Goal: Task Accomplishment & Management: Complete application form

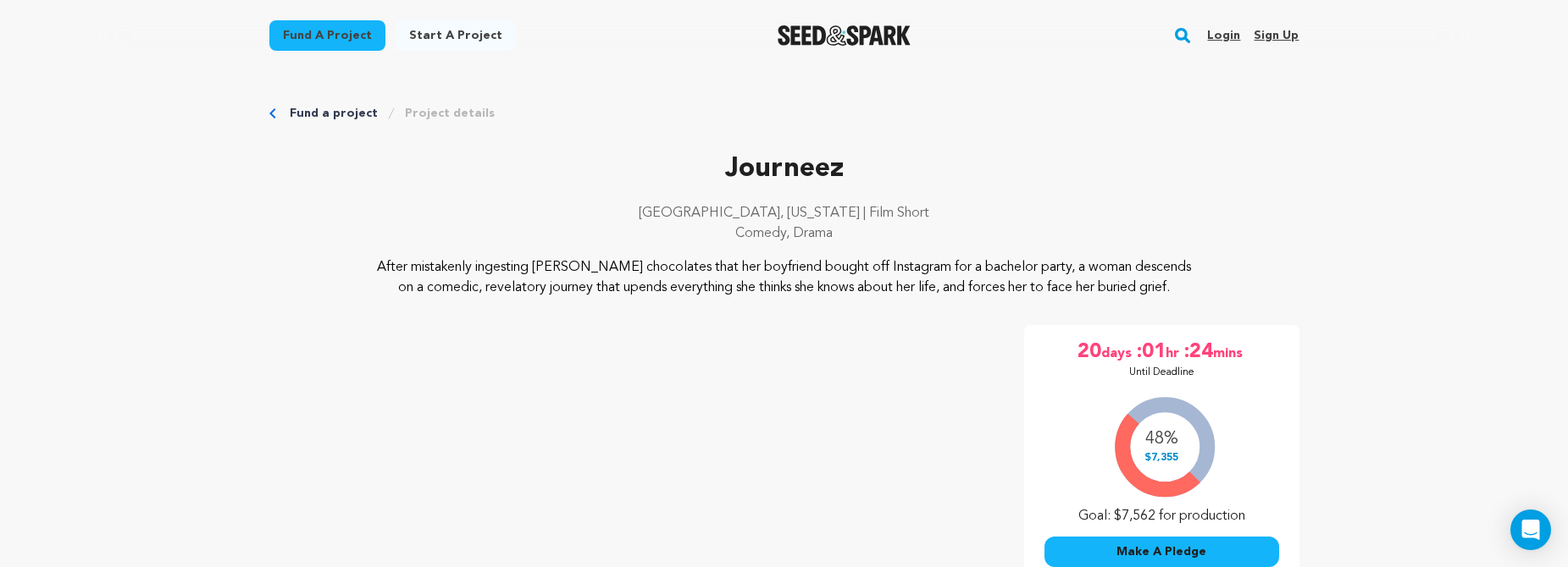
click at [1225, 30] on link "Login" at bounding box center [1223, 35] width 33 height 27
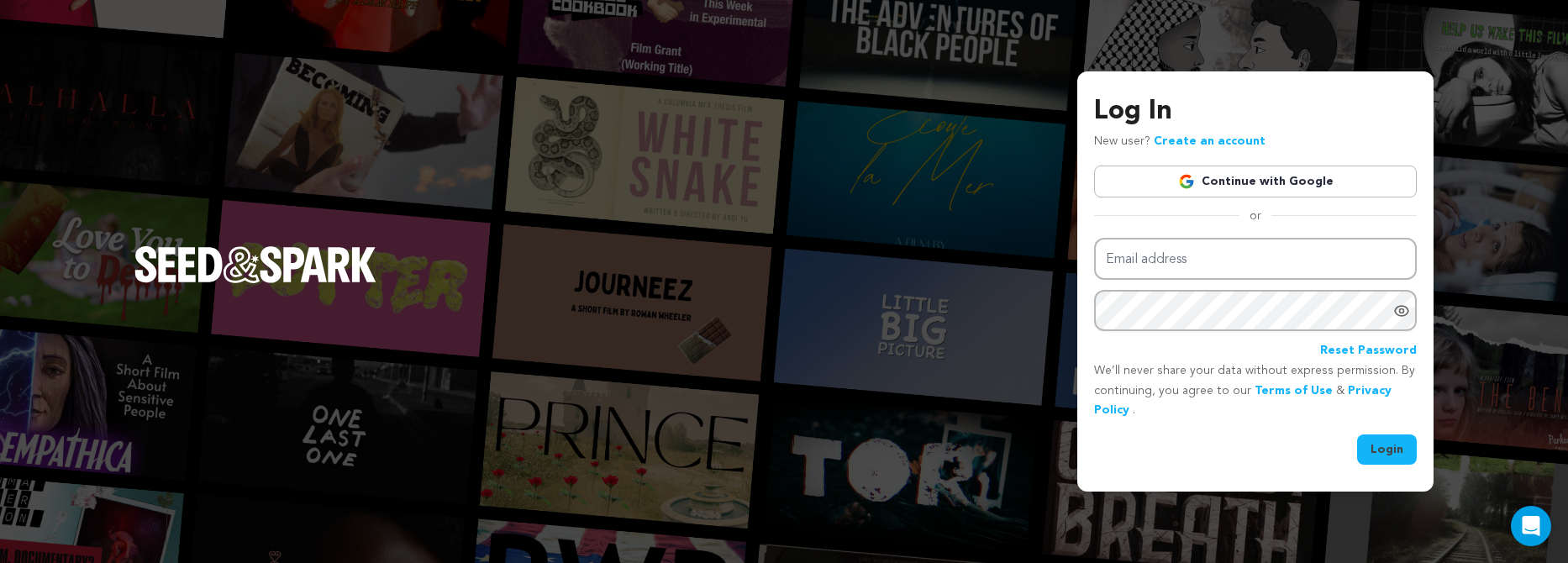
click at [1195, 189] on img at bounding box center [1186, 181] width 17 height 17
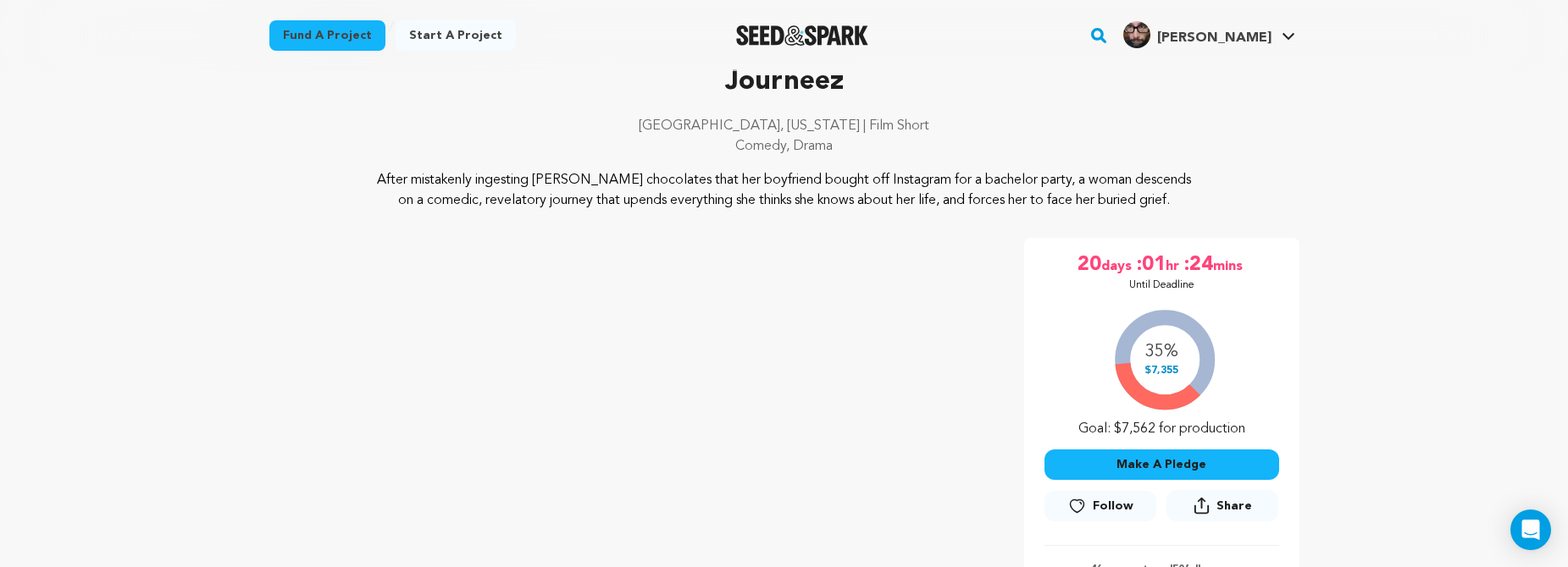
scroll to position [45, 0]
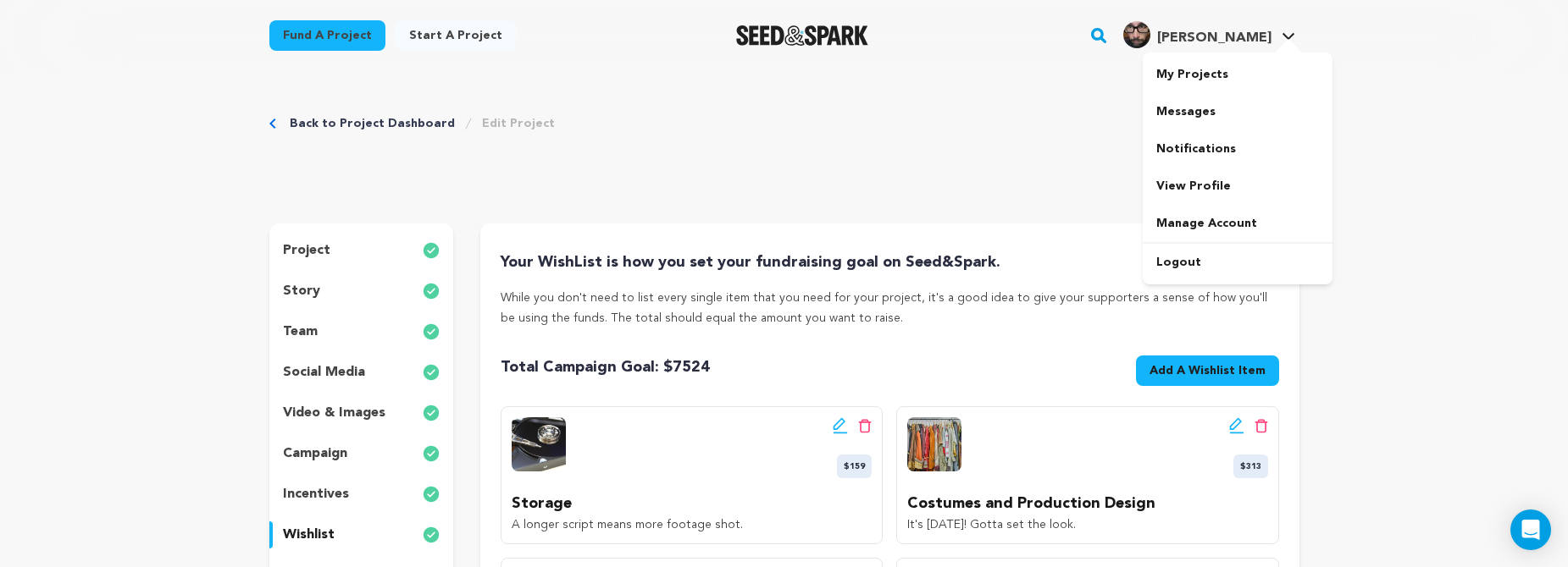
click at [1257, 48] on span "[PERSON_NAME] [PERSON_NAME]" at bounding box center [1208, 35] width 179 height 35
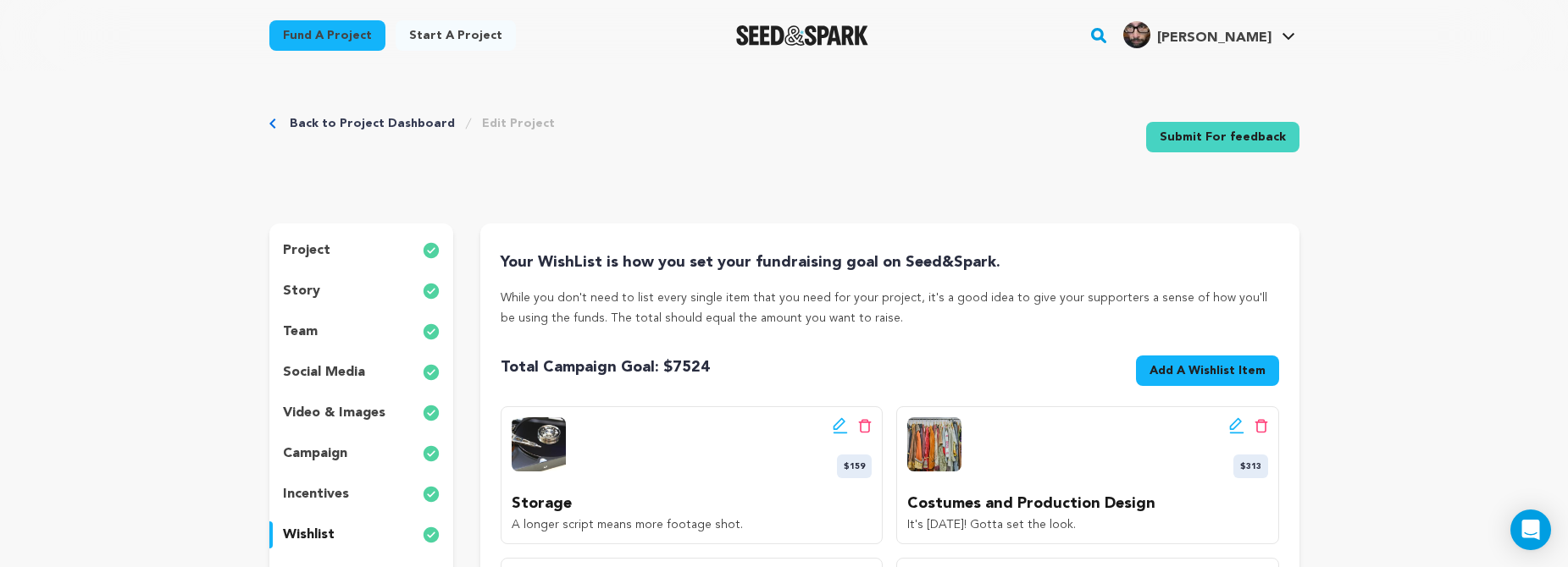
click at [344, 115] on div "Back to Project Dashboard Edit Project Submit For feedback Submit For feedback" at bounding box center [784, 140] width 1030 height 112
click at [347, 122] on link "Back to Project Dashboard" at bounding box center [372, 123] width 165 height 17
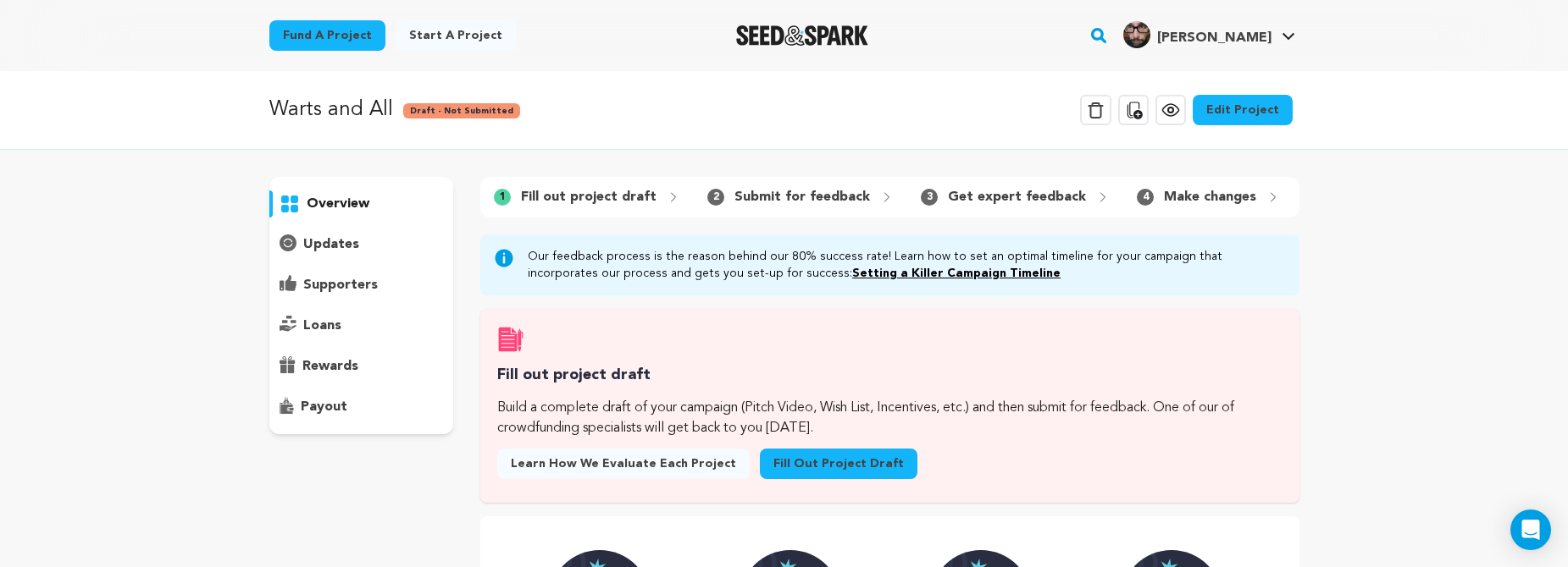
click at [867, 478] on link "Fill out project draft" at bounding box center [839, 464] width 158 height 31
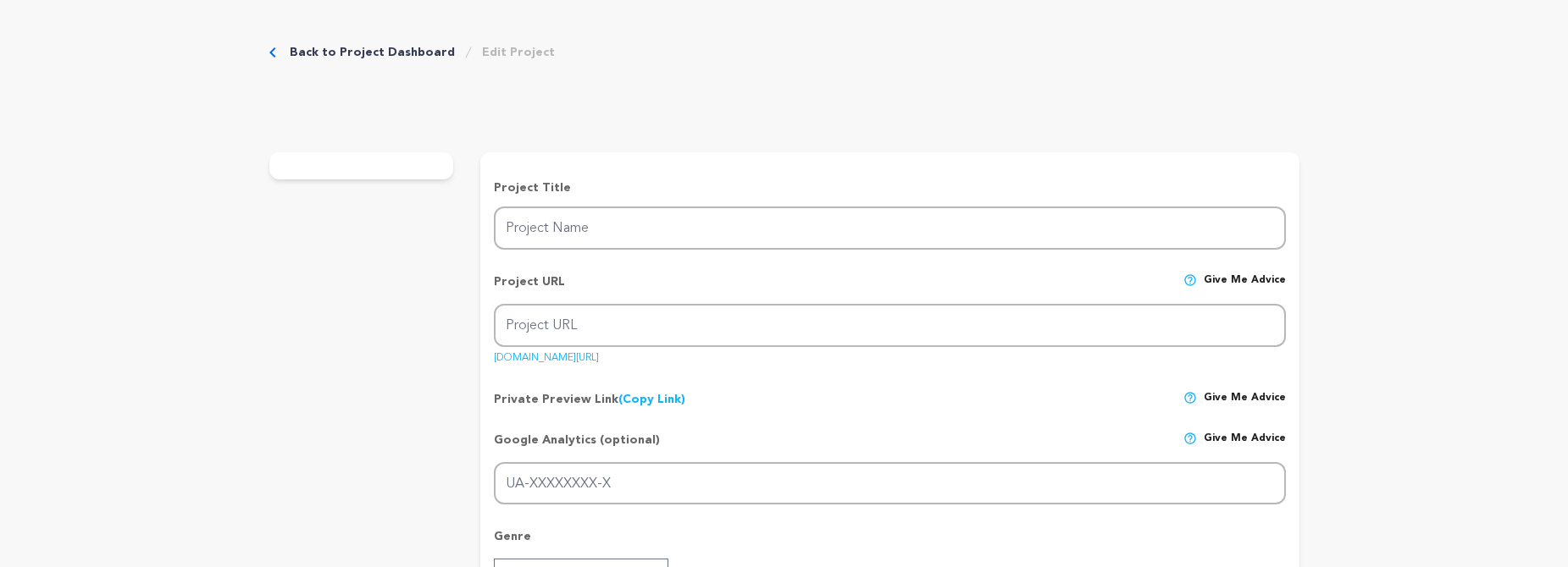
type input "Warts and All"
type input "warts-and-all"
type input "When a party falls nearly through, two last minute shows witness the deteriorat…"
type textarea "It's All Hallows Eve. Reggie and Dolores are co-hosting their first party as a …"
type textarea "Alcoholism, though universal, is an oft misunderstood disease. It lives in the …"
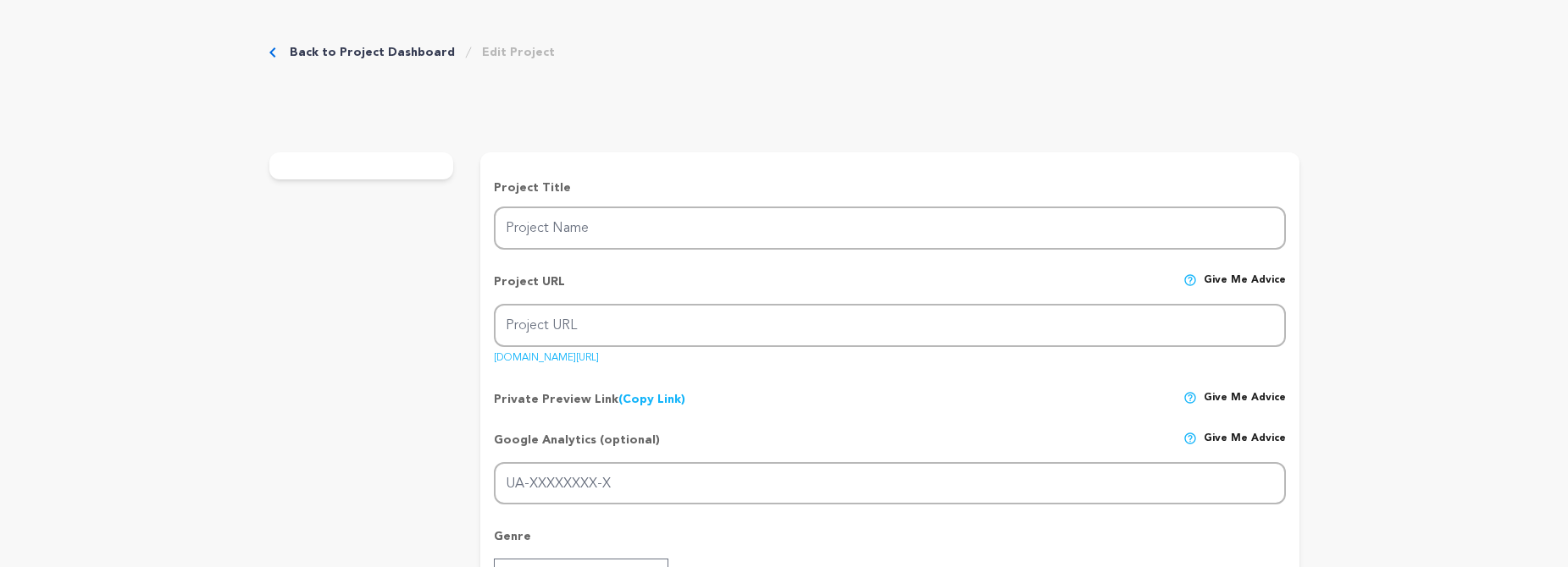
radio input "true"
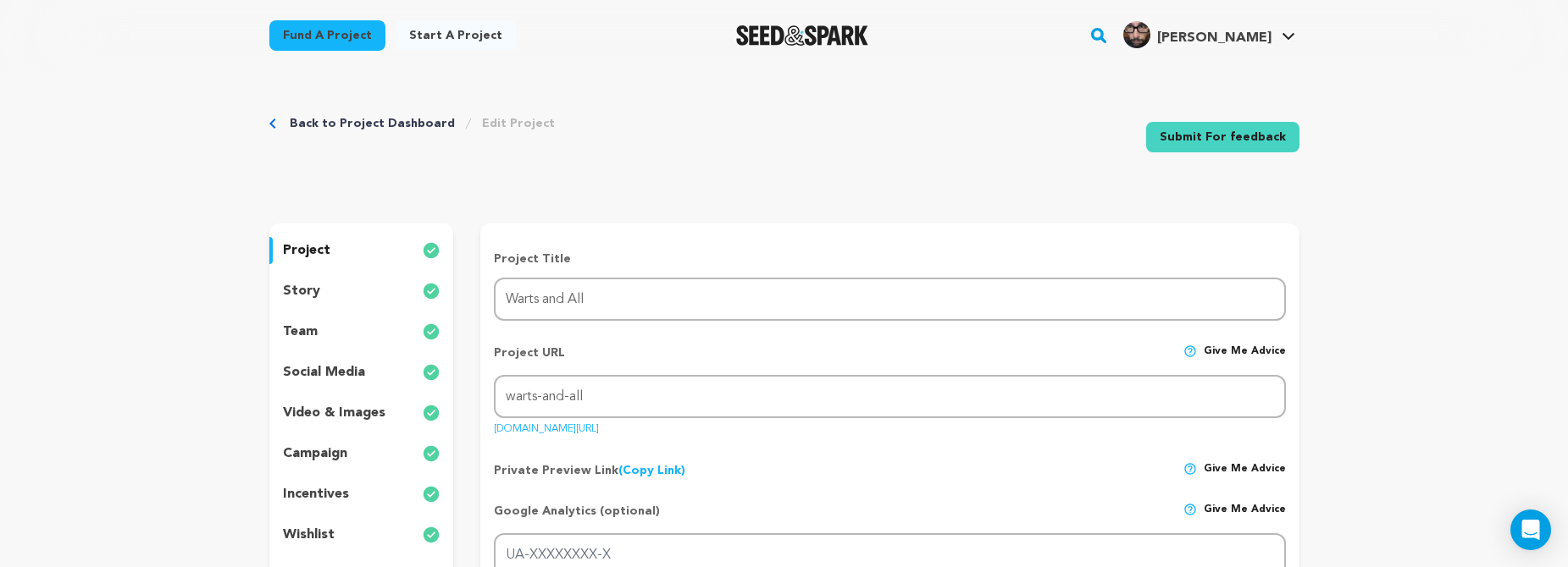
click at [351, 297] on div "story" at bounding box center [361, 291] width 184 height 27
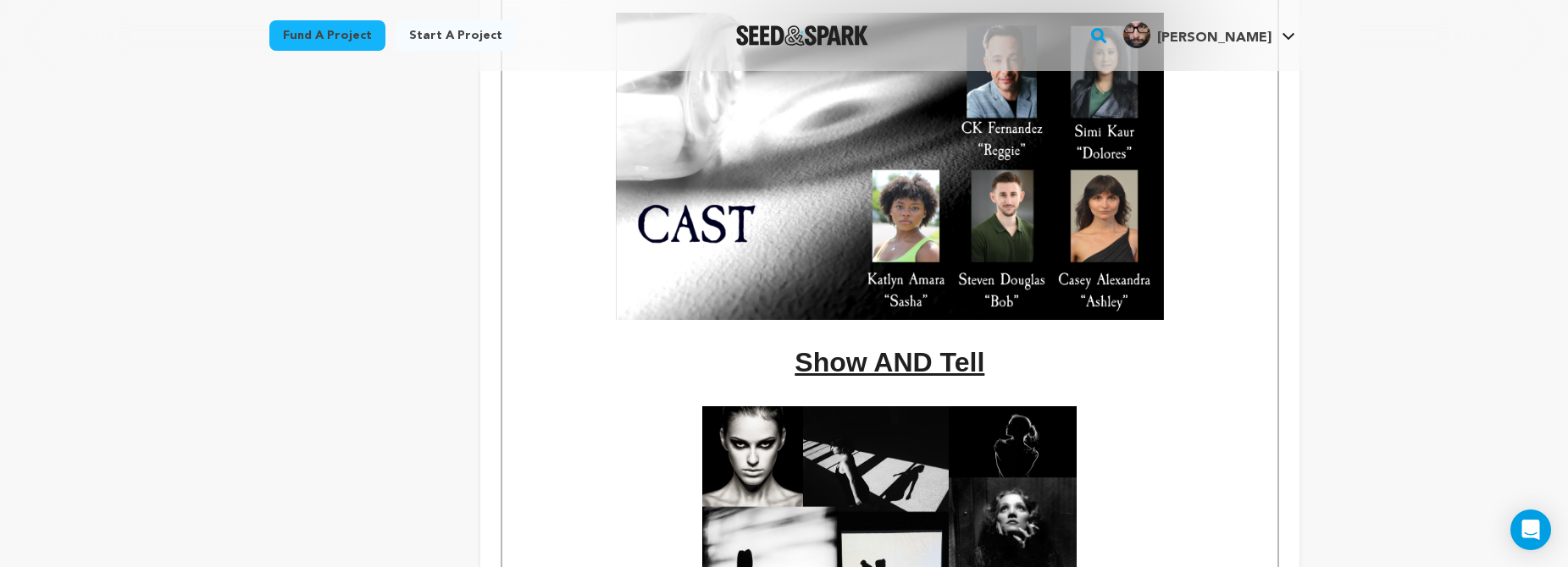
scroll to position [1030, 0]
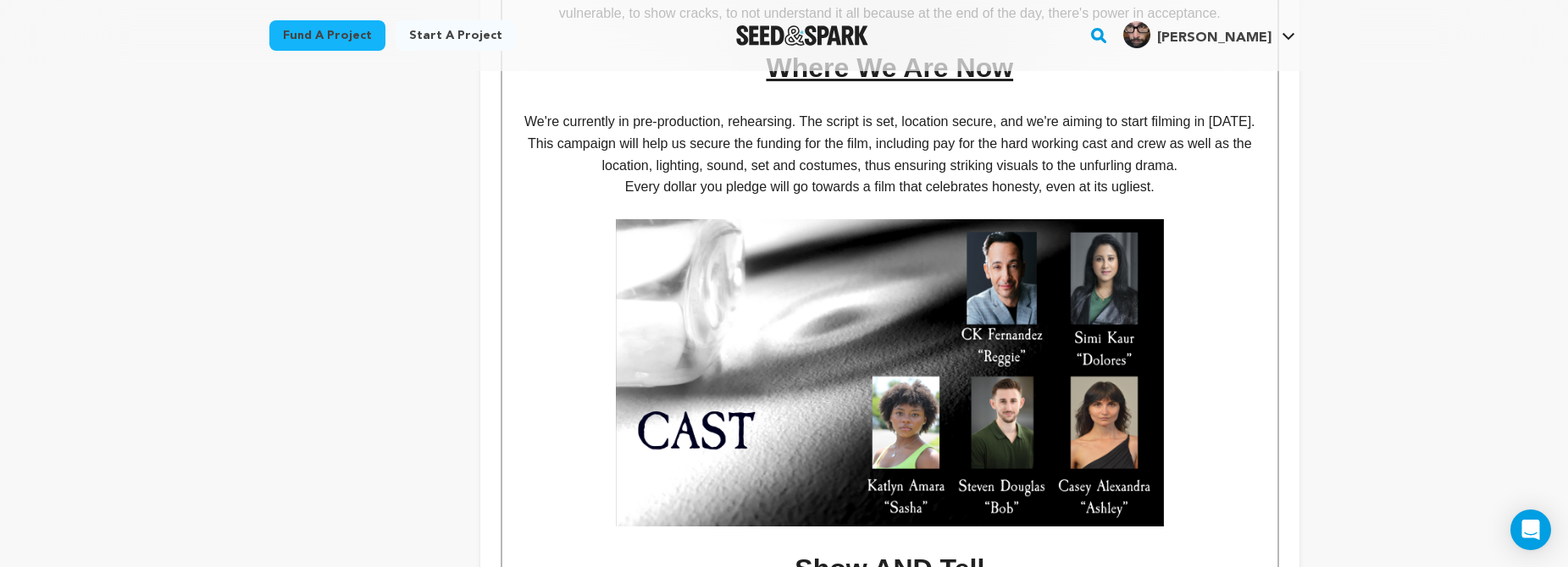
click at [1229, 430] on h1 at bounding box center [889, 373] width 749 height 307
click at [1179, 434] on h1 at bounding box center [889, 373] width 749 height 307
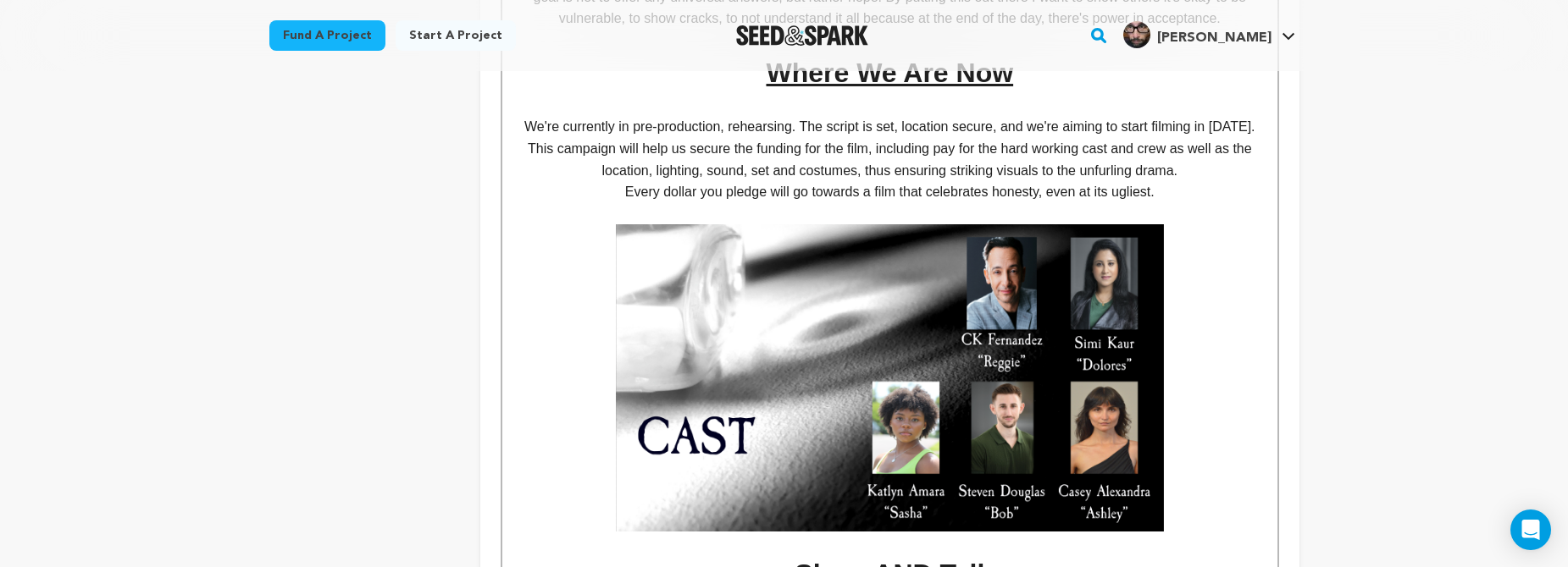
scroll to position [891, 0]
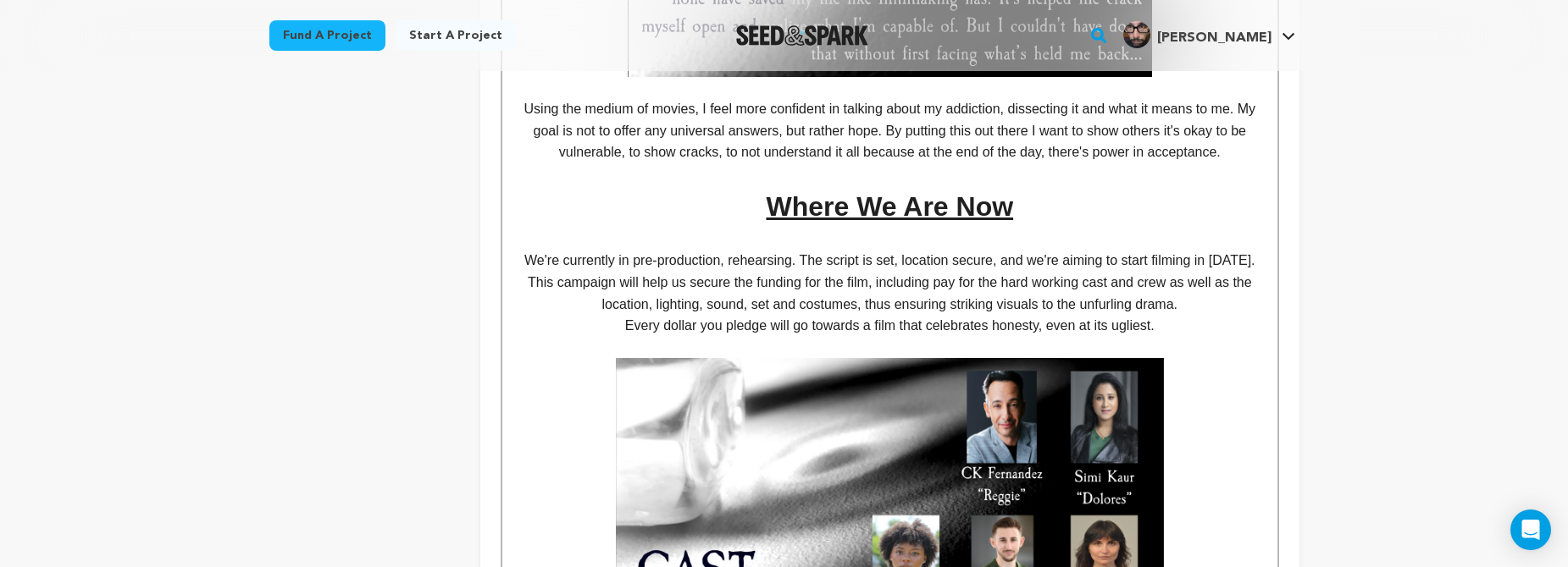
click at [587, 272] on p "We're currently in pre-production, rehearsing. The script is set, location secu…" at bounding box center [889, 282] width 749 height 65
click at [646, 271] on p "We're currently in pre-production, rehearsing. The script is set, location secu…" at bounding box center [889, 282] width 749 height 65
drag, startPoint x: 806, startPoint y: 295, endPoint x: 710, endPoint y: 295, distance: 96.0
click at [710, 295] on p "We're currently in pre-production, rehearsing. The script is set, location secu…" at bounding box center [889, 282] width 749 height 65
click at [833, 295] on p "We're currently in pre-production, rehearsing. The script is set, location secu…" at bounding box center [889, 282] width 749 height 65
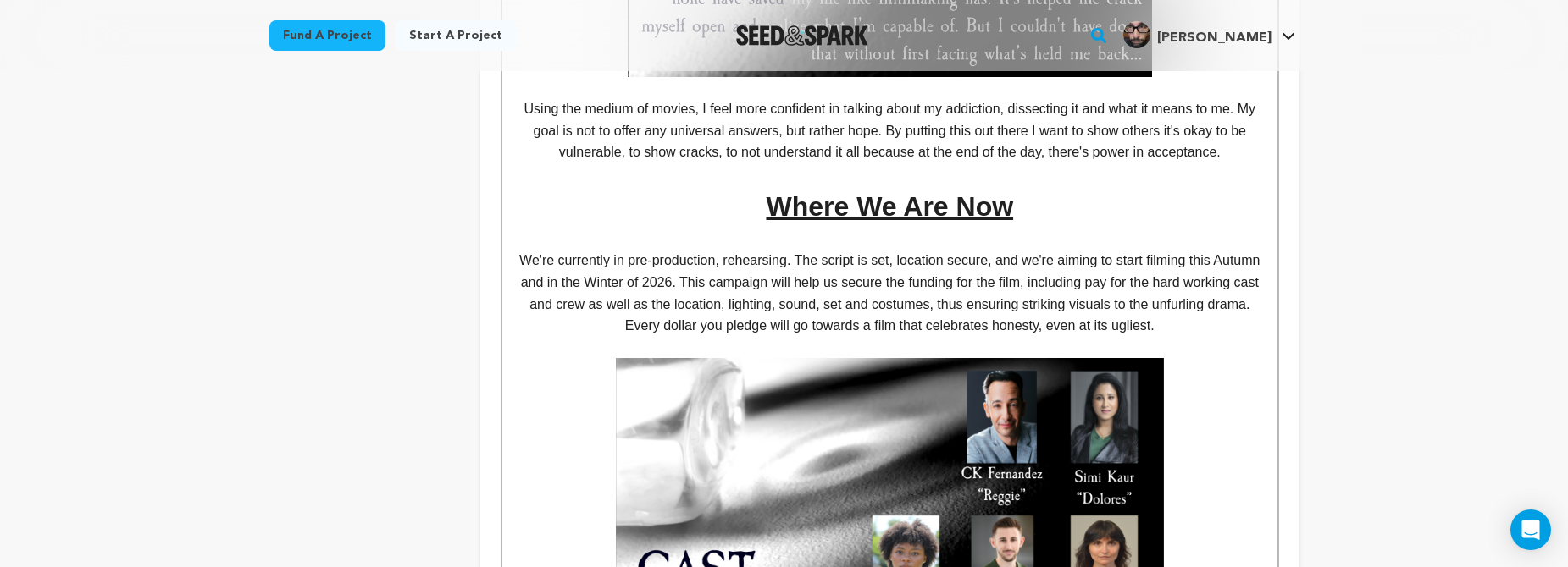
click at [961, 298] on p "We're currently in pre-production, rehearsing. The script is set, location secu…" at bounding box center [889, 282] width 749 height 65
click at [920, 255] on p "We're currently in pre-production, rehearsing. The script is set, location secu…" at bounding box center [889, 282] width 749 height 65
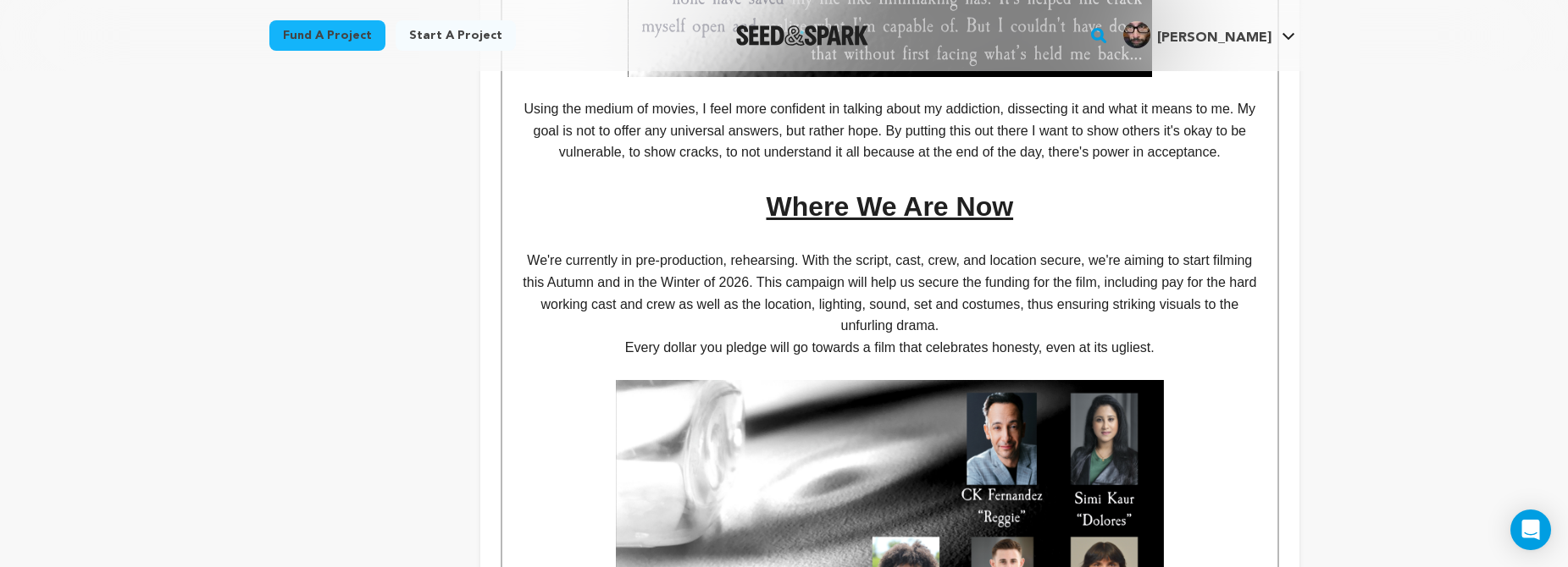
click at [1118, 273] on p "We're currently in pre-production, rehearsing. With the script, cast, crew, and…" at bounding box center [889, 292] width 749 height 86
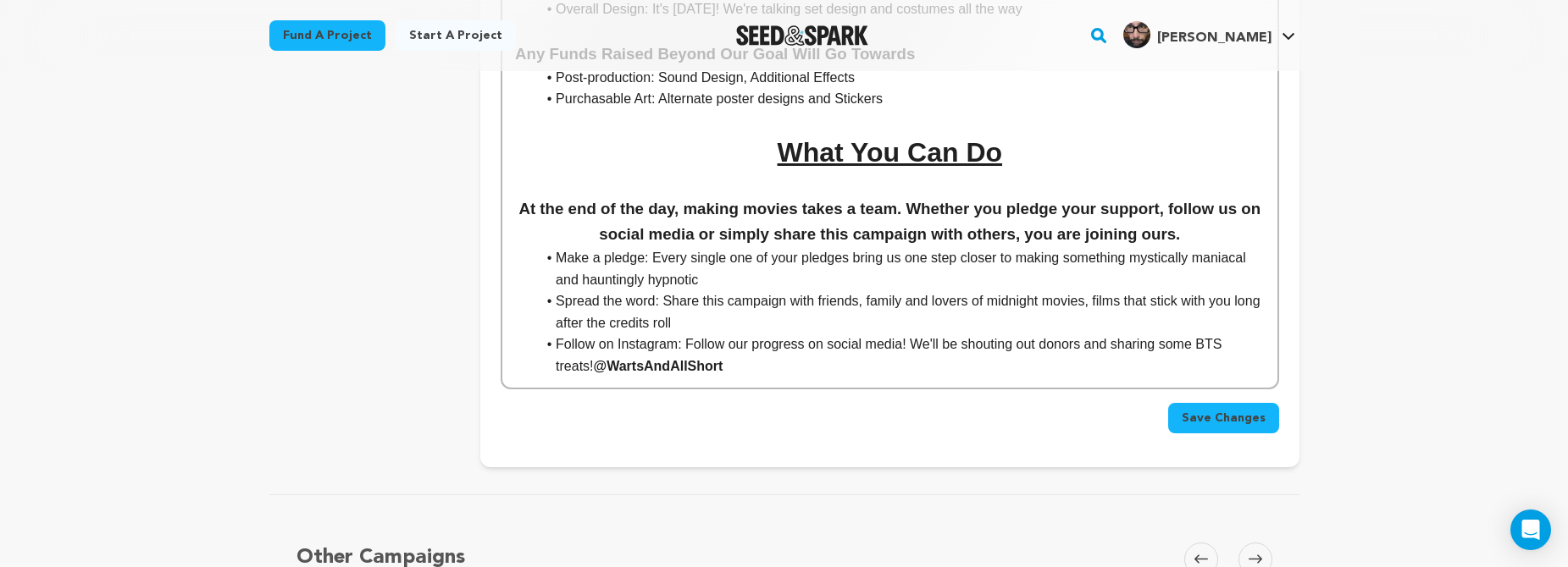
scroll to position [2547, 0]
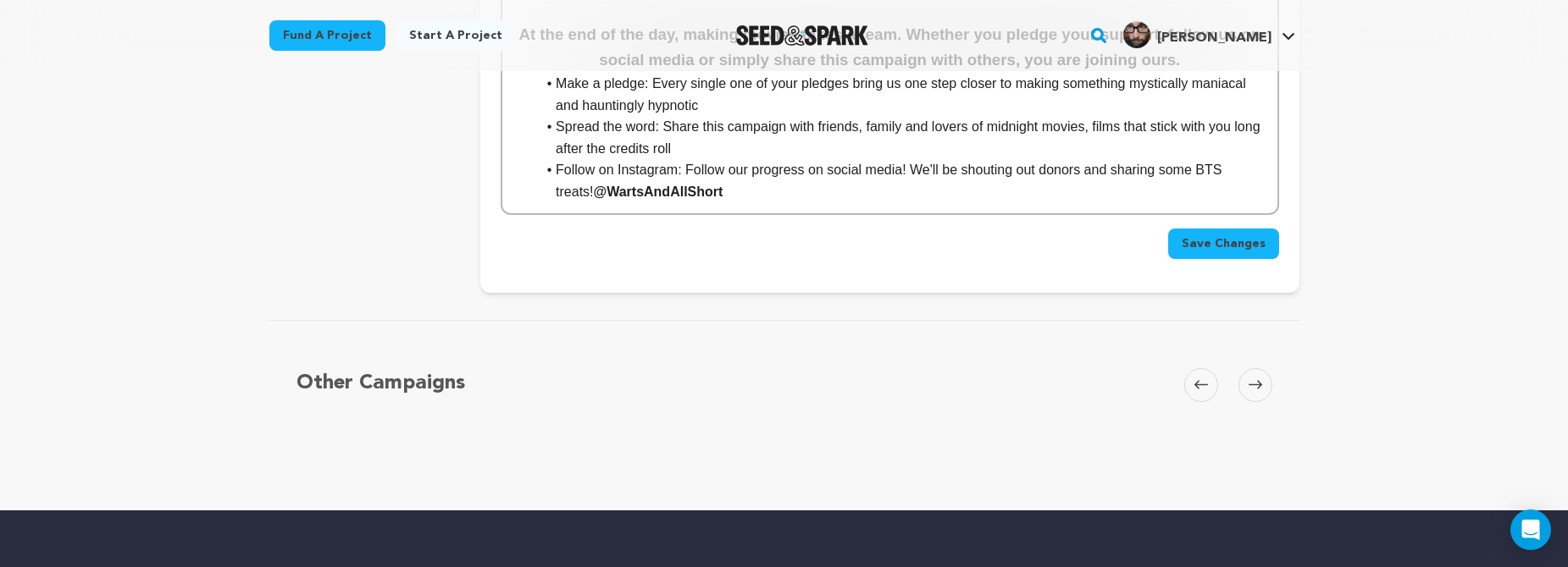
click at [1232, 235] on span "Save Changes" at bounding box center [1223, 243] width 84 height 17
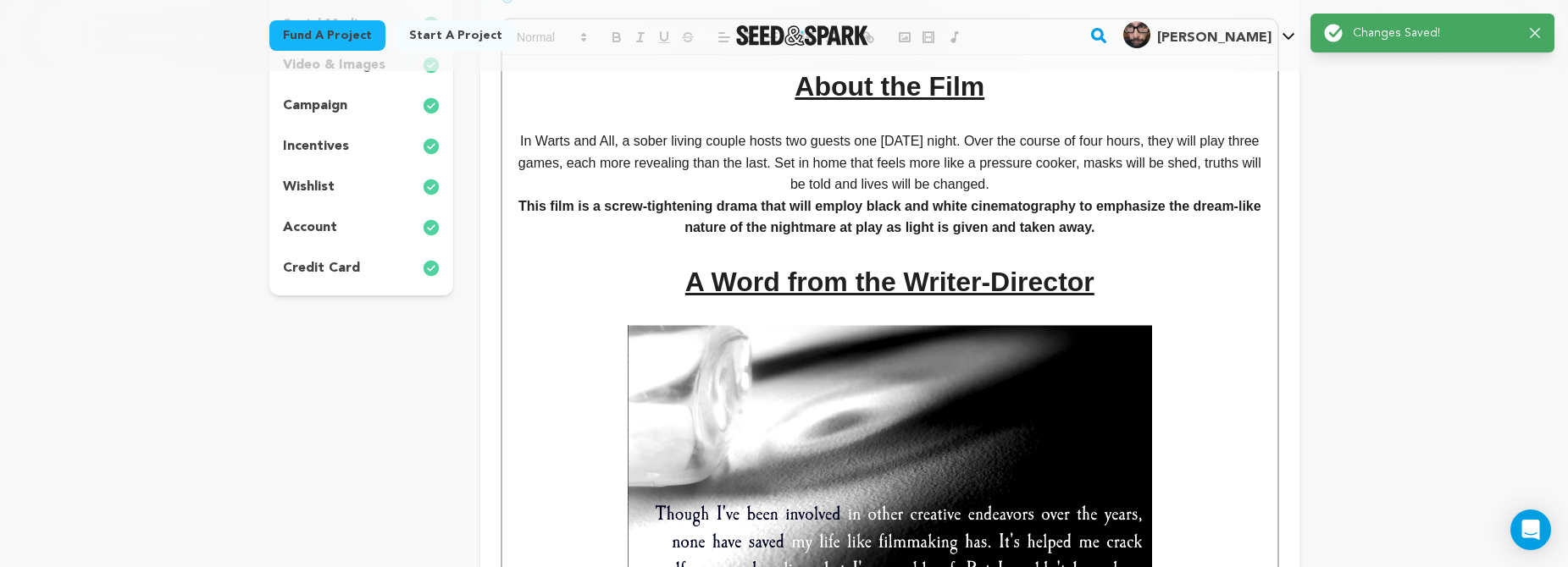
scroll to position [0, 0]
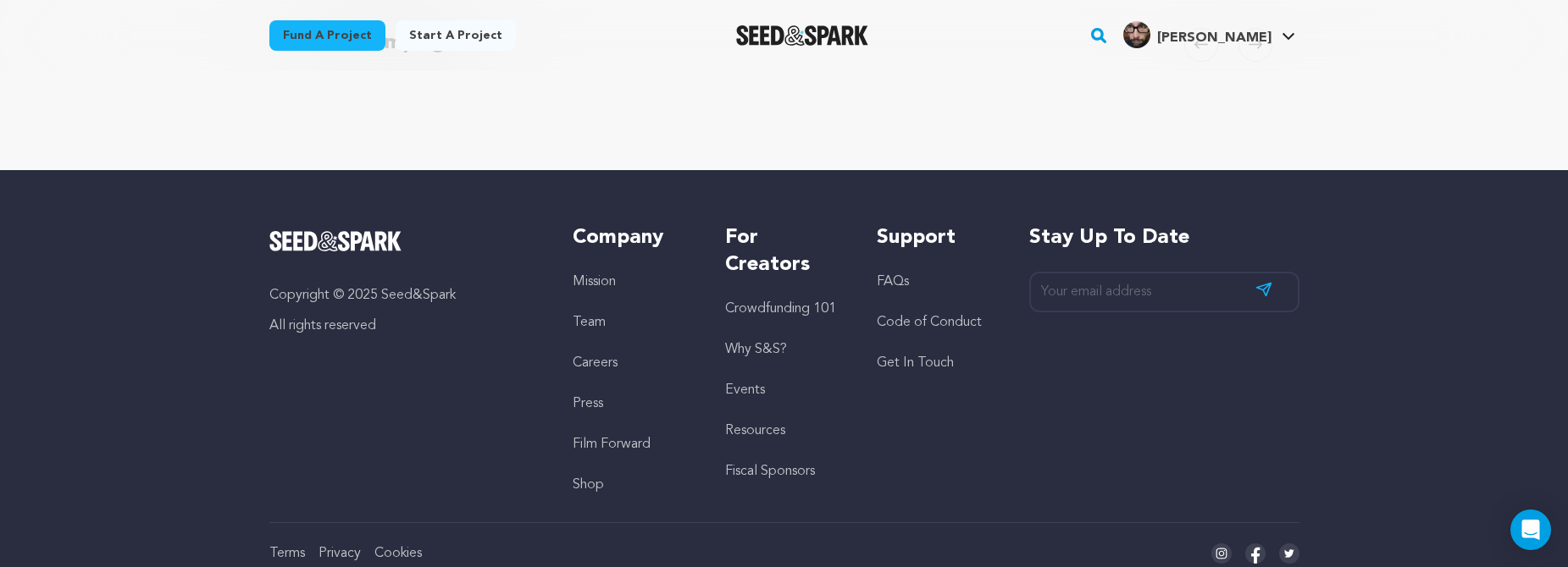
scroll to position [2555, 0]
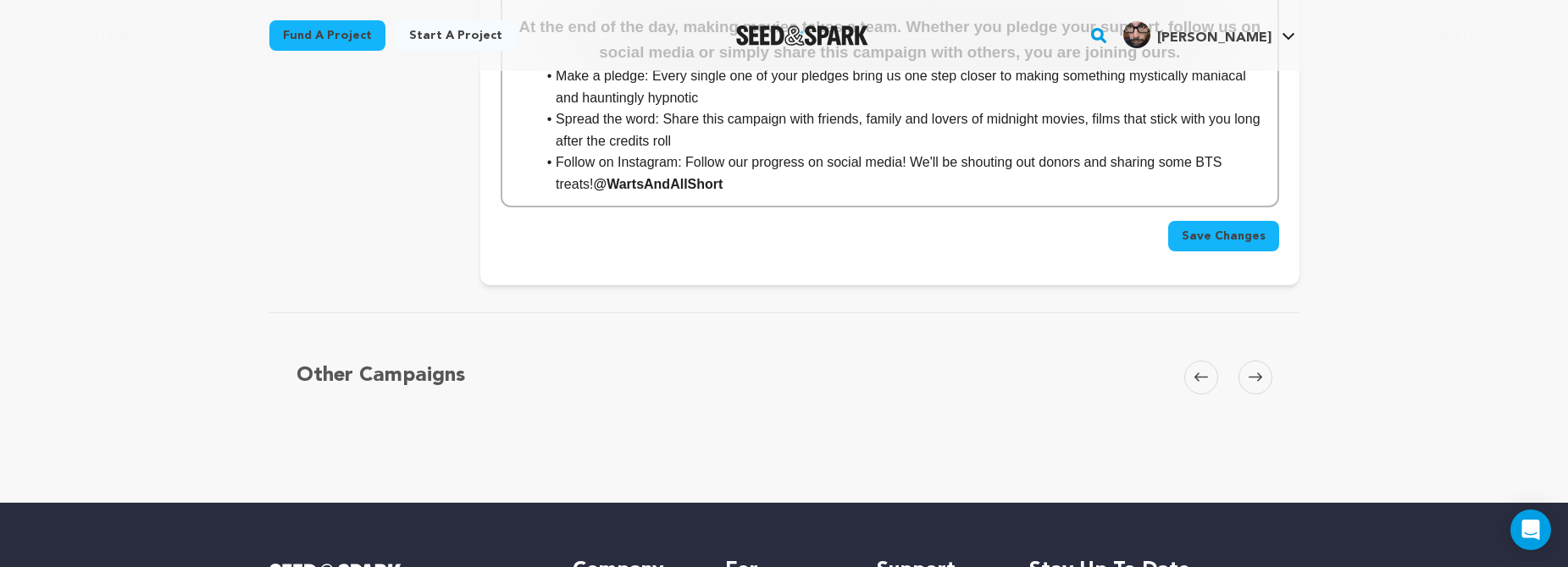
click at [1201, 231] on span "Save Changes" at bounding box center [1223, 236] width 84 height 17
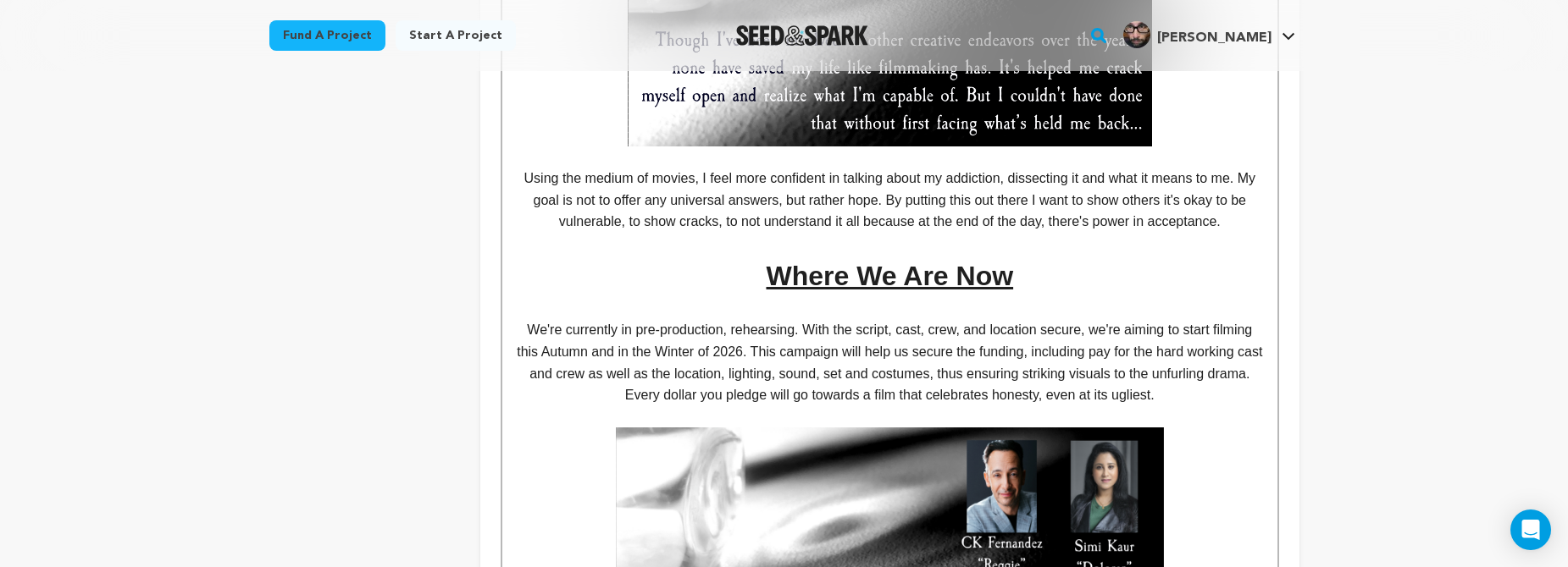
scroll to position [909, 0]
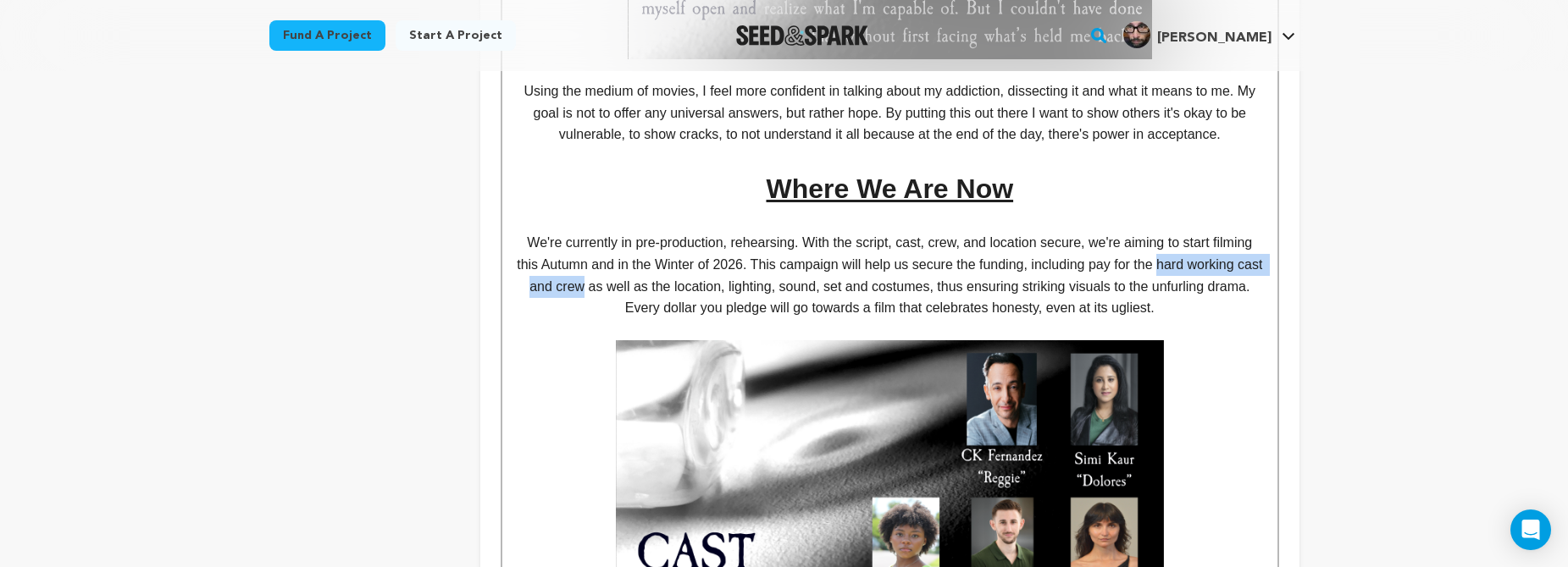
drag, startPoint x: 616, startPoint y: 277, endPoint x: 1178, endPoint y: 249, distance: 562.7
click at [1178, 249] on p "We're currently in pre-production, rehearsing. With the script, cast, crew, and…" at bounding box center [889, 265] width 749 height 65
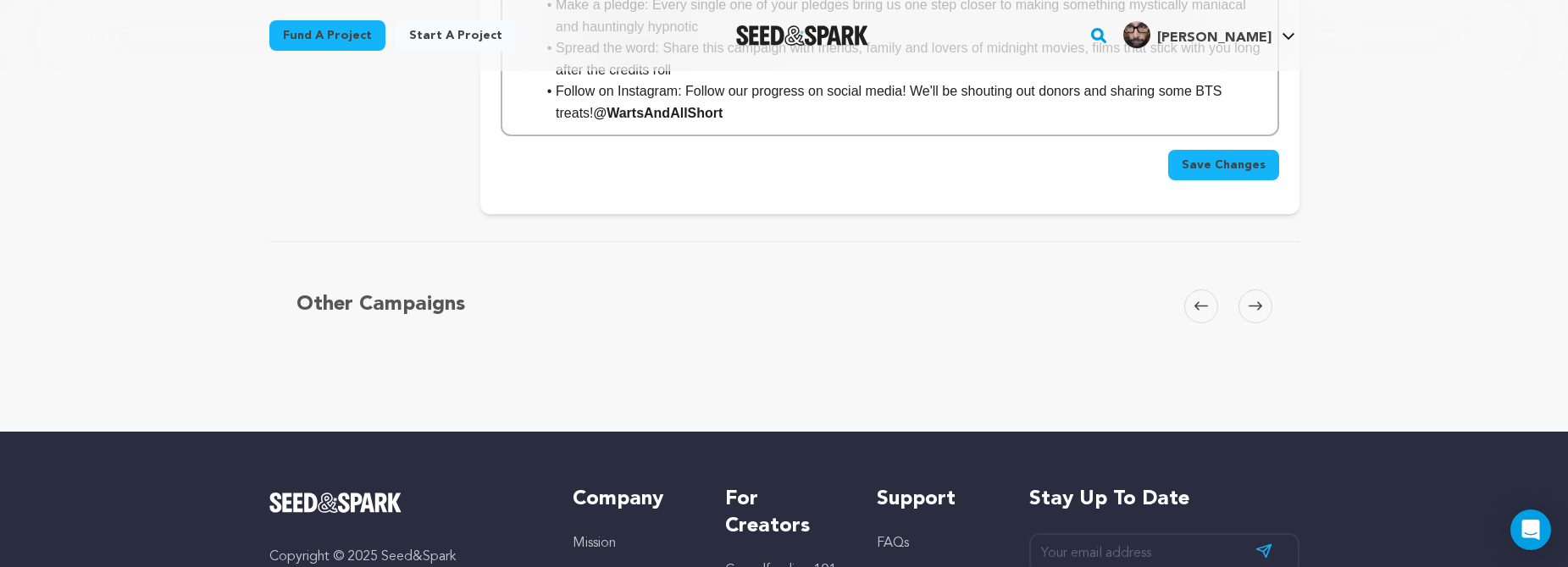
scroll to position [2355, 0]
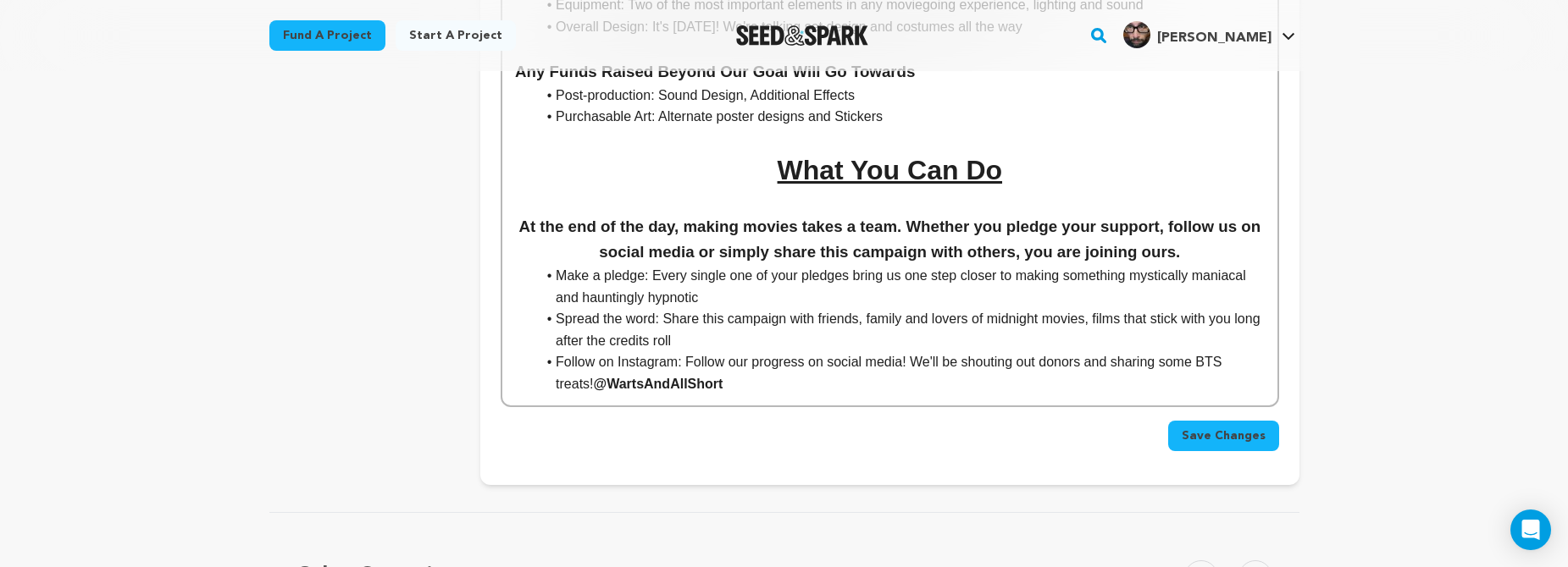
click at [1187, 427] on span "Save Changes" at bounding box center [1223, 435] width 84 height 17
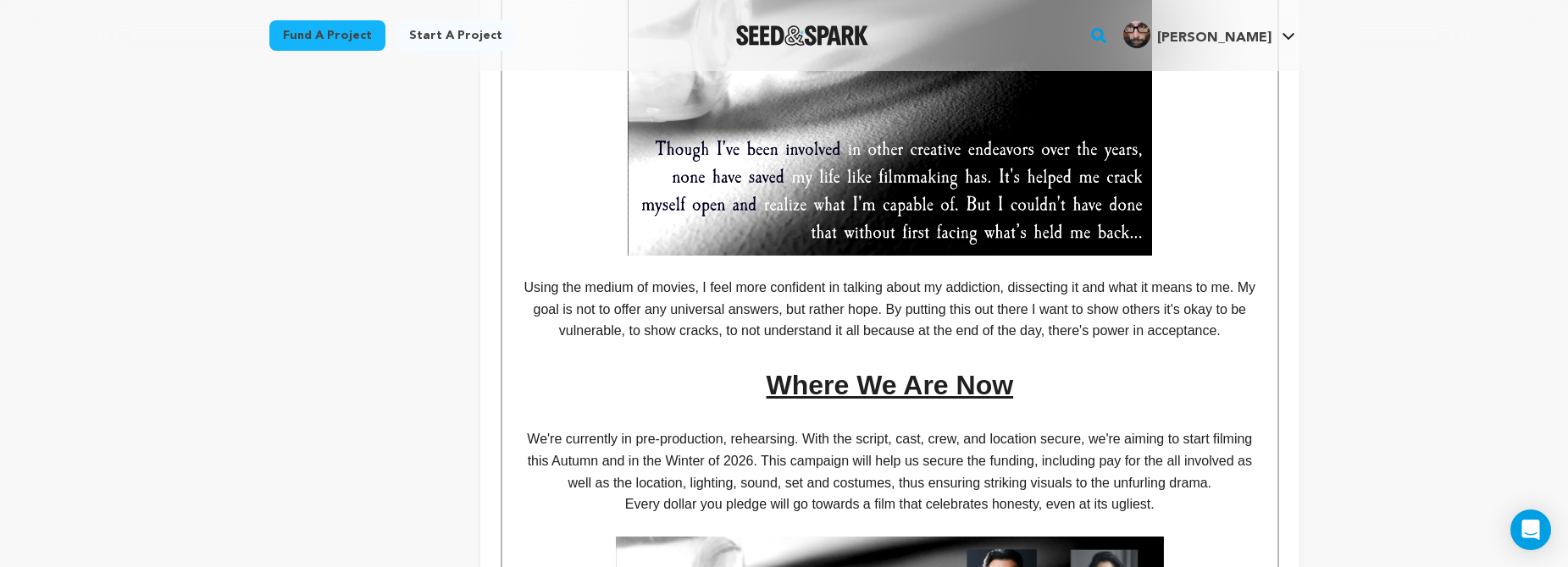
scroll to position [800, 0]
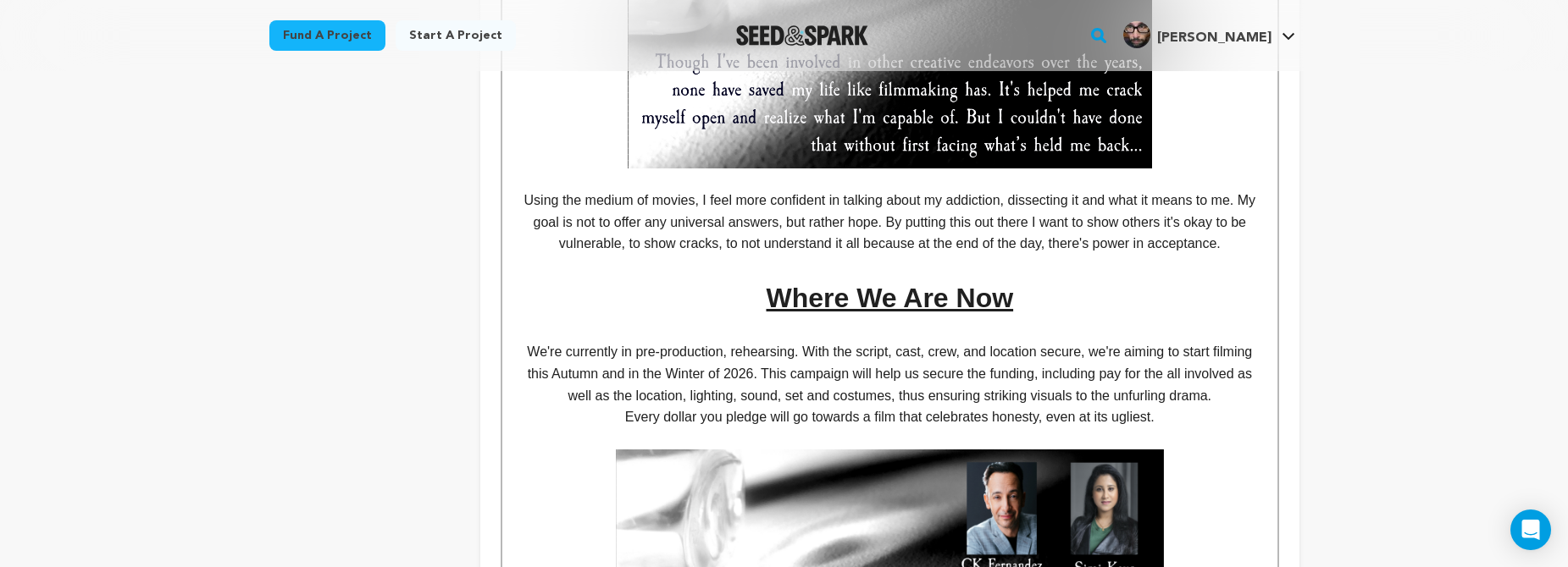
click at [919, 366] on p "We're currently in pre-production, rehearsing. With the script, cast, crew, and…" at bounding box center [889, 374] width 749 height 65
drag, startPoint x: 1050, startPoint y: 368, endPoint x: 915, endPoint y: 369, distance: 135.0
click at [915, 369] on p "We're currently in pre-production, rehearsing. With the script, cast, crew, and…" at bounding box center [889, 374] width 749 height 65
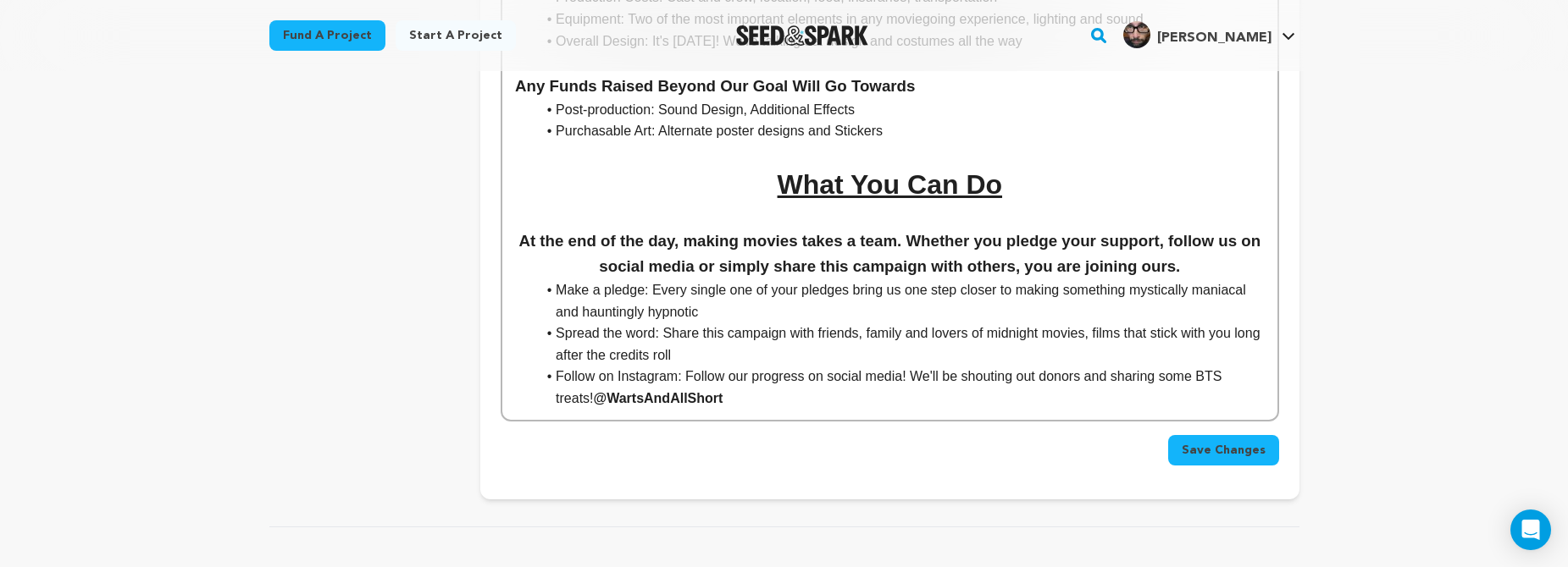
scroll to position [2374, 0]
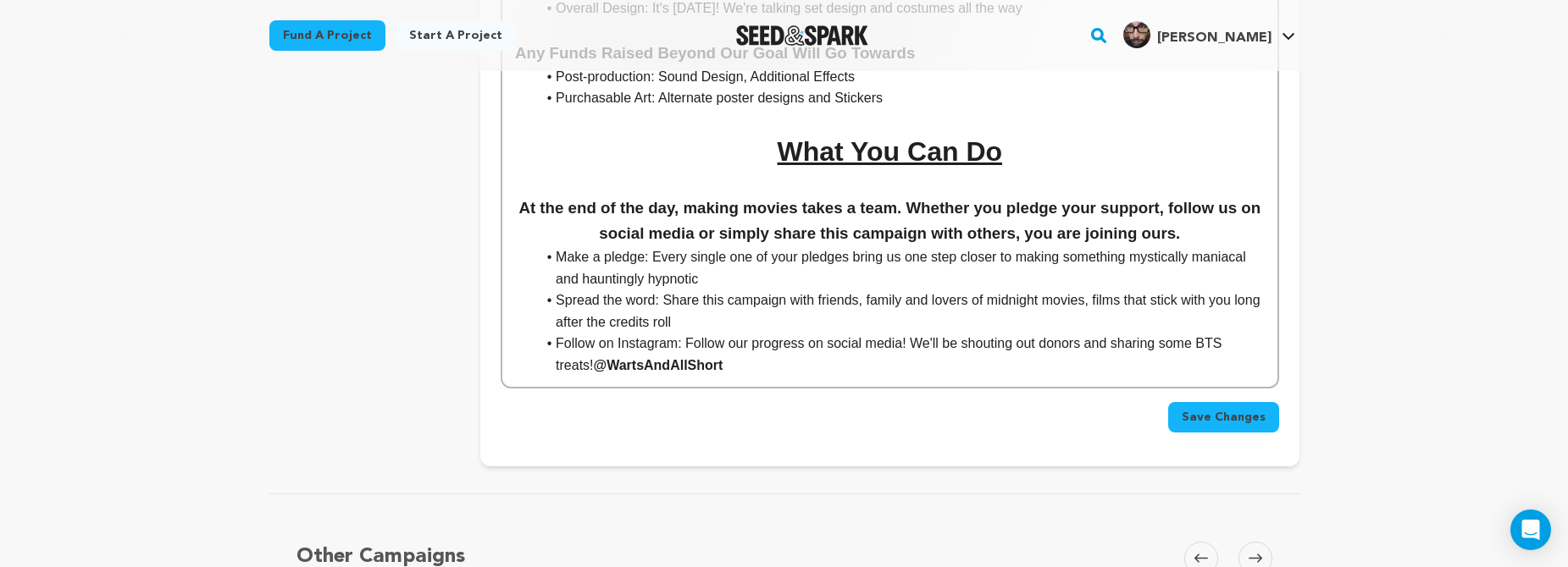
click at [1188, 409] on span "Save Changes" at bounding box center [1223, 417] width 84 height 17
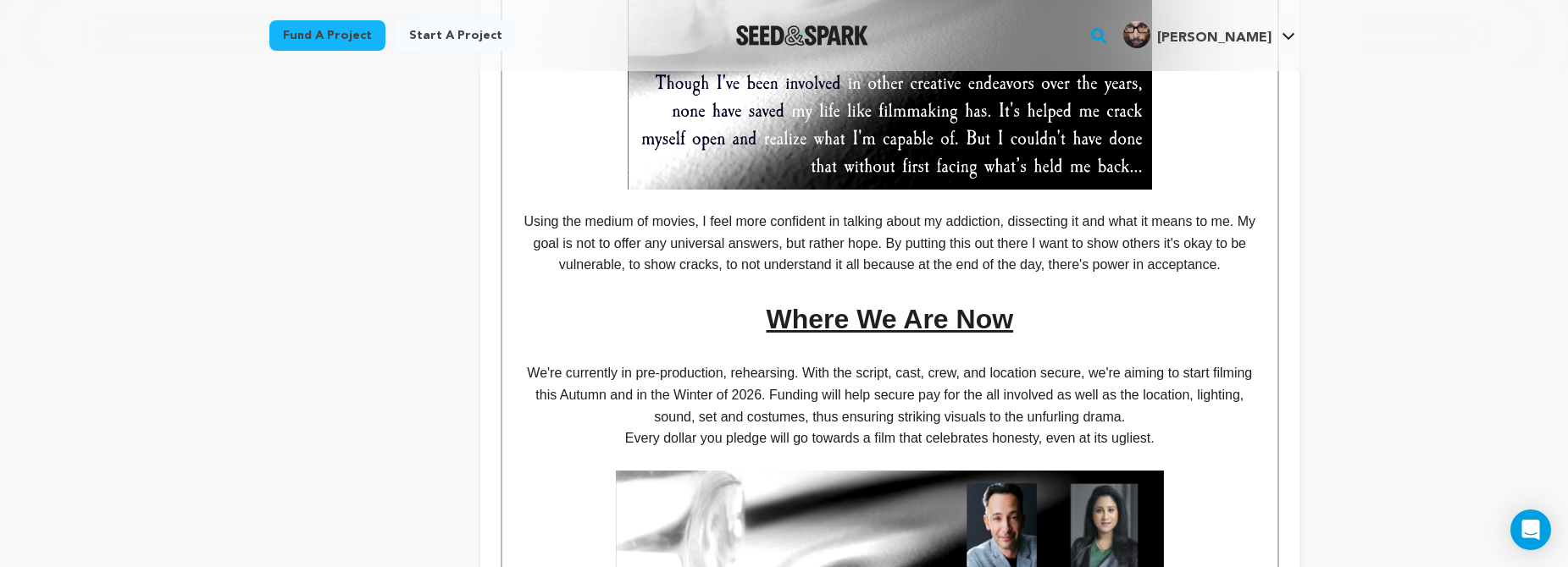
scroll to position [846, 0]
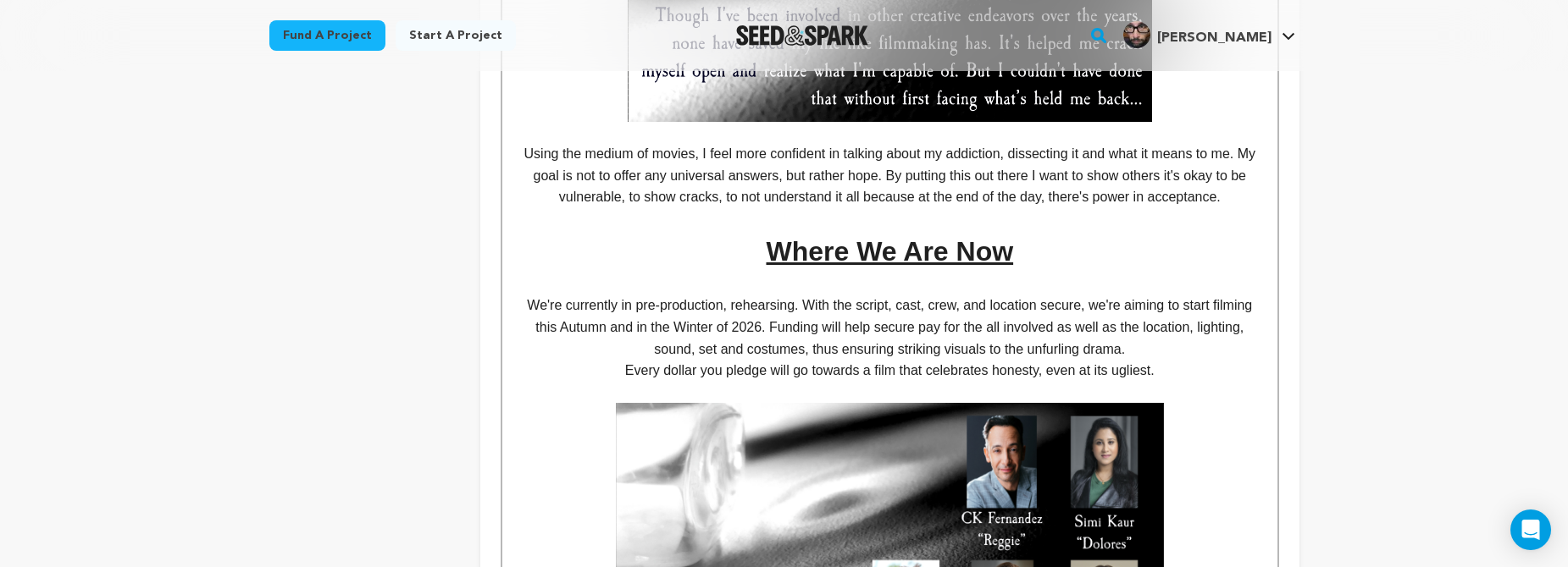
click at [804, 340] on p "We're currently in pre-production, rehearsing. With the script, cast, crew, and…" at bounding box center [889, 327] width 749 height 65
click at [982, 322] on p "We're currently in pre-production, rehearsing. With the script, cast, crew, and…" at bounding box center [889, 327] width 749 height 65
drag, startPoint x: 1258, startPoint y: 319, endPoint x: 1169, endPoint y: 322, distance: 89.1
click at [1169, 322] on p "We're currently in pre-production, rehearsing. With the script, cast, crew, and…" at bounding box center [889, 327] width 749 height 65
click at [753, 338] on p "We're currently in pre-production, rehearsing. With the script, cast, crew, and…" at bounding box center [889, 327] width 749 height 65
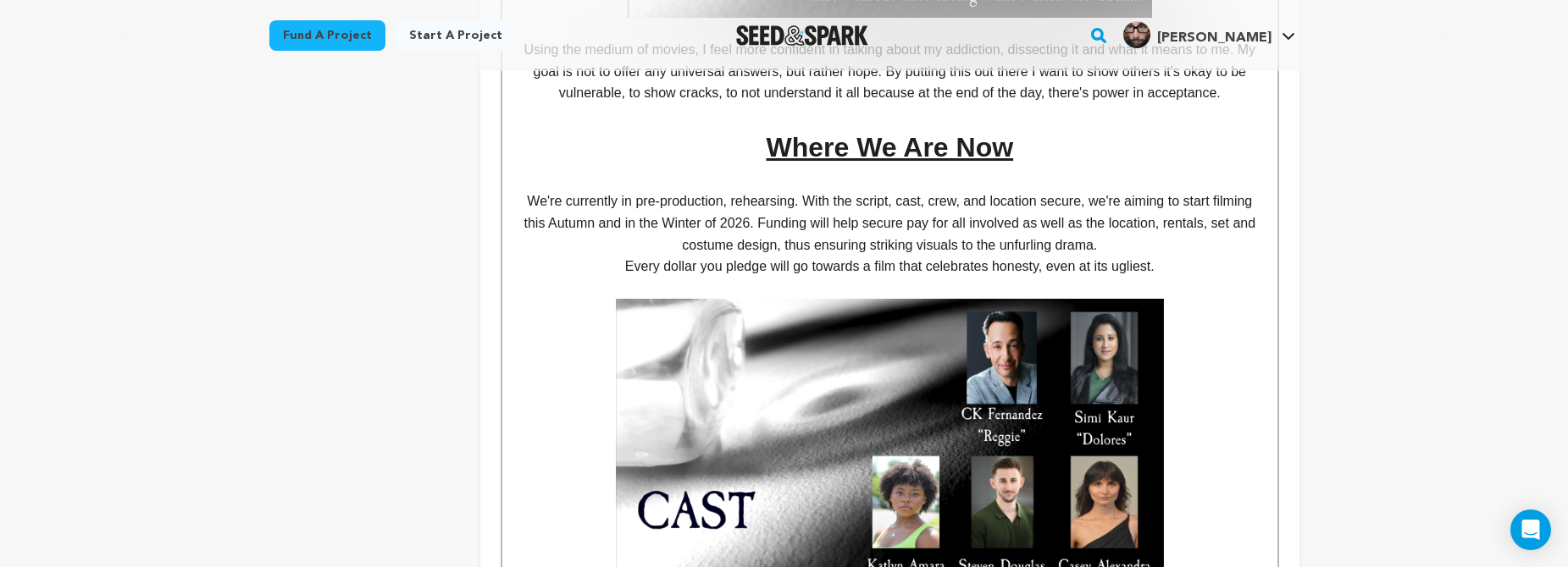
scroll to position [864, 0]
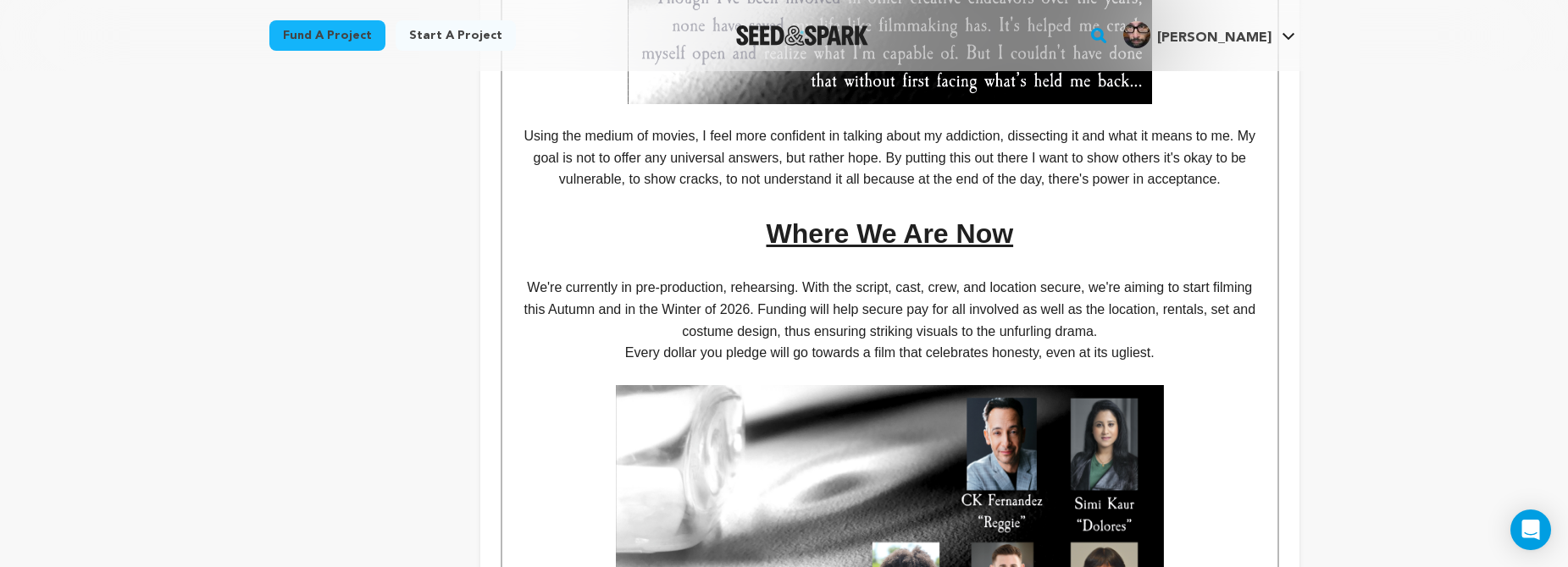
click at [806, 324] on p "We're currently in pre-production, rehearsing. With the script, cast, crew, and…" at bounding box center [889, 309] width 749 height 65
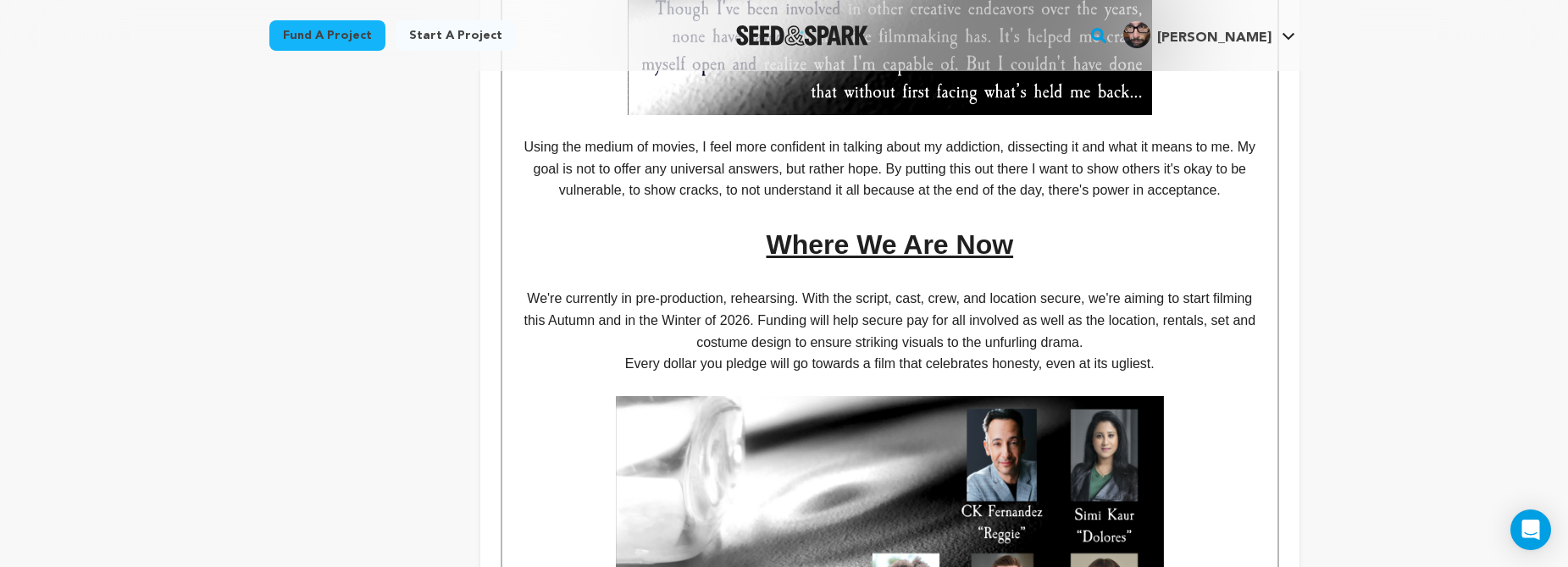
click at [962, 337] on p "We're currently in pre-production, rehearsing. With the script, cast, crew, and…" at bounding box center [889, 320] width 749 height 65
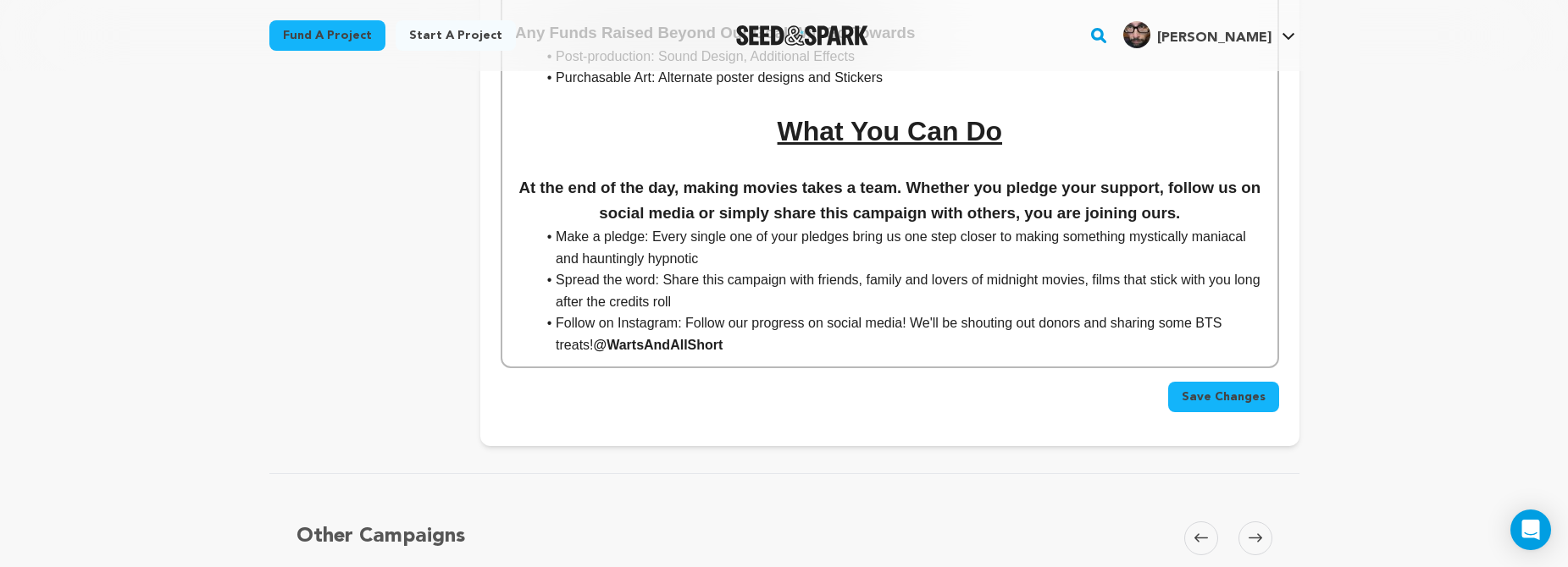
scroll to position [2666, 0]
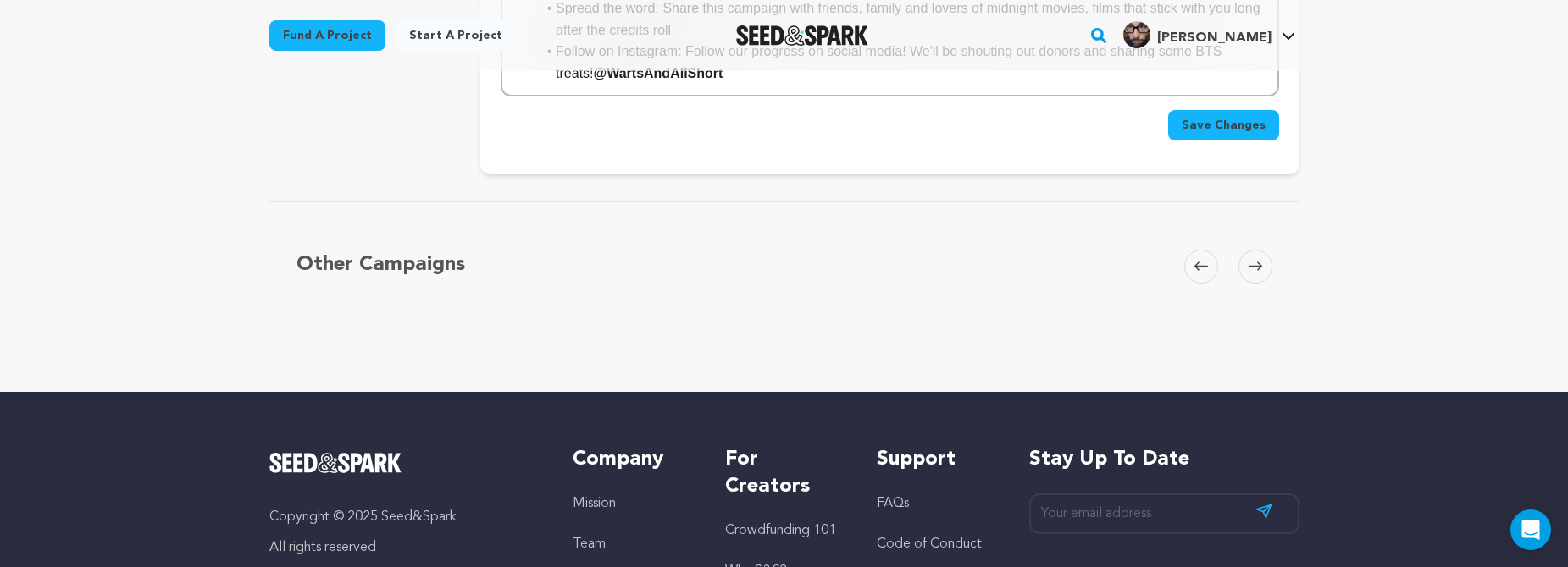
click at [1217, 110] on button "Save Changes" at bounding box center [1223, 125] width 111 height 31
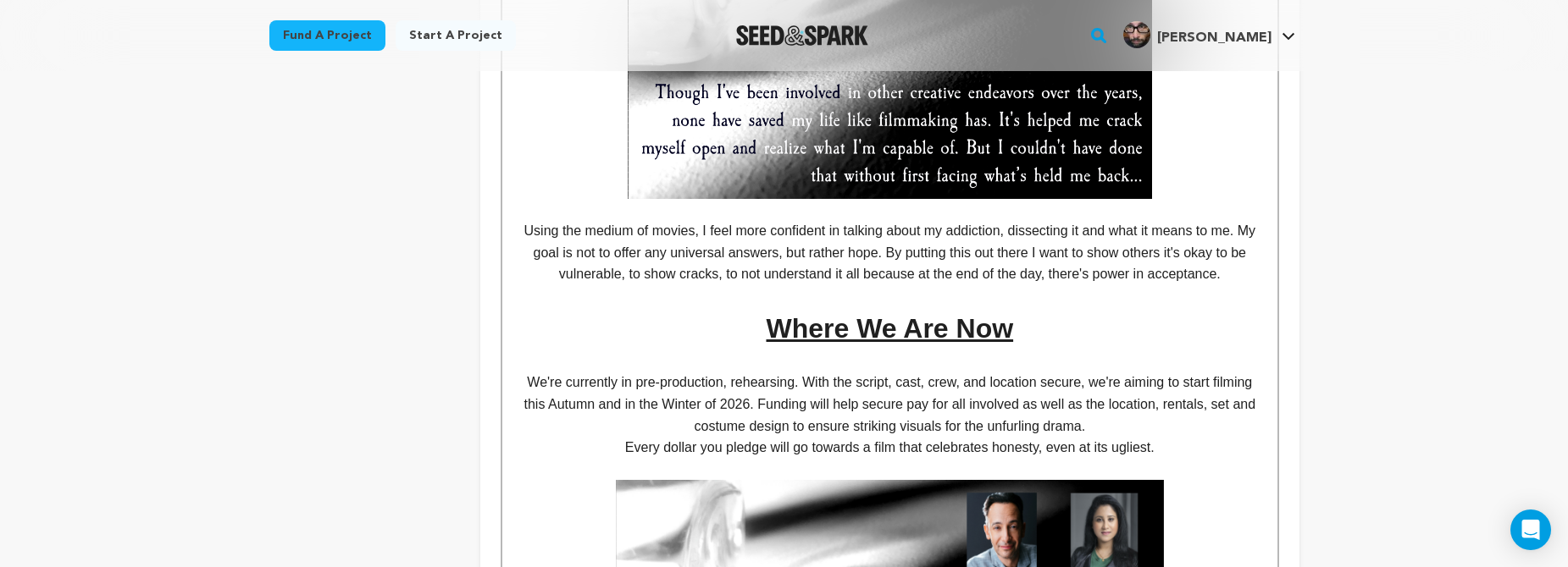
scroll to position [838, 0]
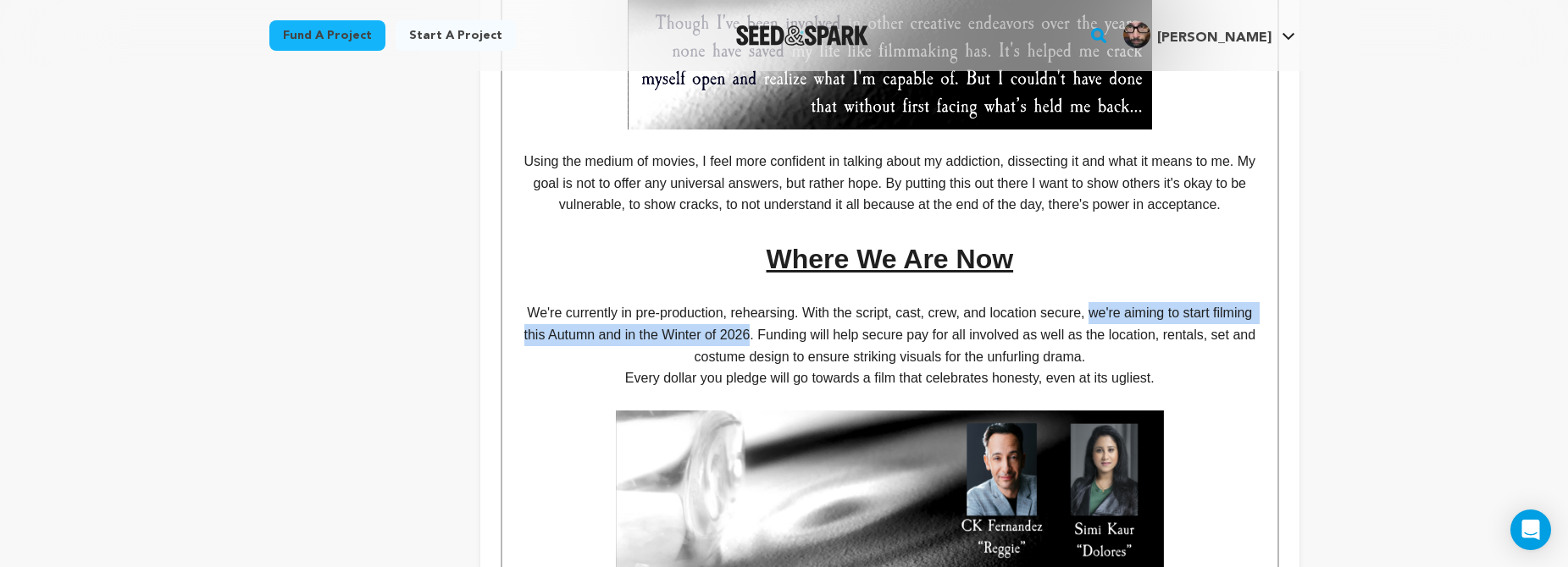
drag, startPoint x: 748, startPoint y: 327, endPoint x: 1098, endPoint y: 308, distance: 350.5
click at [1098, 308] on p "We're currently in pre-production, rehearsing. With the script, cast, crew, and…" at bounding box center [889, 335] width 749 height 65
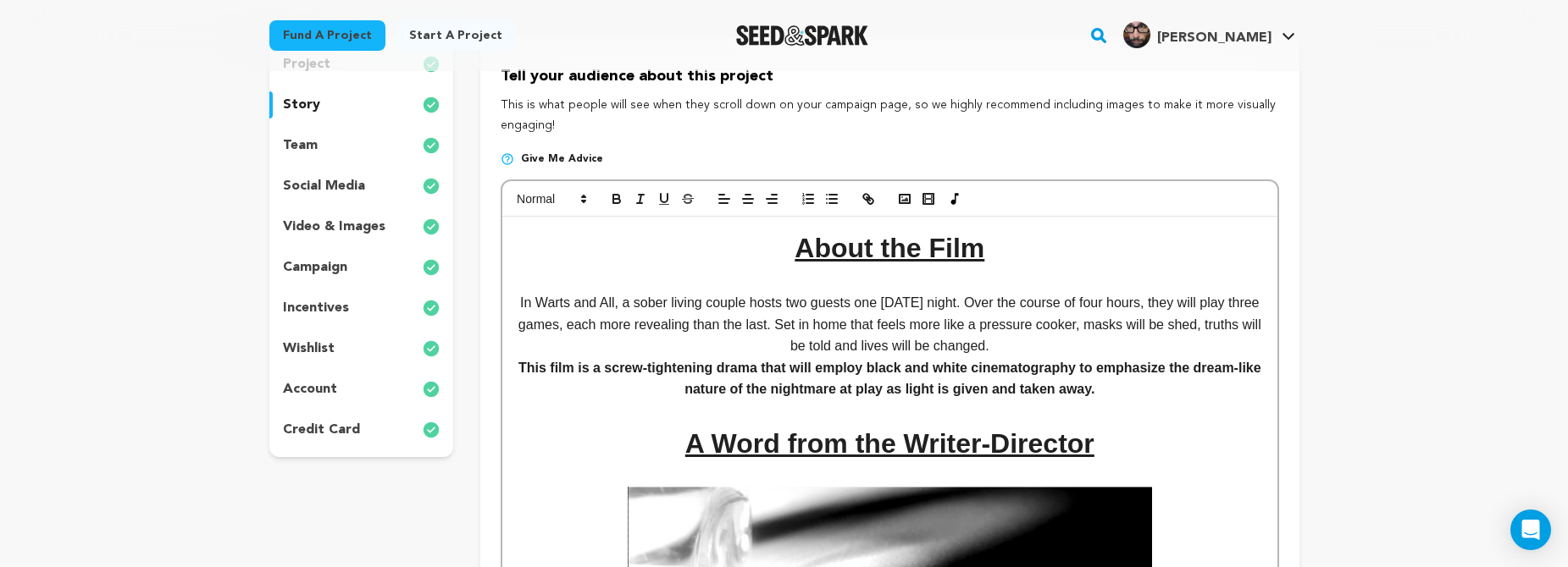
scroll to position [0, 0]
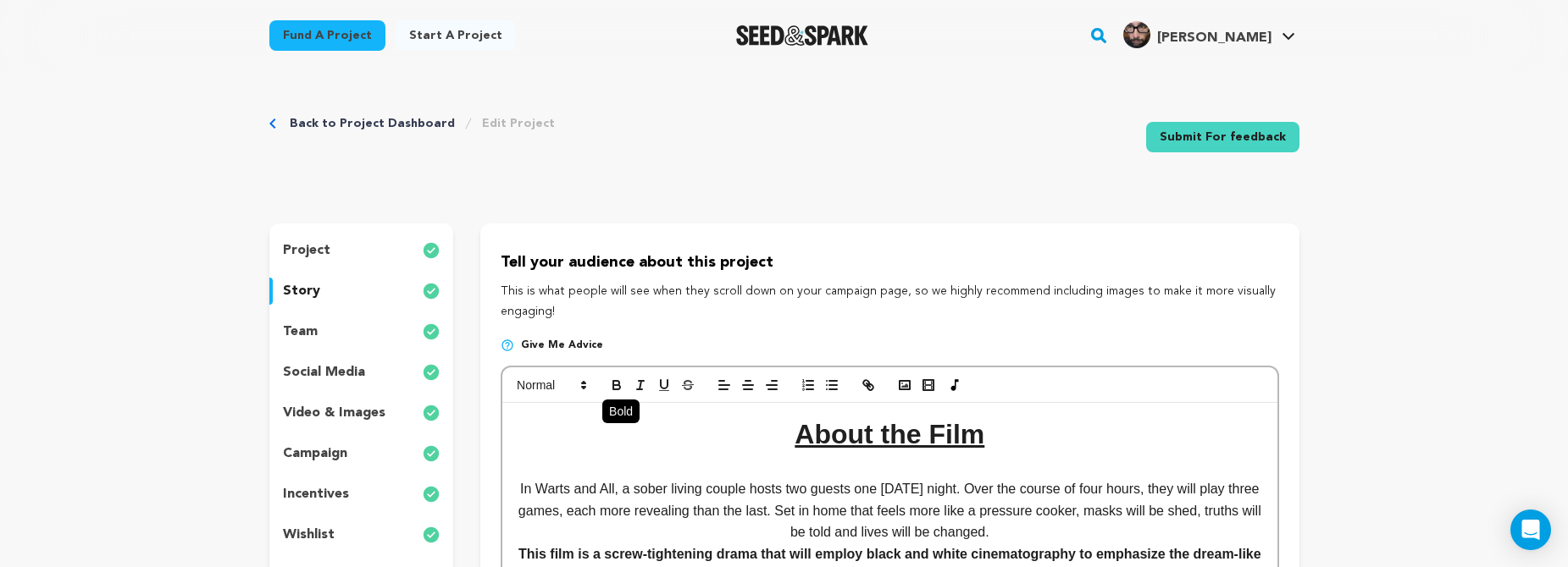
click at [612, 382] on icon "button" at bounding box center [616, 385] width 15 height 15
click at [616, 386] on icon "button" at bounding box center [616, 385] width 15 height 15
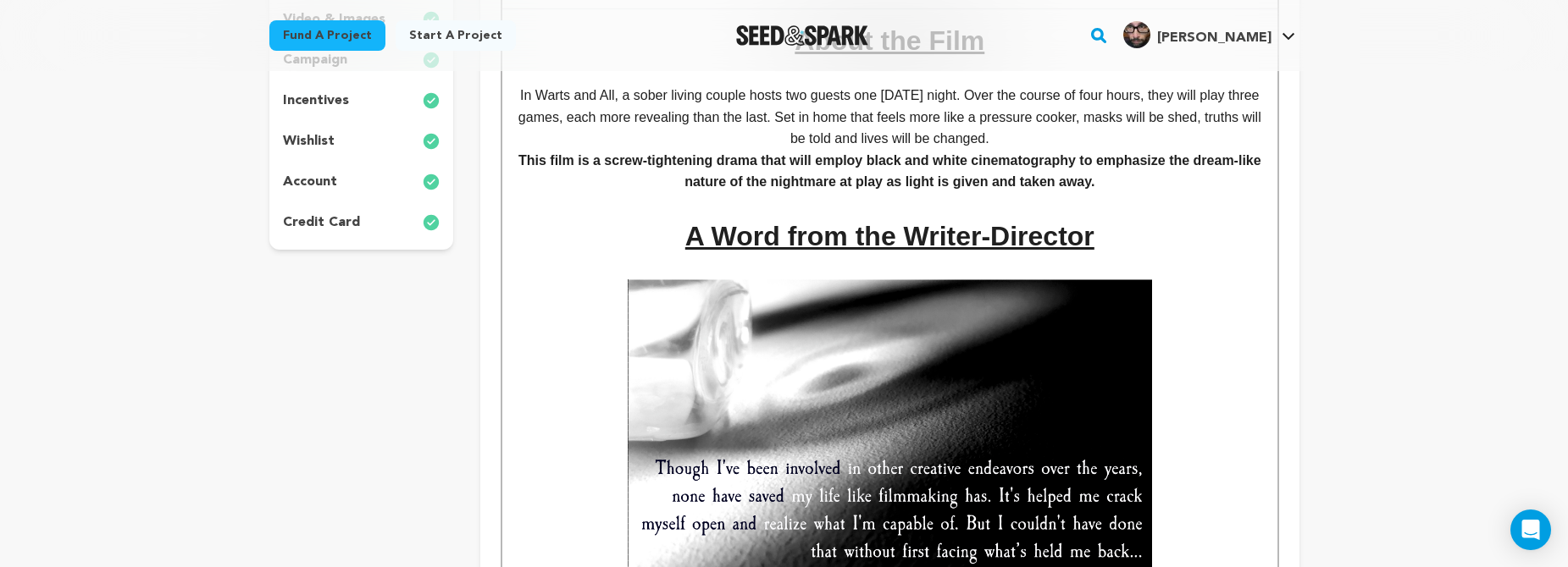
scroll to position [195, 0]
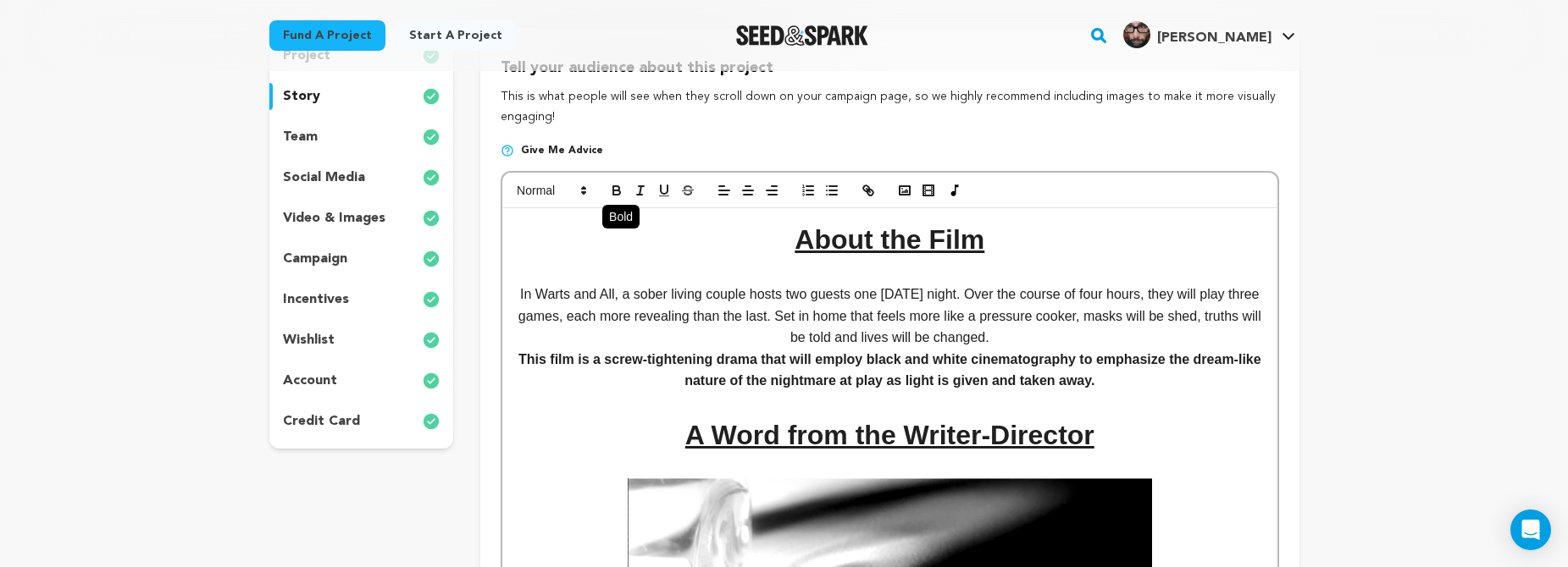
click at [623, 192] on icon "button" at bounding box center [616, 191] width 15 height 15
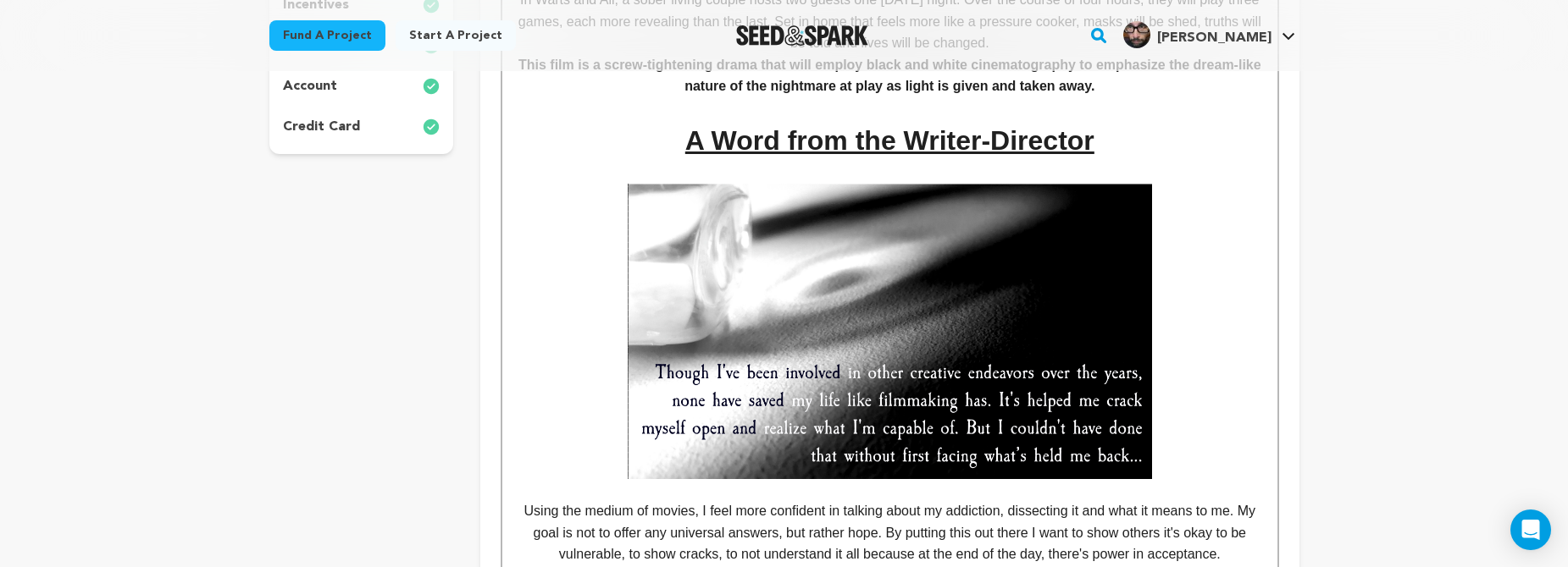
scroll to position [772, 0]
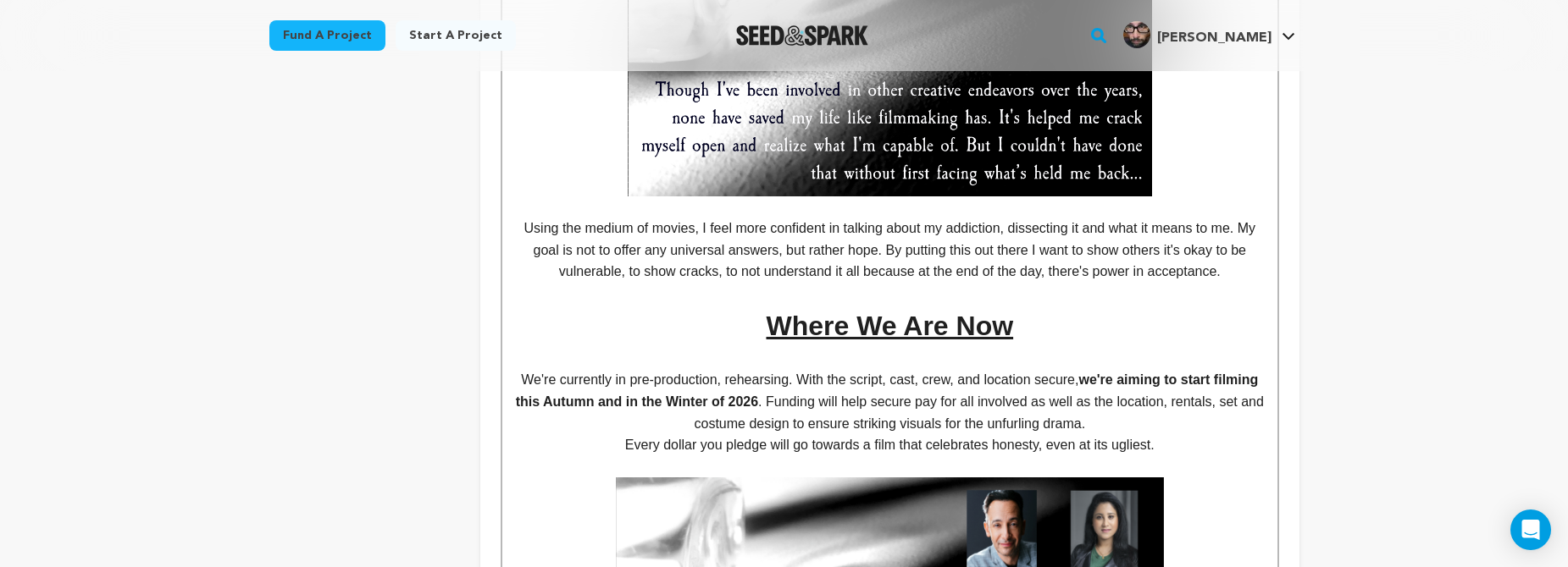
click at [940, 395] on p "We're currently in pre-production, rehearsing. With the script, cast, crew, and…" at bounding box center [889, 402] width 749 height 65
drag, startPoint x: 1109, startPoint y: 410, endPoint x: 811, endPoint y: 417, distance: 298.1
click at [811, 417] on p "We're currently in pre-production, rehearsing. With the script, cast, crew, and…" at bounding box center [889, 402] width 749 height 65
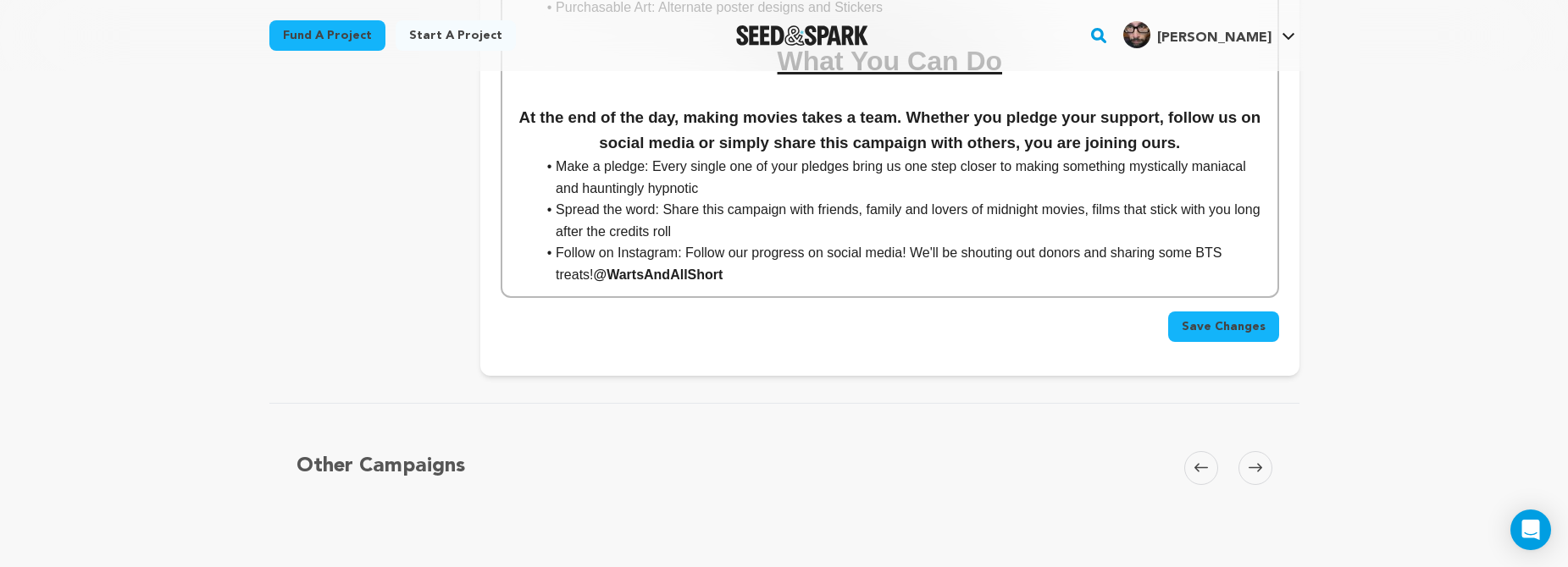
scroll to position [2476, 0]
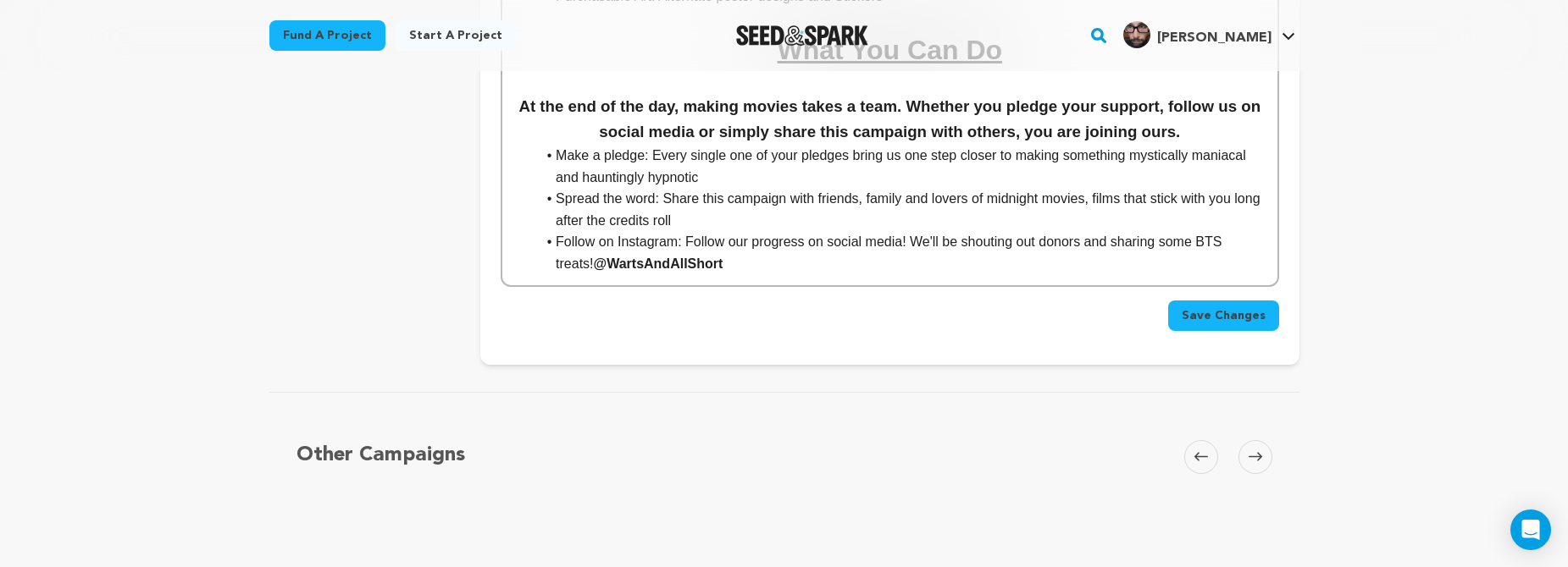
click at [1222, 308] on span "Save Changes" at bounding box center [1223, 316] width 84 height 17
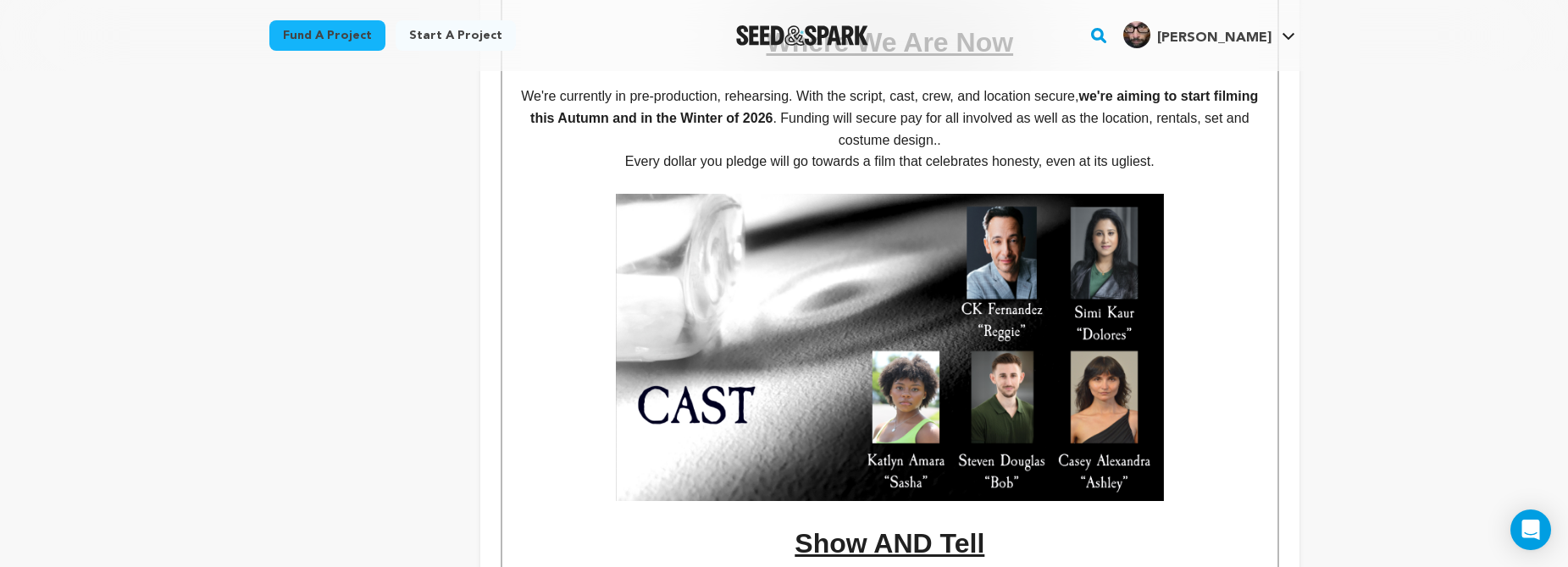
scroll to position [1002, 0]
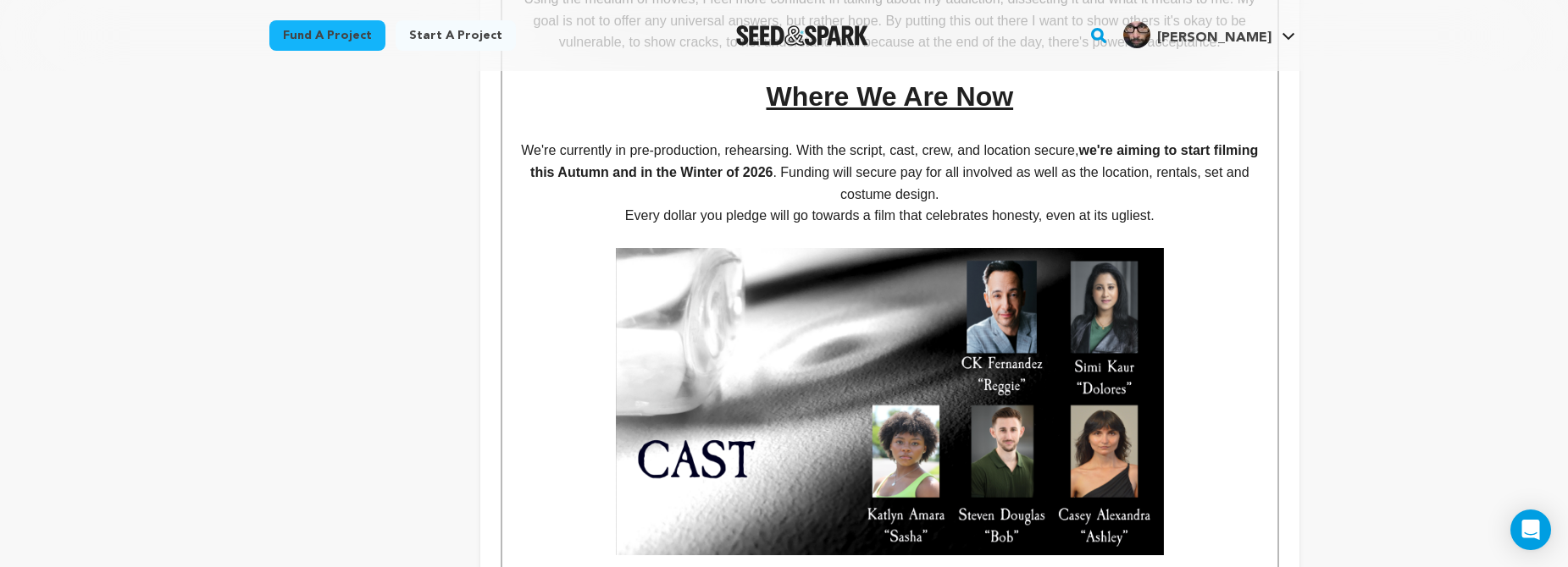
click at [1104, 140] on p "We're currently in pre-production, rehearsing. With the script, cast, crew, and…" at bounding box center [889, 172] width 749 height 65
click at [1111, 143] on strong "we're aiming to start filming this Autumn and in the Winter of 2026" at bounding box center [891, 161] width 748 height 36
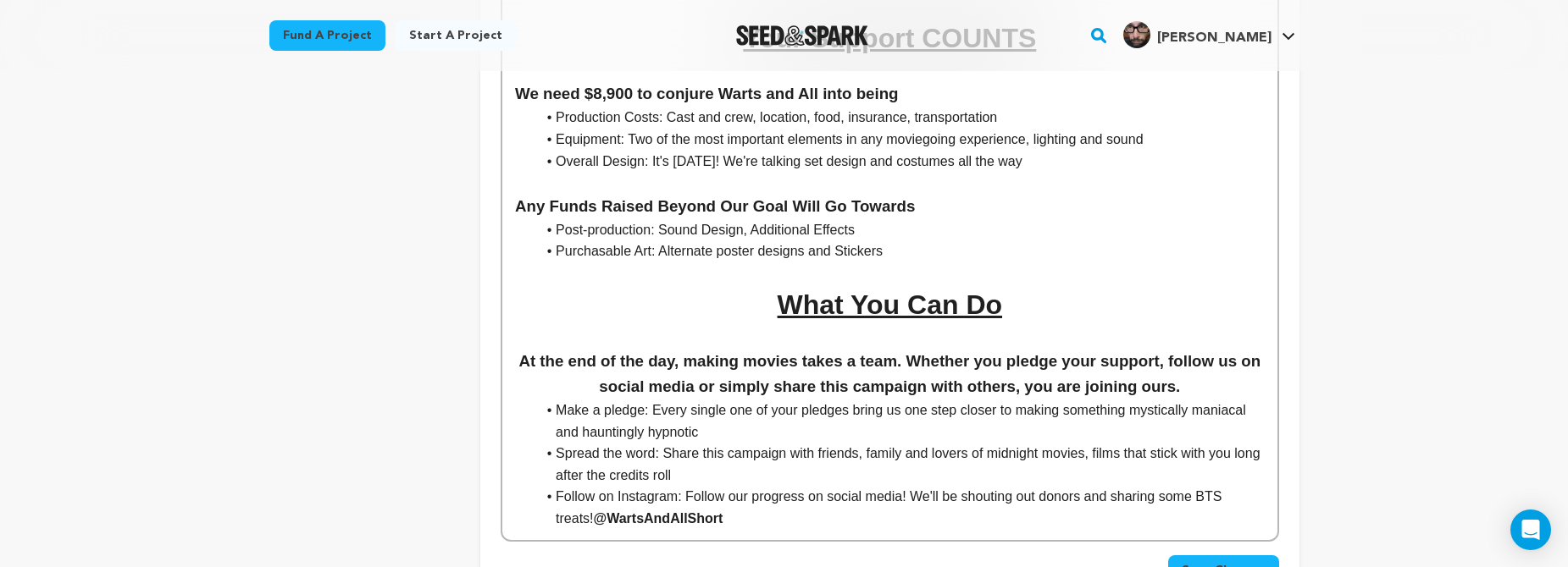
scroll to position [2667, 0]
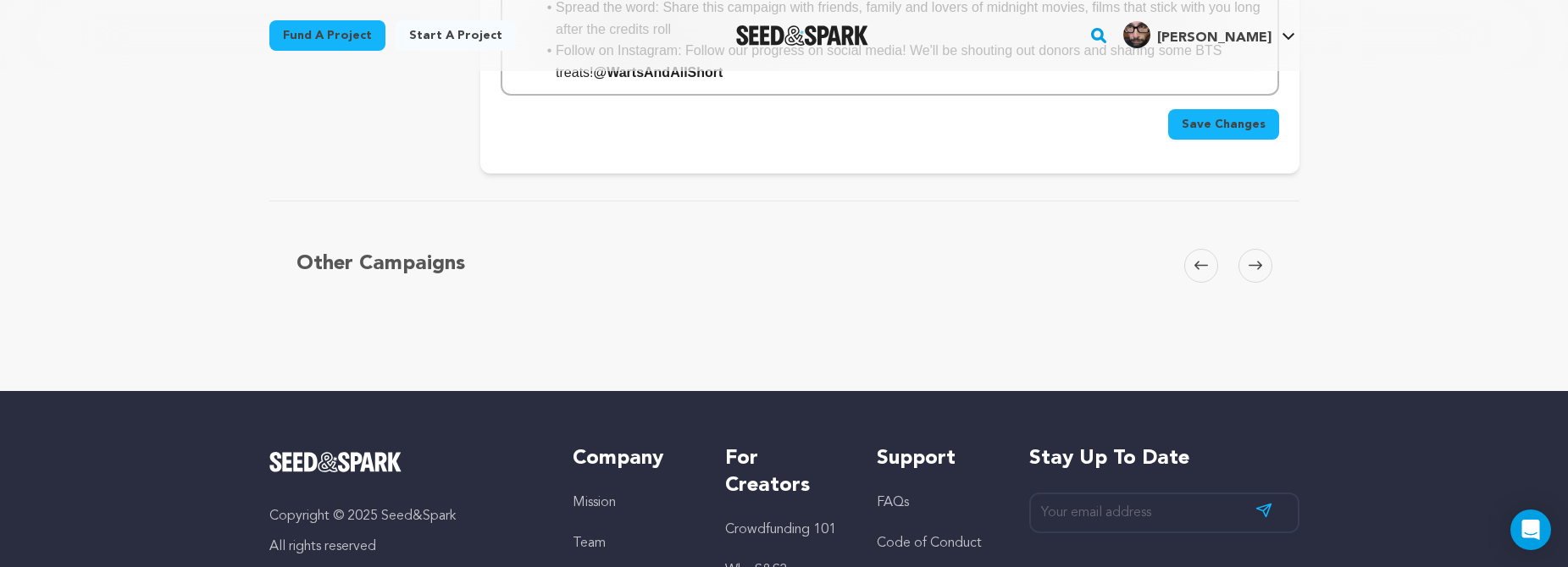
click at [1231, 116] on span "Save Changes" at bounding box center [1223, 124] width 84 height 17
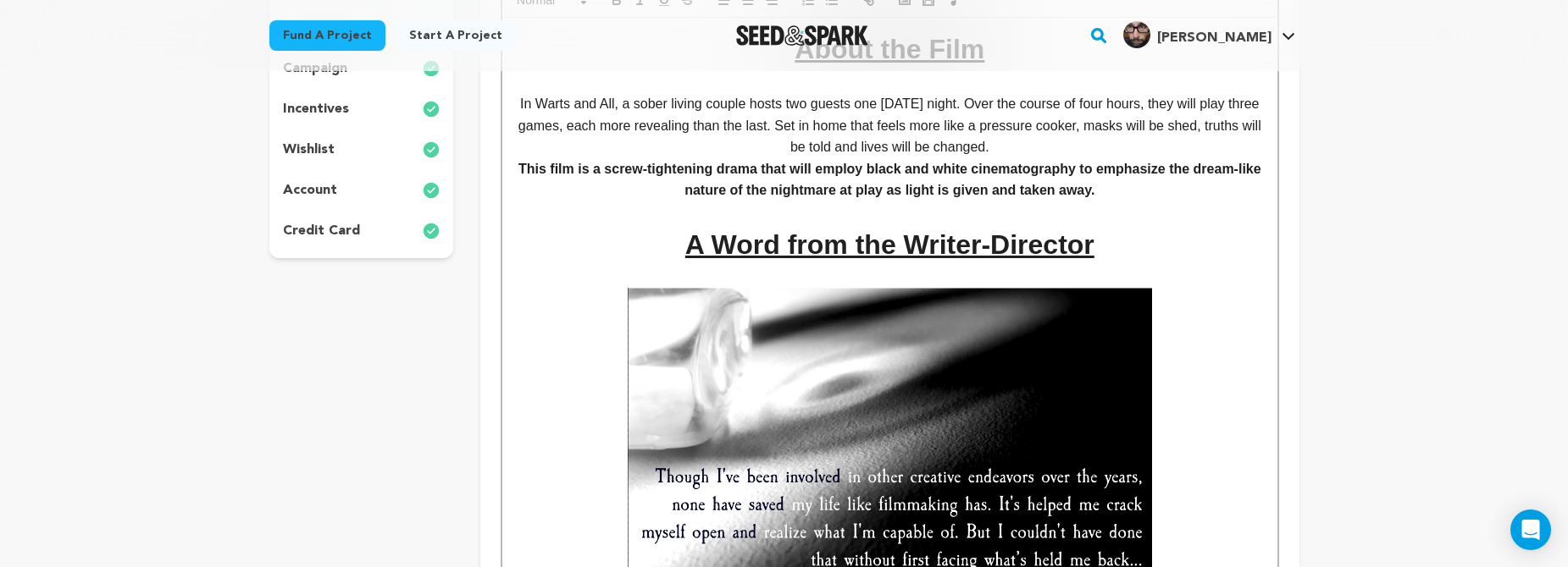
scroll to position [667, 0]
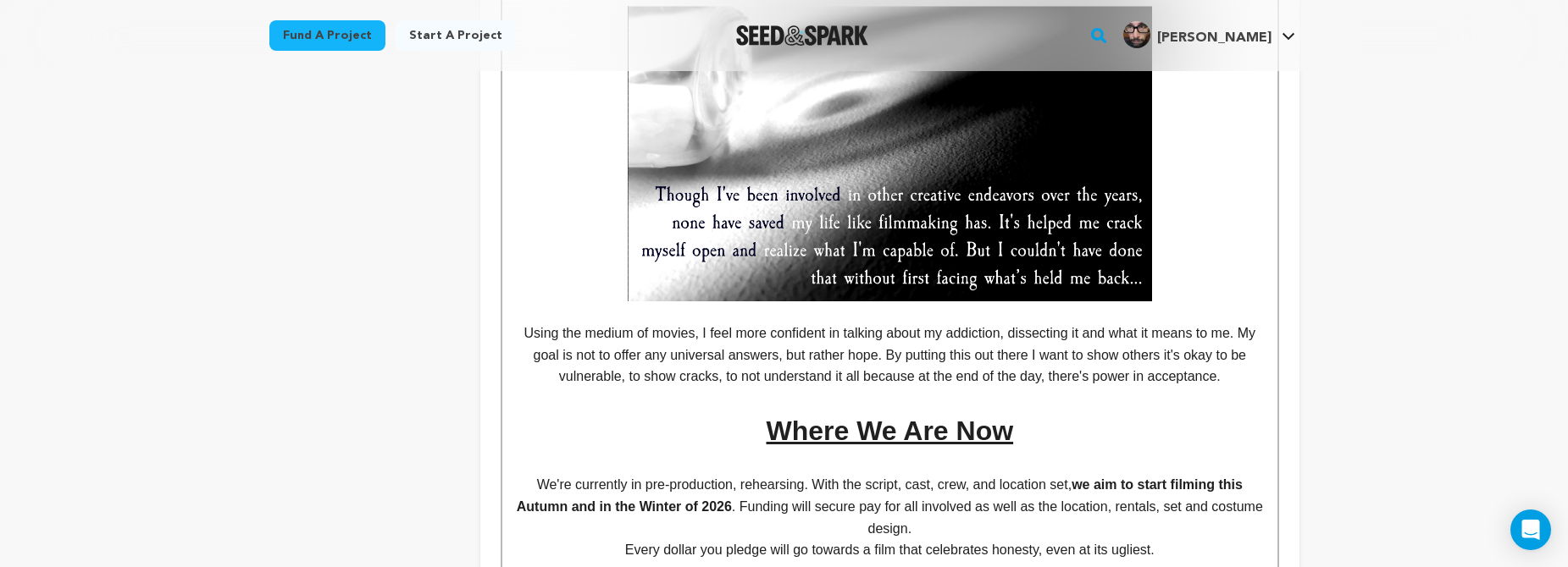
click at [973, 361] on p "Using the medium of movies, I feel more confident in talking about my addiction…" at bounding box center [889, 355] width 749 height 65
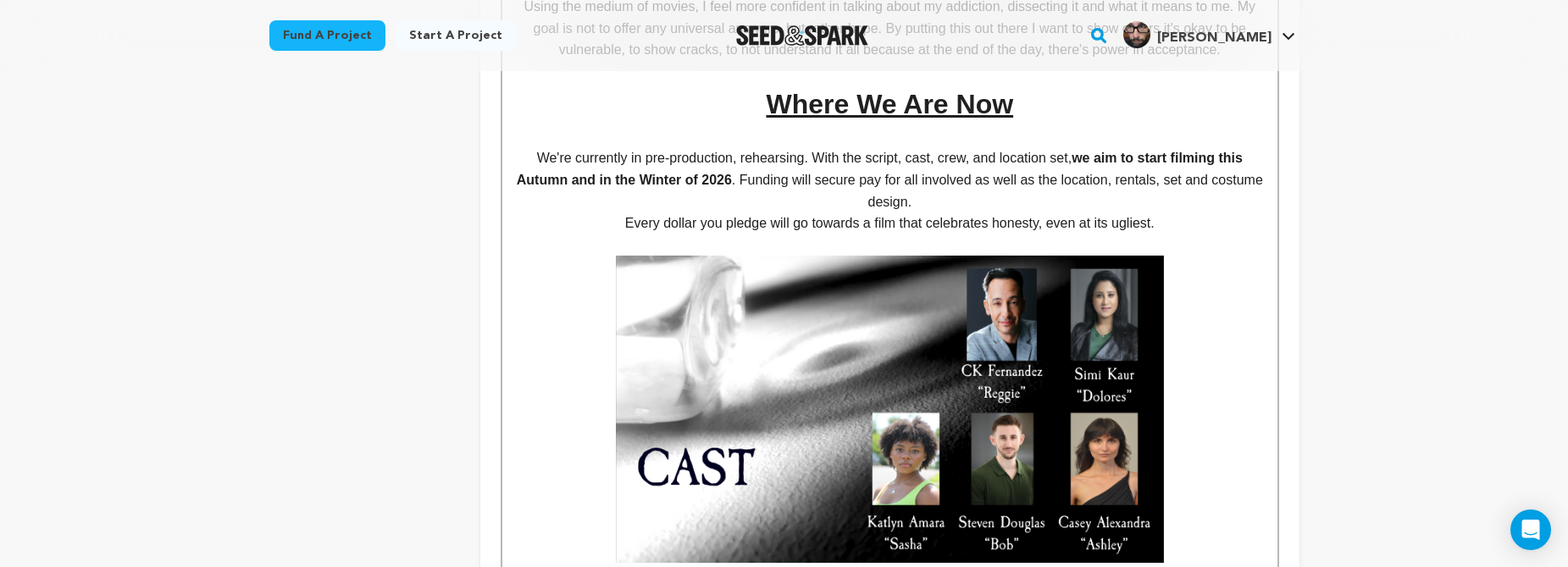
scroll to position [919, 0]
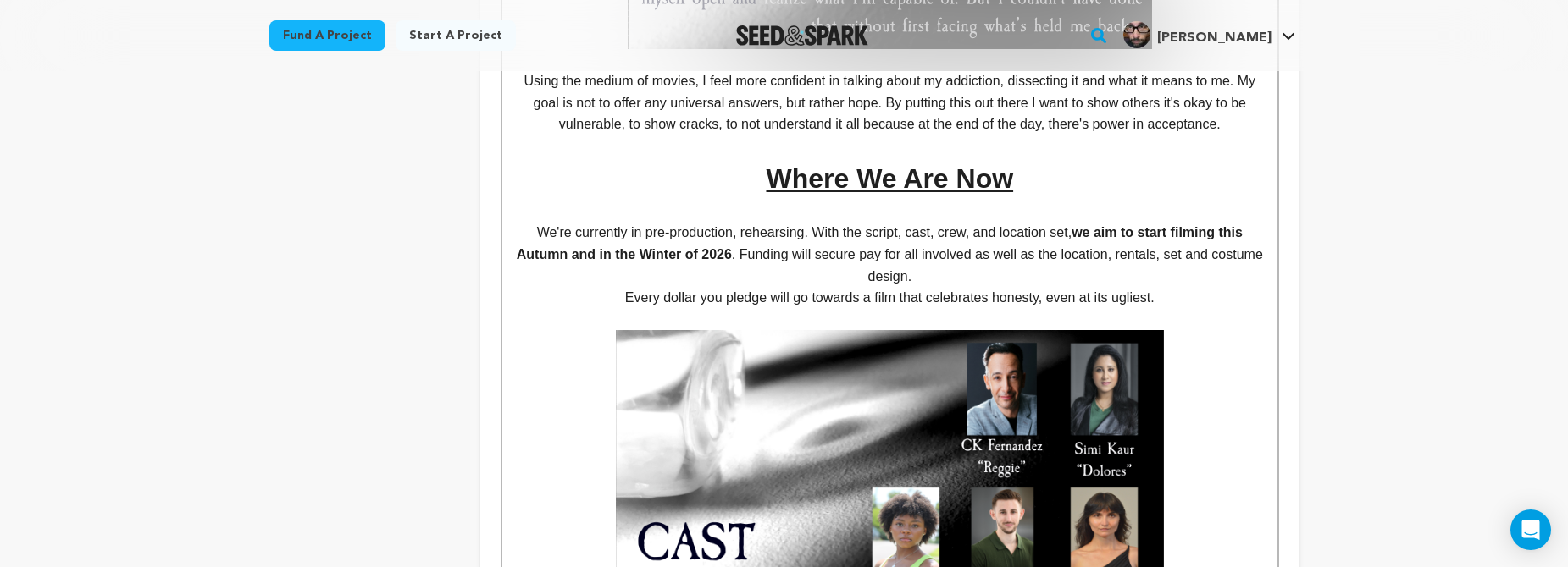
click at [1146, 249] on p "We're currently in pre-production, rehearsing. With the script, cast, crew, and…" at bounding box center [889, 254] width 749 height 65
click at [763, 244] on p "We're currently in pre-production, rehearsing. With the script, cast, crew, and…" at bounding box center [889, 254] width 749 height 65
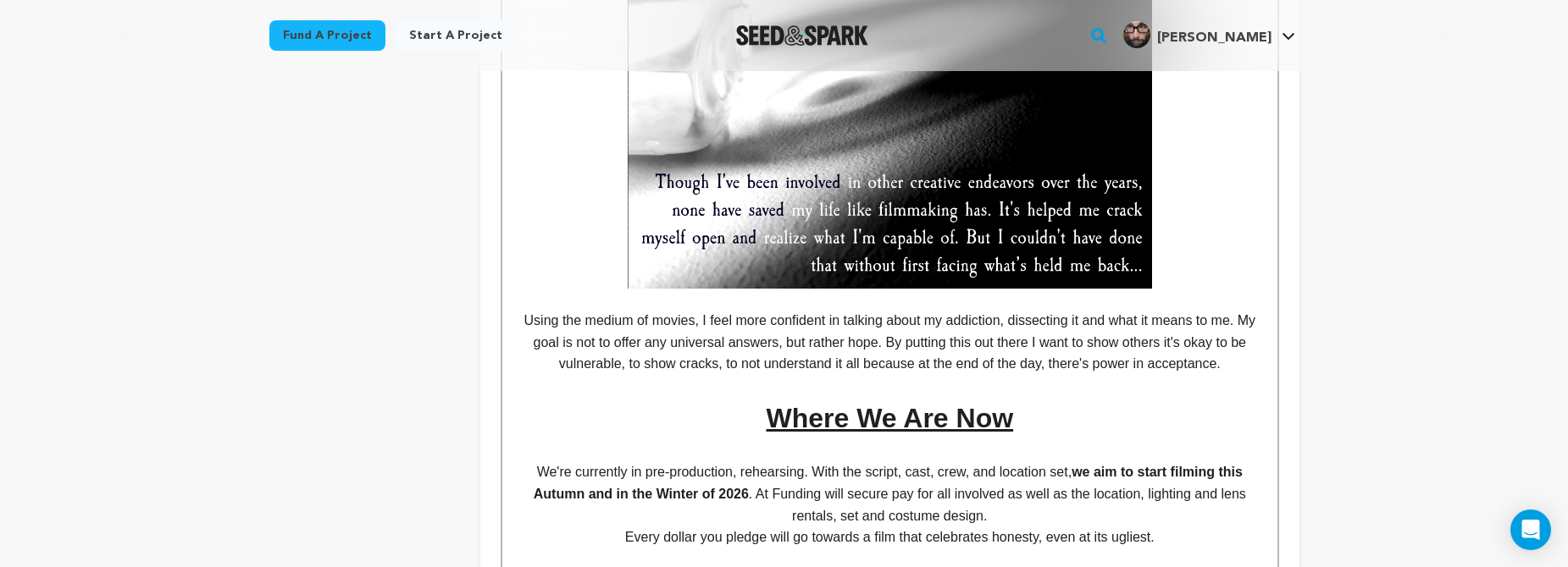
scroll to position [767, 0]
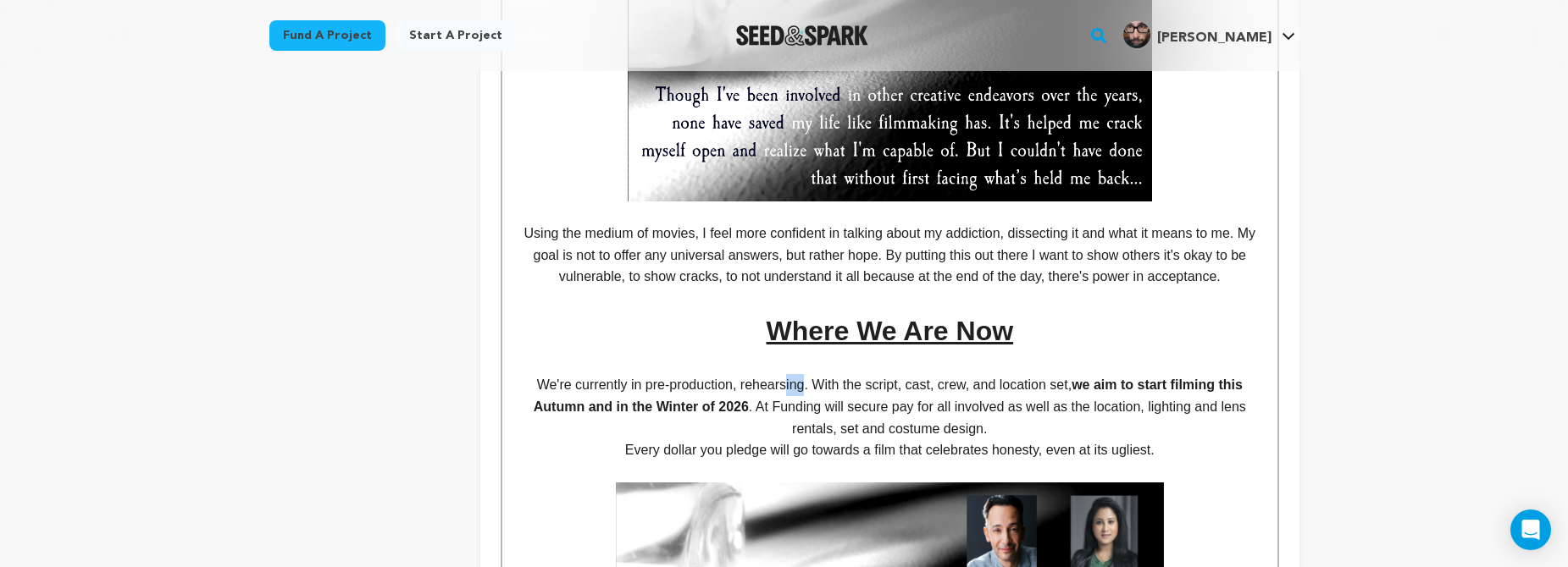
drag, startPoint x: 802, startPoint y: 381, endPoint x: 781, endPoint y: 380, distance: 21.0
click at [781, 380] on p "We're currently in pre-production, rehearsing. With the script, cast, crew, and…" at bounding box center [889, 406] width 749 height 65
click at [851, 391] on p "We're currently in pre-production, rehearsing. With the script, cast, crew, and…" at bounding box center [889, 406] width 749 height 65
click at [773, 397] on p "We're currently in pre-production, rehearsing. With the script, cast, crew, and…" at bounding box center [889, 406] width 749 height 65
click at [921, 397] on p "We're currently in pre-production, rehearsing. With the script, cast, crew, and…" at bounding box center [889, 406] width 749 height 65
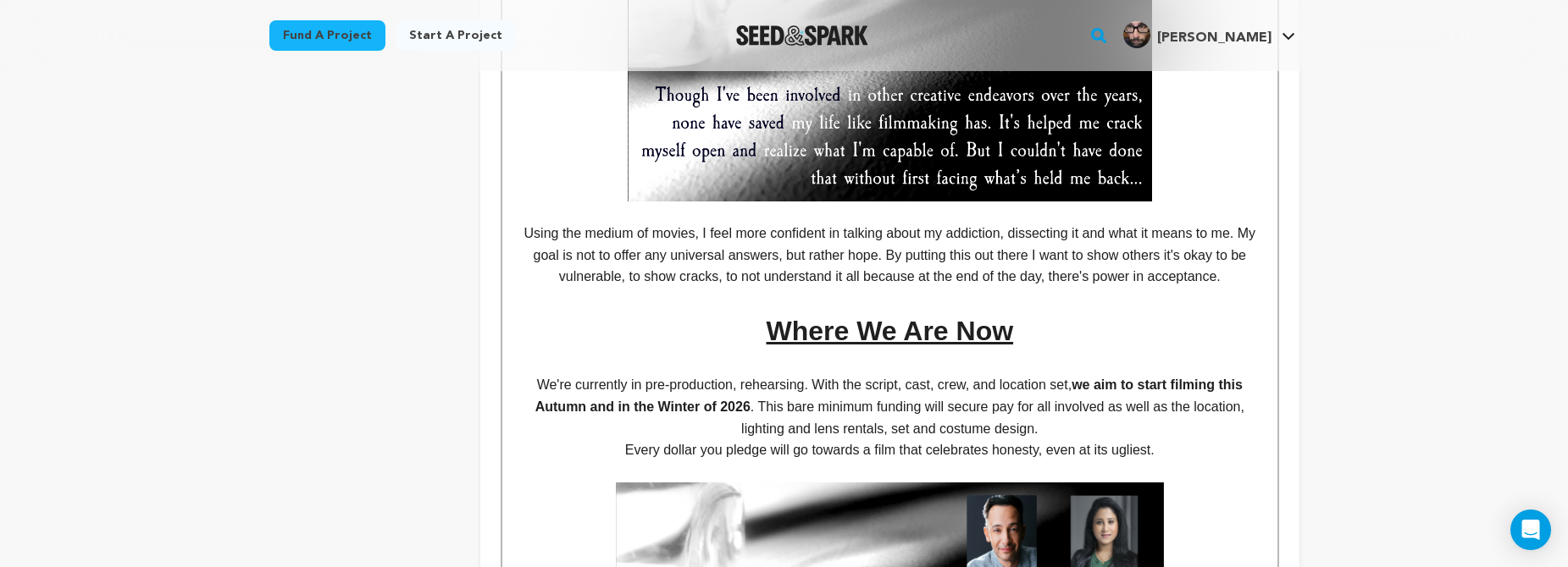
click at [1085, 415] on p "We're currently in pre-production, rehearsing. With the script, cast, crew, and…" at bounding box center [889, 406] width 749 height 65
click at [1193, 398] on p "We're currently in pre-production, rehearsing. With the script, cast, crew, and…" at bounding box center [889, 406] width 749 height 65
click at [774, 423] on p "We're currently in pre-production, rehearsing. With the script, cast, crew, and…" at bounding box center [889, 406] width 749 height 65
drag, startPoint x: 843, startPoint y: 423, endPoint x: 794, endPoint y: 425, distance: 49.0
click at [794, 425] on p "We're currently in pre-production, rehearsing. With the script, cast, crew, and…" at bounding box center [889, 406] width 749 height 65
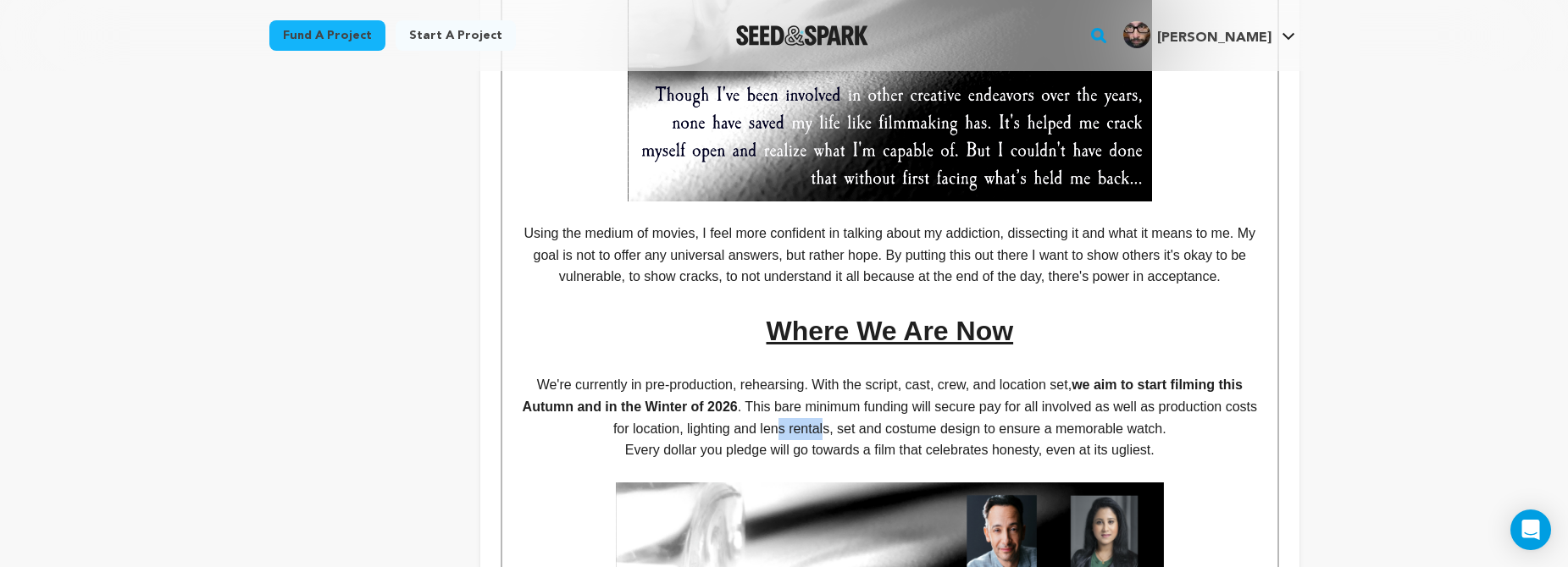
click at [839, 425] on p "We're currently in pre-production, rehearsing. With the script, cast, crew, and…" at bounding box center [889, 406] width 749 height 65
drag, startPoint x: 846, startPoint y: 423, endPoint x: 747, endPoint y: 423, distance: 99.0
click at [747, 423] on p "We're currently in pre-production, rehearsing. With the script, cast, crew, and…" at bounding box center [889, 406] width 749 height 65
drag, startPoint x: 987, startPoint y: 422, endPoint x: 840, endPoint y: 421, distance: 147.0
click at [840, 421] on p "We're currently in pre-production, rehearsing. With the script, cast, crew, and…" at bounding box center [889, 406] width 749 height 65
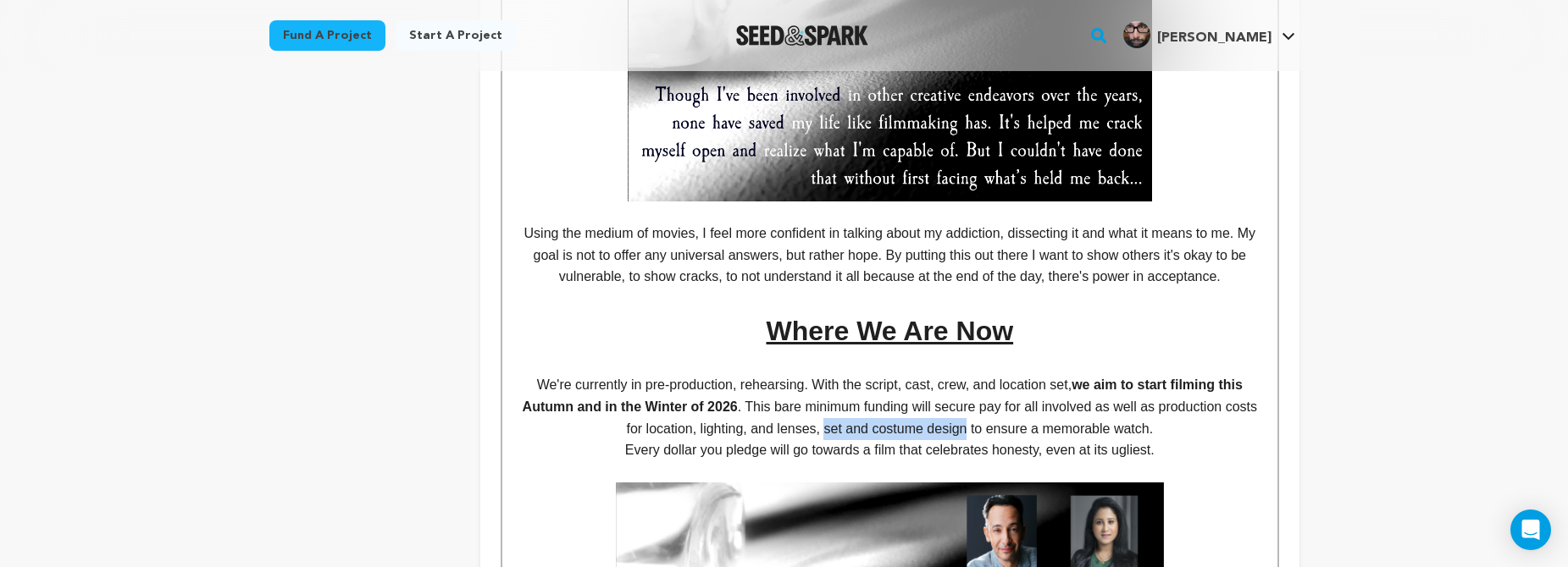
click at [847, 422] on p "We're currently in pre-production, rehearsing. With the script, cast, crew, and…" at bounding box center [889, 406] width 749 height 65
click at [794, 421] on p "We're currently in pre-production, rehearsing. With the script, cast, crew, and…" at bounding box center [889, 406] width 749 height 65
drag, startPoint x: 947, startPoint y: 421, endPoint x: 843, endPoint y: 423, distance: 104.0
click at [843, 423] on p "We're currently in pre-production, rehearsing. With the script, cast, crew, and…" at bounding box center [889, 406] width 749 height 65
click at [943, 425] on p "We're currently in pre-production, rehearsing. With the script, cast, crew, and…" at bounding box center [889, 406] width 749 height 65
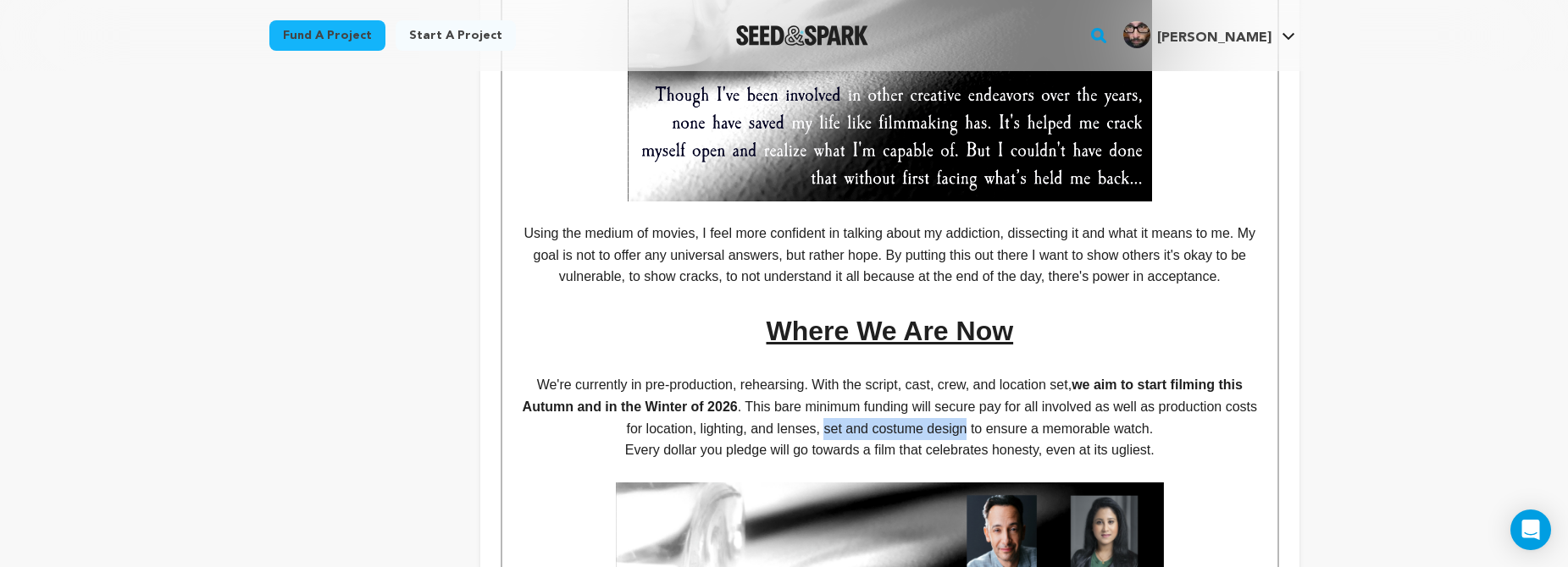
drag, startPoint x: 988, startPoint y: 423, endPoint x: 840, endPoint y: 423, distance: 148.0
click at [840, 423] on p "We're currently in pre-production, rehearsing. With the script, cast, crew, and…" at bounding box center [889, 406] width 749 height 65
click at [1133, 398] on p "We're currently in pre-production, rehearsing. With the script, cast, crew, and…" at bounding box center [889, 406] width 749 height 65
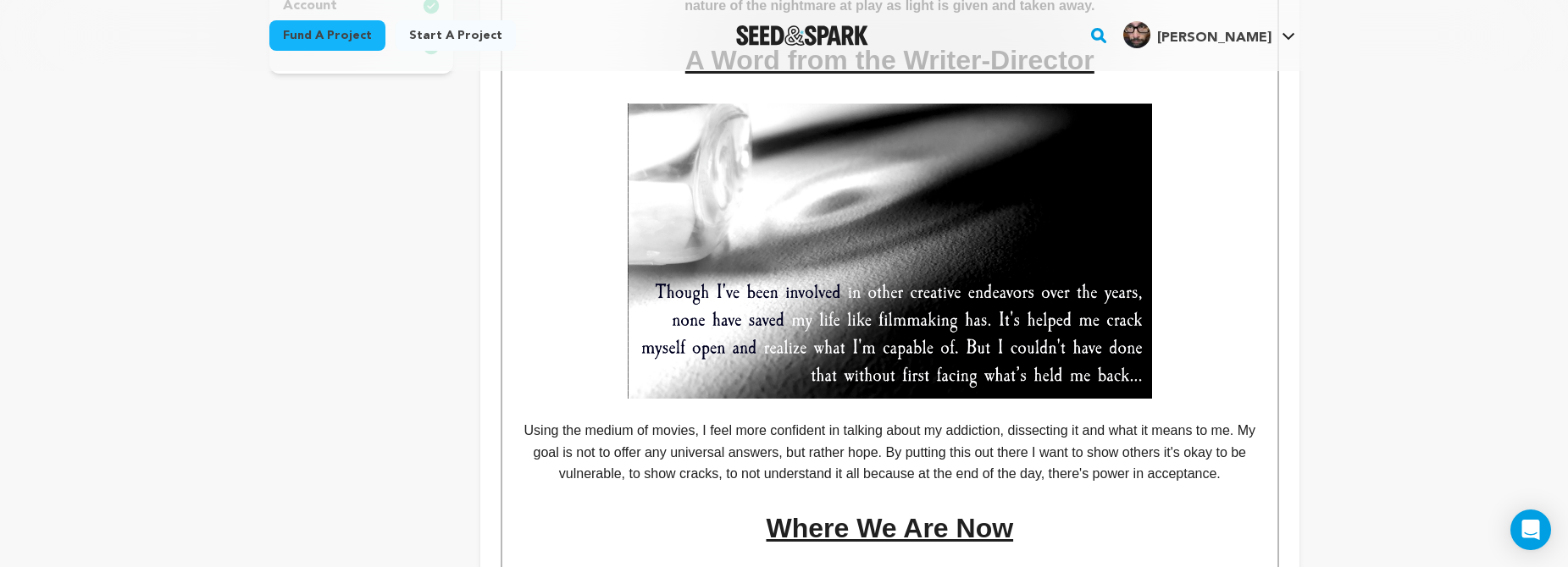
scroll to position [951, 0]
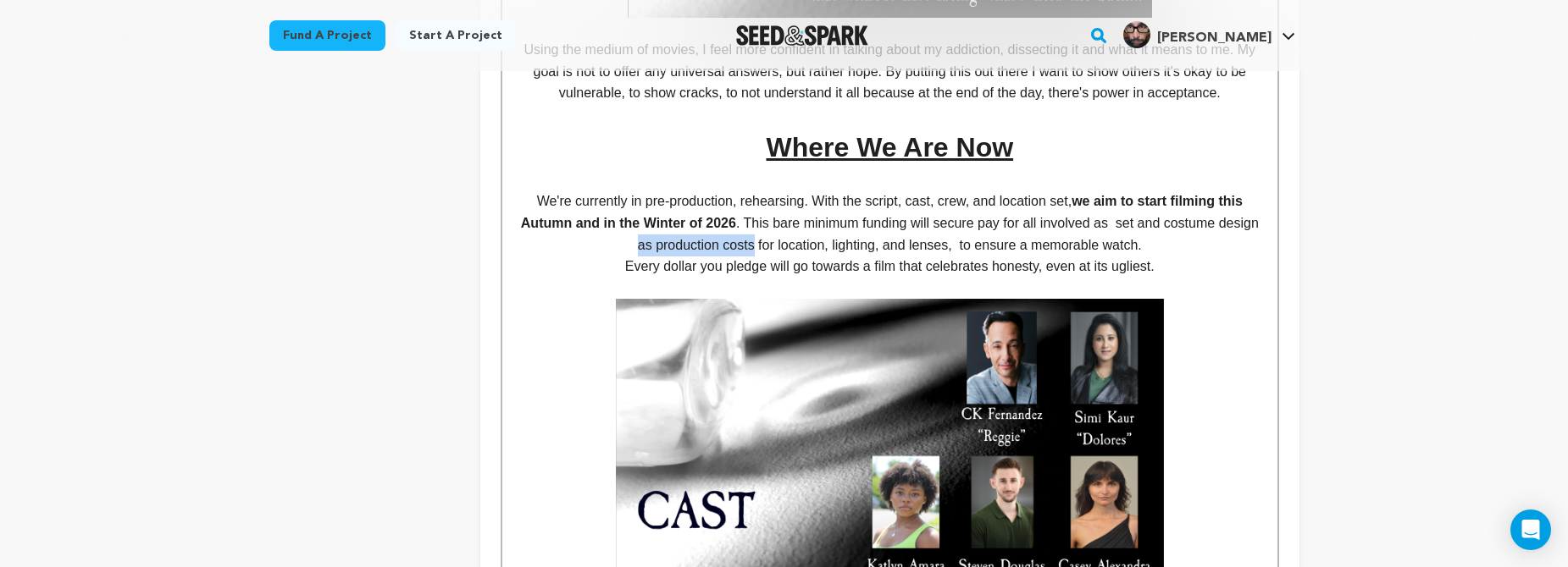
drag, startPoint x: 776, startPoint y: 240, endPoint x: 657, endPoint y: 237, distance: 119.0
click at [657, 237] on p "We're currently in pre-production, rehearsing. With the script, cast, crew, and…" at bounding box center [889, 223] width 749 height 65
click at [1142, 212] on p "We're currently in pre-production, rehearsing. With the script, cast, crew, and…" at bounding box center [889, 223] width 749 height 65
drag, startPoint x: 735, startPoint y: 232, endPoint x: 749, endPoint y: 233, distance: 14.0
click at [735, 231] on p "We're currently in pre-production, rehearsing. With the script, cast, crew, and…" at bounding box center [889, 223] width 749 height 65
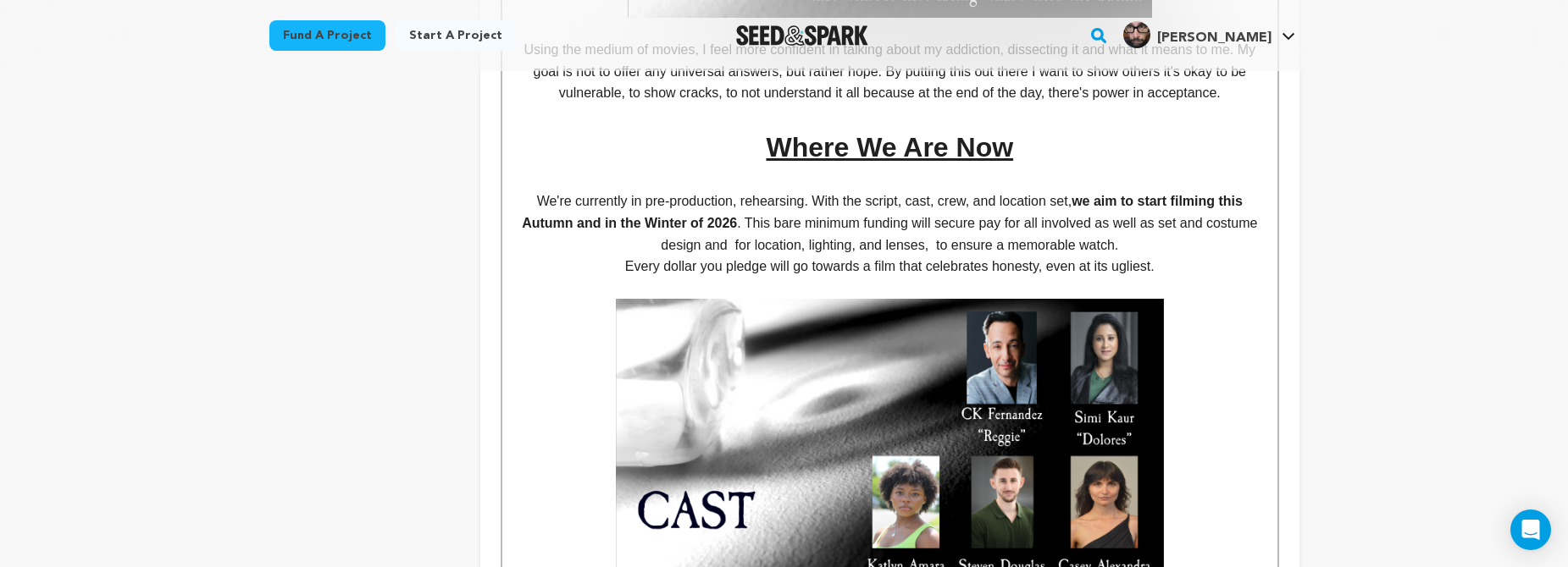
click at [752, 236] on p "We're currently in pre-production, rehearsing. With the script, cast, crew, and…" at bounding box center [889, 223] width 749 height 65
drag, startPoint x: 748, startPoint y: 234, endPoint x: 728, endPoint y: 241, distance: 21.2
click at [728, 241] on p "We're currently in pre-production, rehearsing. With the script, cast, crew, and…" at bounding box center [889, 223] width 749 height 65
click at [942, 233] on p "We're currently in pre-production, rehearsing. With the script, cast, crew, and…" at bounding box center [889, 223] width 749 height 65
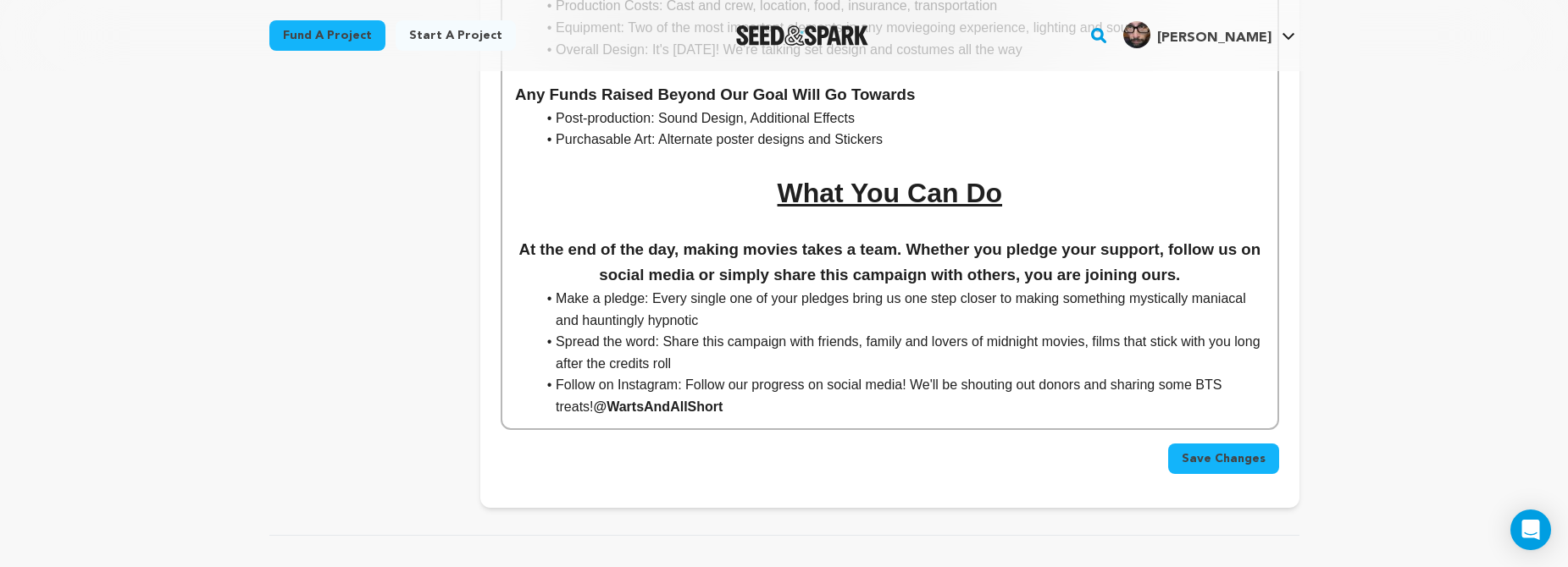
scroll to position [2540, 0]
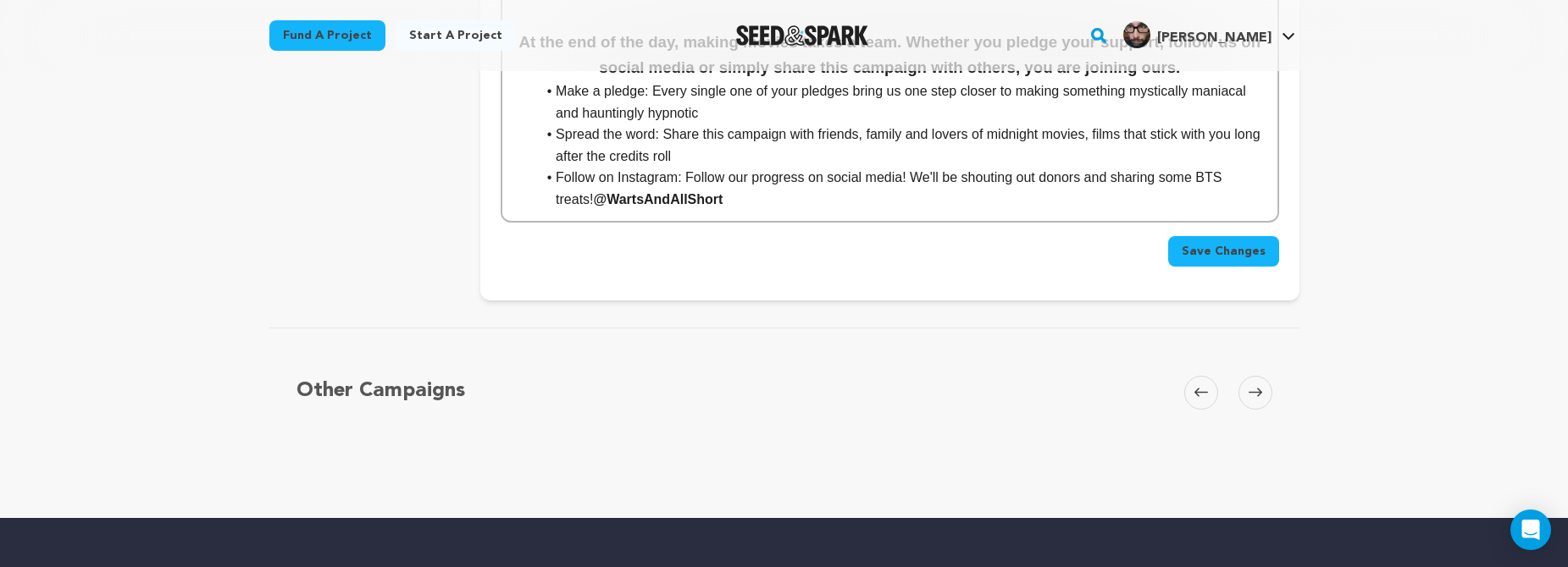
click at [1209, 243] on span "Save Changes" at bounding box center [1223, 251] width 84 height 17
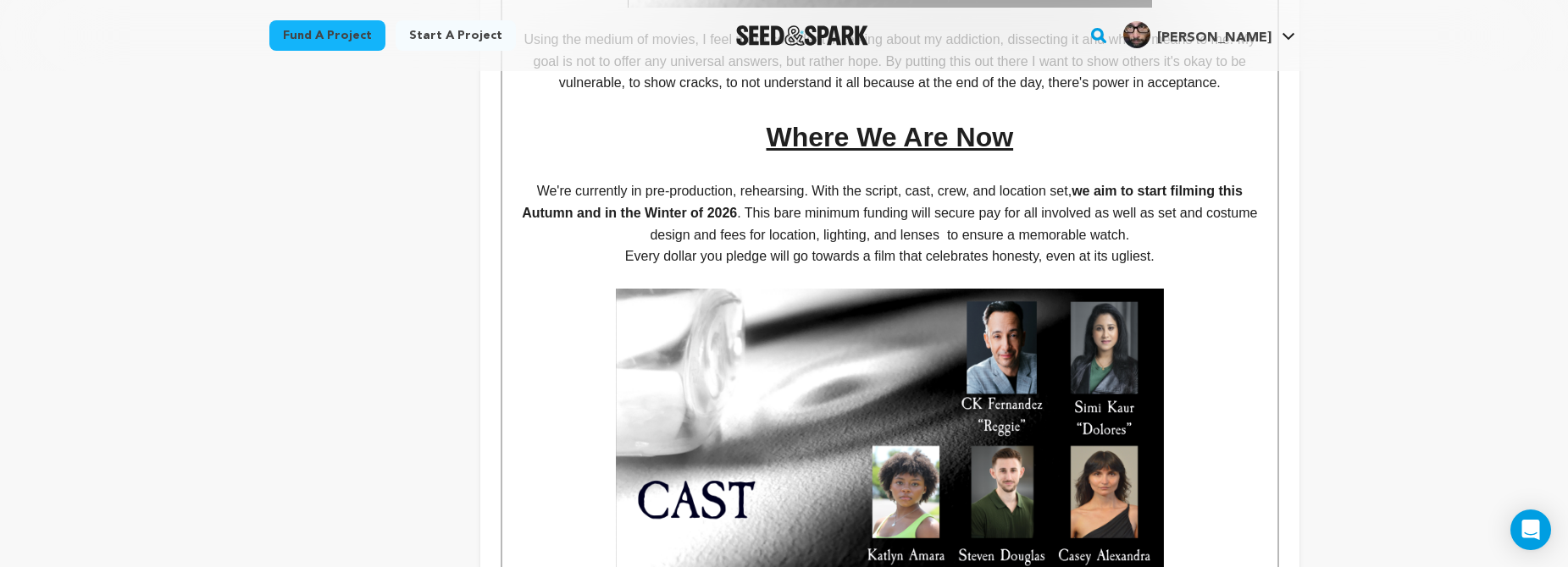
scroll to position [925, 0]
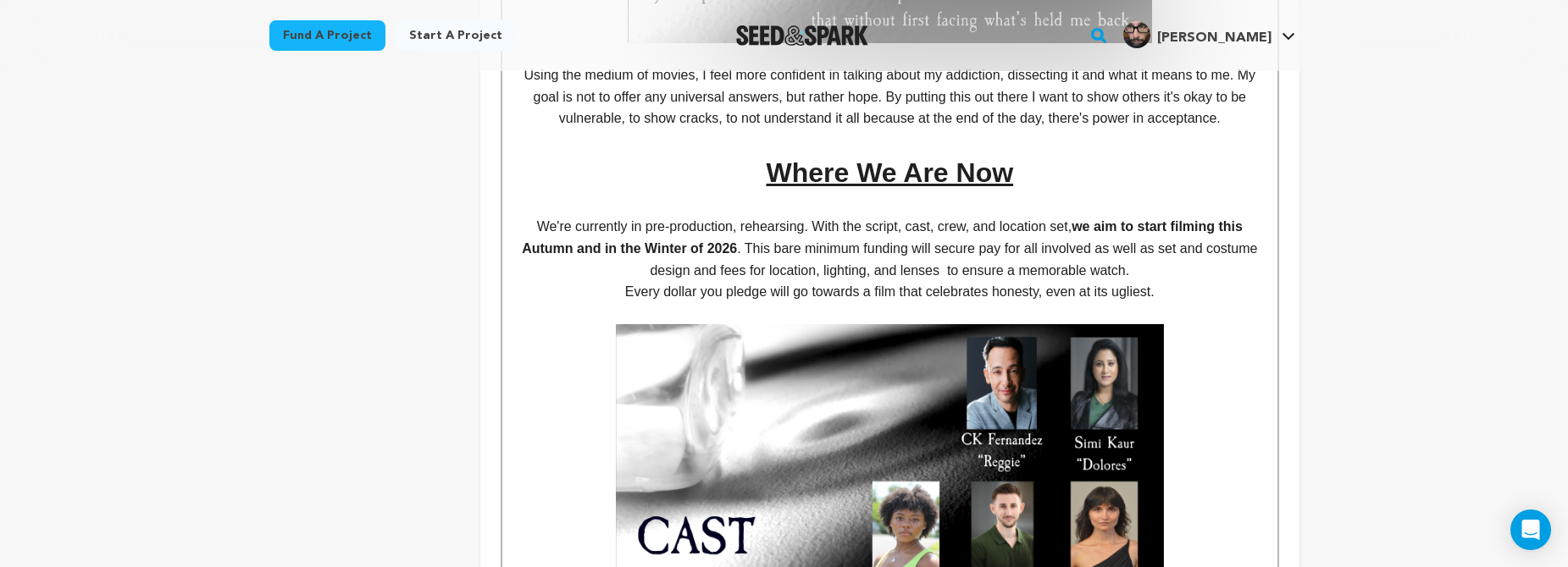
click at [1097, 241] on p "We're currently in pre-production, rehearsing. With the script, cast, crew, and…" at bounding box center [889, 249] width 749 height 65
drag, startPoint x: 1098, startPoint y: 240, endPoint x: 1028, endPoint y: 244, distance: 70.1
click at [1028, 244] on p "We're currently in pre-production, rehearsing. With the script, cast, crew, and…" at bounding box center [889, 249] width 749 height 65
click at [1060, 265] on p "We're currently in pre-production, rehearsing. With the script, cast, crew, and…" at bounding box center [889, 249] width 749 height 65
drag, startPoint x: 1256, startPoint y: 259, endPoint x: 1050, endPoint y: 259, distance: 206.0
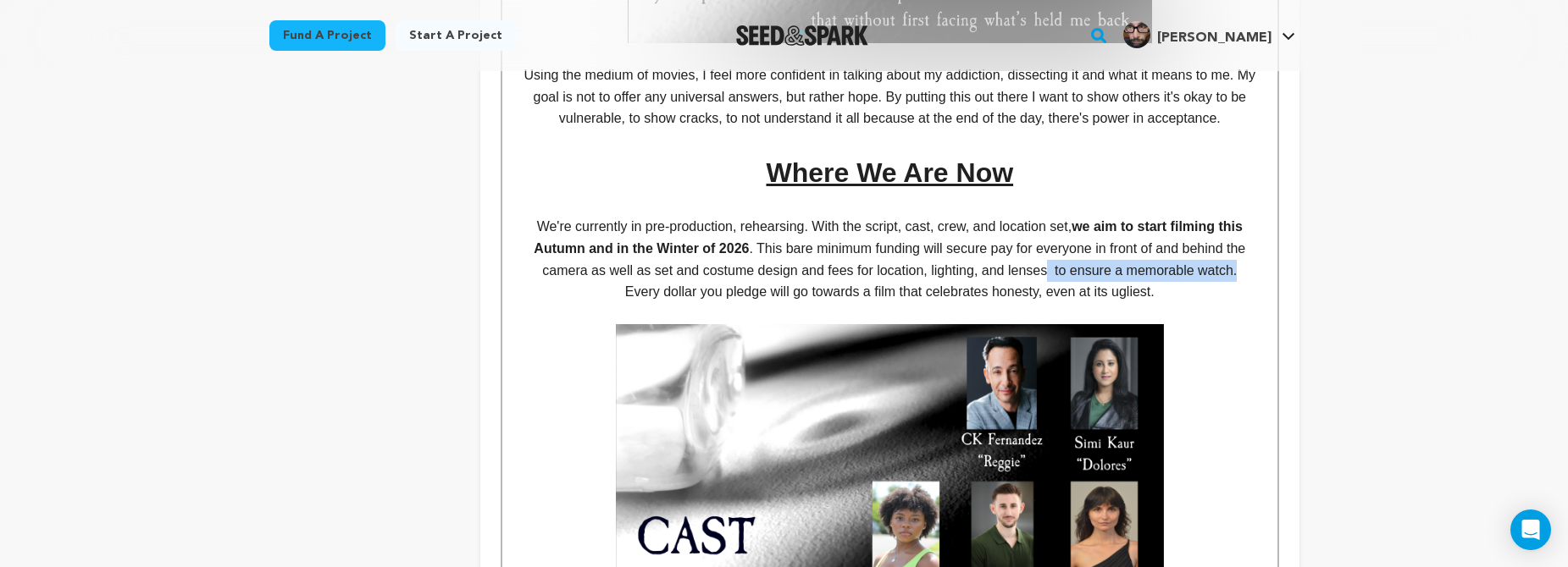
click at [1050, 259] on p "We're currently in pre-production, rehearsing. With the script, cast, crew, and…" at bounding box center [889, 249] width 749 height 65
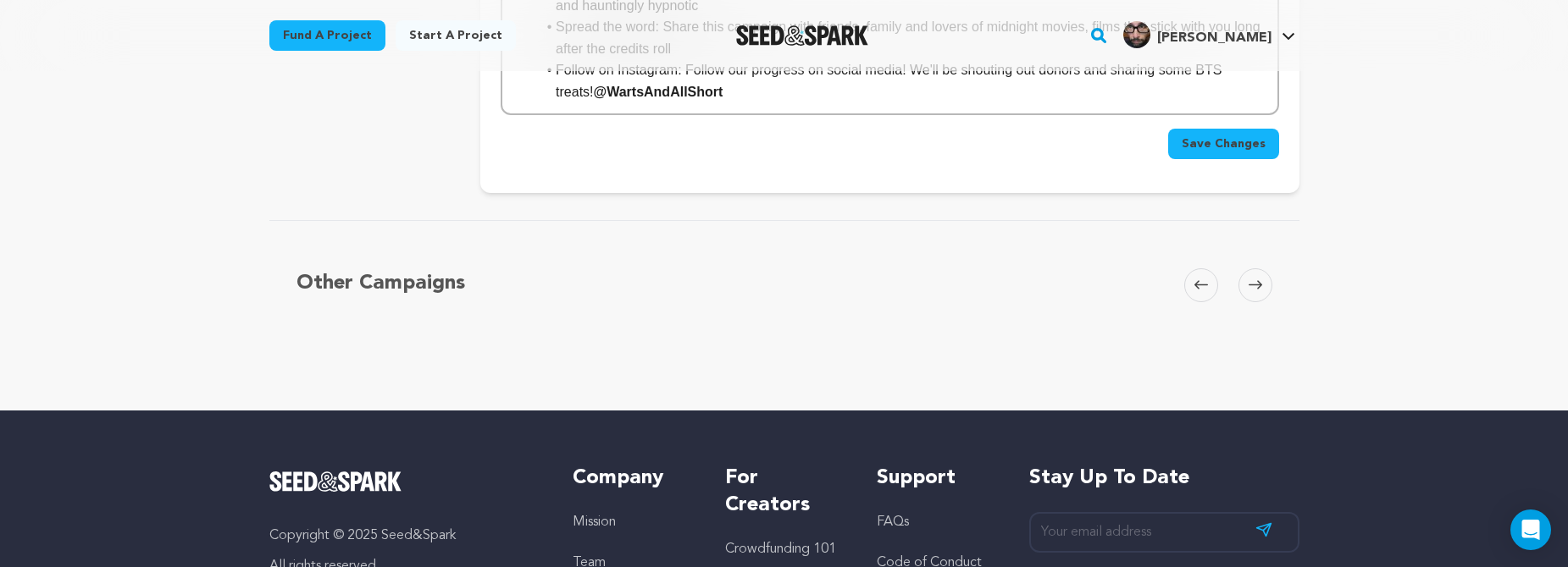
scroll to position [2365, 0]
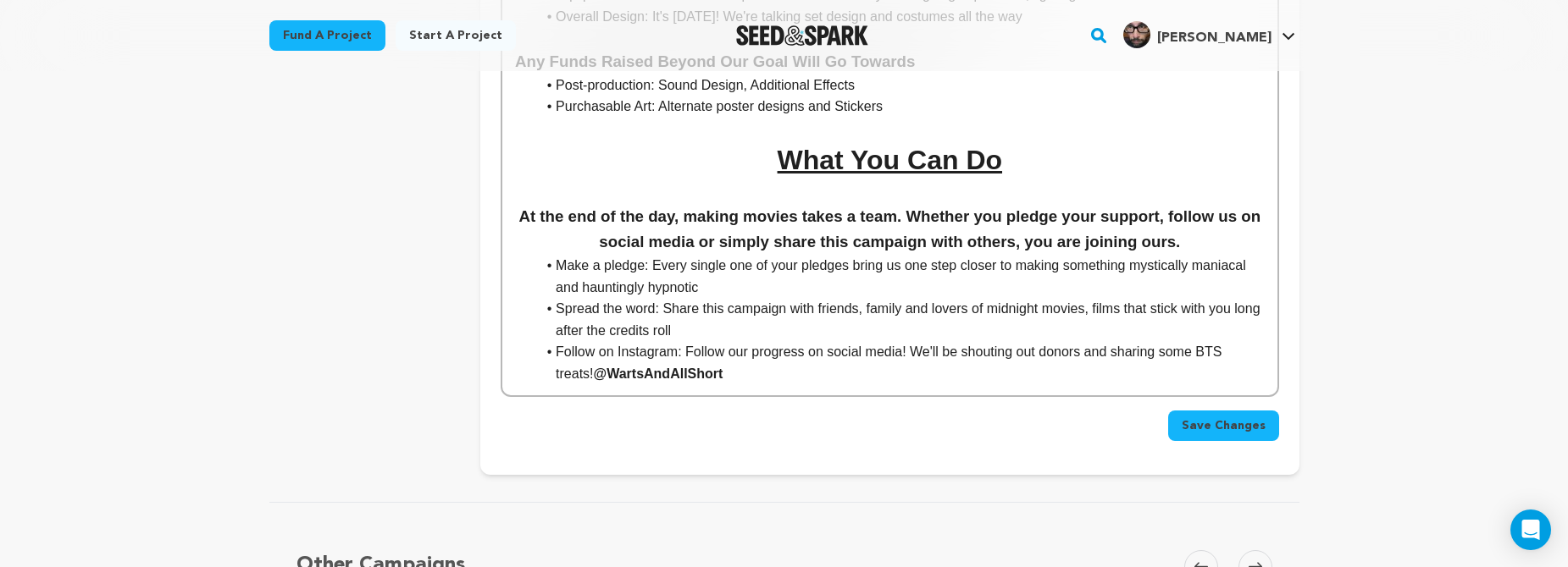
click at [1203, 417] on span "Save Changes" at bounding box center [1223, 425] width 84 height 17
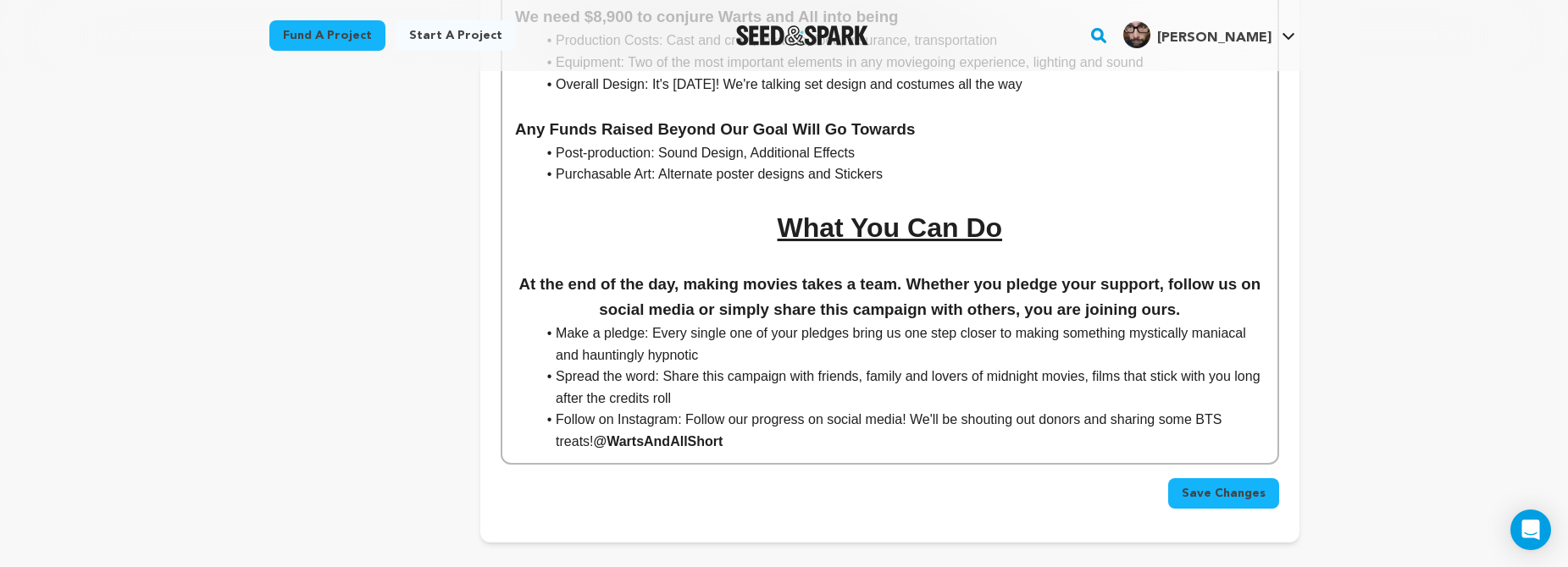
scroll to position [2679, 0]
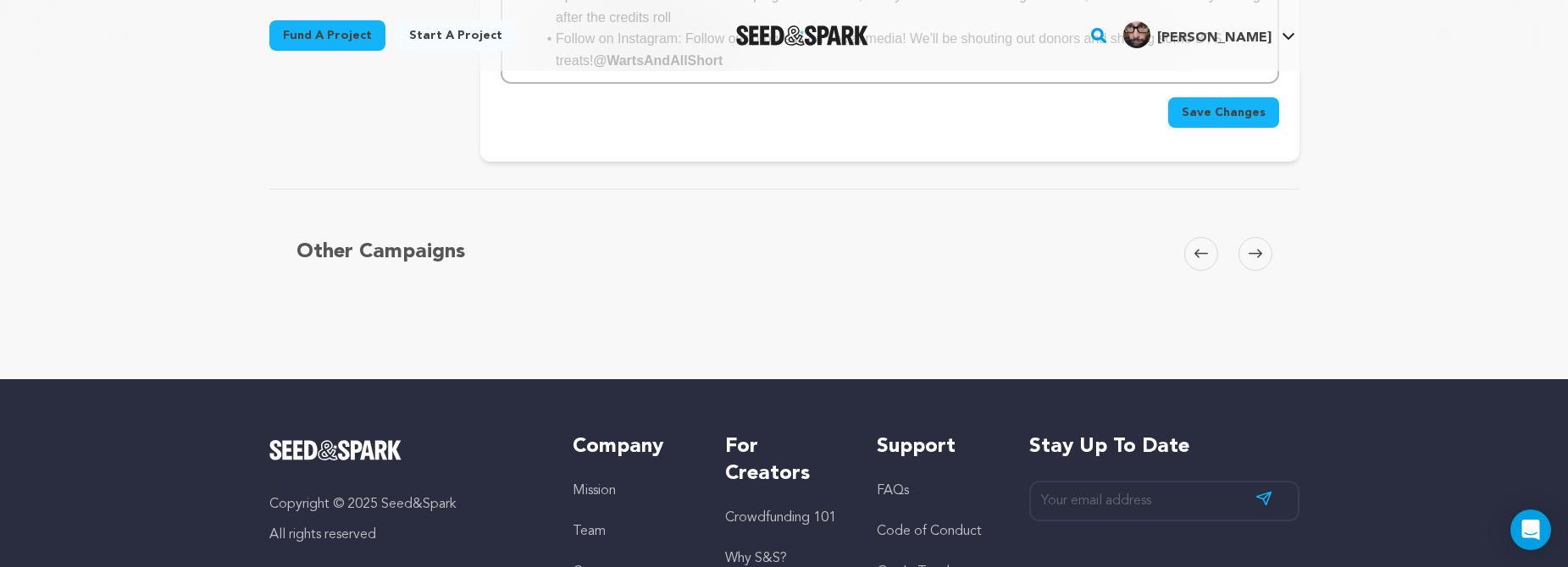
drag, startPoint x: 1234, startPoint y: 97, endPoint x: 1238, endPoint y: 89, distance: 8.9
click at [1238, 97] on button "Save Changes" at bounding box center [1223, 112] width 111 height 31
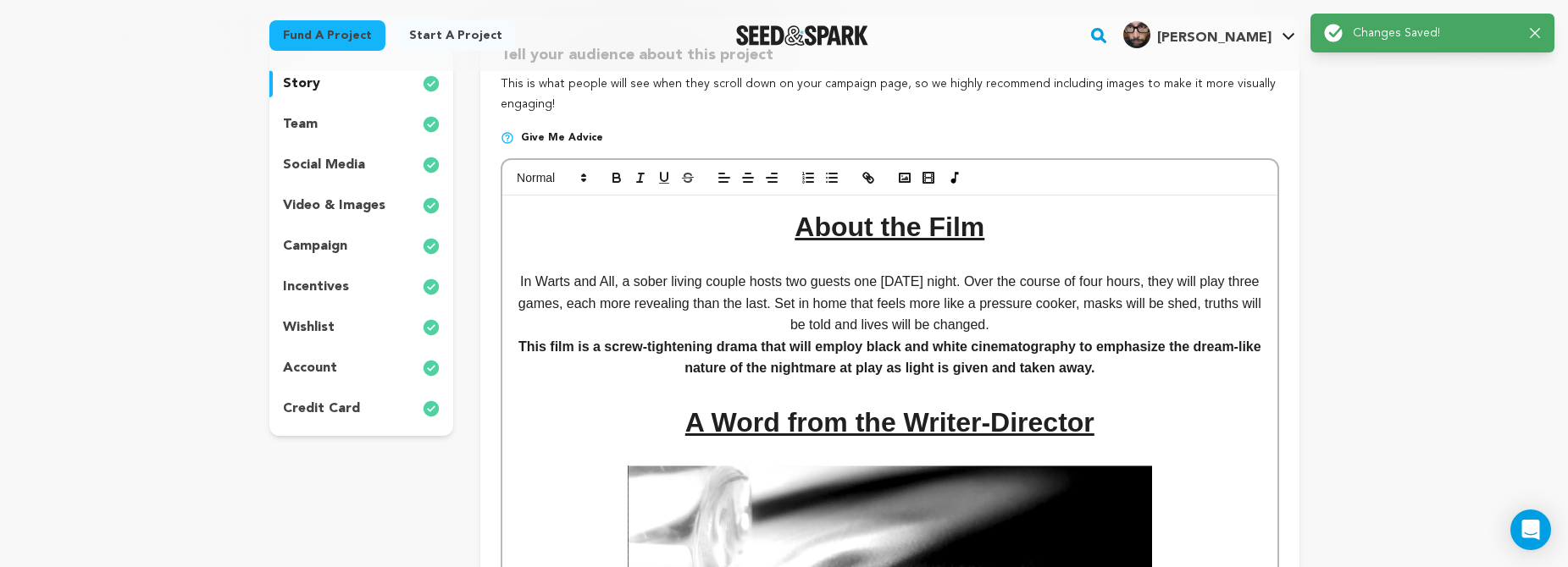
scroll to position [153, 0]
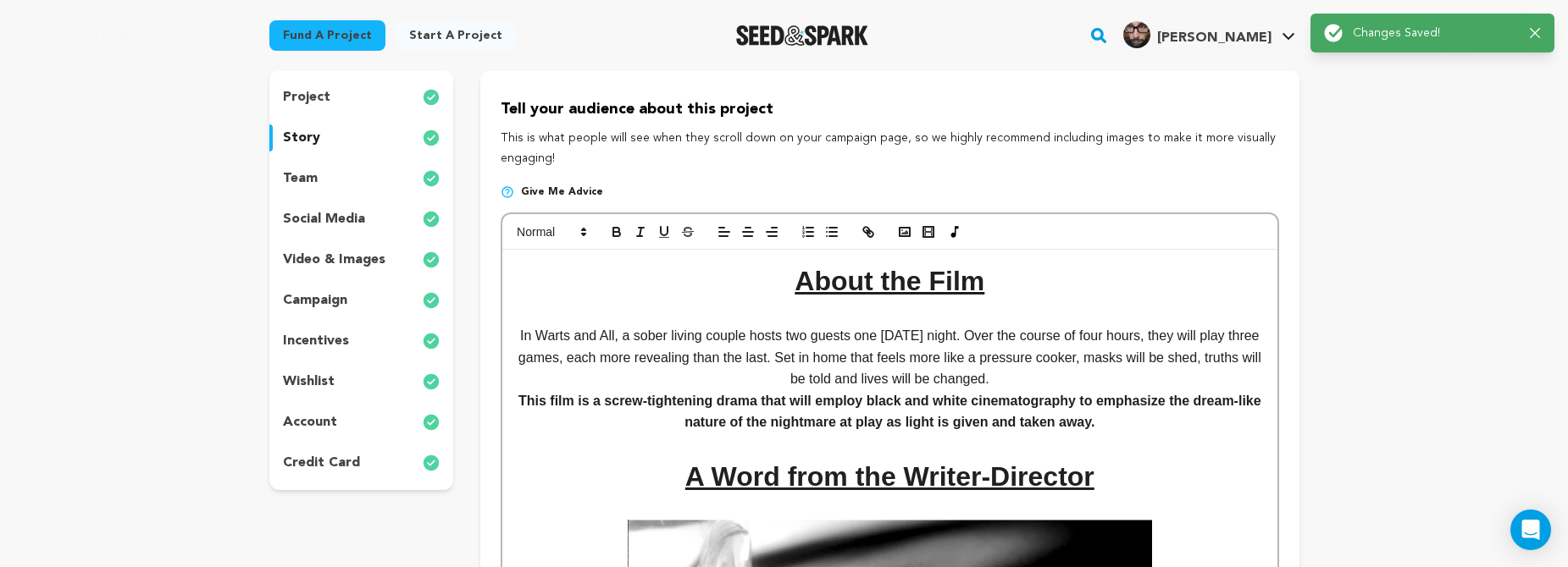
click at [319, 372] on p "wishlist" at bounding box center [309, 382] width 52 height 20
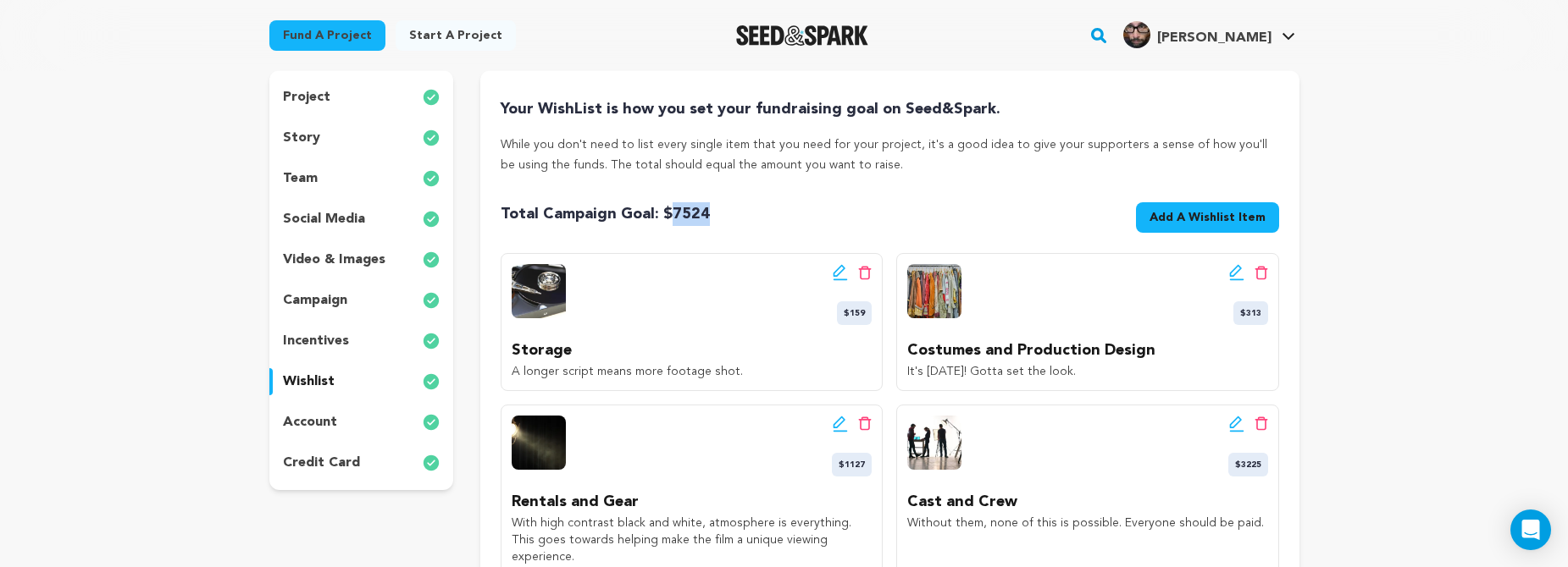
drag, startPoint x: 718, startPoint y: 212, endPoint x: 659, endPoint y: 217, distance: 59.2
click at [659, 217] on div "Total Campaign Goal: $ 7524 Goal: $7,524 Add A Wishlist Item New Wishlist Item" at bounding box center [889, 220] width 777 height 37
click at [333, 132] on div "story" at bounding box center [361, 138] width 184 height 27
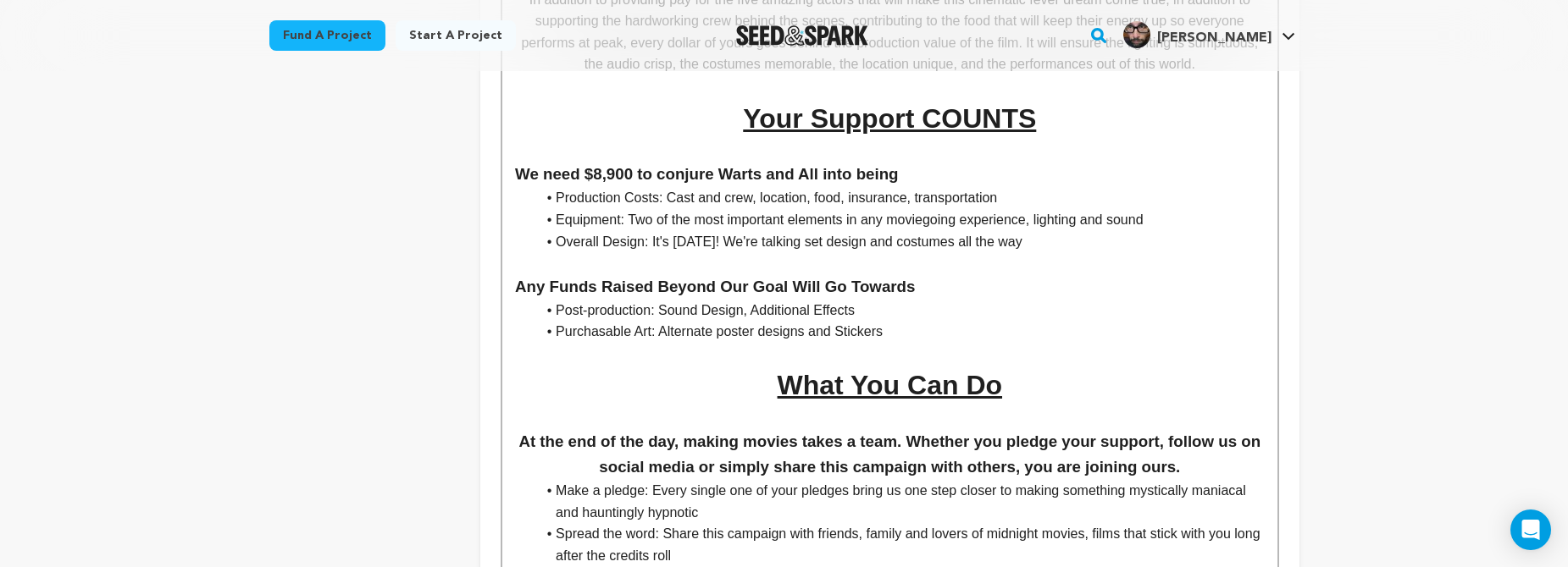
scroll to position [2150, 0]
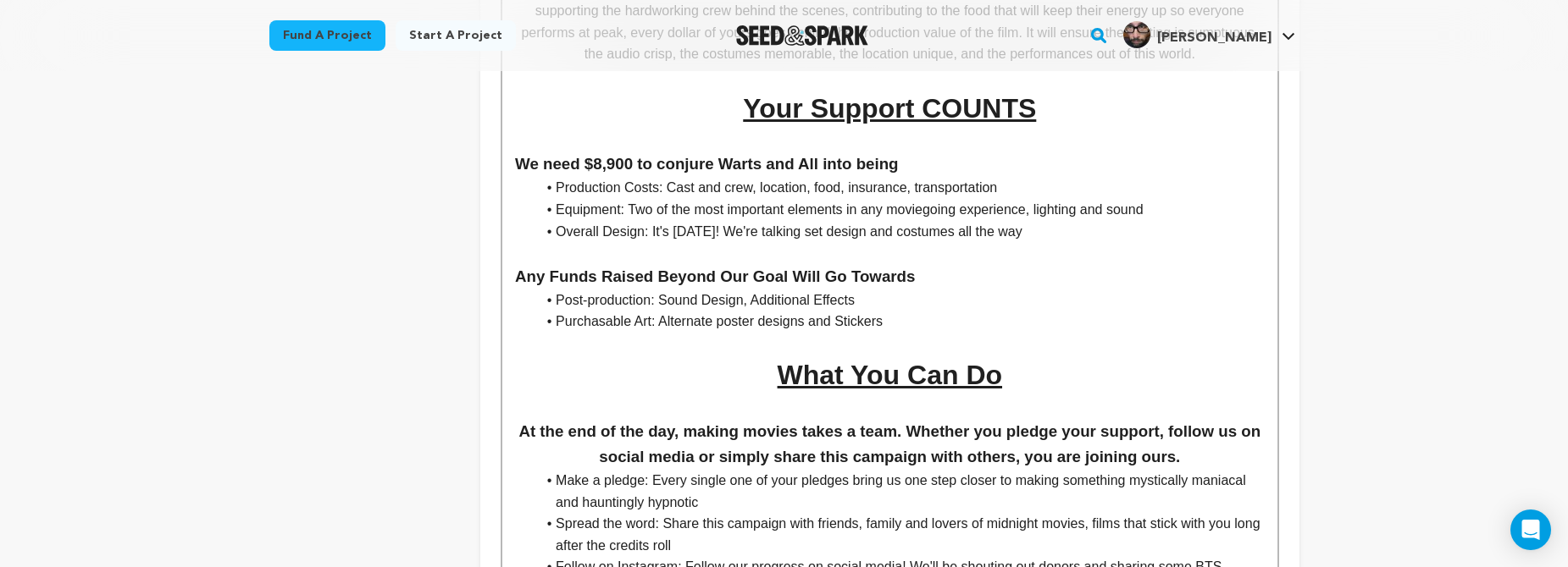
click at [599, 152] on h3 "We need $8,900 to conjure Warts and All into being" at bounding box center [889, 164] width 749 height 25
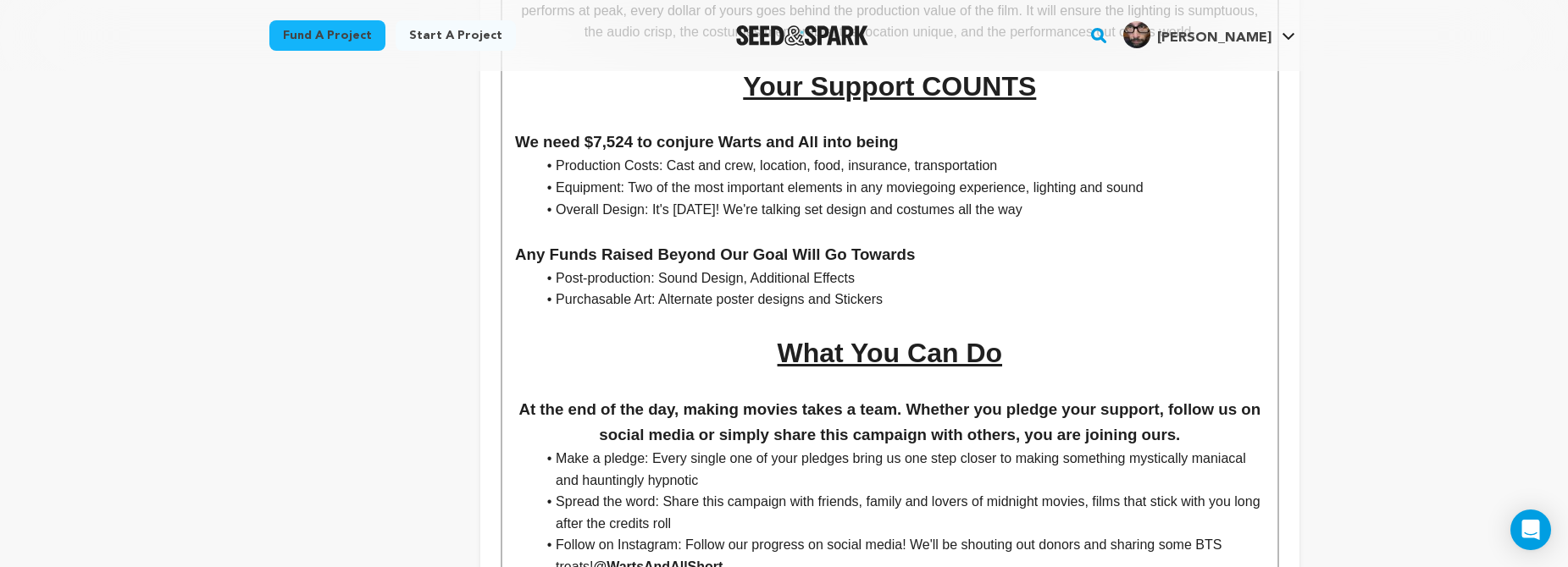
scroll to position [2446, 0]
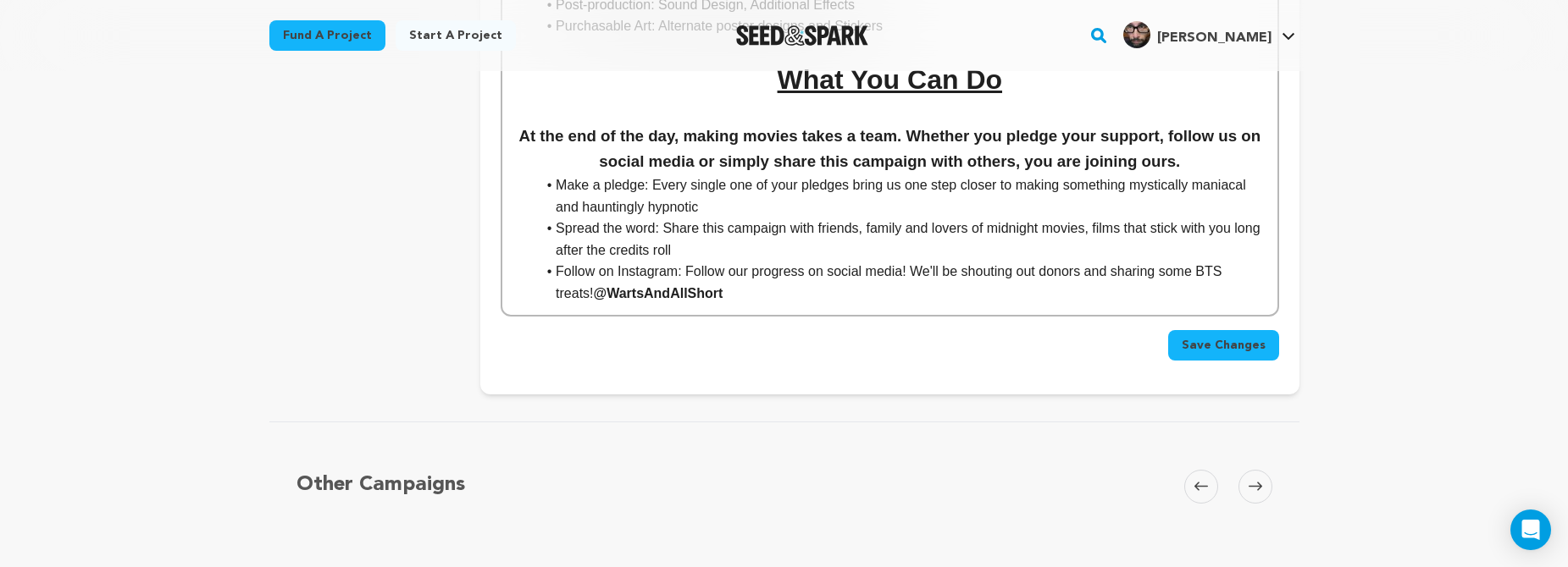
click at [1230, 337] on span "Save Changes" at bounding box center [1223, 345] width 84 height 17
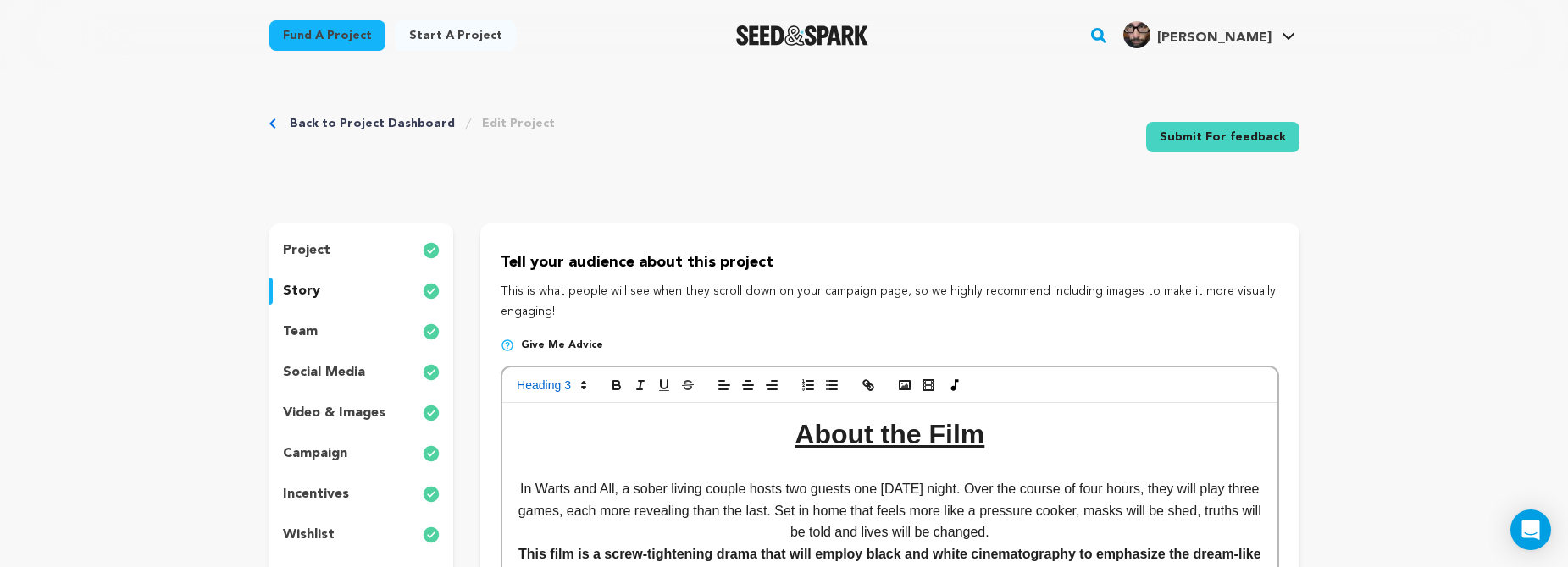
scroll to position [158, 0]
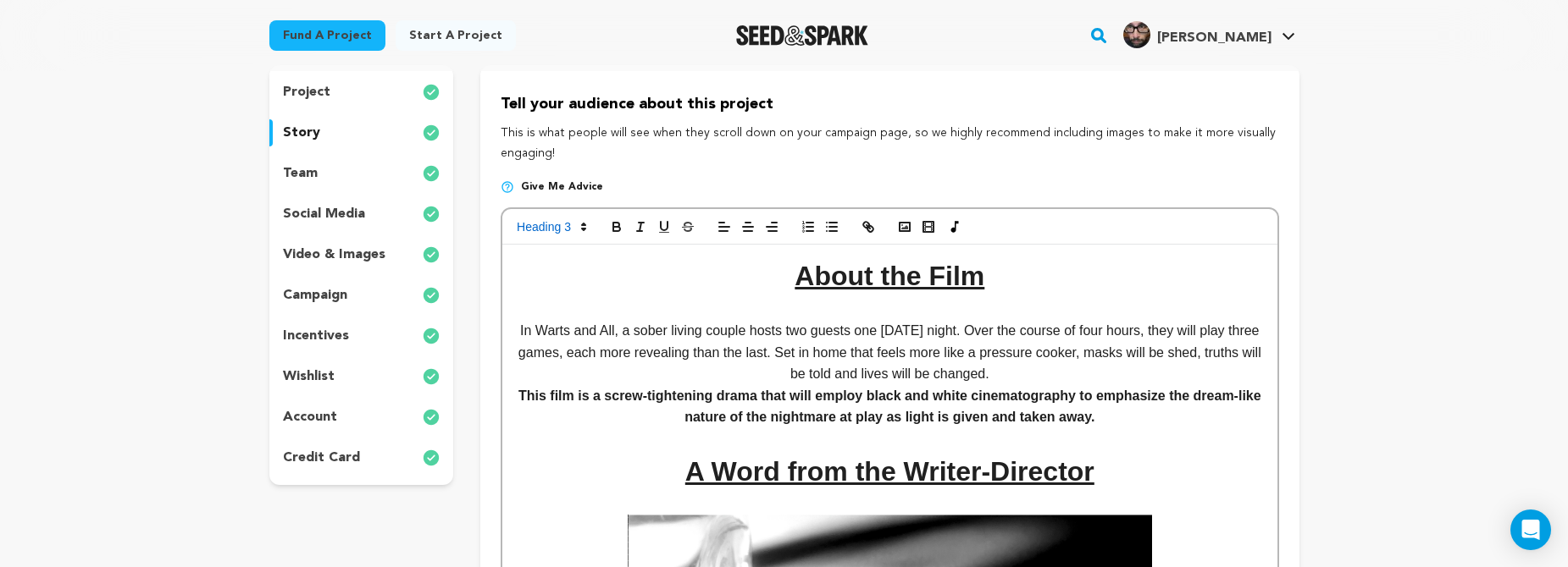
click at [350, 332] on div "incentives" at bounding box center [361, 336] width 184 height 27
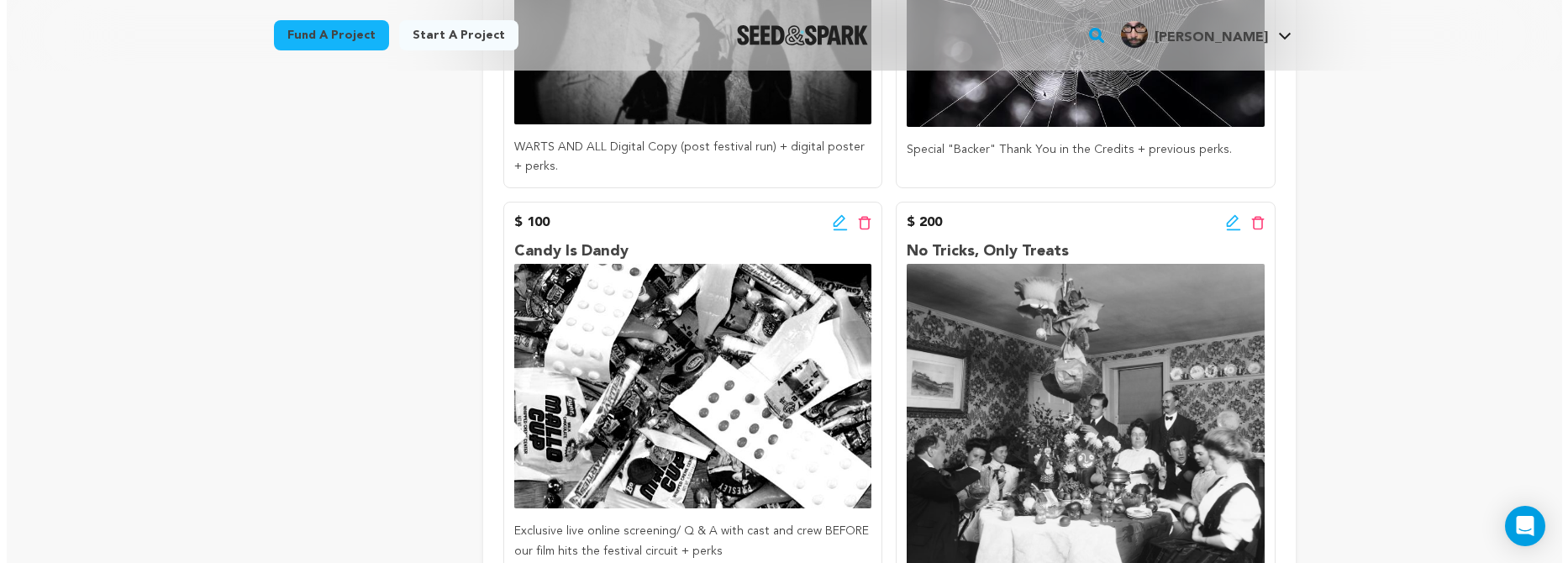
scroll to position [906, 0]
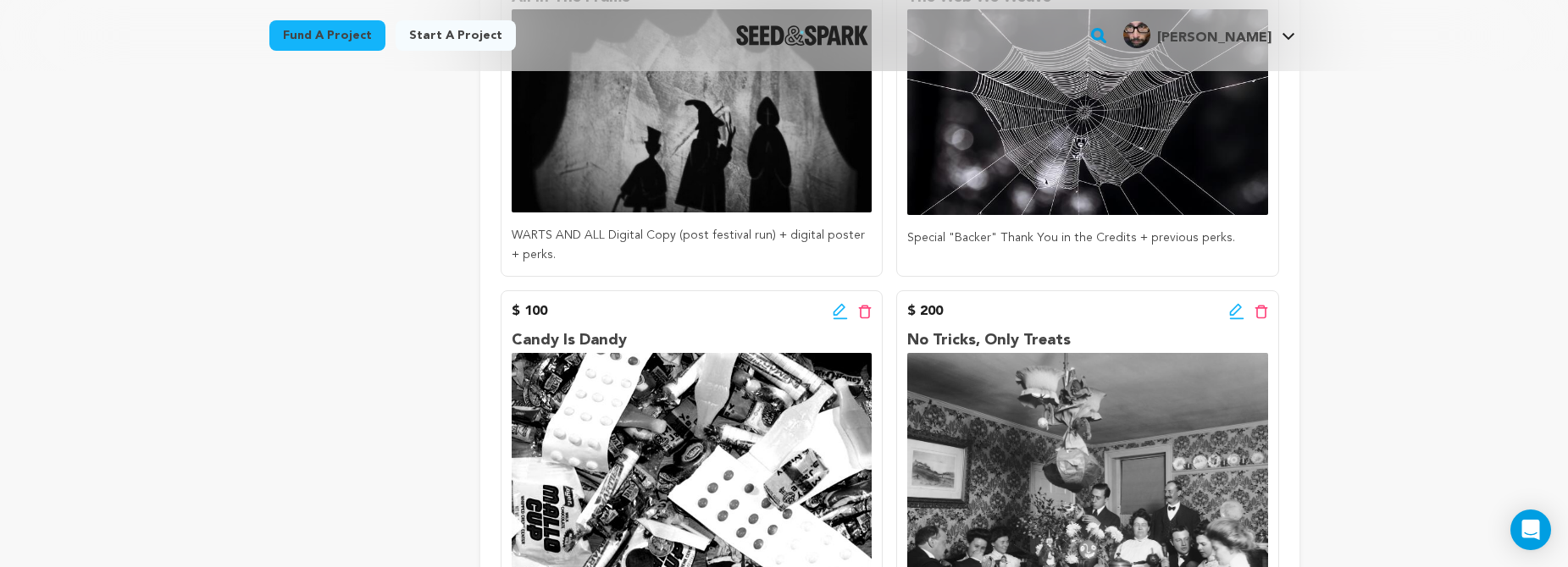
click at [835, 305] on icon at bounding box center [840, 311] width 15 height 17
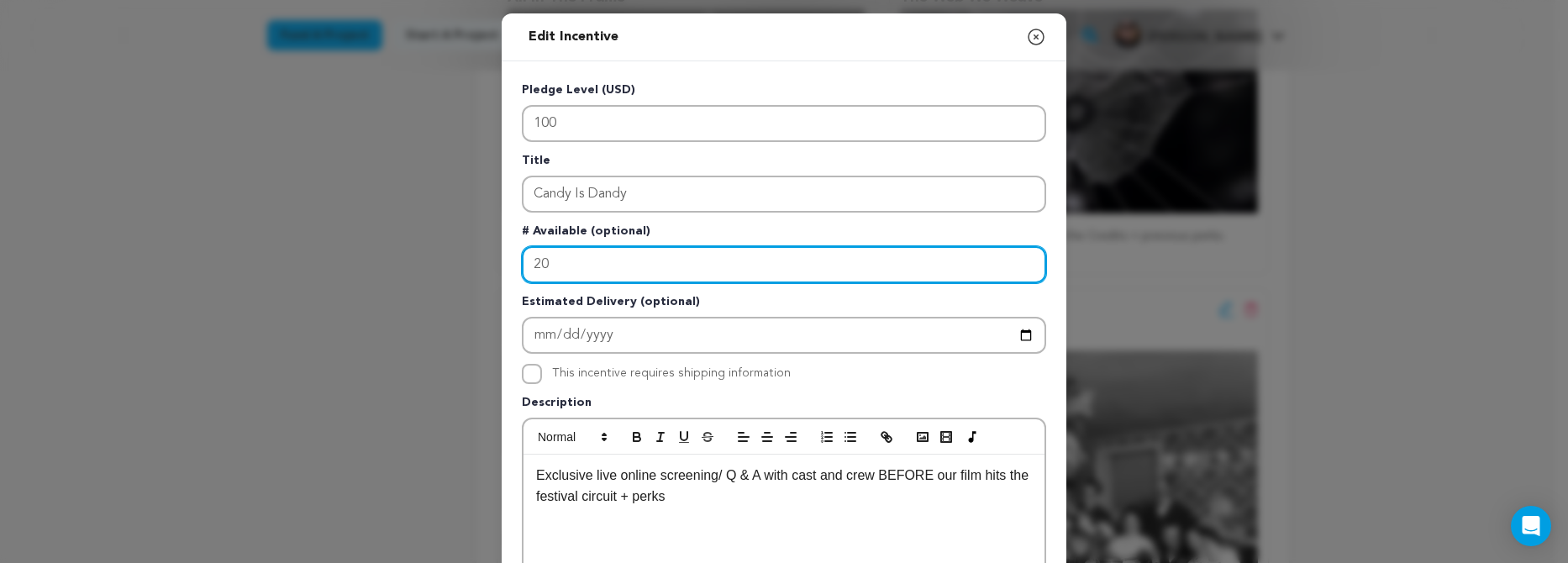
drag, startPoint x: 598, startPoint y: 257, endPoint x: 378, endPoint y: 217, distance: 223.6
click at [378, 217] on div "Edit Incentive Close modal Pledge Level (USD) 100 Title Candy Is Dandy # Availa…" at bounding box center [784, 536] width 1568 height 1073
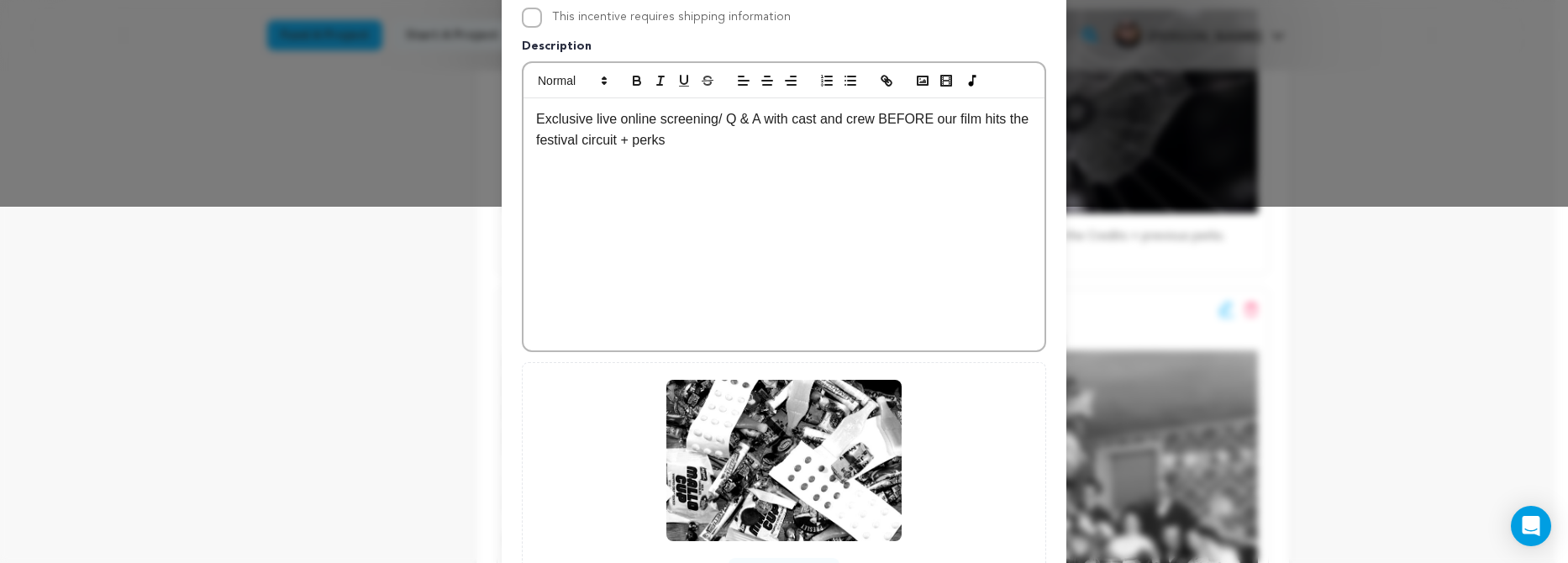
scroll to position [511, 0]
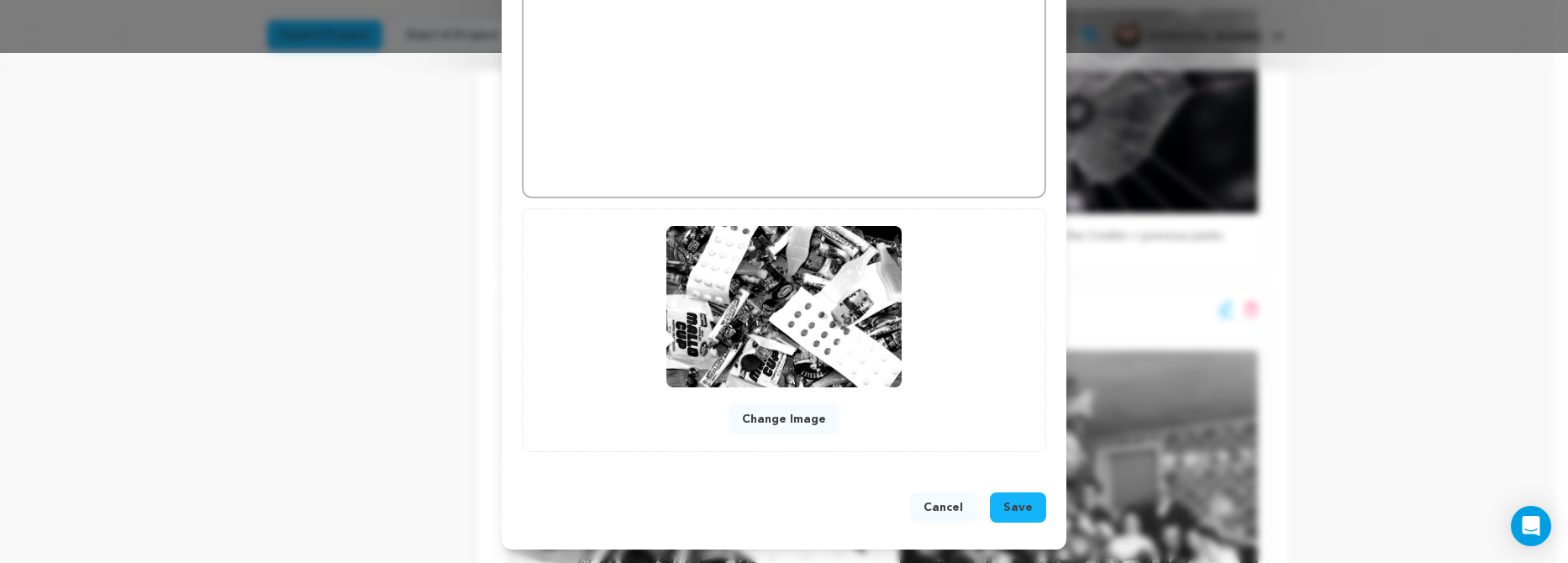
click at [1009, 507] on span "Save" at bounding box center [1018, 507] width 30 height 17
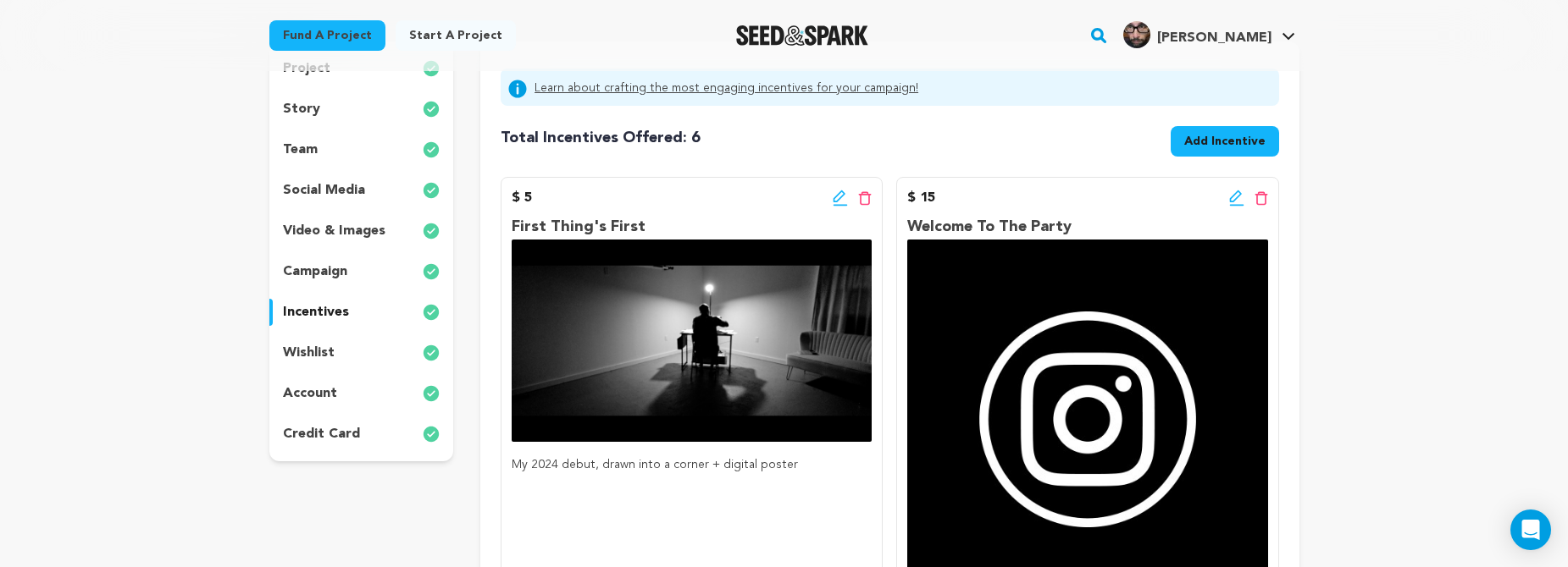
scroll to position [233, 0]
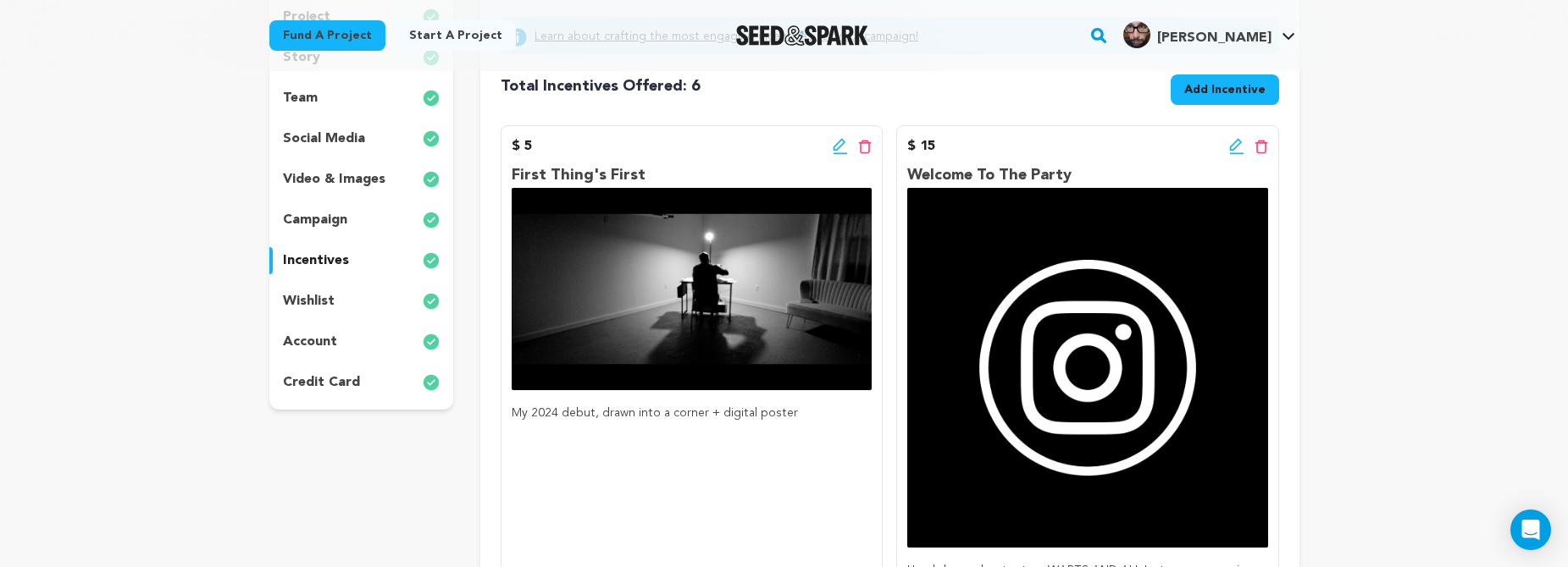
click at [865, 148] on icon at bounding box center [864, 147] width 14 height 15
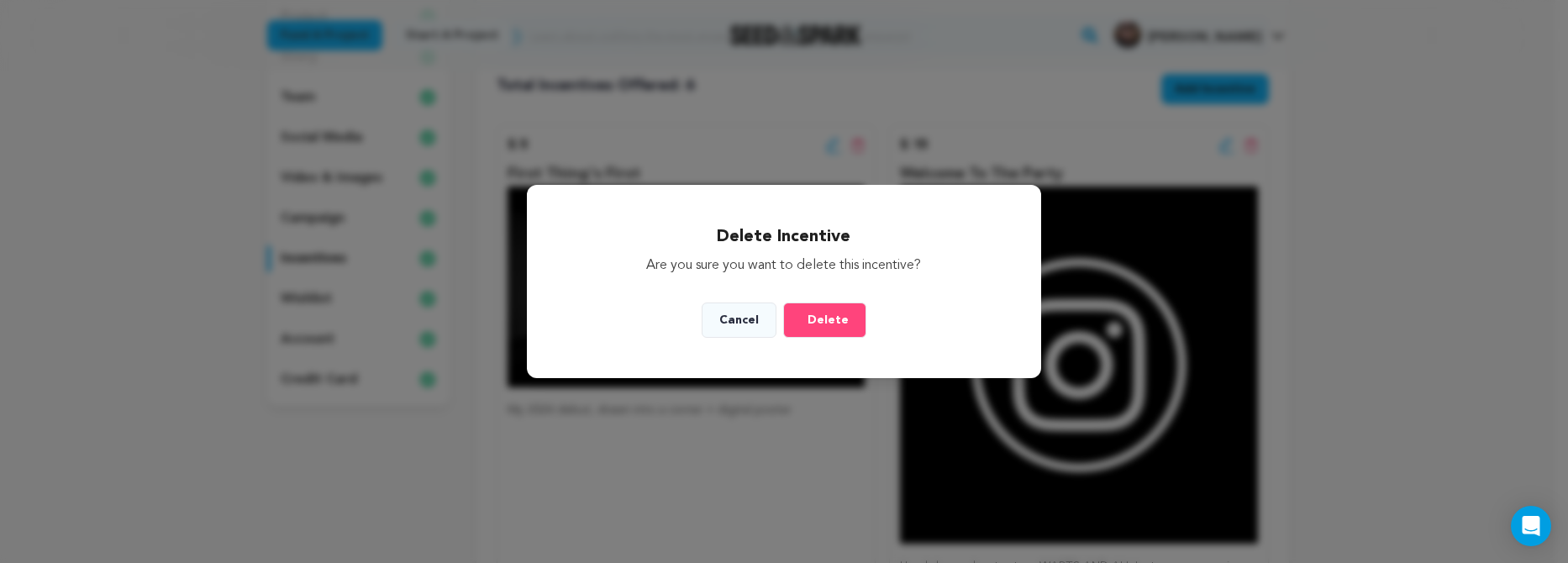
click at [808, 322] on span "Delete" at bounding box center [829, 320] width 41 height 17
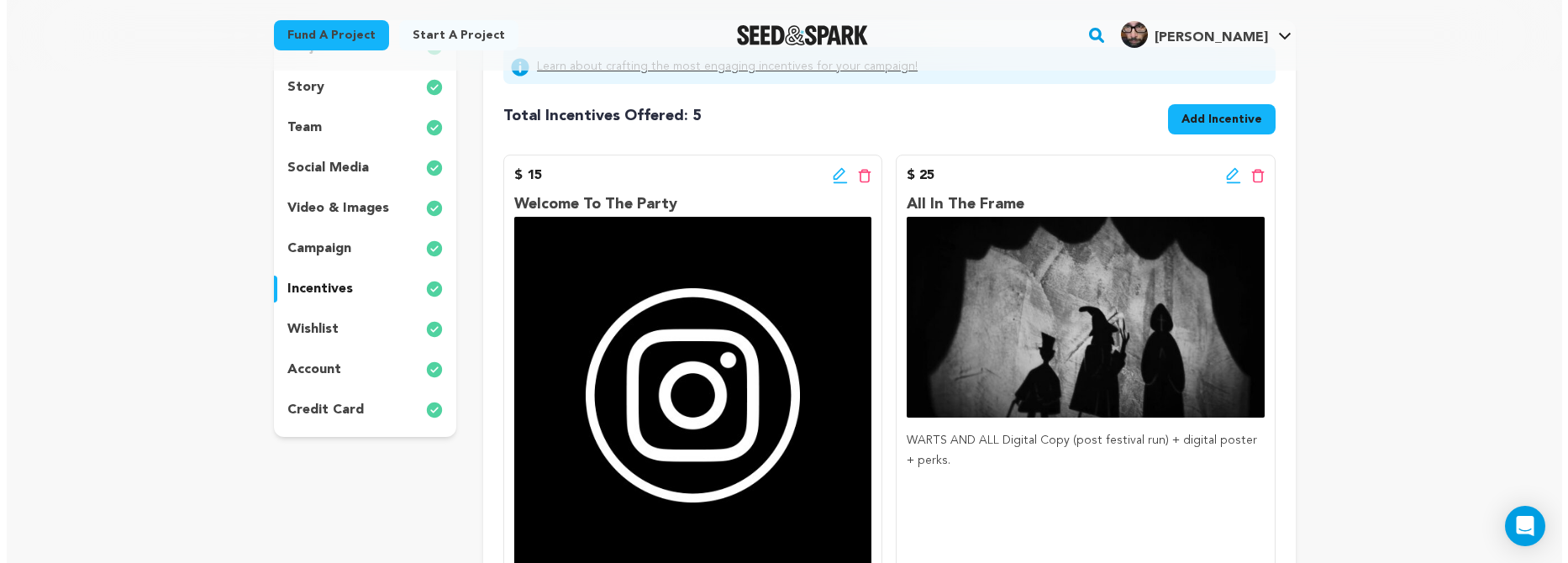
scroll to position [191, 0]
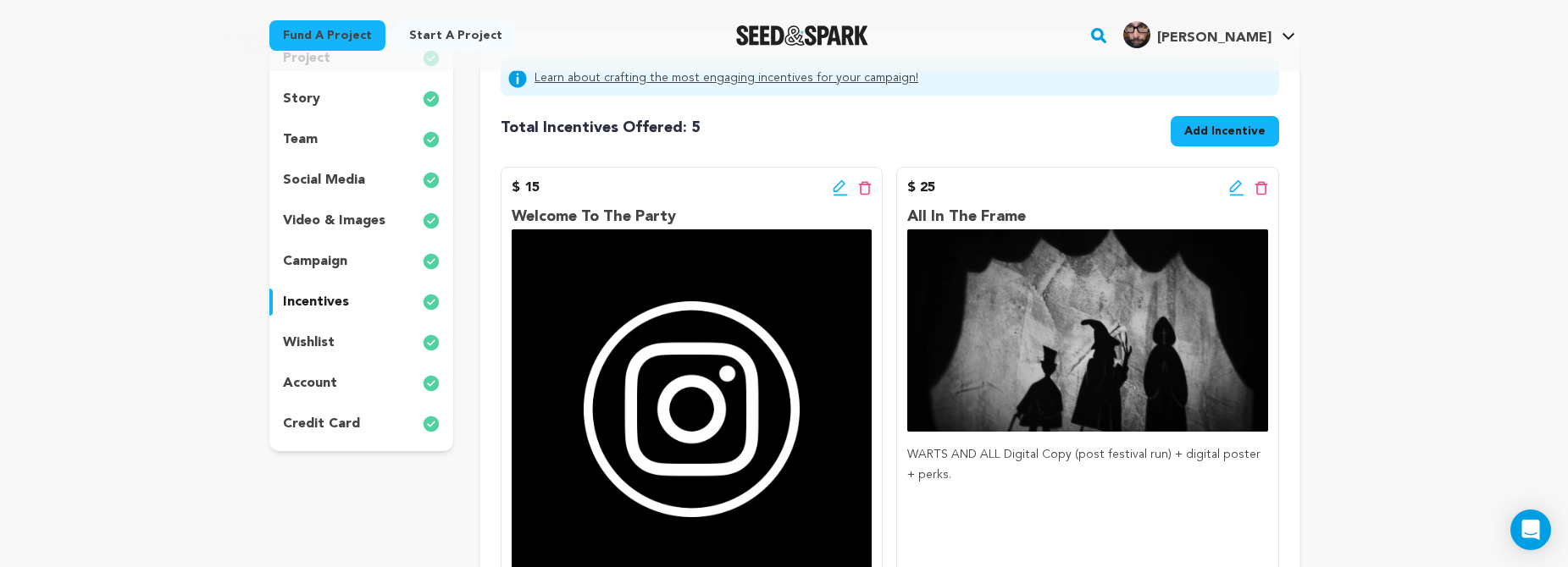
click at [837, 179] on div "Edit incentive button Delete incentive button" at bounding box center [852, 188] width 39 height 20
click at [833, 191] on icon at bounding box center [839, 186] width 12 height 12
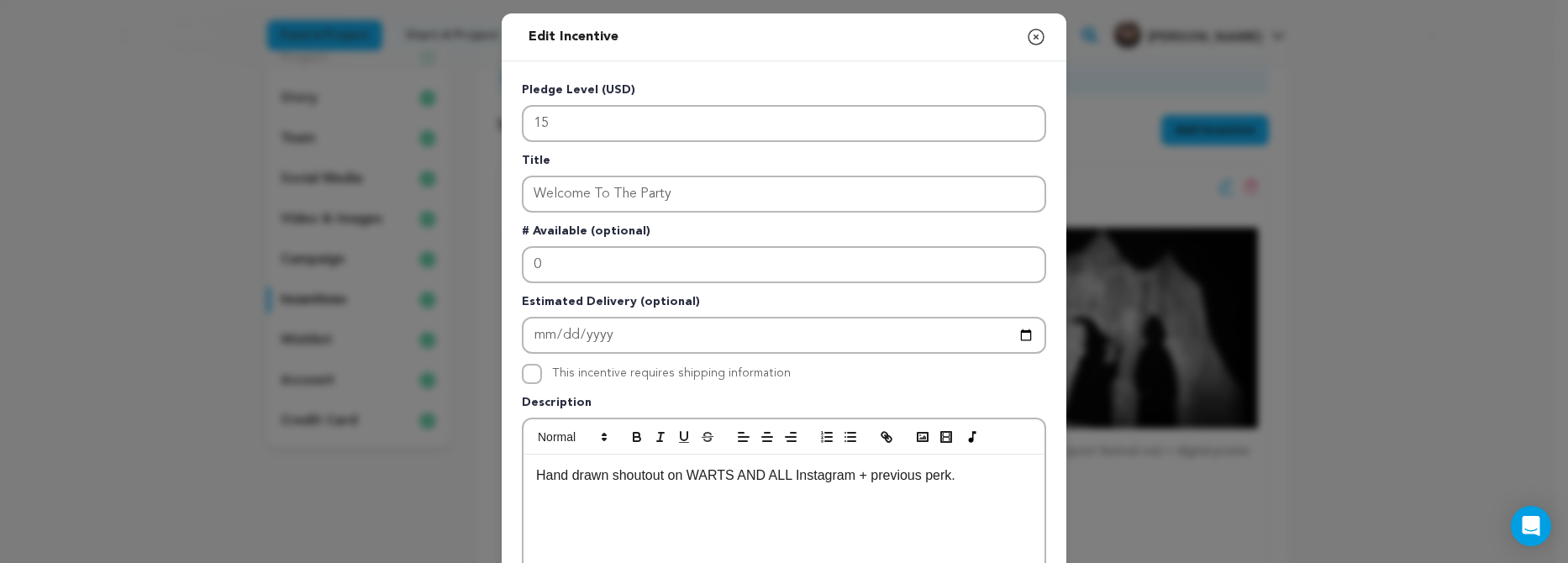
scroll to position [21, 0]
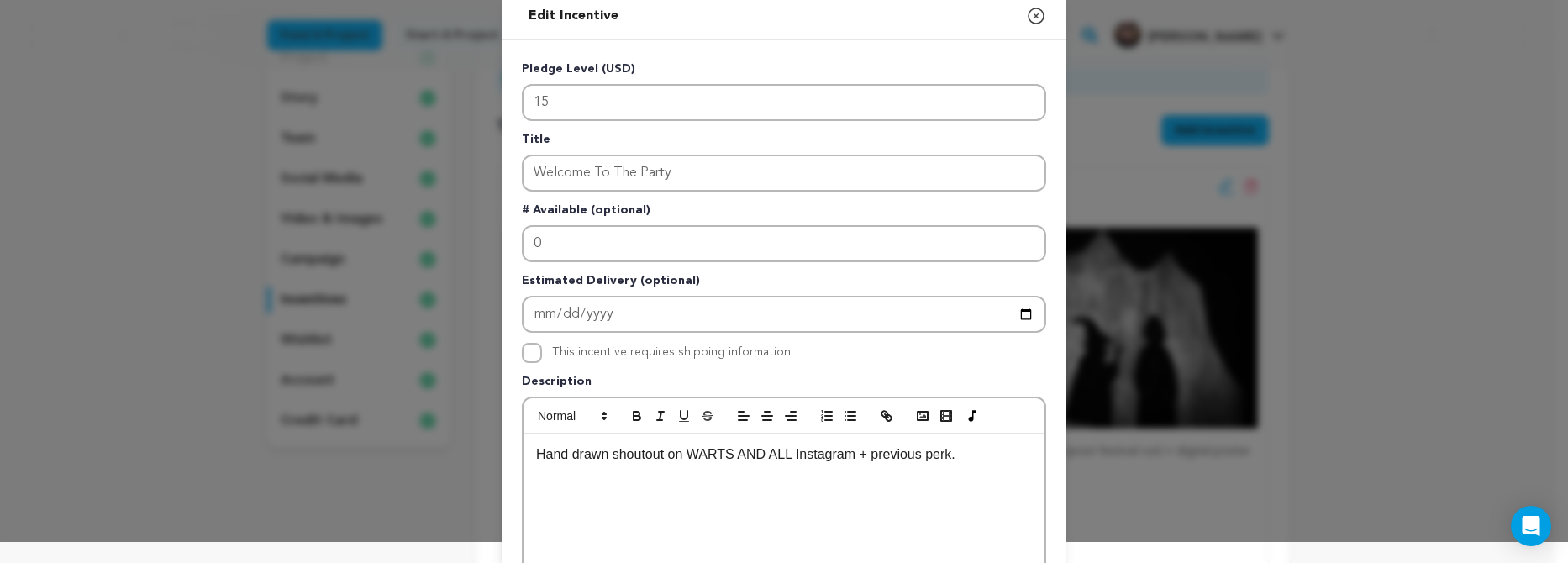
click at [949, 461] on p "Hand drawn shoutout on WARTS AND ALL Instagram + previous perk." at bounding box center [784, 455] width 495 height 22
drag, startPoint x: 963, startPoint y: 457, endPoint x: 869, endPoint y: 459, distance: 94.0
click at [869, 459] on p "Hand drawn shoutout on WARTS AND ALL Instagram + previous perk." at bounding box center [784, 455] width 495 height 22
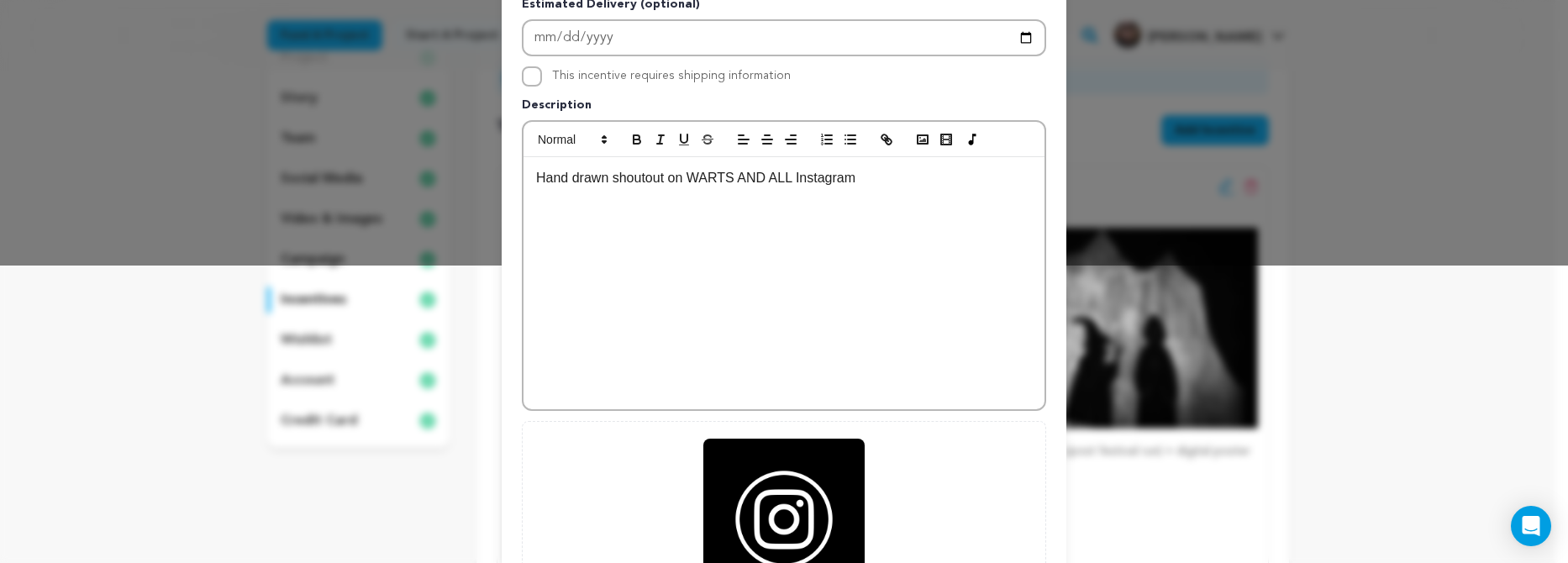
scroll to position [511, 0]
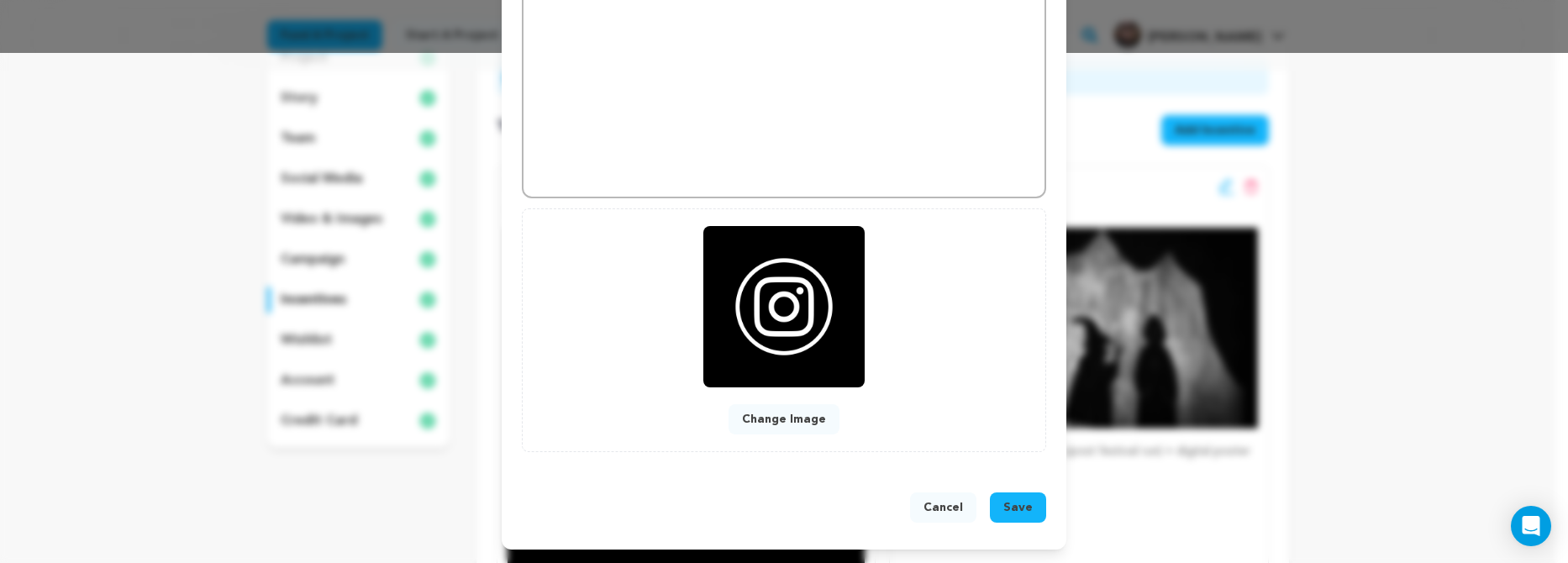
click at [1014, 518] on button "Save" at bounding box center [1018, 508] width 57 height 31
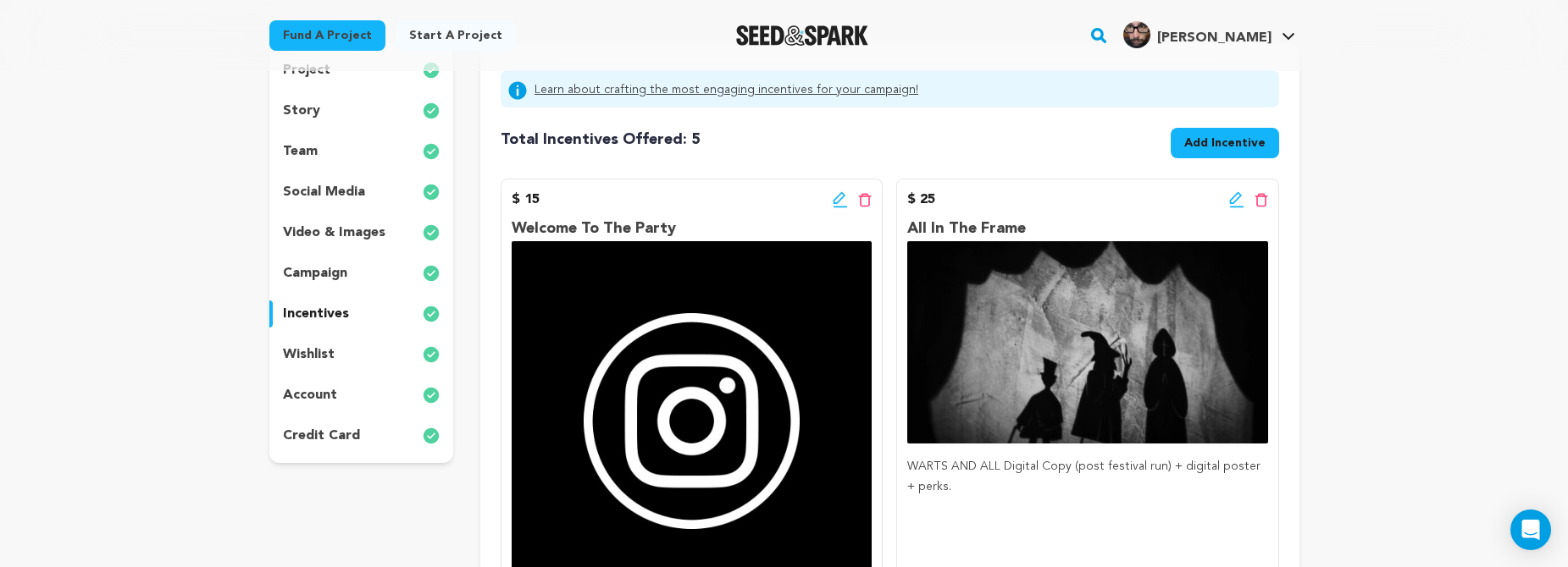
scroll to position [93, 0]
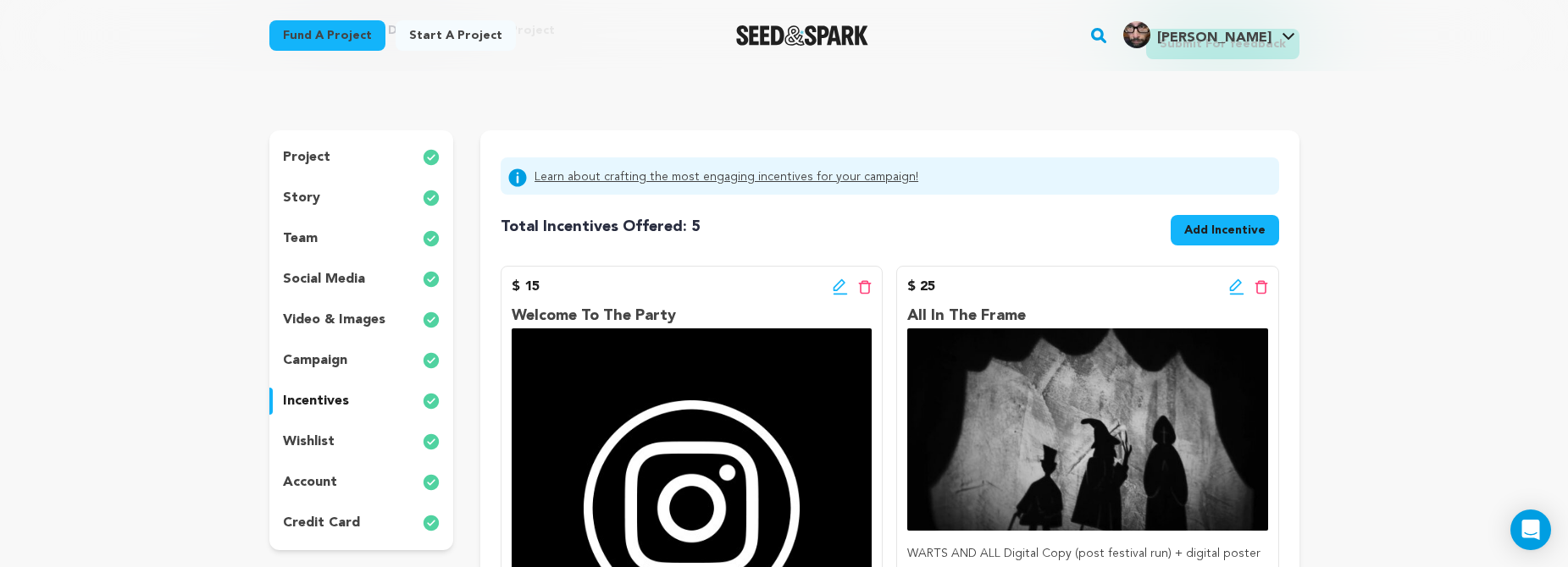
click at [1246, 232] on span "Add Incentive" at bounding box center [1225, 230] width 82 height 17
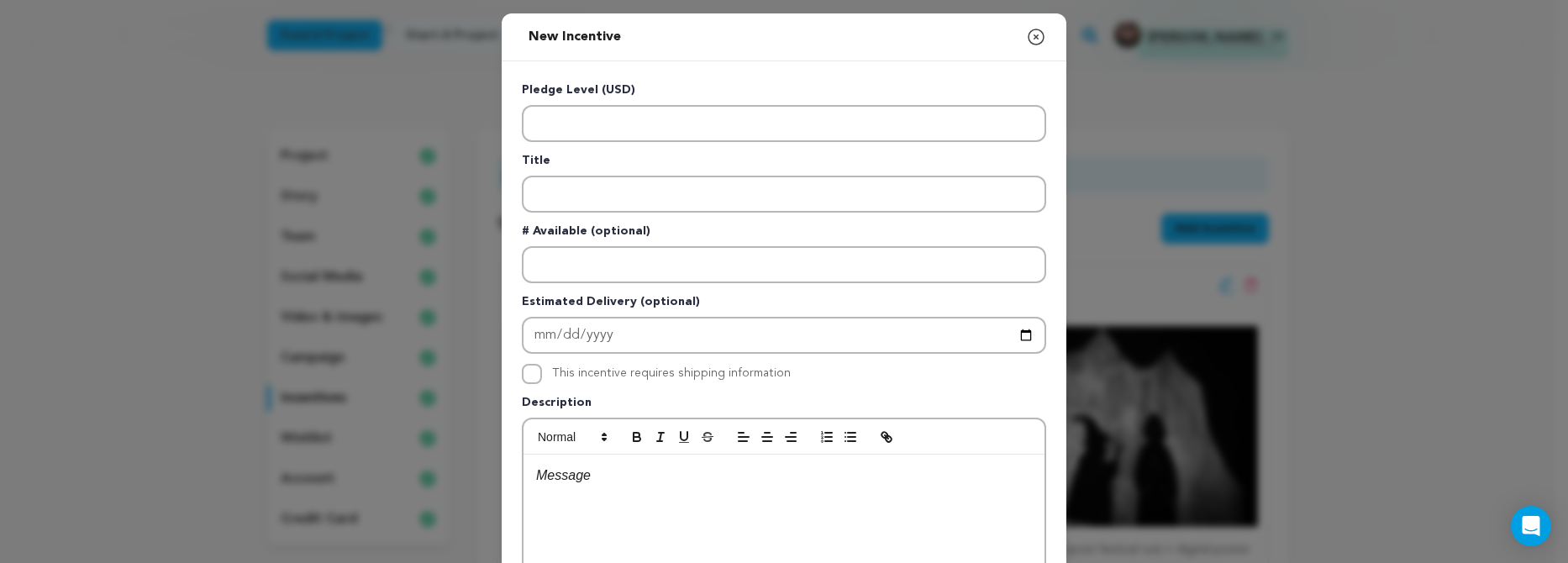
click at [566, 157] on p "Title" at bounding box center [784, 164] width 524 height 23
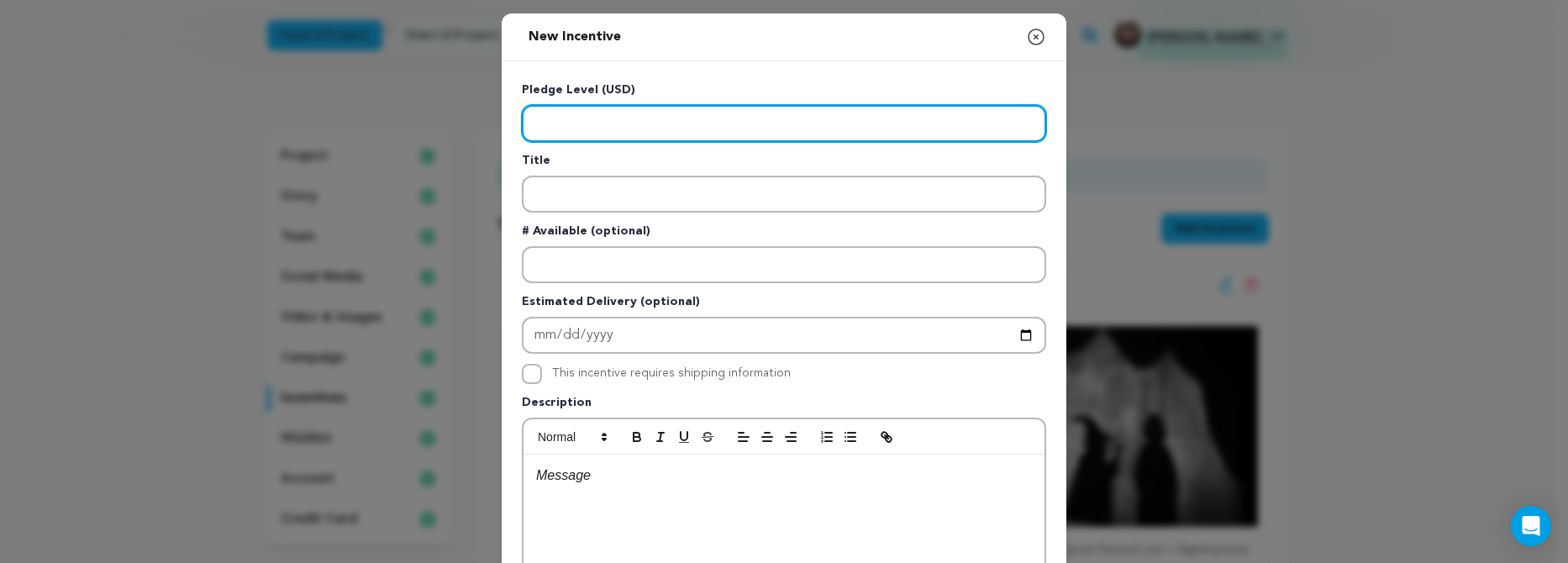
click at [571, 135] on input "Enter level" at bounding box center [784, 123] width 524 height 37
type input "500"
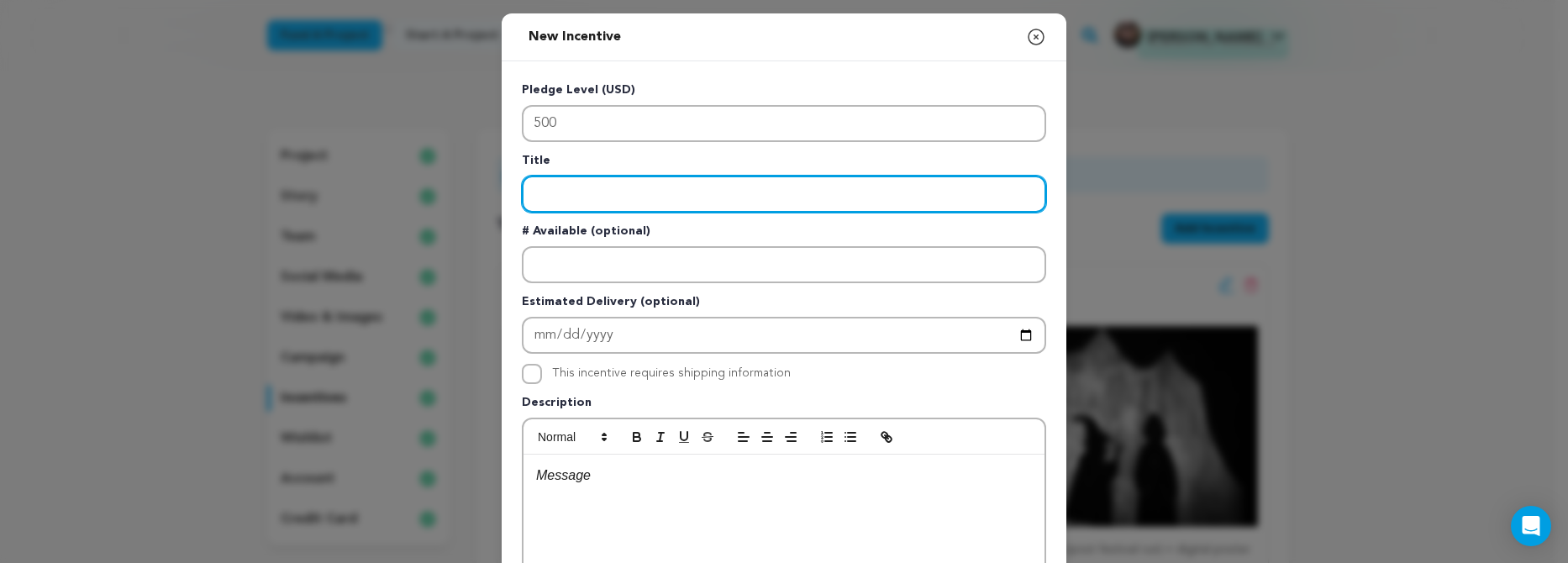
click at [572, 200] on input "Enter title" at bounding box center [784, 194] width 524 height 37
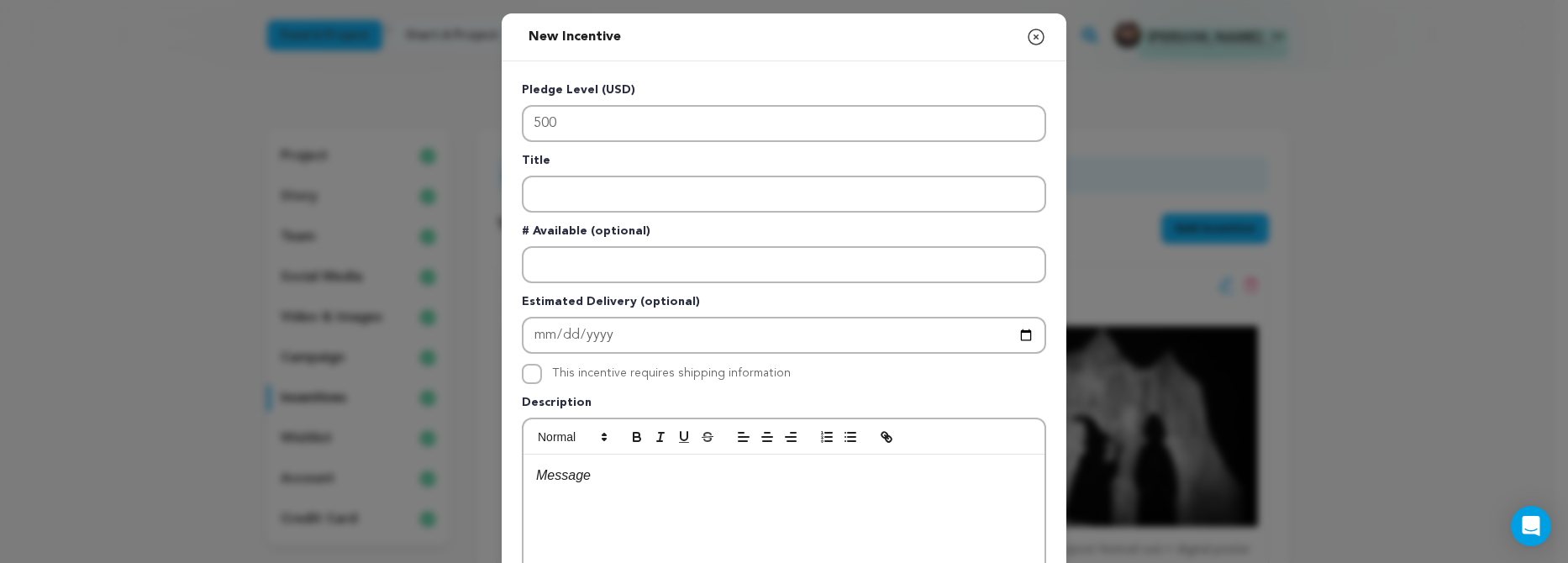
click at [1032, 32] on icon "button" at bounding box center [1036, 37] width 20 height 20
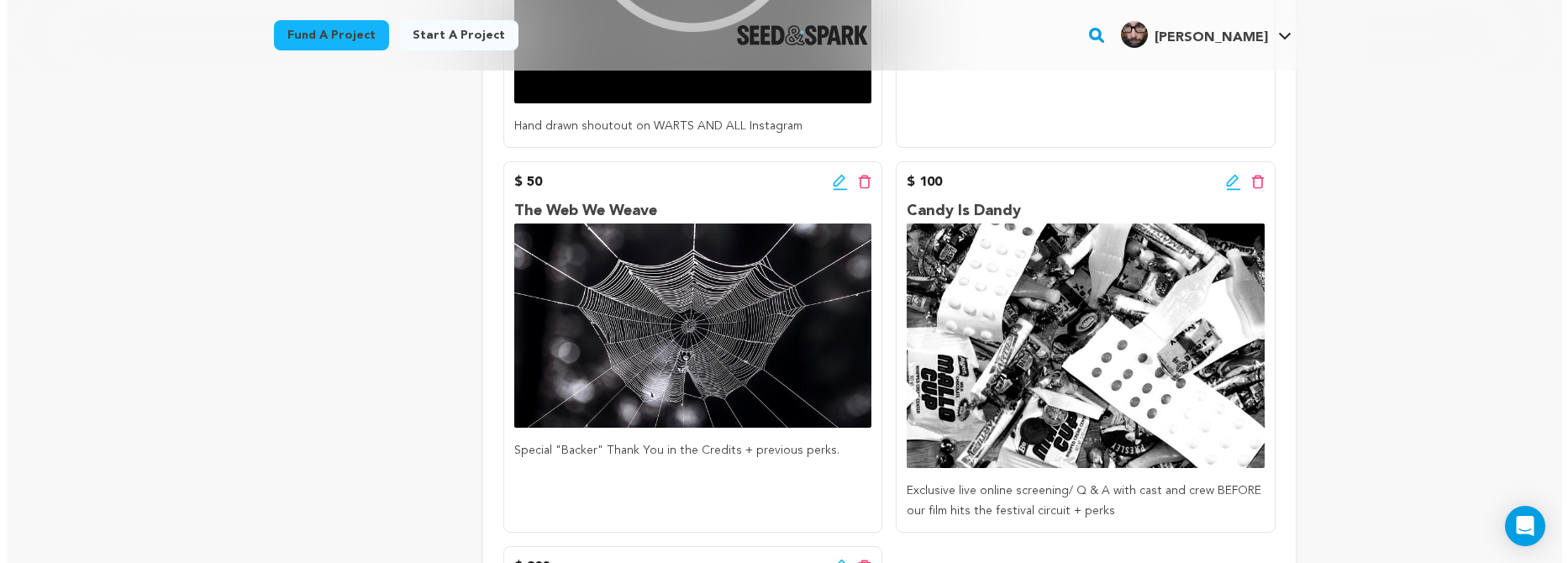
scroll to position [586, 0]
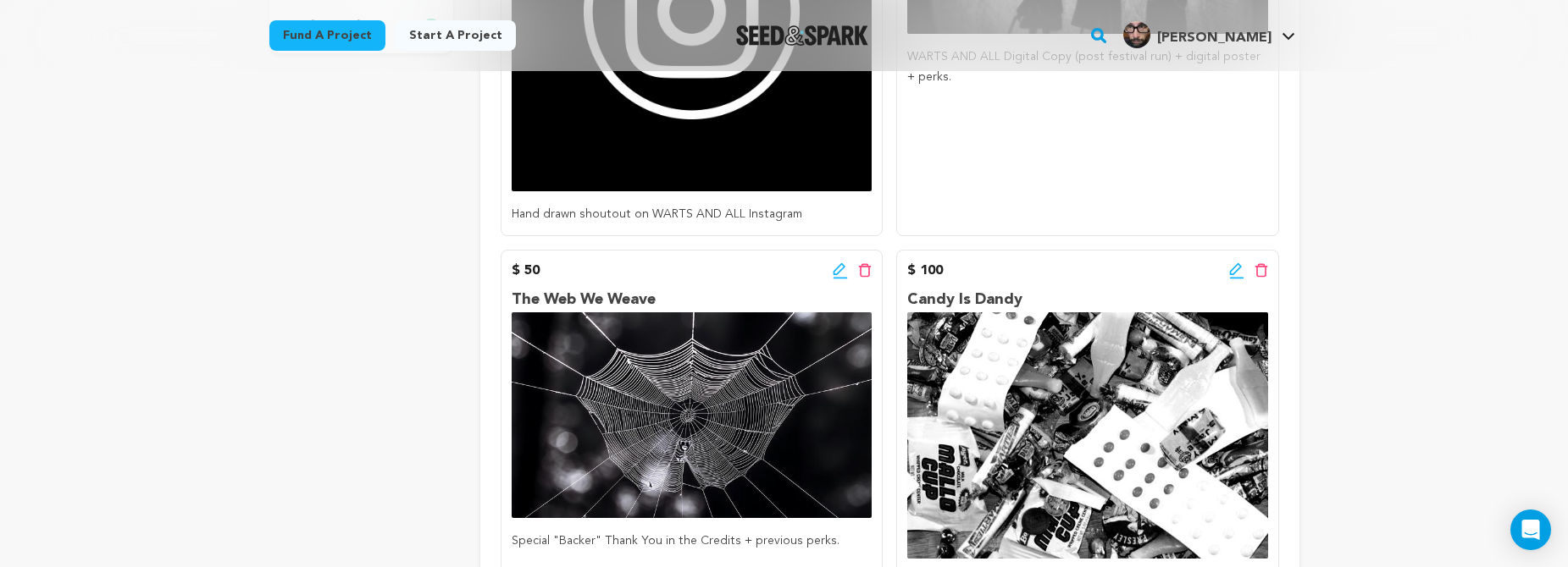
click at [1235, 265] on icon at bounding box center [1237, 270] width 15 height 17
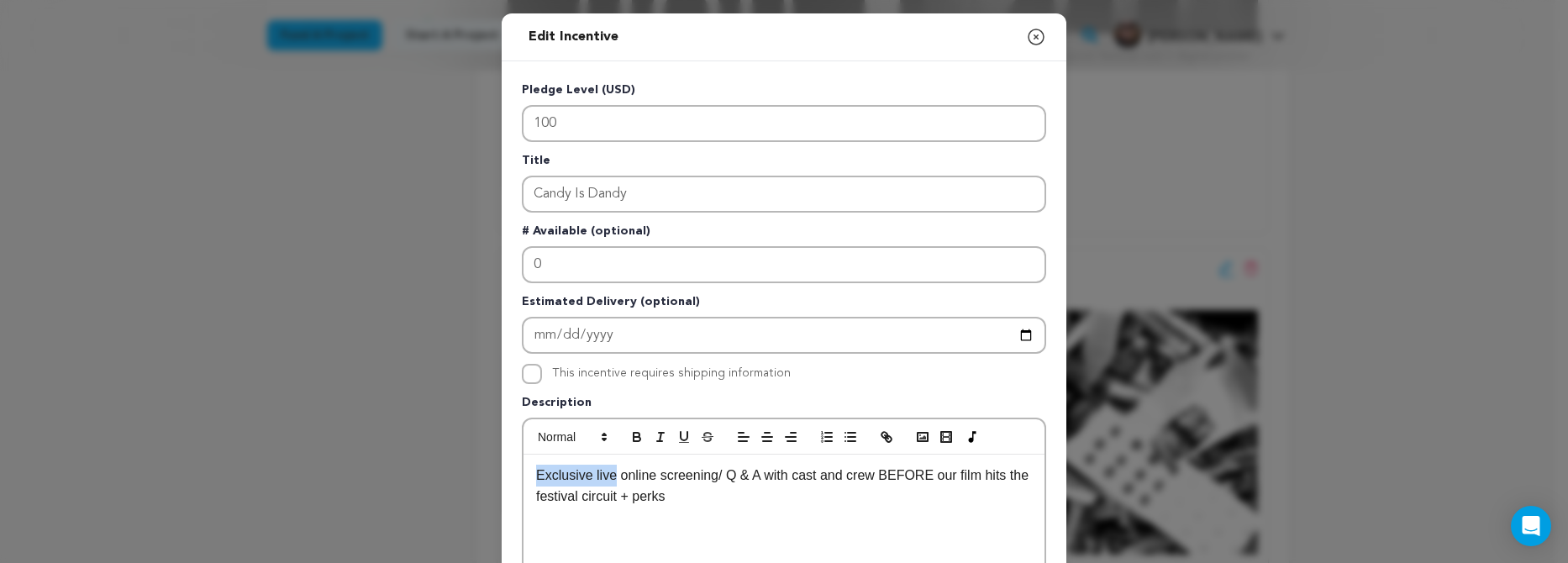
drag, startPoint x: 611, startPoint y: 477, endPoint x: 493, endPoint y: 479, distance: 118.0
click at [494, 479] on div "Edit Incentive Close modal Pledge Level (USD) 100 Title Candy Is Dandy # Availa…" at bounding box center [784, 536] width 1568 height 1073
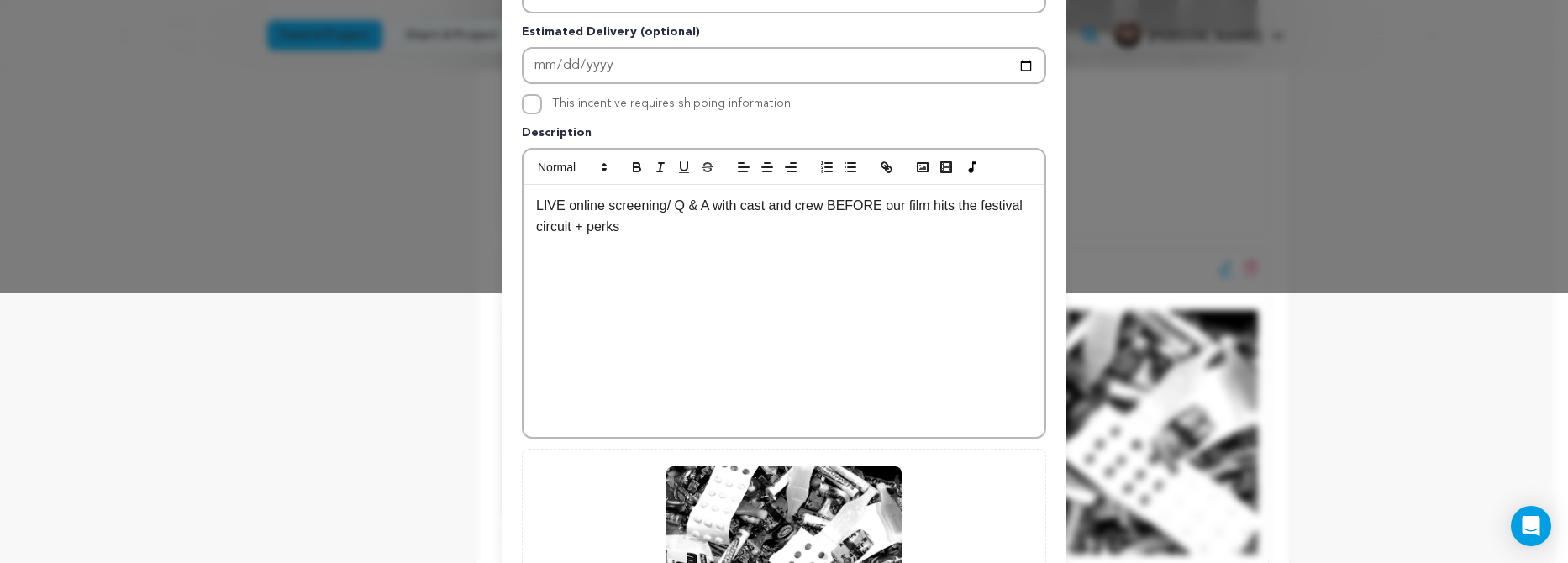
scroll to position [511, 0]
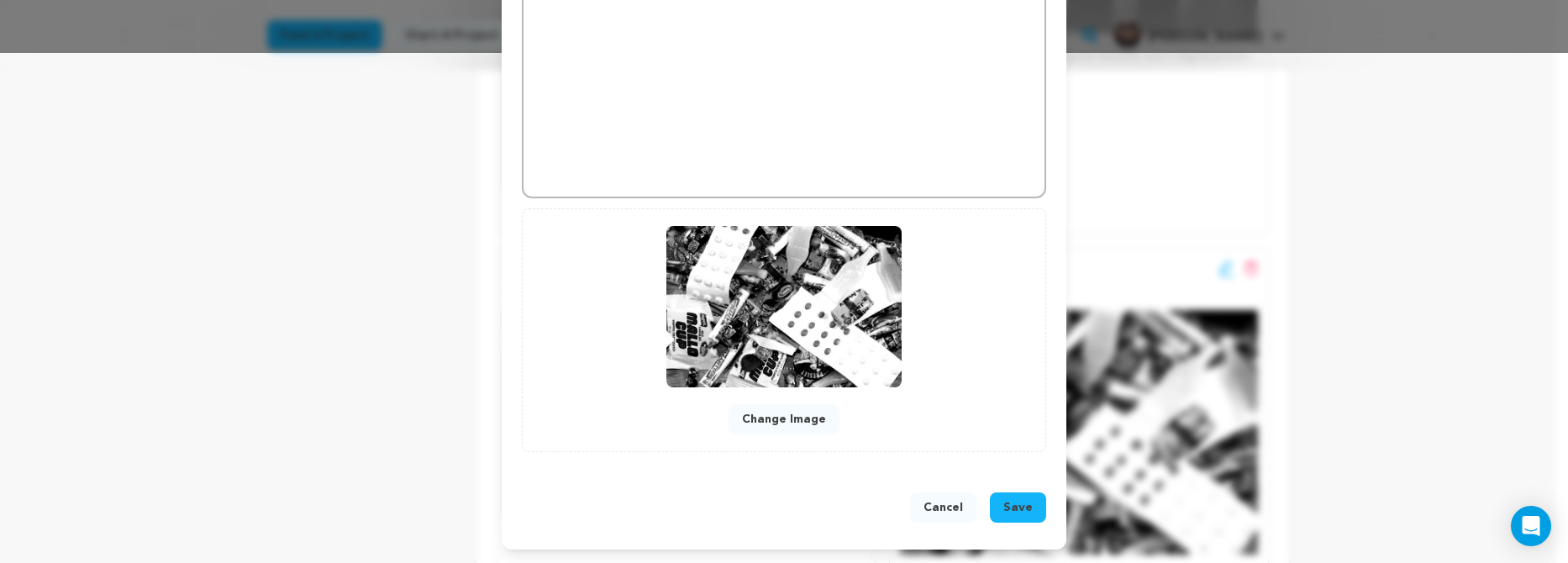
click at [1019, 506] on span "Save" at bounding box center [1018, 507] width 30 height 17
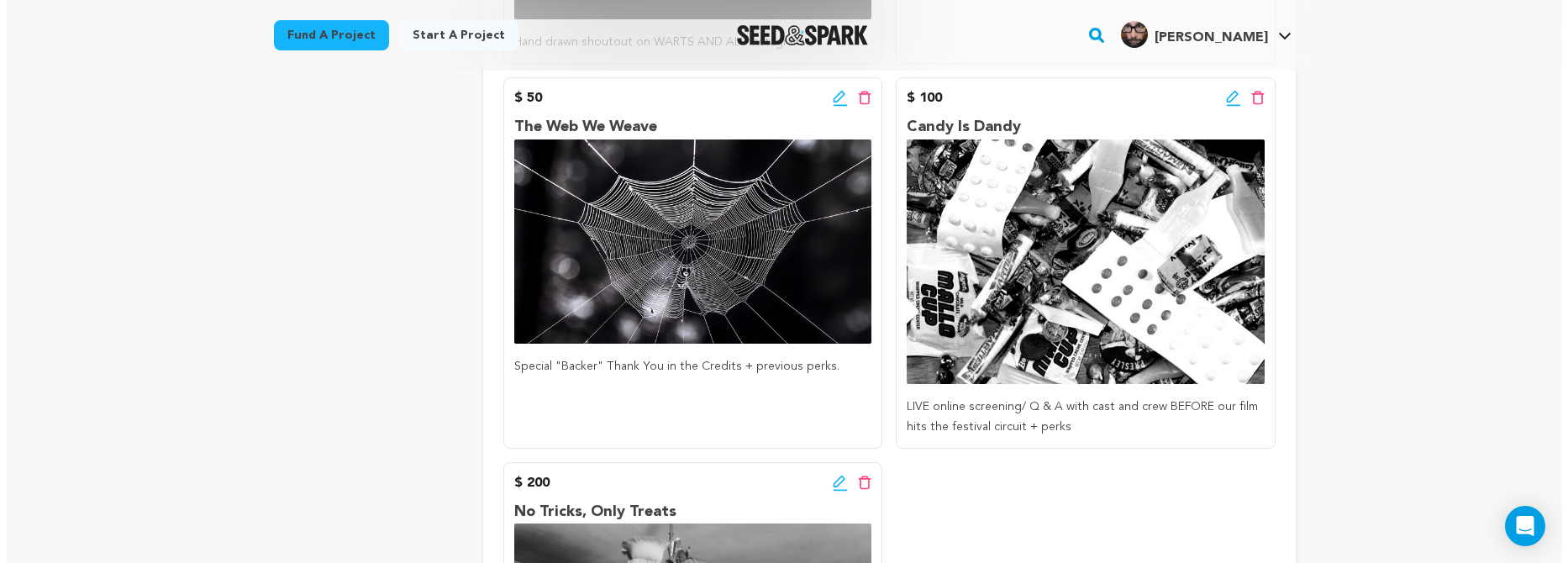
scroll to position [670, 0]
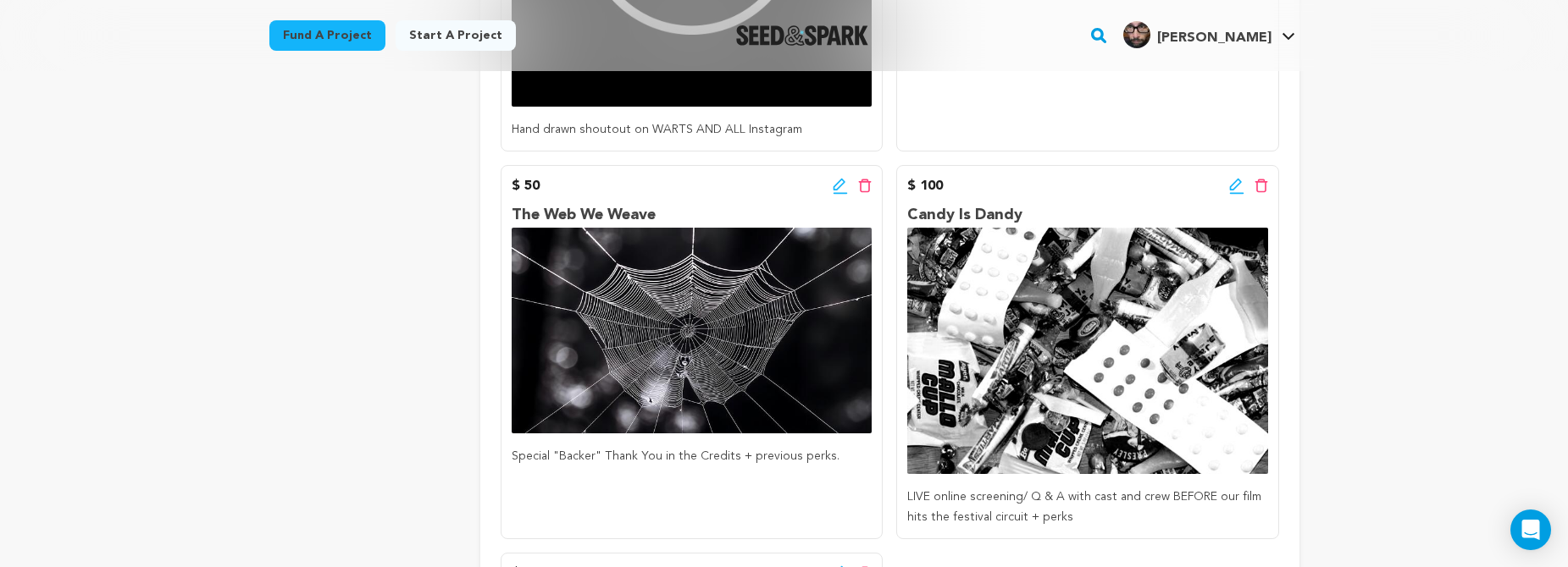
click at [837, 186] on icon at bounding box center [840, 186] width 15 height 17
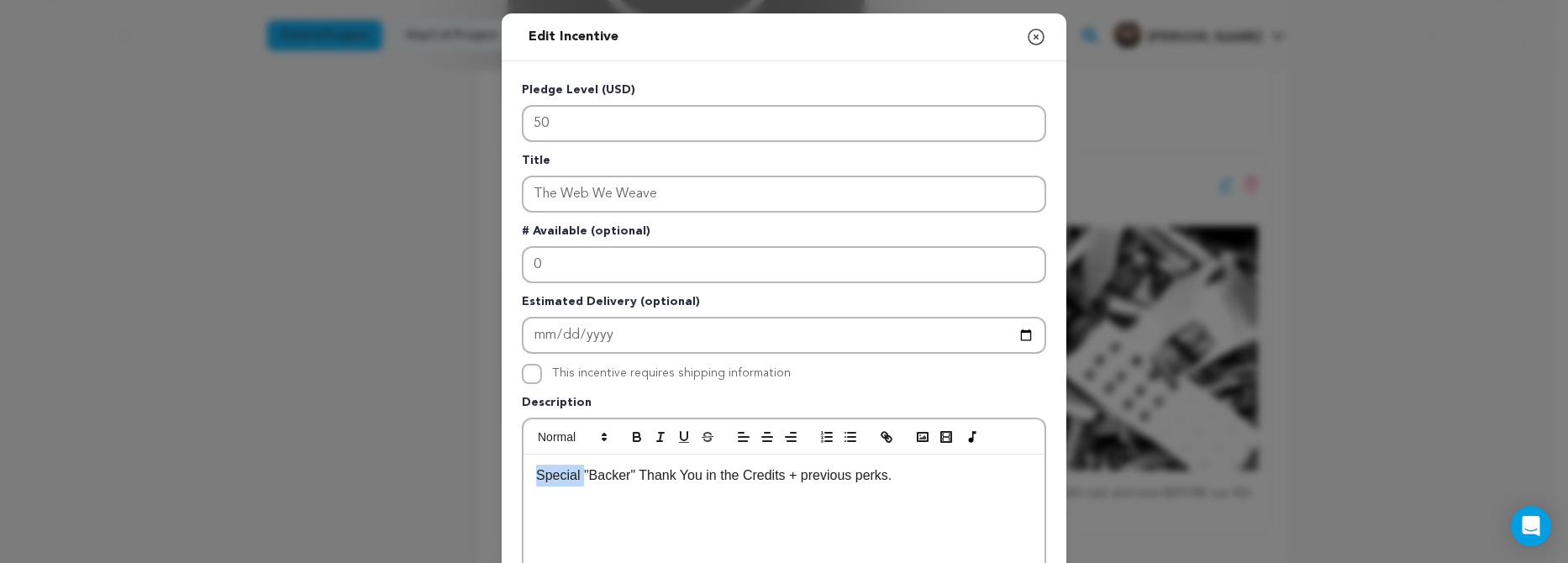
drag, startPoint x: 580, startPoint y: 478, endPoint x: 479, endPoint y: 477, distance: 101.0
click at [479, 477] on div "Edit Incentive Close modal Pledge Level (USD) 50 Title The Web We Weave # Avail…" at bounding box center [784, 536] width 1568 height 1073
click at [650, 479] on p ""Backer" Thank You in the Credits + previous perks." at bounding box center [784, 476] width 495 height 22
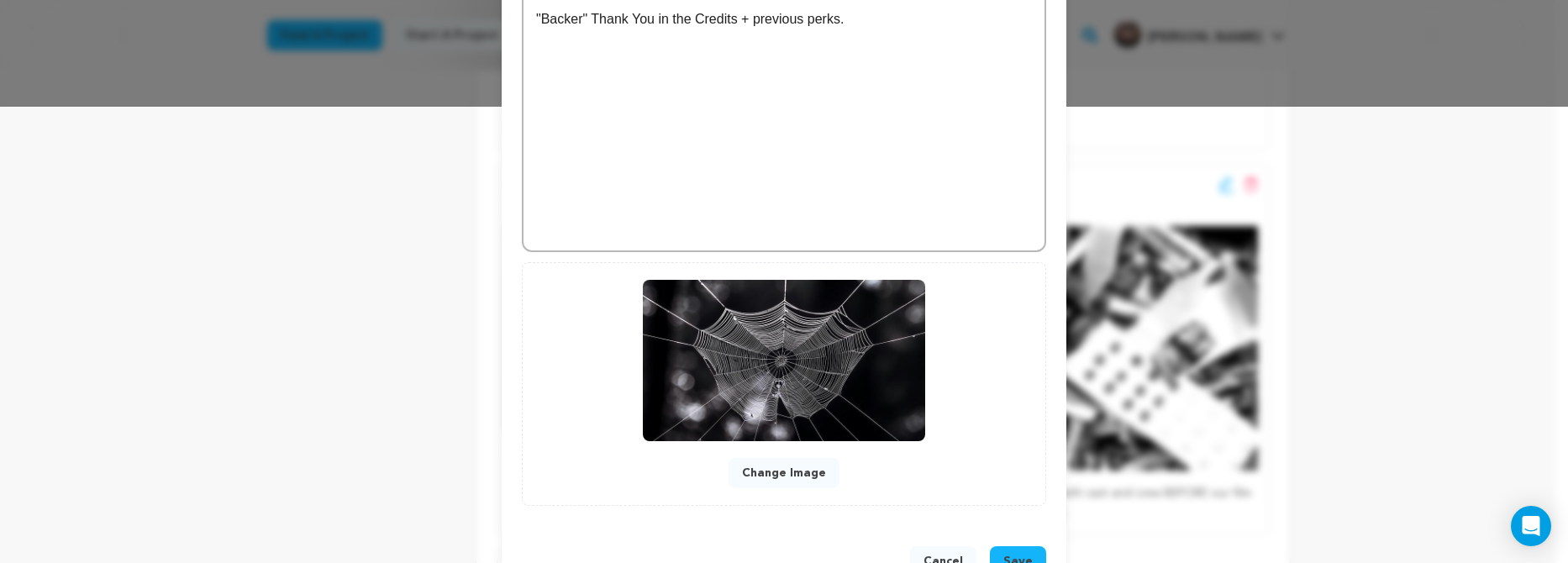
scroll to position [272, 0]
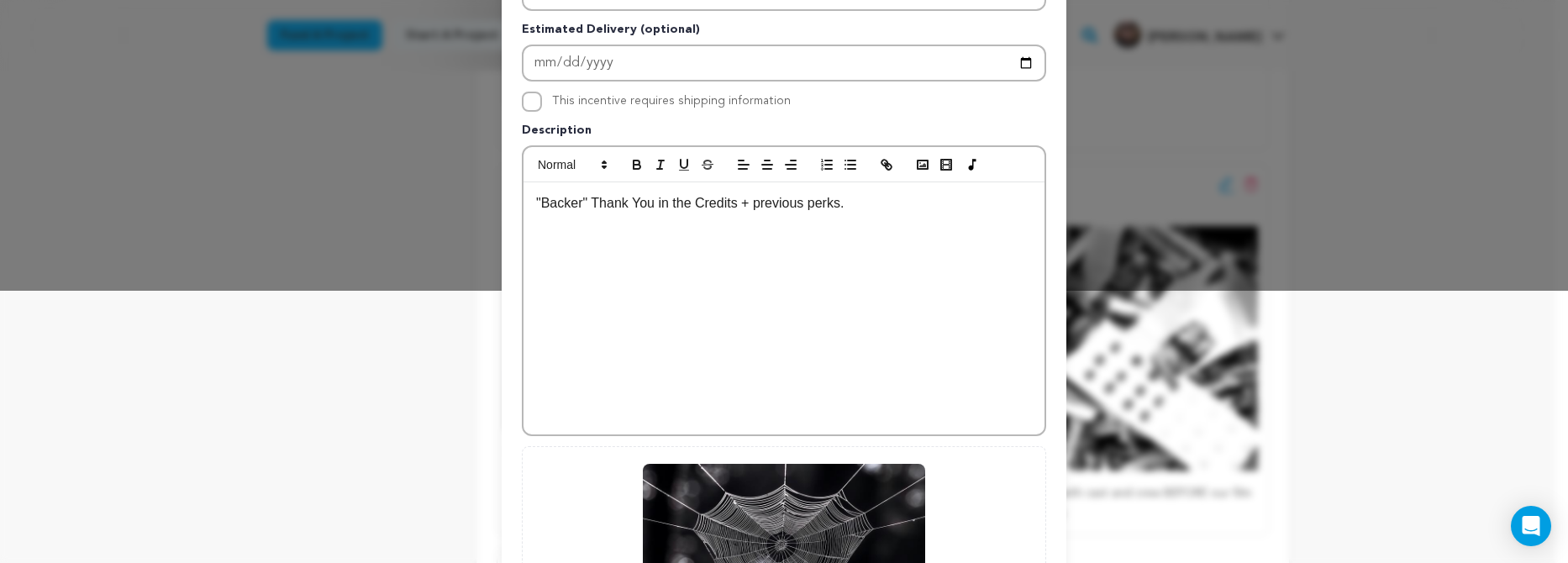
click at [703, 207] on p ""Backer" Thank You in the Credits + previous perks." at bounding box center [784, 204] width 495 height 22
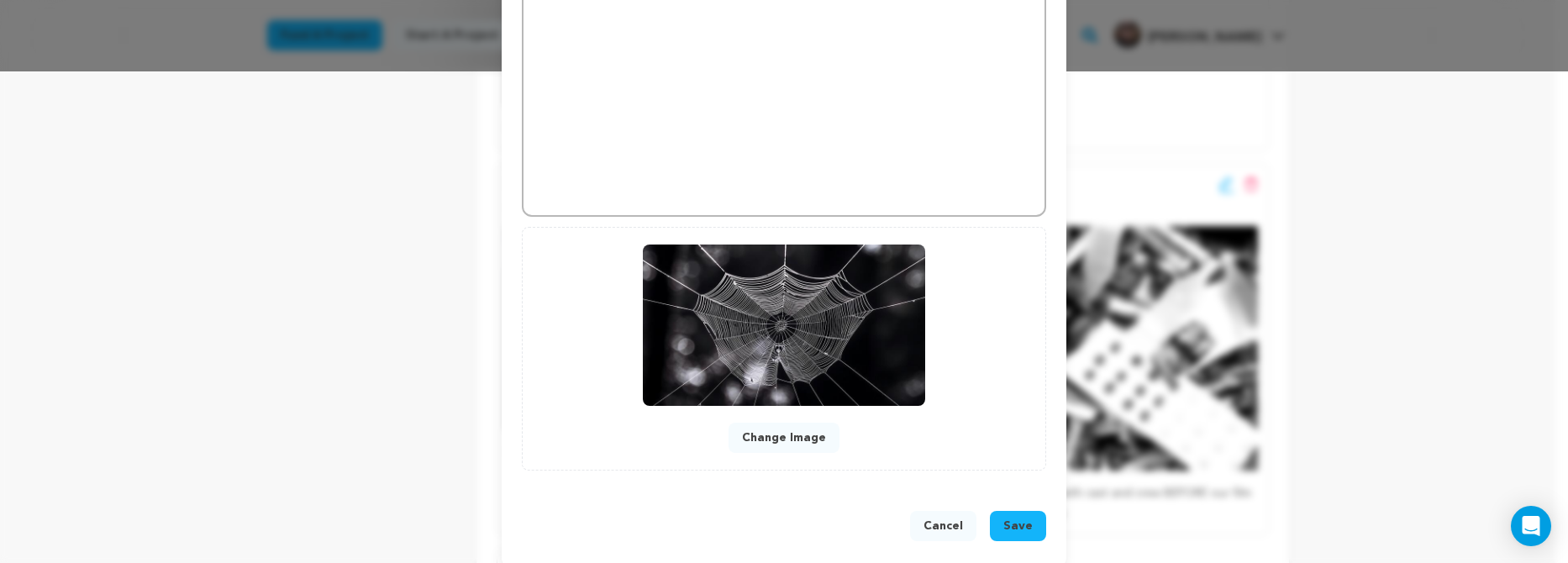
scroll to position [511, 0]
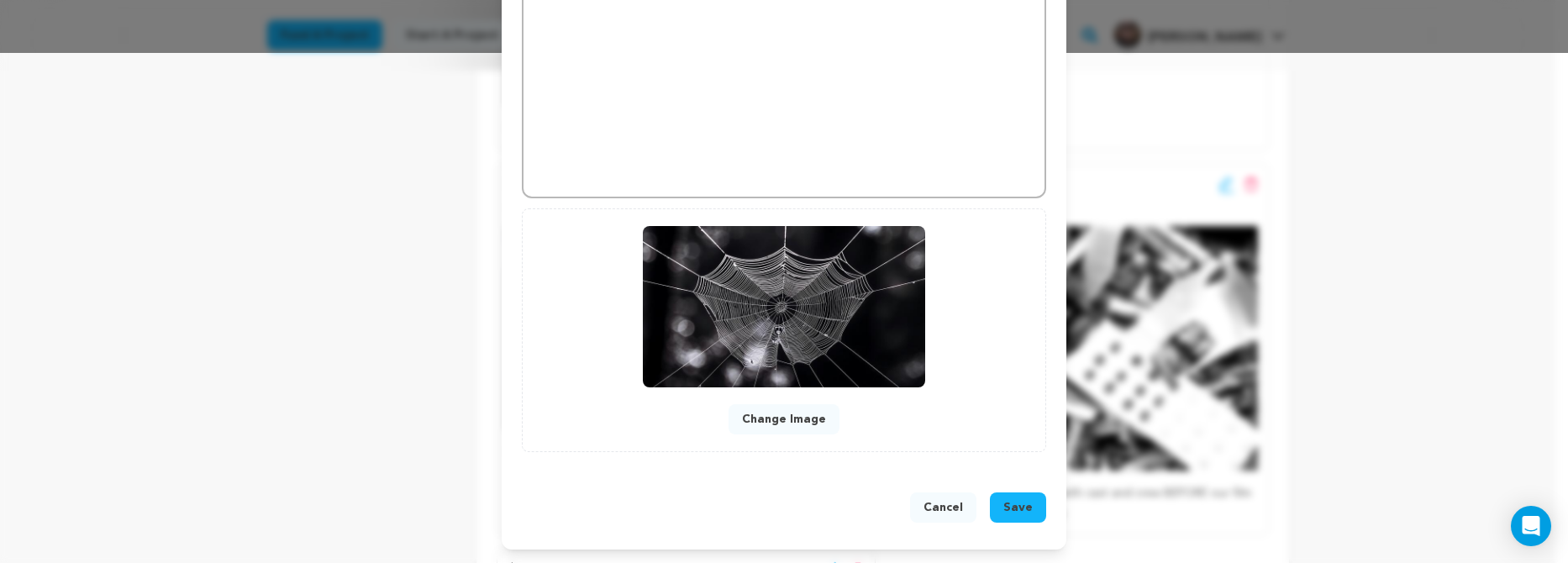
click at [1014, 497] on button "Save" at bounding box center [1018, 508] width 57 height 31
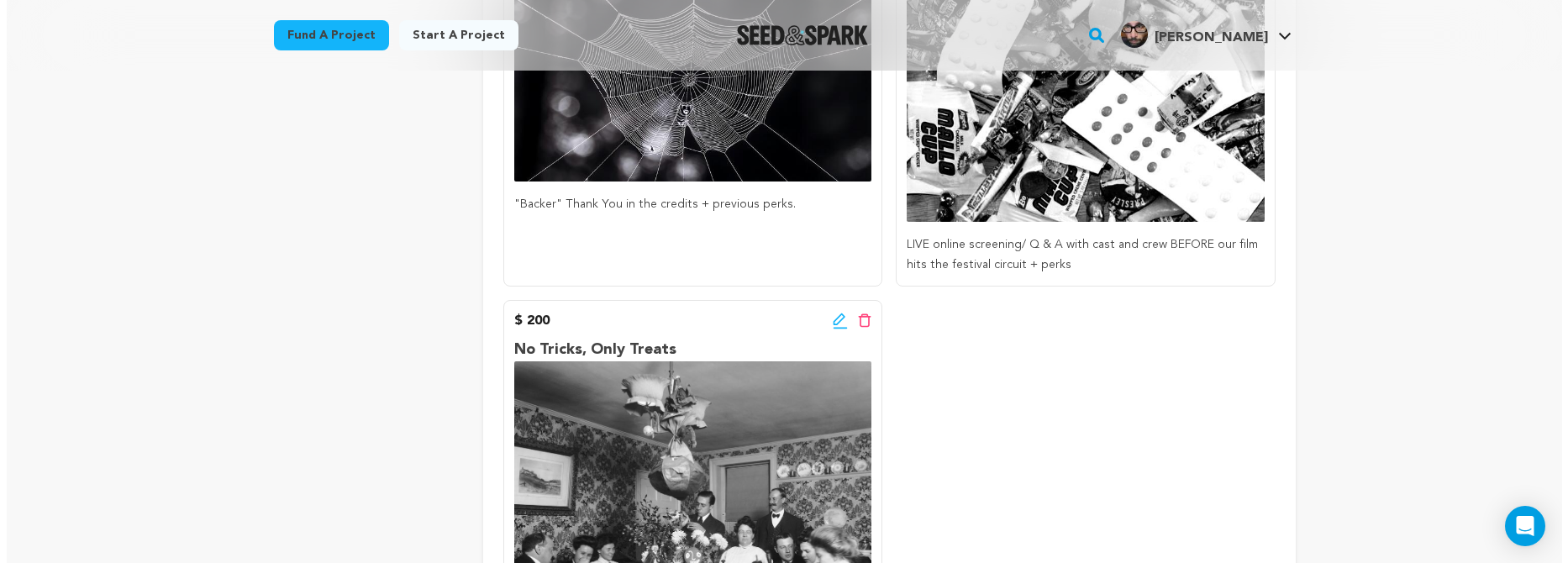
scroll to position [738, 0]
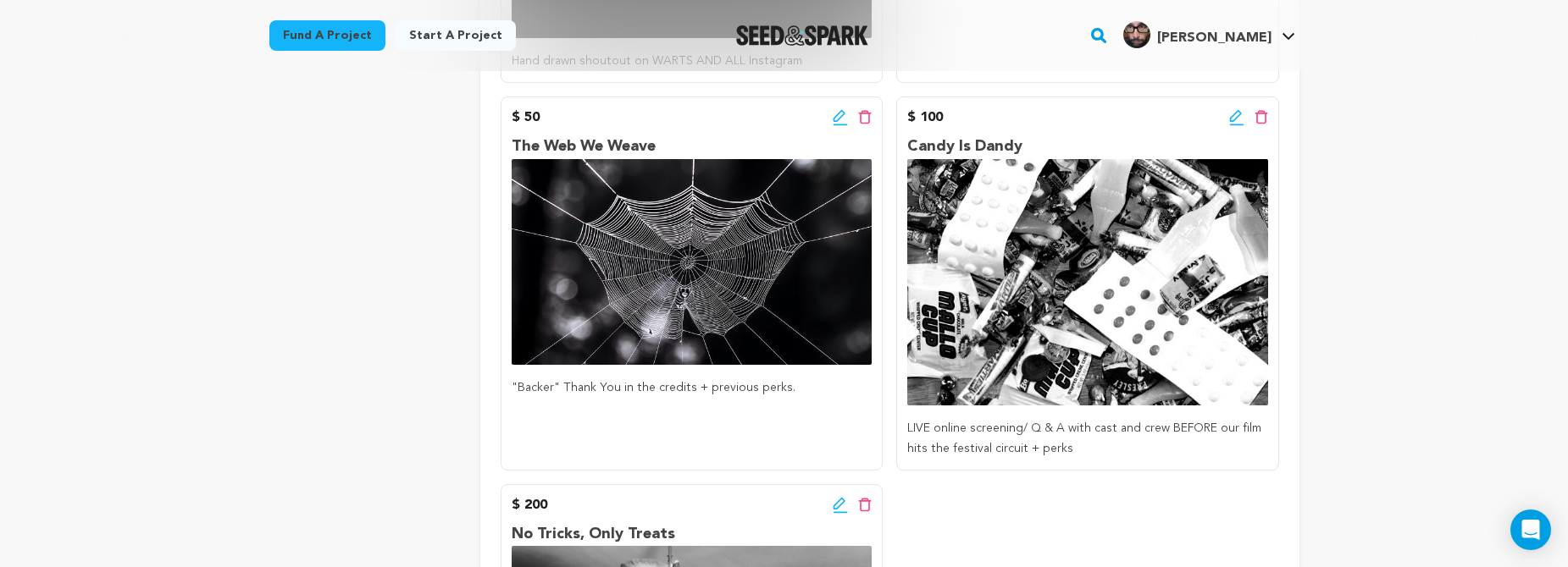
click at [842, 119] on icon at bounding box center [840, 117] width 15 height 17
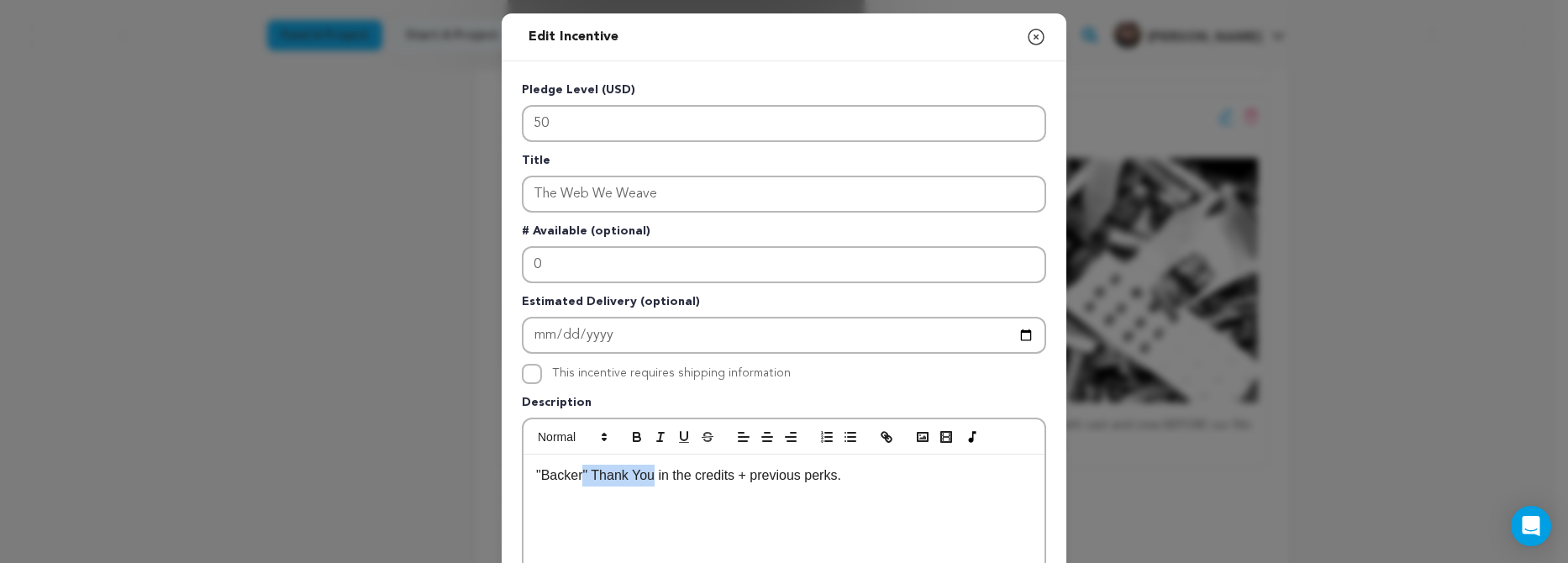
drag, startPoint x: 645, startPoint y: 482, endPoint x: 580, endPoint y: 482, distance: 65.0
click at [580, 482] on p ""Backer" Thank You in the credits + previous perks." at bounding box center [784, 476] width 495 height 22
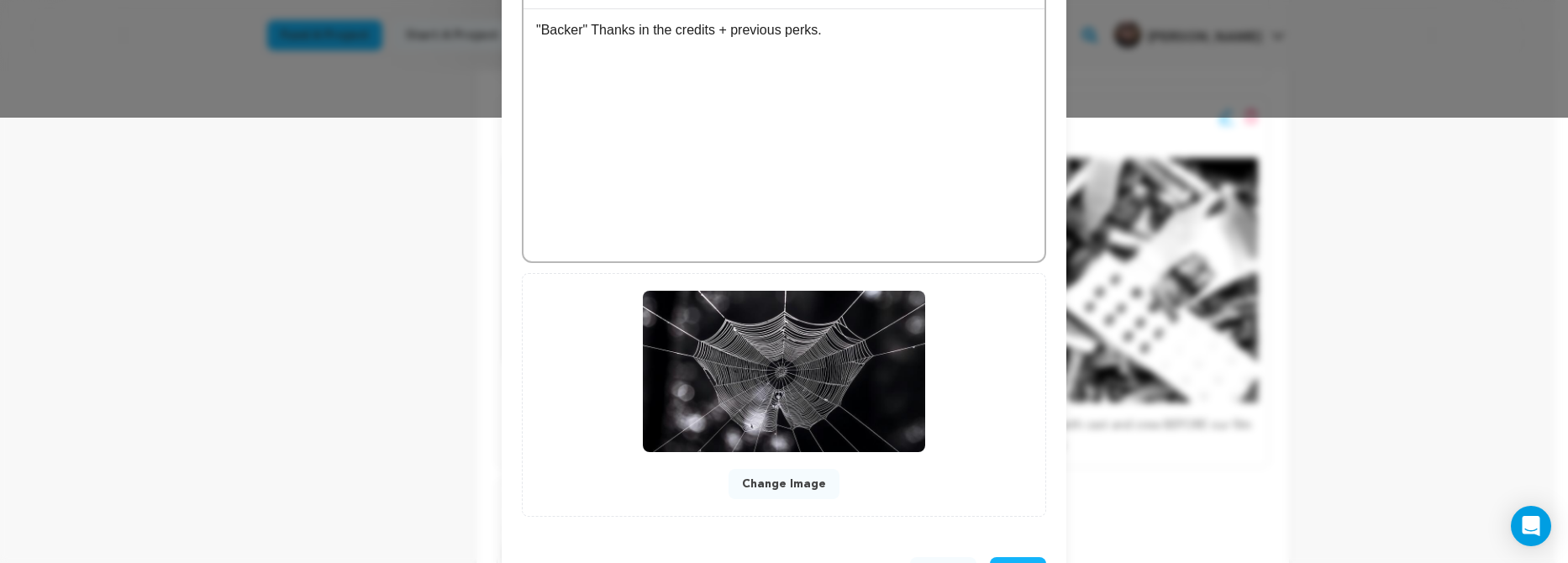
scroll to position [511, 0]
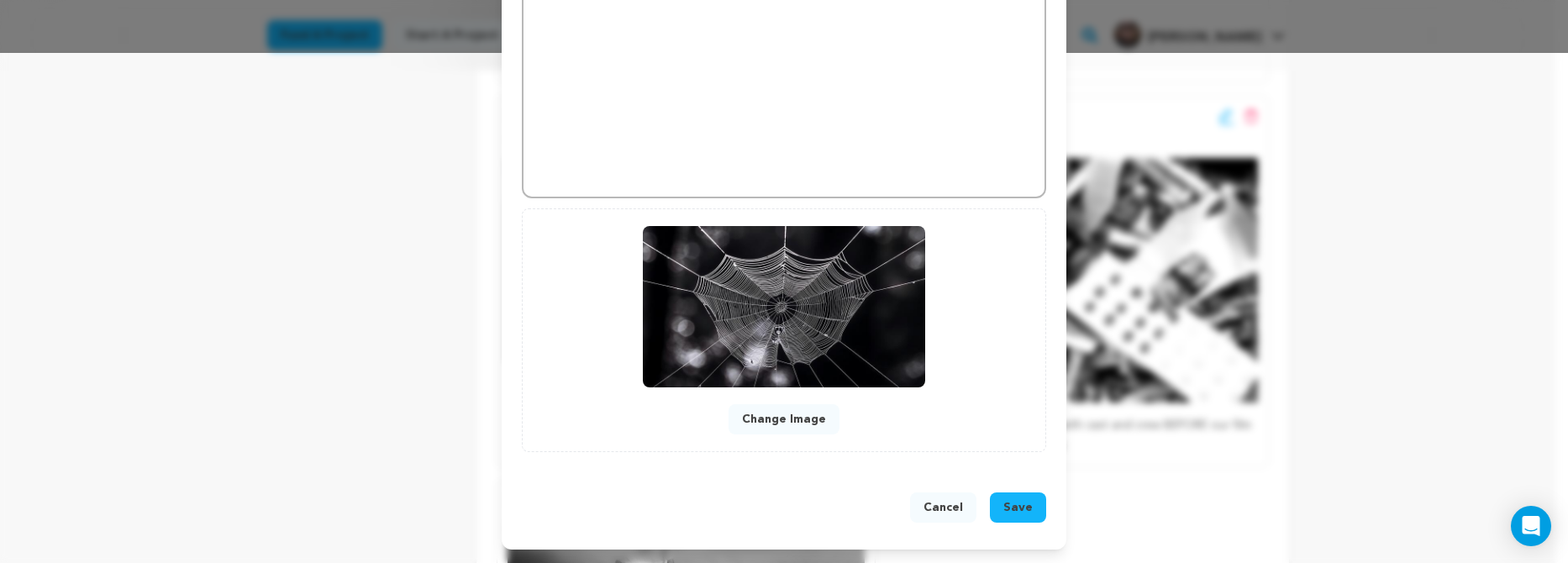
click at [1003, 510] on span "Save" at bounding box center [1018, 507] width 30 height 17
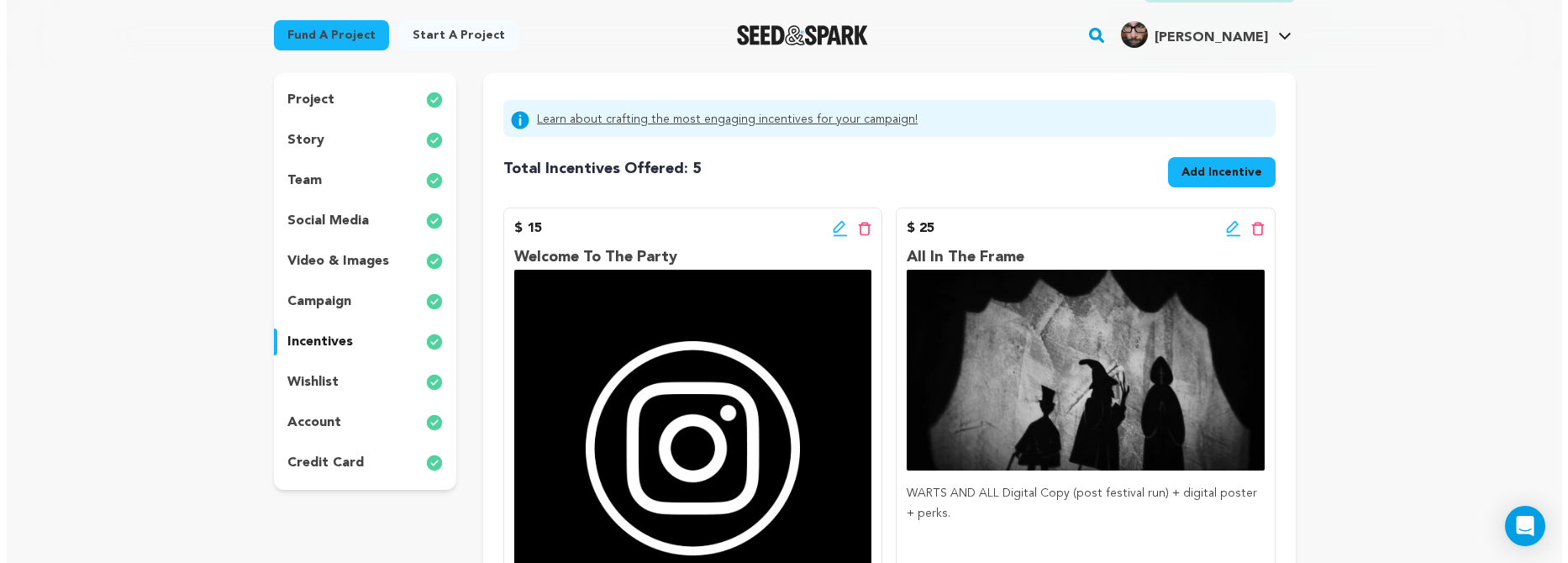
scroll to position [216, 0]
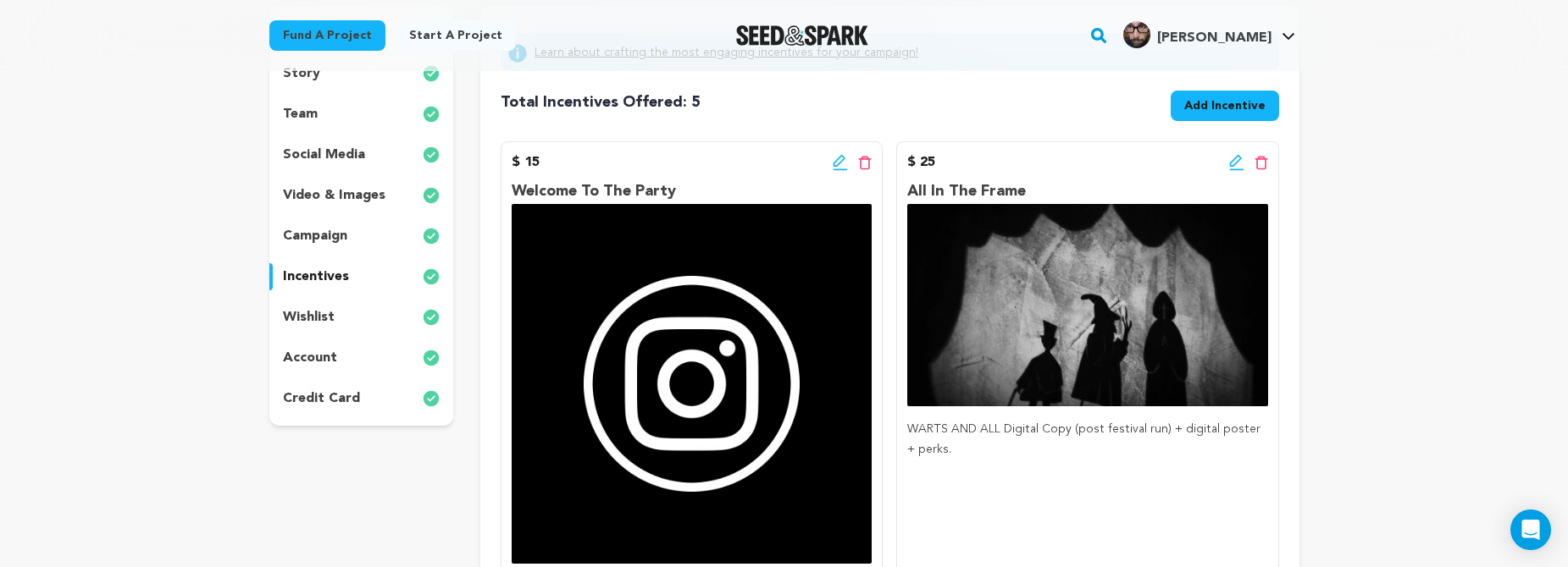
click at [841, 158] on icon at bounding box center [840, 162] width 15 height 17
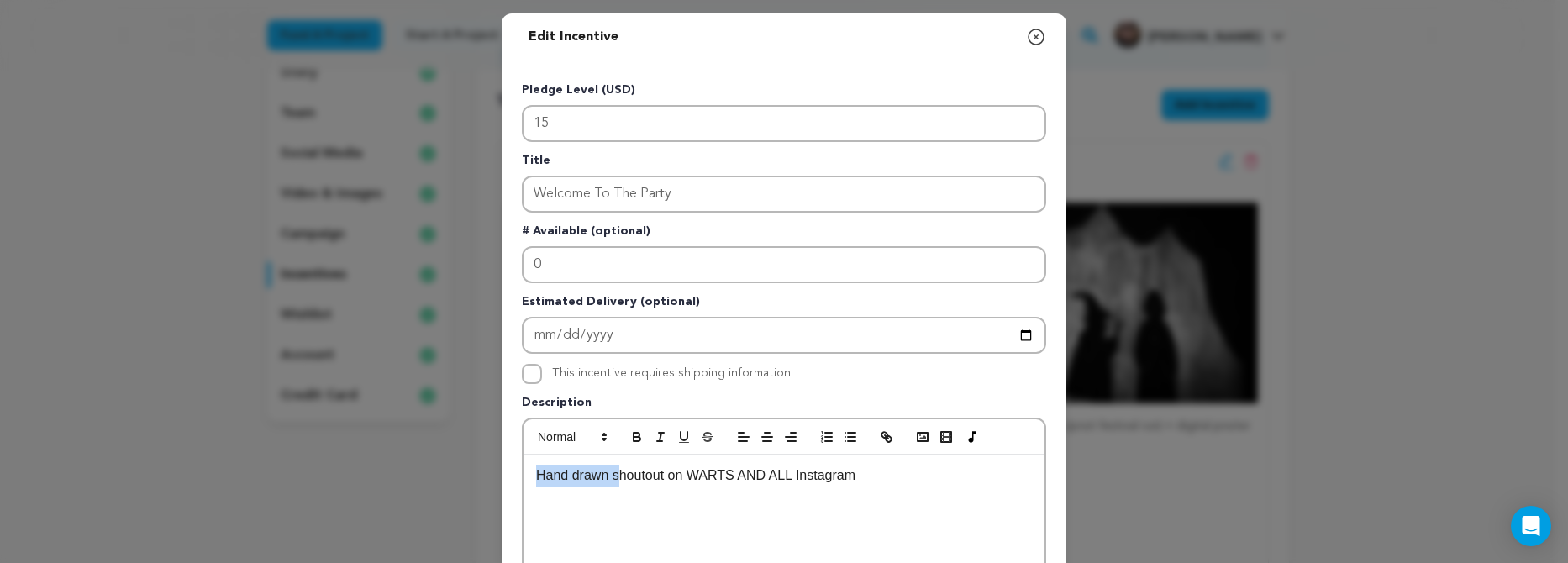
drag, startPoint x: 616, startPoint y: 476, endPoint x: 528, endPoint y: 479, distance: 88.1
click at [586, 481] on p "Shoutout on WARTS AND ALL Instagram" at bounding box center [784, 476] width 495 height 22
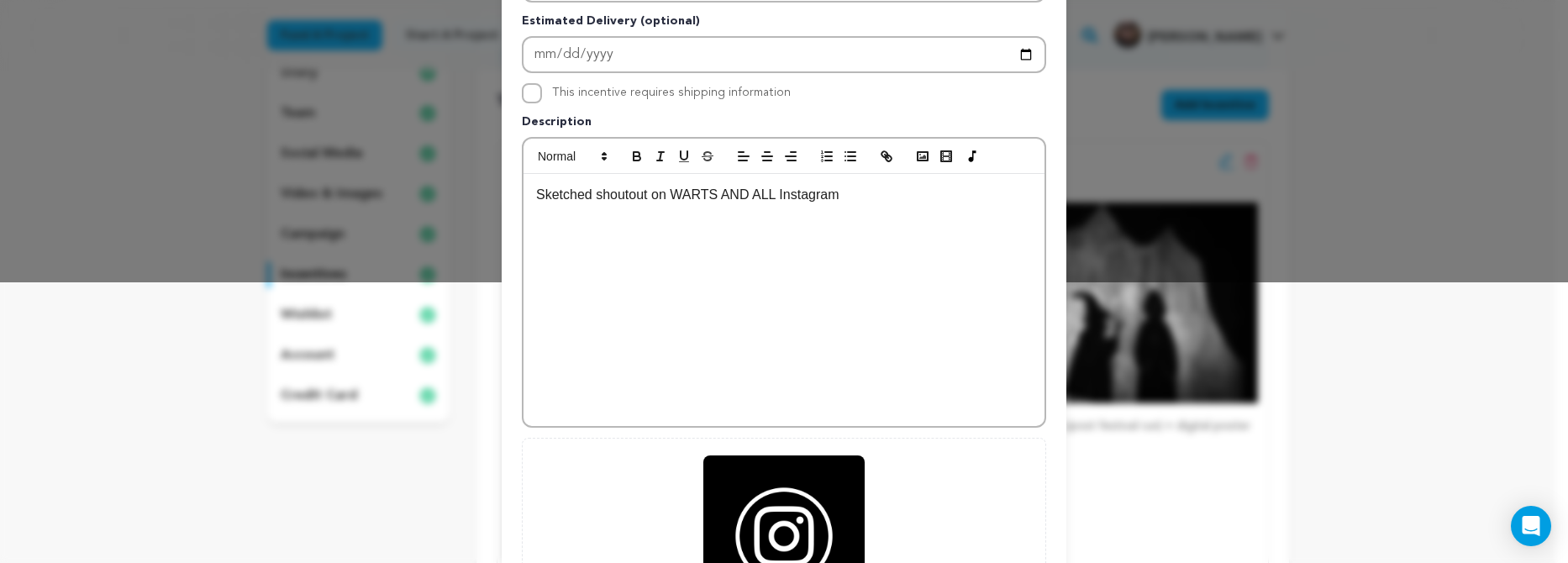
scroll to position [511, 0]
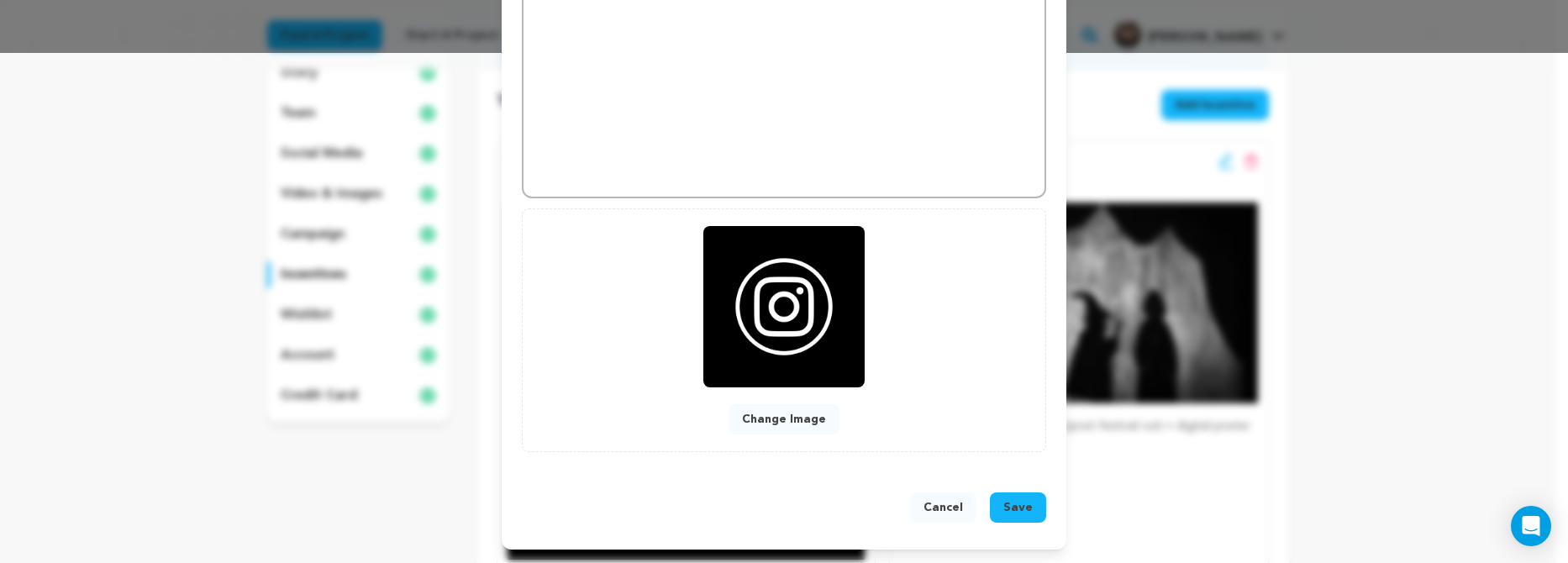
click at [1016, 507] on span "Save" at bounding box center [1018, 507] width 30 height 17
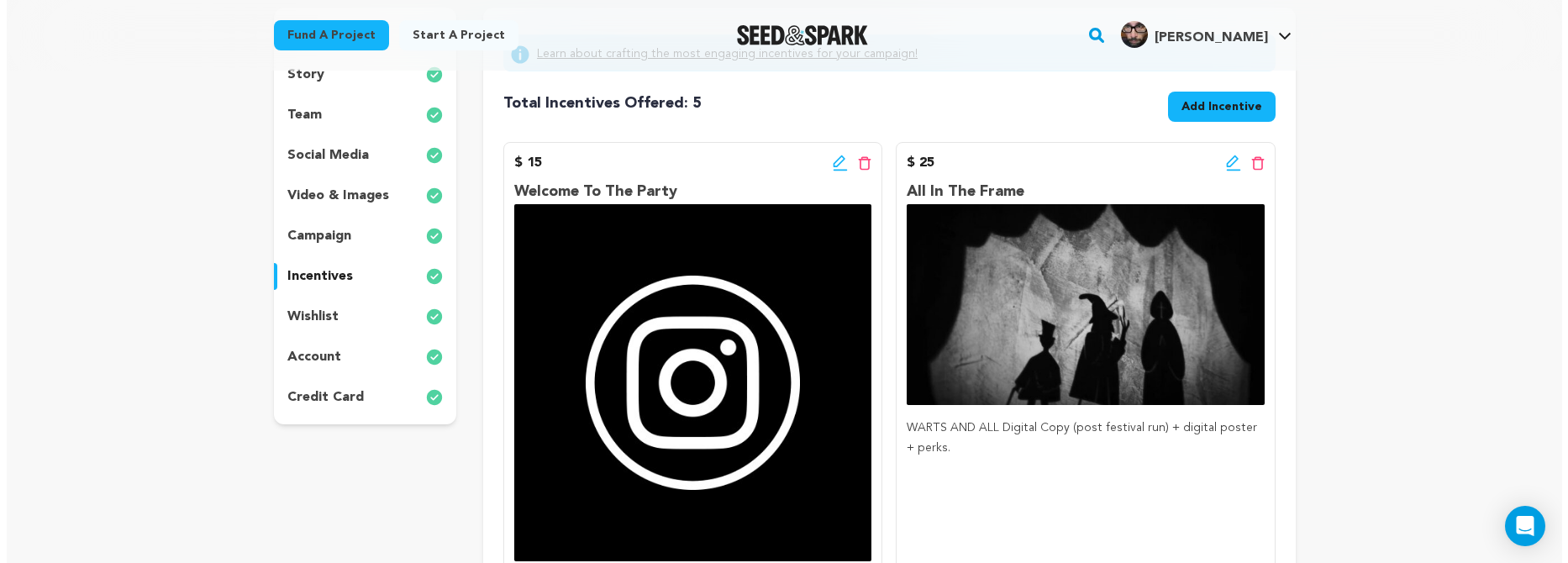
scroll to position [128, 0]
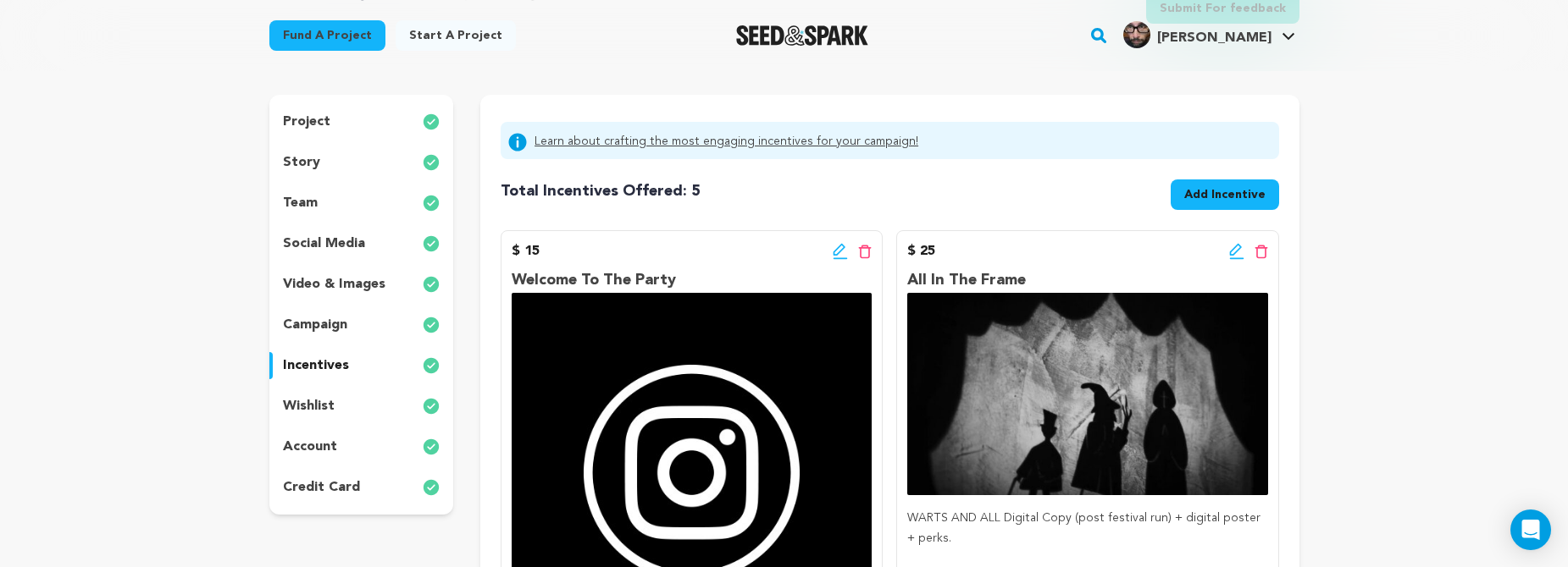
click at [834, 249] on icon at bounding box center [840, 251] width 15 height 17
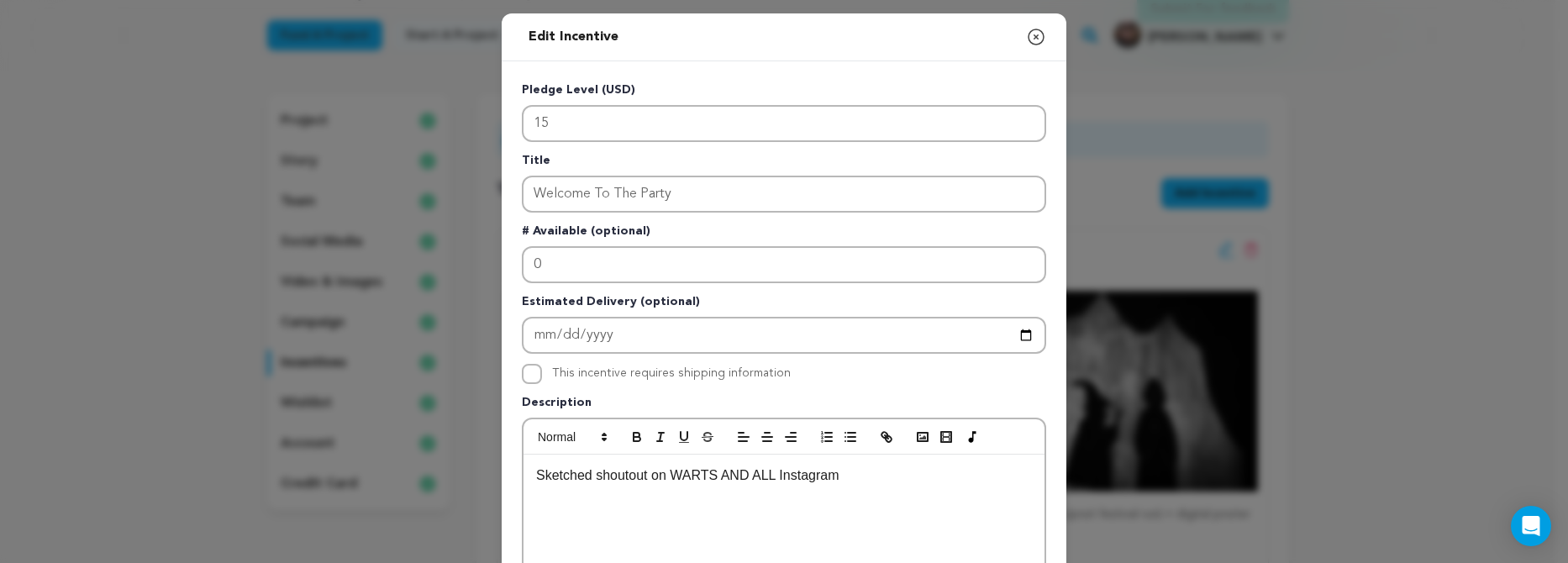
click at [591, 481] on p "Sketched shoutout on WARTS AND ALL Instagram" at bounding box center [784, 476] width 495 height 22
drag, startPoint x: 586, startPoint y: 482, endPoint x: 471, endPoint y: 476, distance: 115.2
click at [471, 476] on div "Edit Incentive Close modal Pledge Level (USD) 15 Title Welcome To The Party # A…" at bounding box center [784, 536] width 1568 height 1073
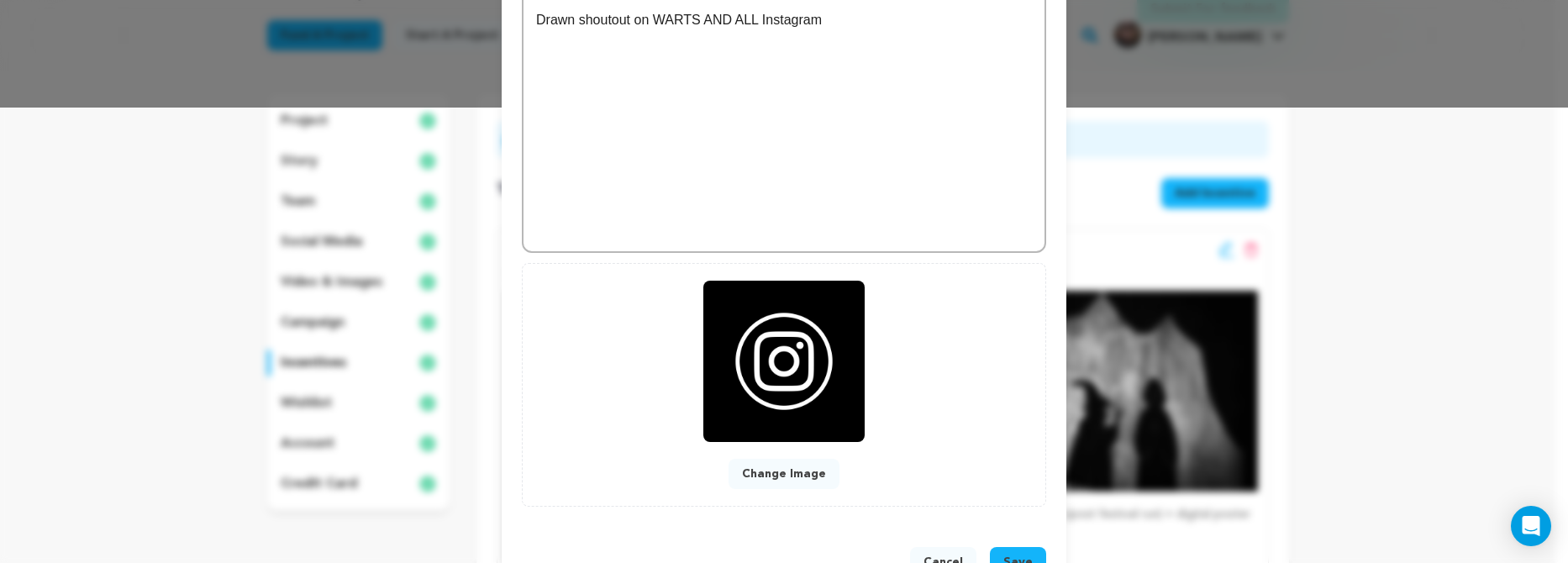
scroll to position [511, 0]
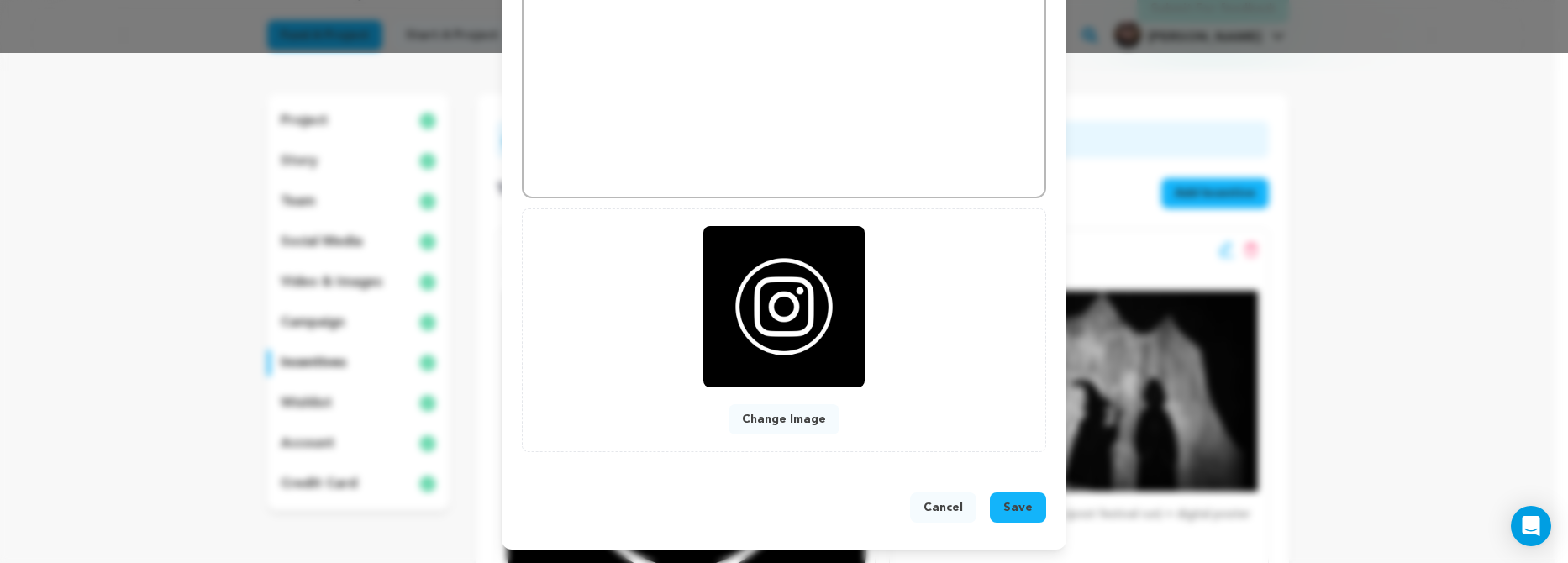
click at [996, 504] on button "Save" at bounding box center [1018, 508] width 57 height 31
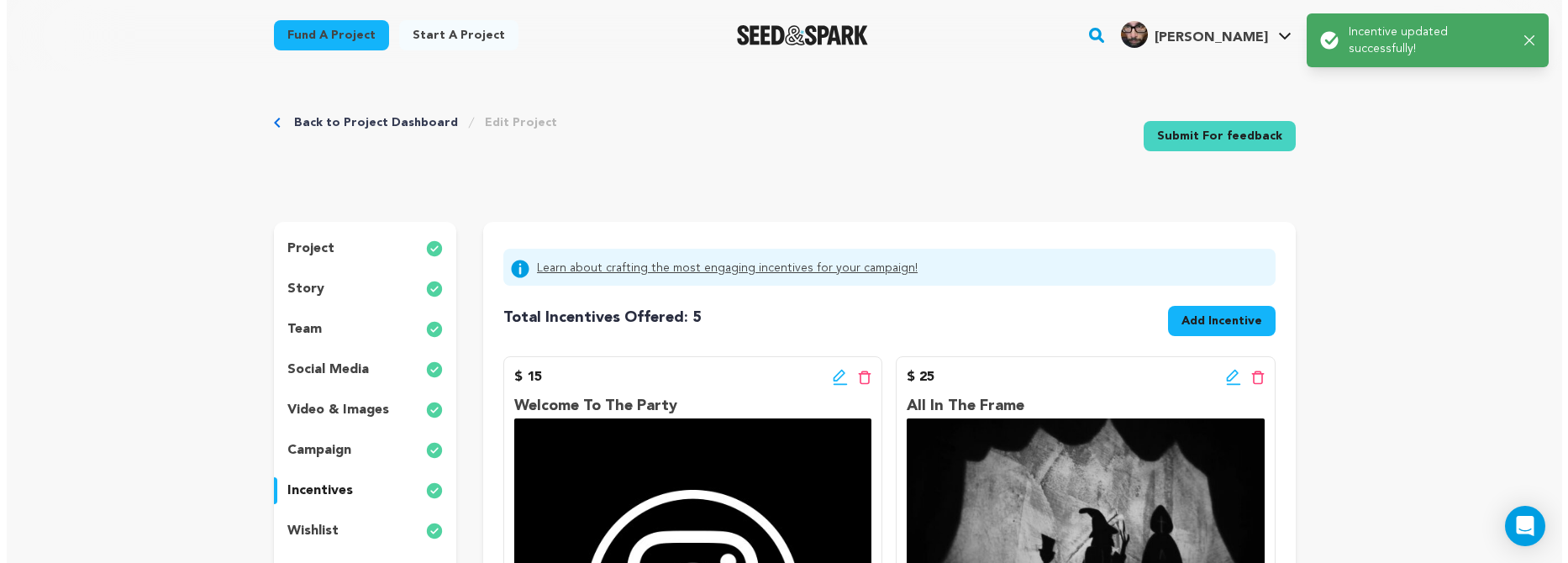
scroll to position [295, 0]
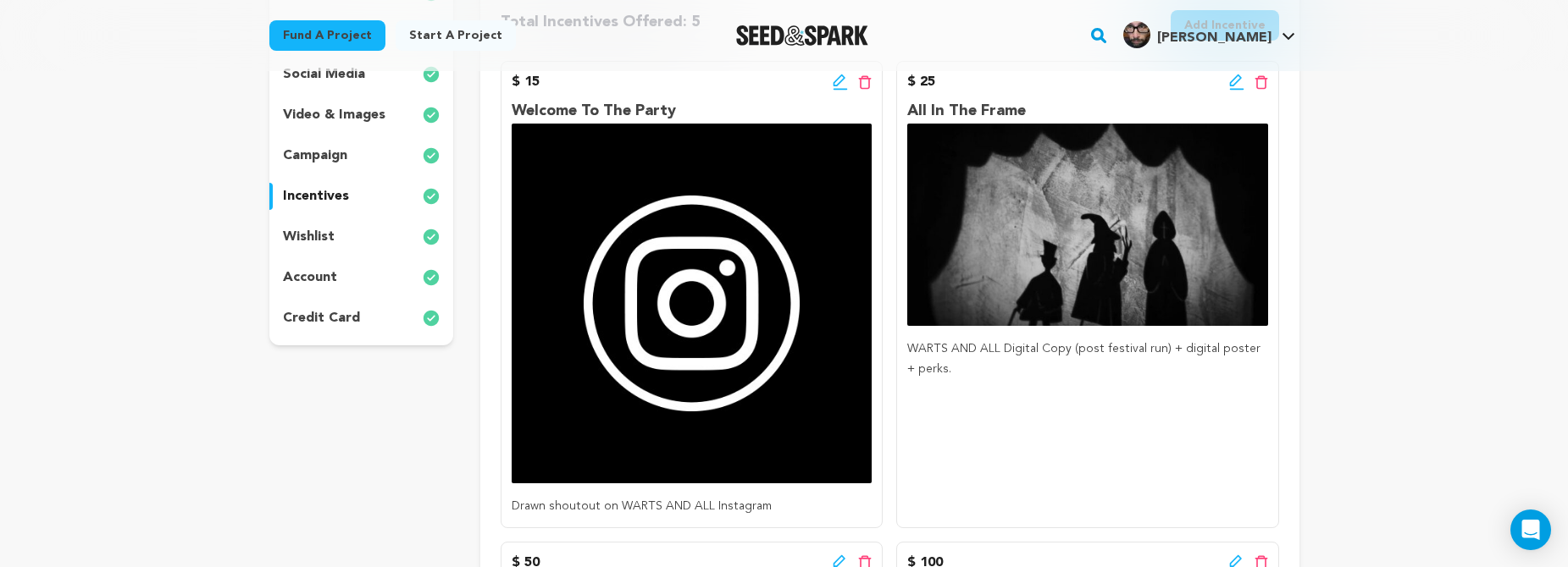
click at [1229, 82] on icon at bounding box center [1237, 82] width 15 height 17
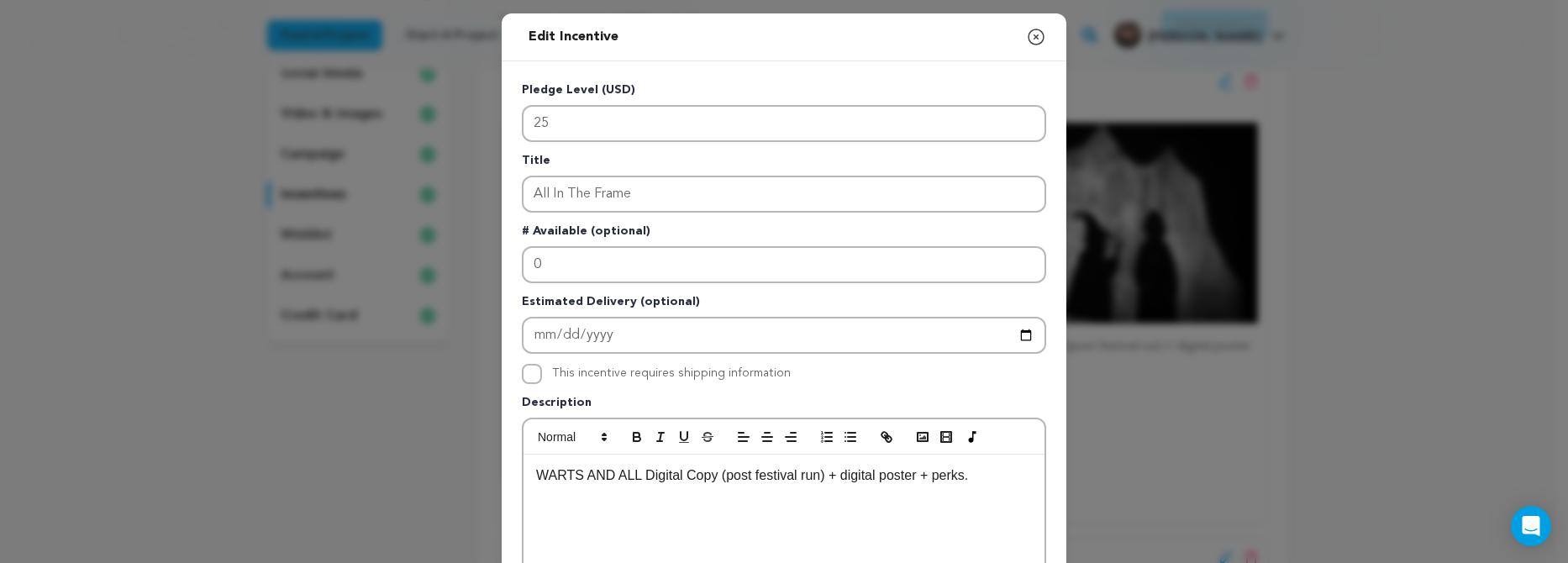
drag, startPoint x: 1036, startPoint y: 35, endPoint x: 823, endPoint y: 484, distance: 497.0
click at [823, 484] on div "Edit Incentive Close modal Pledge Level (USD) 25 Title All In The Frame # Avail…" at bounding box center [784, 536] width 565 height 1046
drag, startPoint x: 823, startPoint y: 476, endPoint x: 772, endPoint y: 464, distance: 52.4
click at [717, 473] on p "WARTS AND ALL Digital Copy (post festival run) + digital poster + perks." at bounding box center [784, 476] width 495 height 22
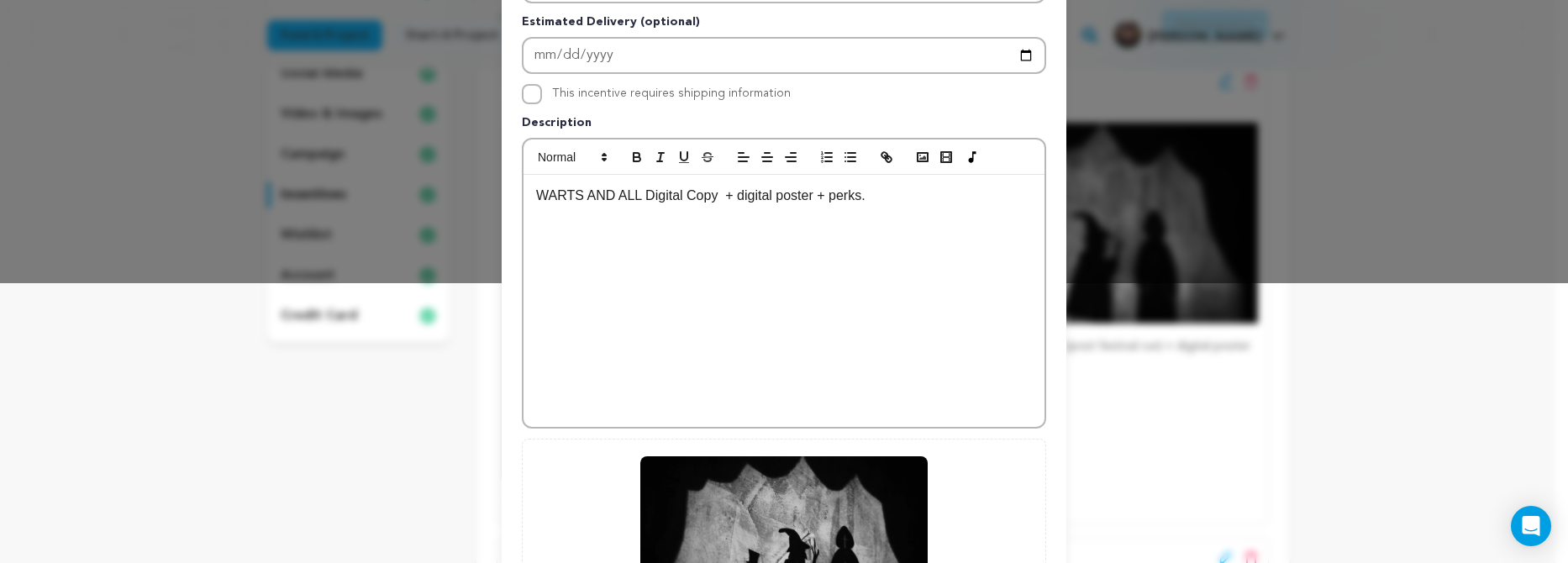
click at [970, 197] on p "WARTS AND ALL Digital Copy + digital poster + perks." at bounding box center [784, 195] width 495 height 22
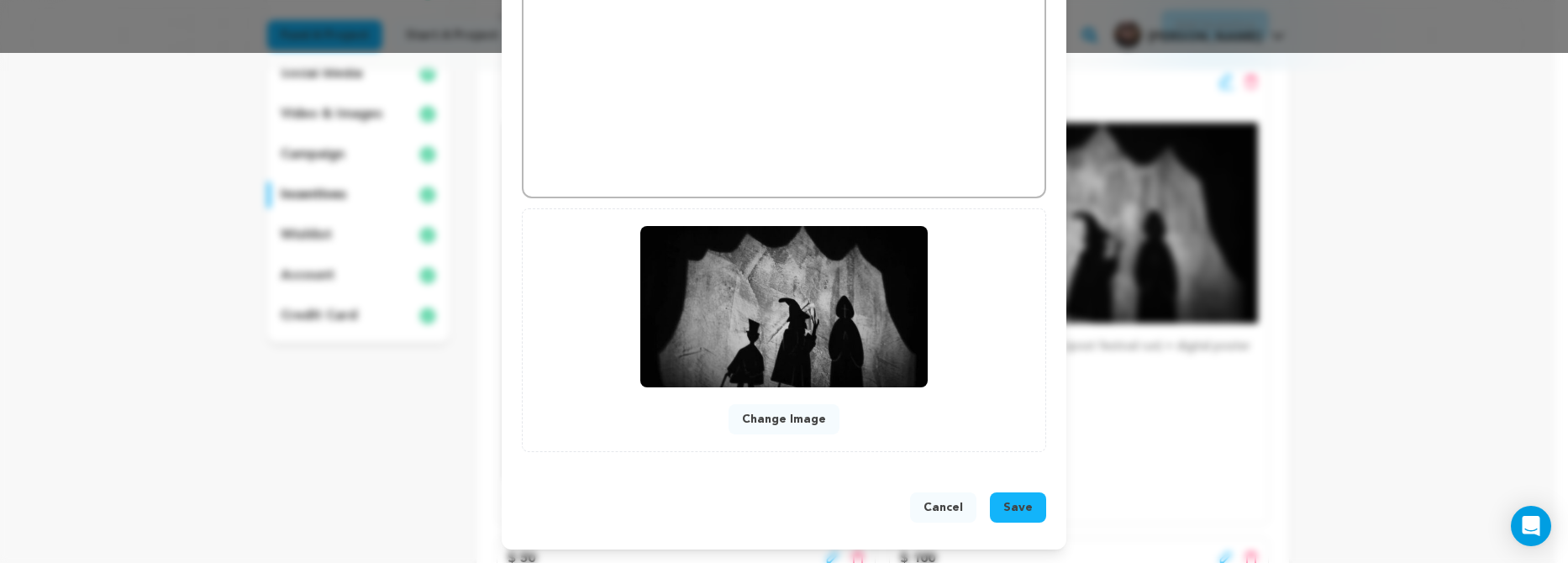
scroll to position [220, 0]
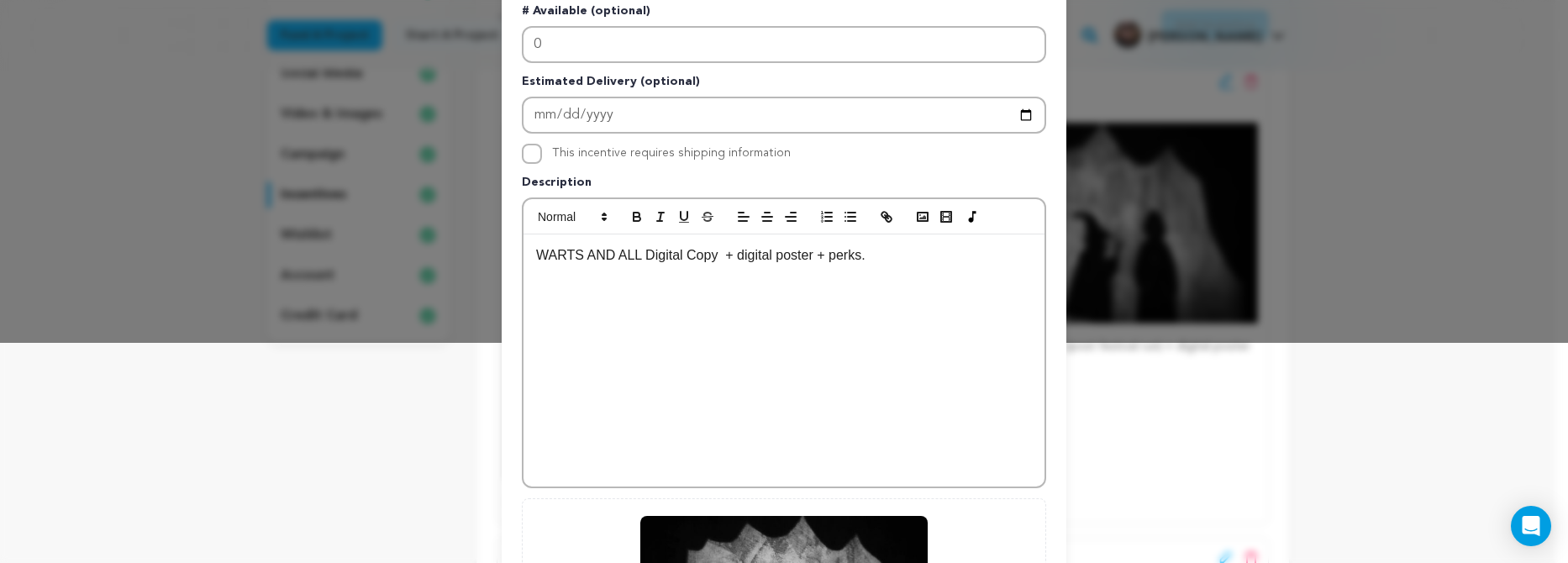
click at [644, 252] on p "WARTS AND ALL Digital Copy + digital poster + perks." at bounding box center [784, 255] width 495 height 22
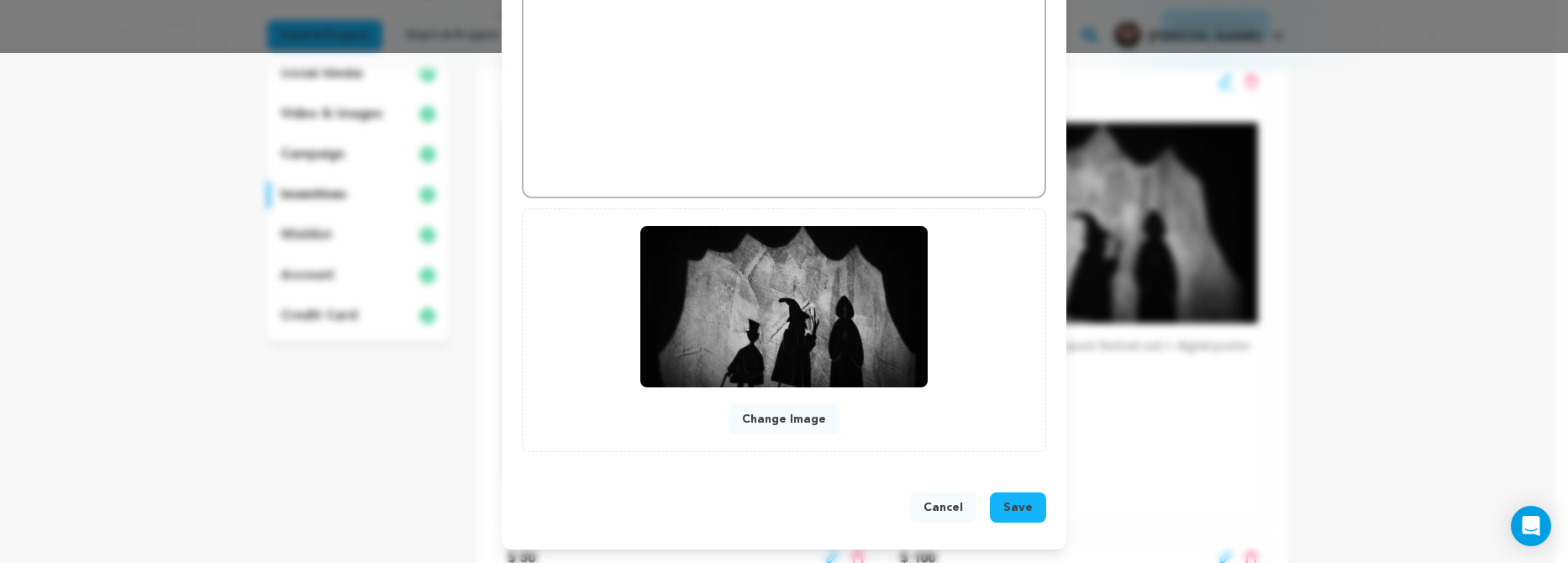
click at [1025, 507] on span "Save" at bounding box center [1018, 507] width 30 height 17
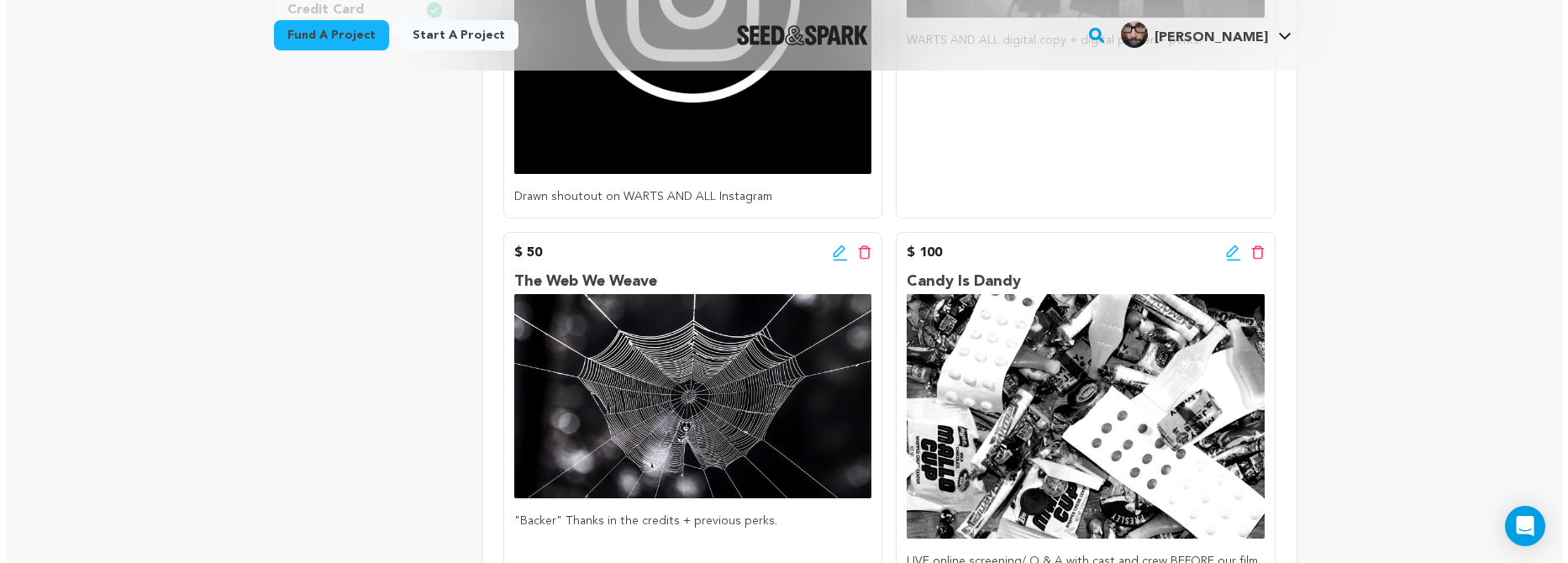
scroll to position [272, 0]
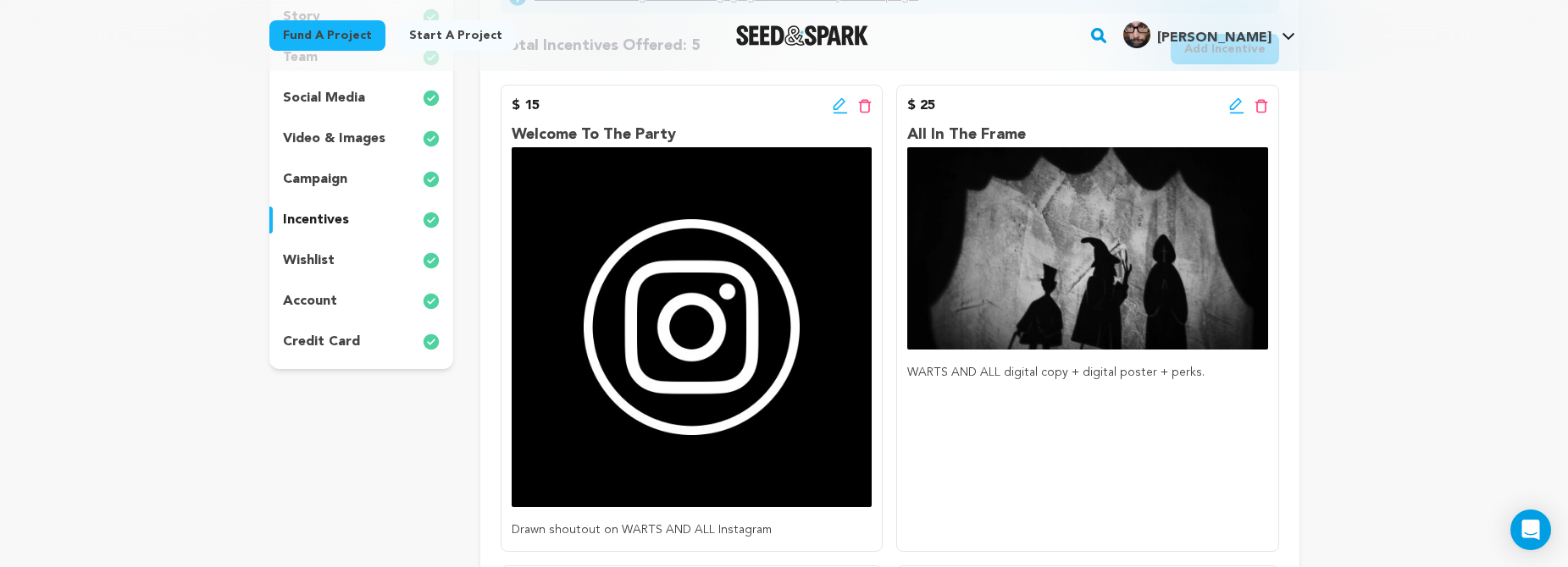
click at [1237, 106] on icon at bounding box center [1235, 103] width 12 height 12
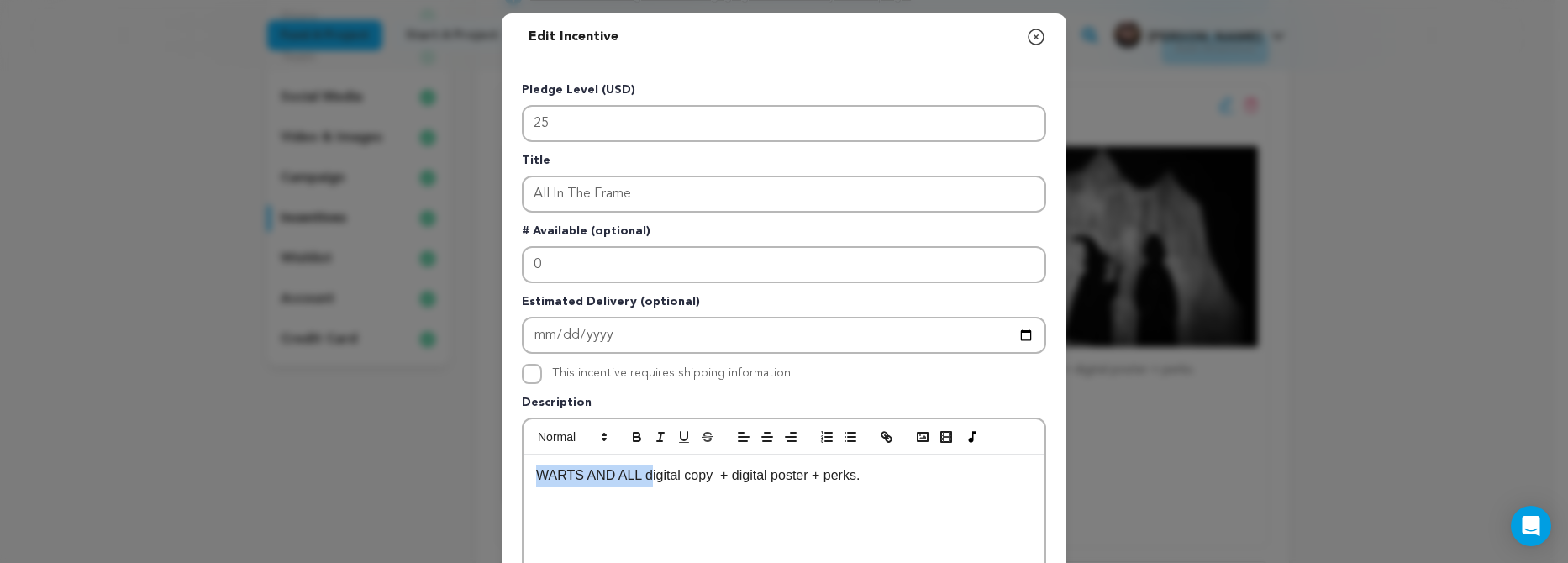
drag, startPoint x: 645, startPoint y: 479, endPoint x: 497, endPoint y: 468, distance: 148.4
click at [502, 466] on div "Pledge Level (USD) 25 Title All In The Frame # Available (optional) 0 Estimated…" at bounding box center [784, 522] width 565 height 921
click at [604, 479] on p "Digital copy + digital poster + perks." at bounding box center [784, 476] width 495 height 22
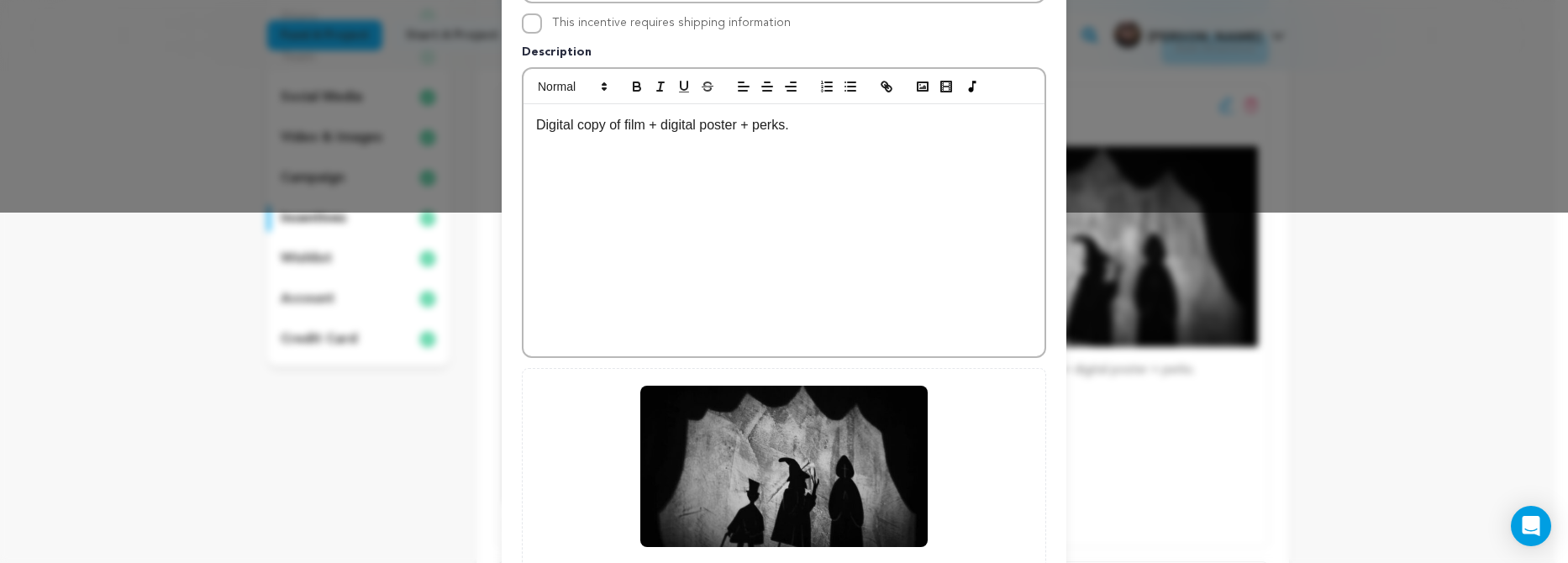
scroll to position [511, 0]
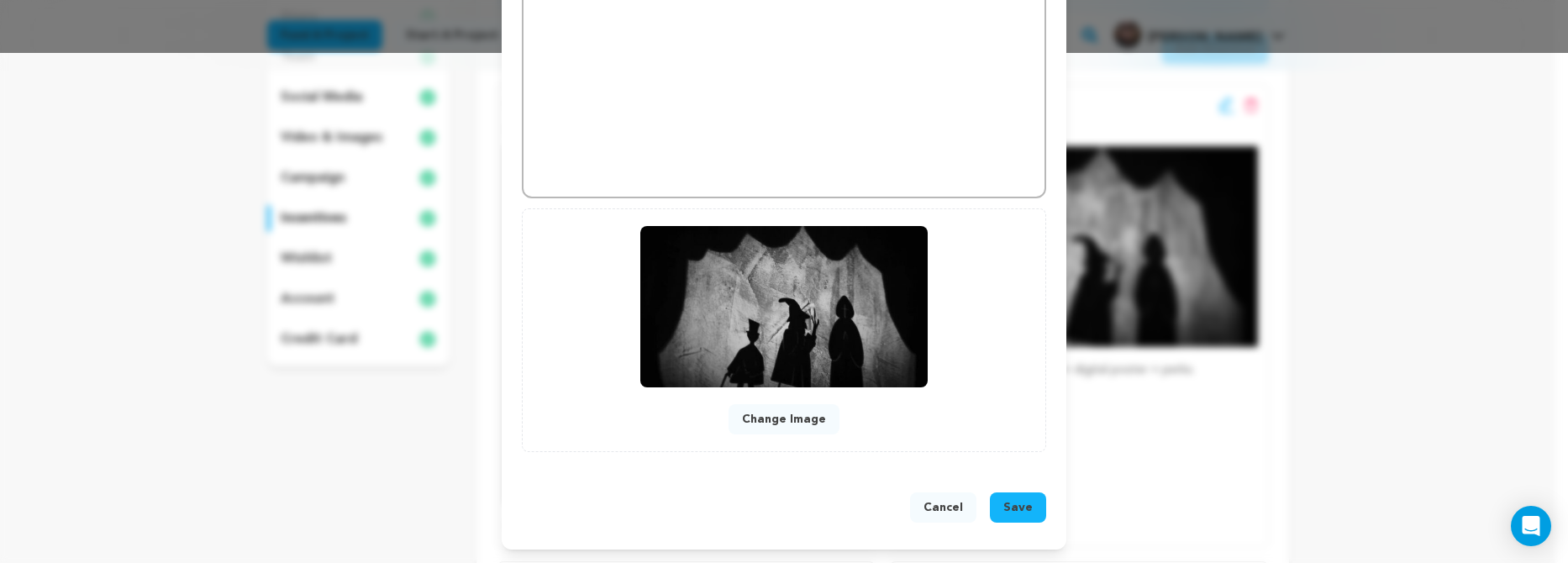
click at [1014, 519] on button "Save" at bounding box center [1018, 508] width 57 height 31
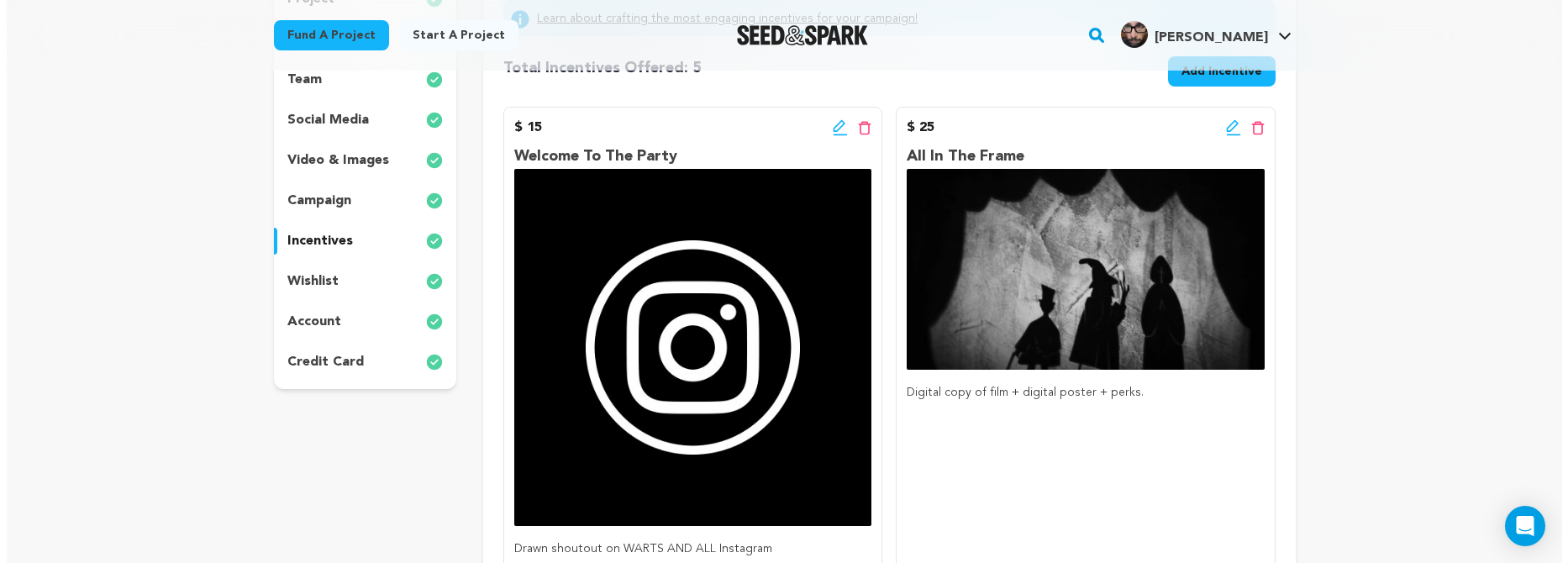
scroll to position [172, 0]
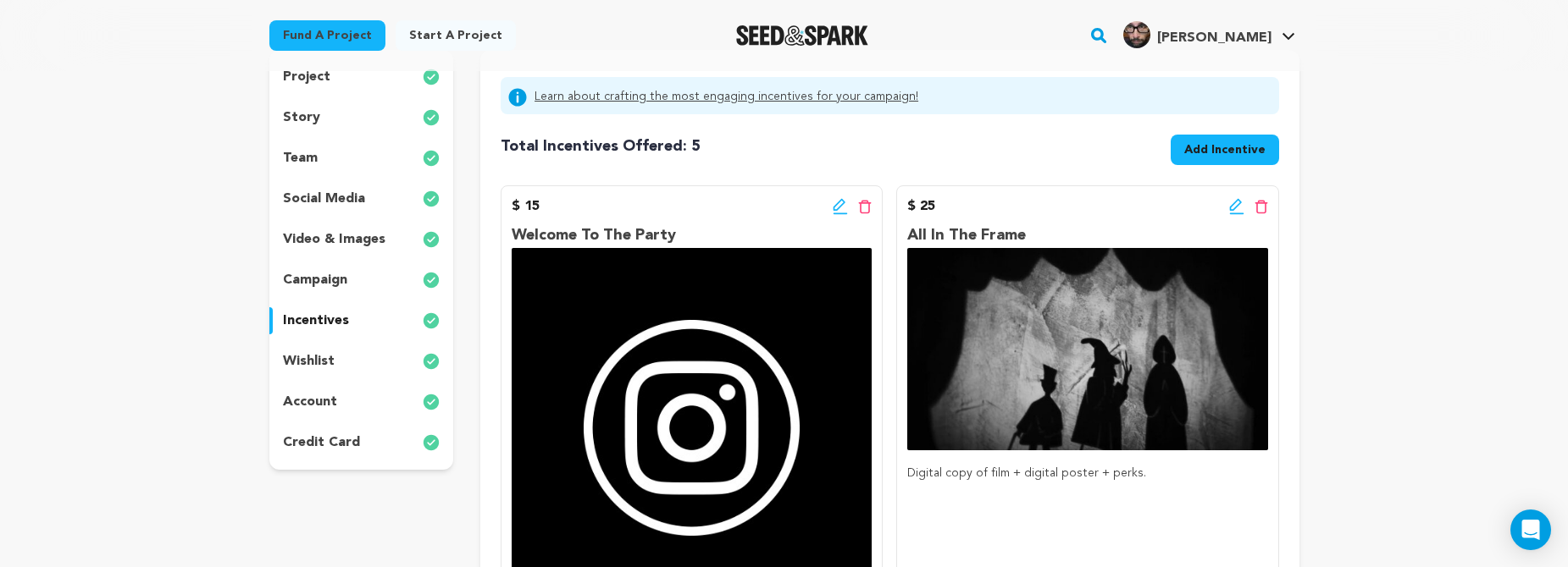
click at [1257, 154] on span "Add Incentive" at bounding box center [1225, 150] width 82 height 17
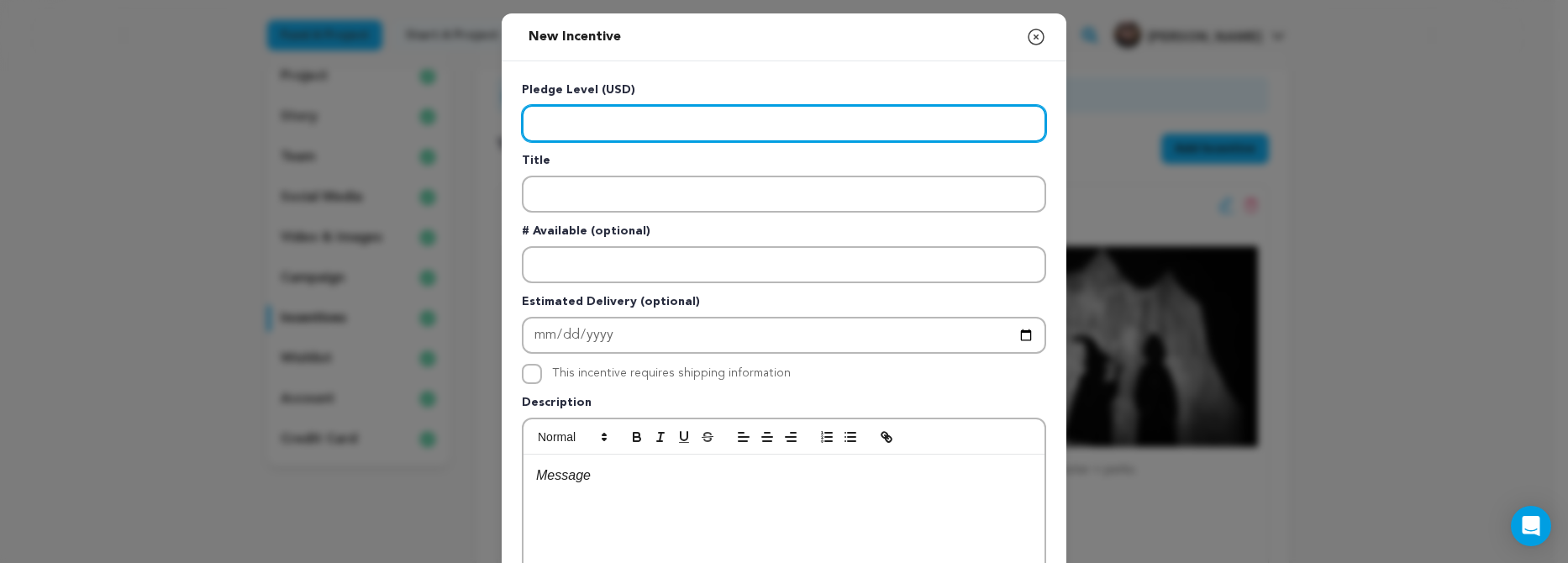
click at [821, 138] on input "Enter level" at bounding box center [784, 123] width 524 height 37
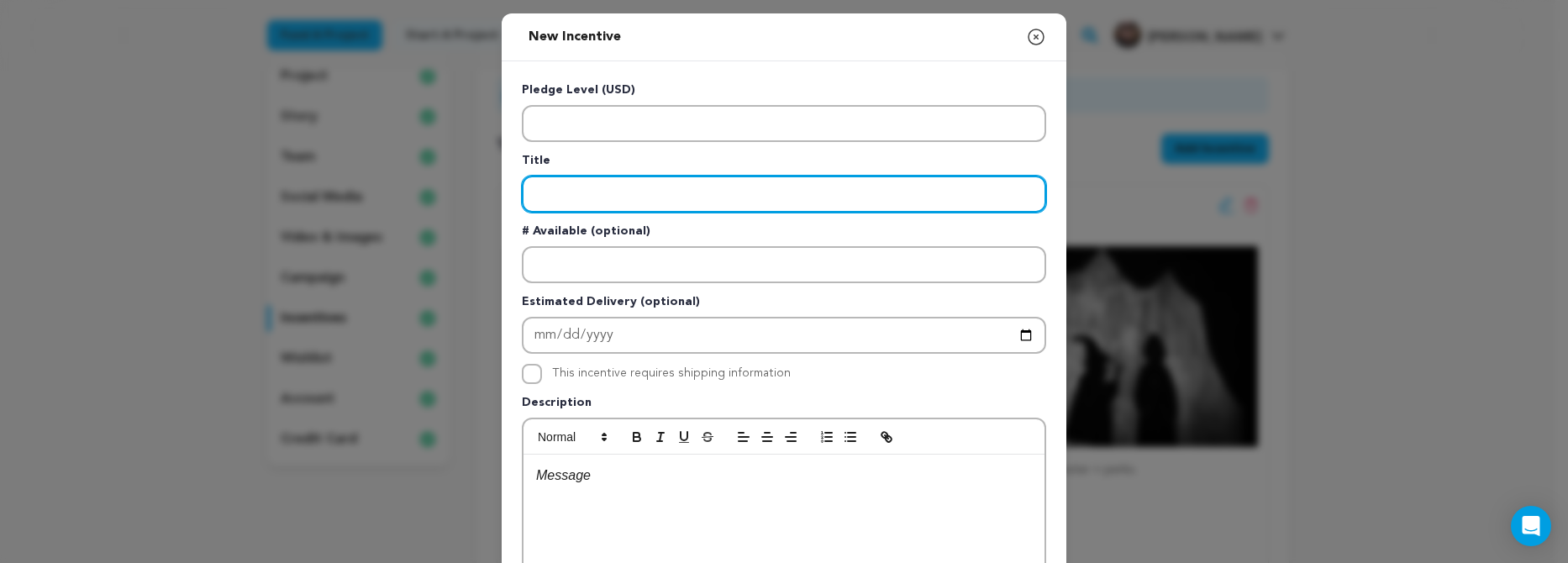
click at [691, 188] on input "Enter title" at bounding box center [784, 194] width 524 height 37
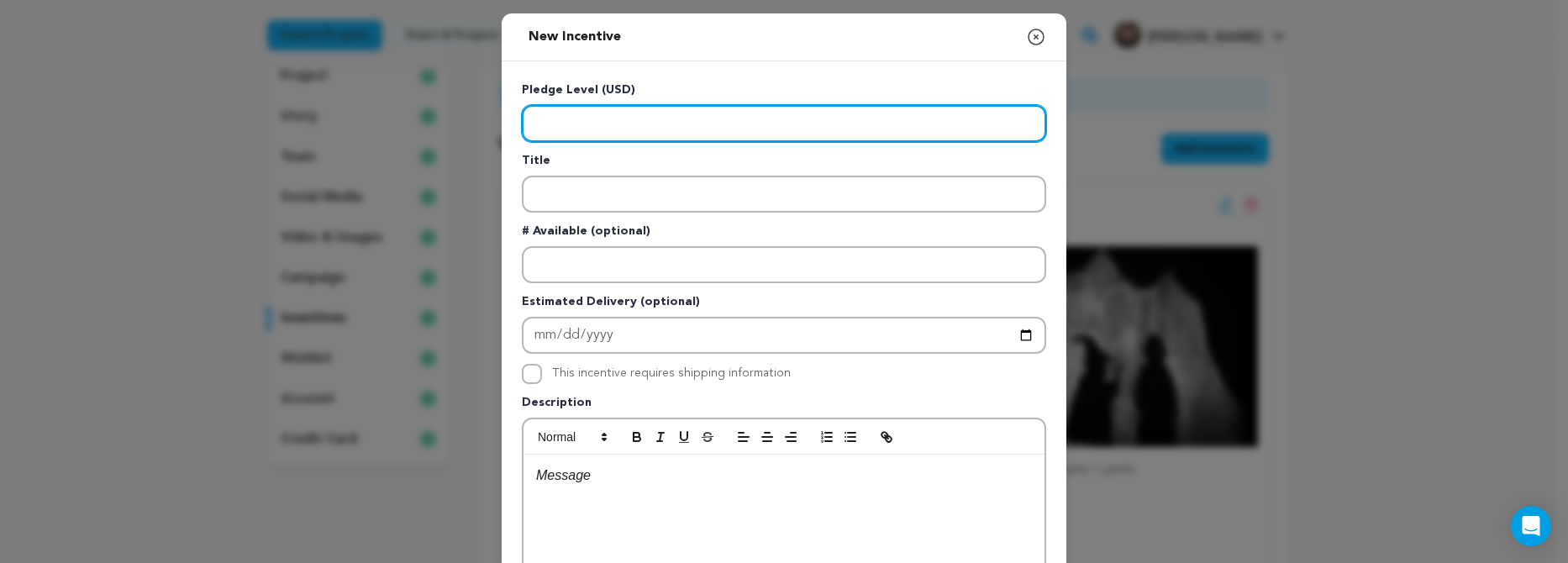
drag, startPoint x: 685, startPoint y: 135, endPoint x: 434, endPoint y: 94, distance: 254.3
click at [434, 94] on div "New Incentive Close modal Pledge Level (USD) Title # Available (optional)" at bounding box center [784, 450] width 1568 height 902
type input "500"
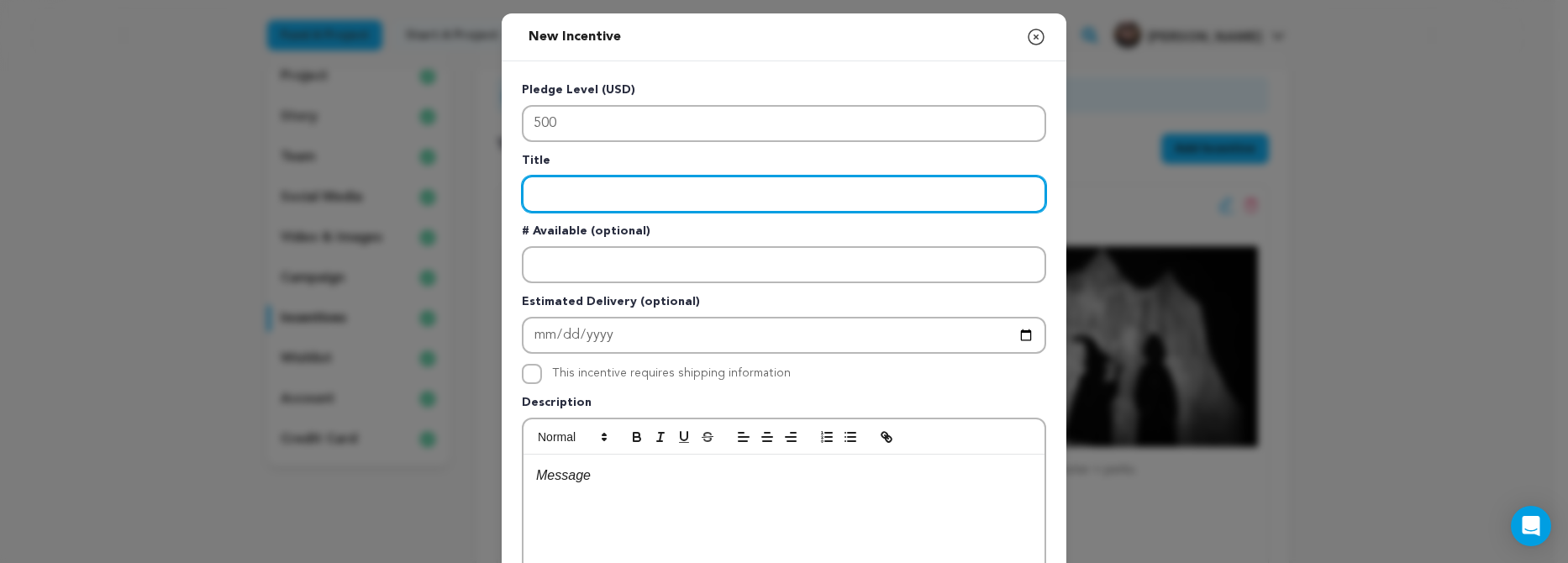
click at [745, 198] on input "Enter title" at bounding box center [784, 194] width 524 height 37
type input "Dem Bones"
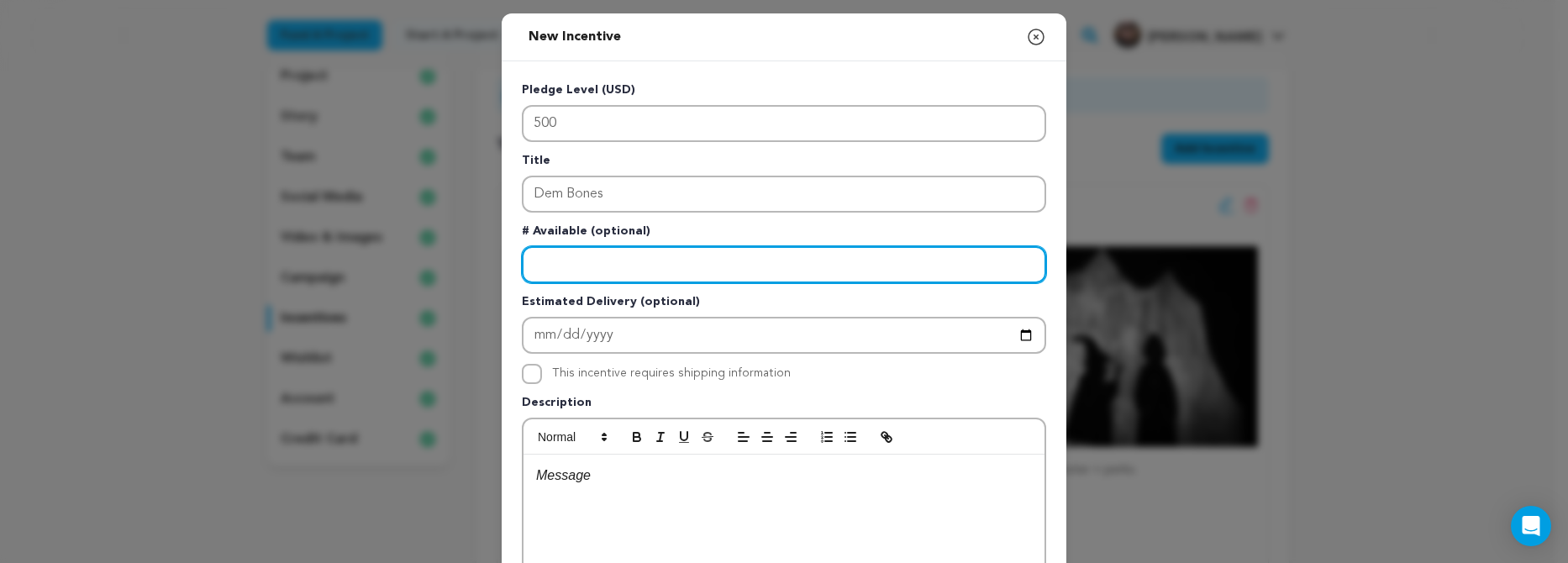
click at [656, 252] on input "Enter number available" at bounding box center [784, 264] width 524 height 37
type input "4"
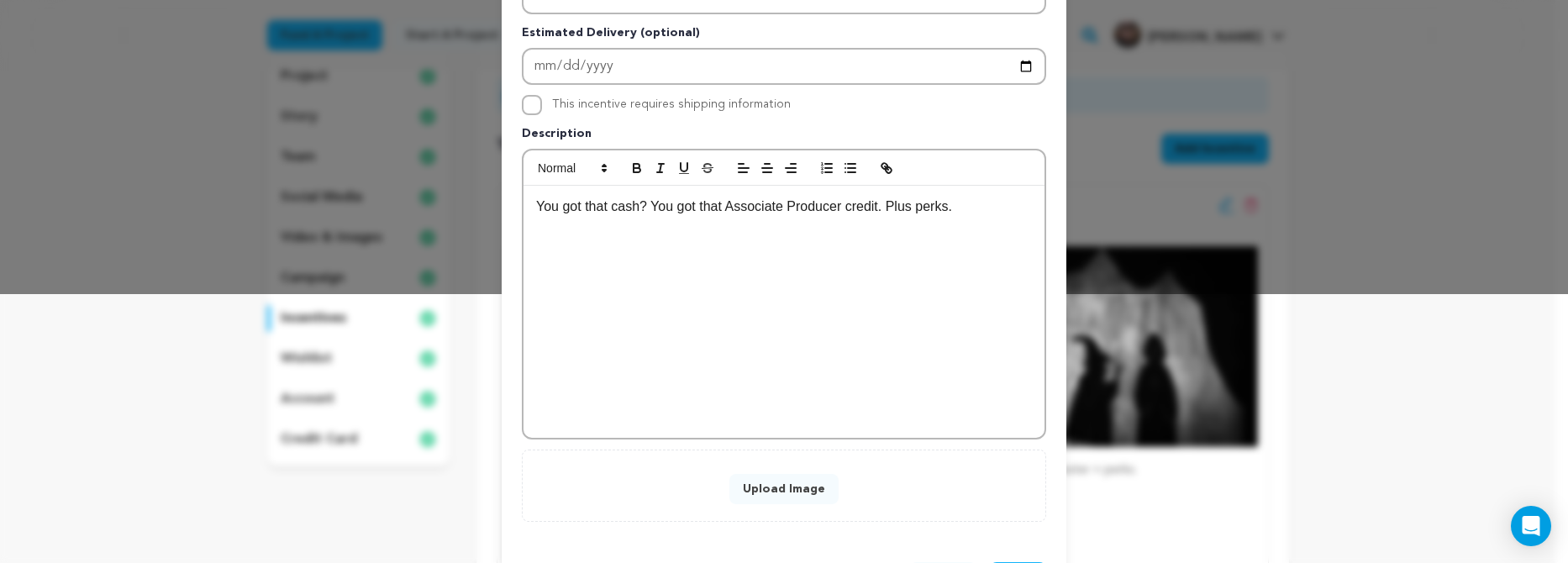
click at [814, 486] on button "Upload Image" at bounding box center [784, 489] width 109 height 31
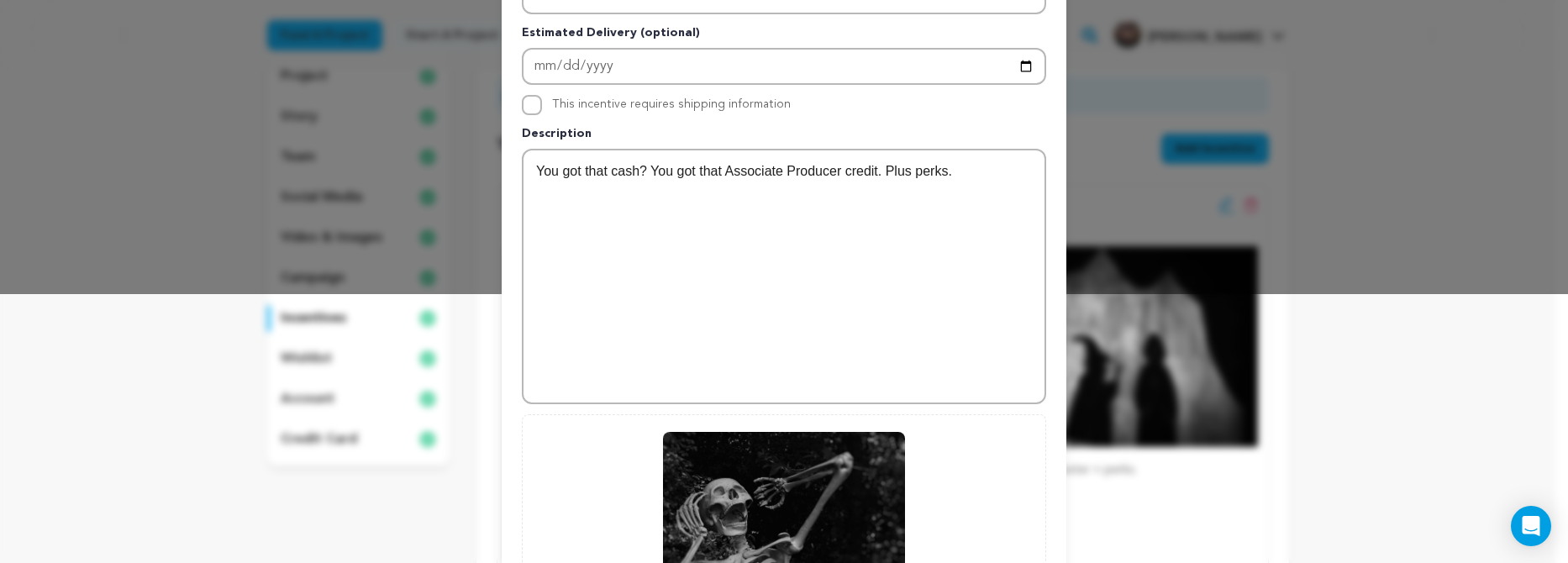
scroll to position [475, 0]
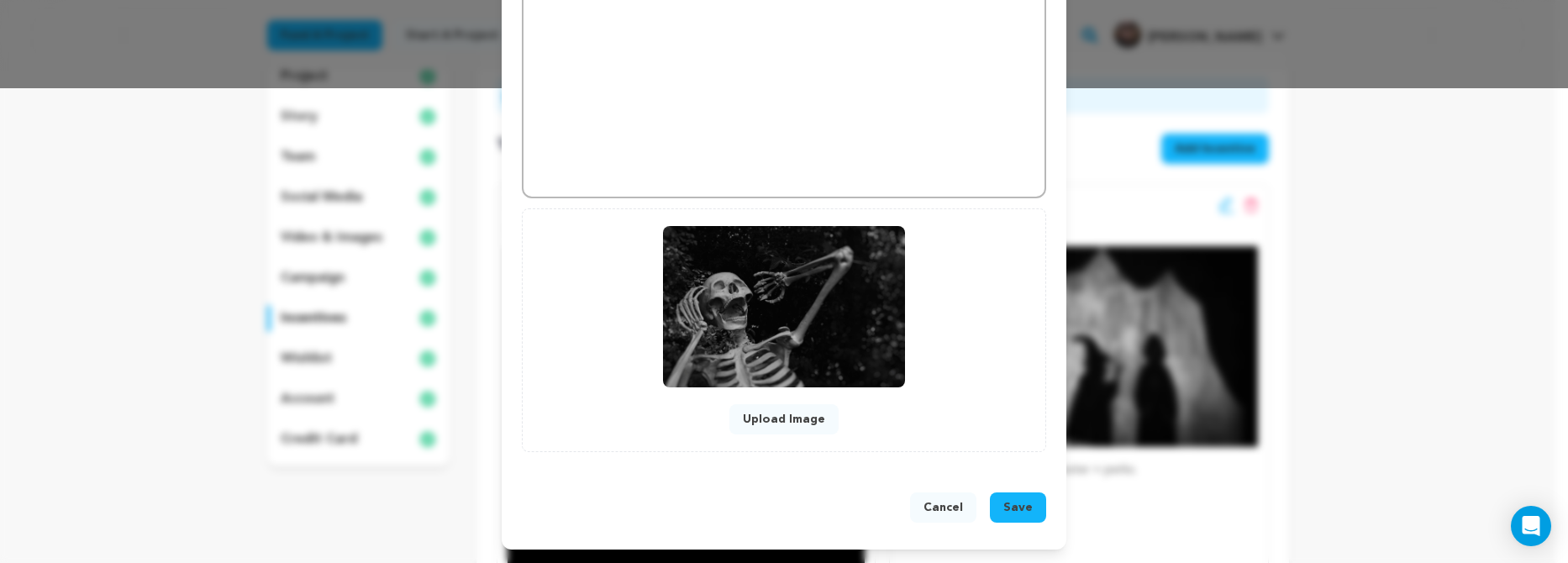
click at [1009, 513] on span "Save" at bounding box center [1018, 507] width 30 height 17
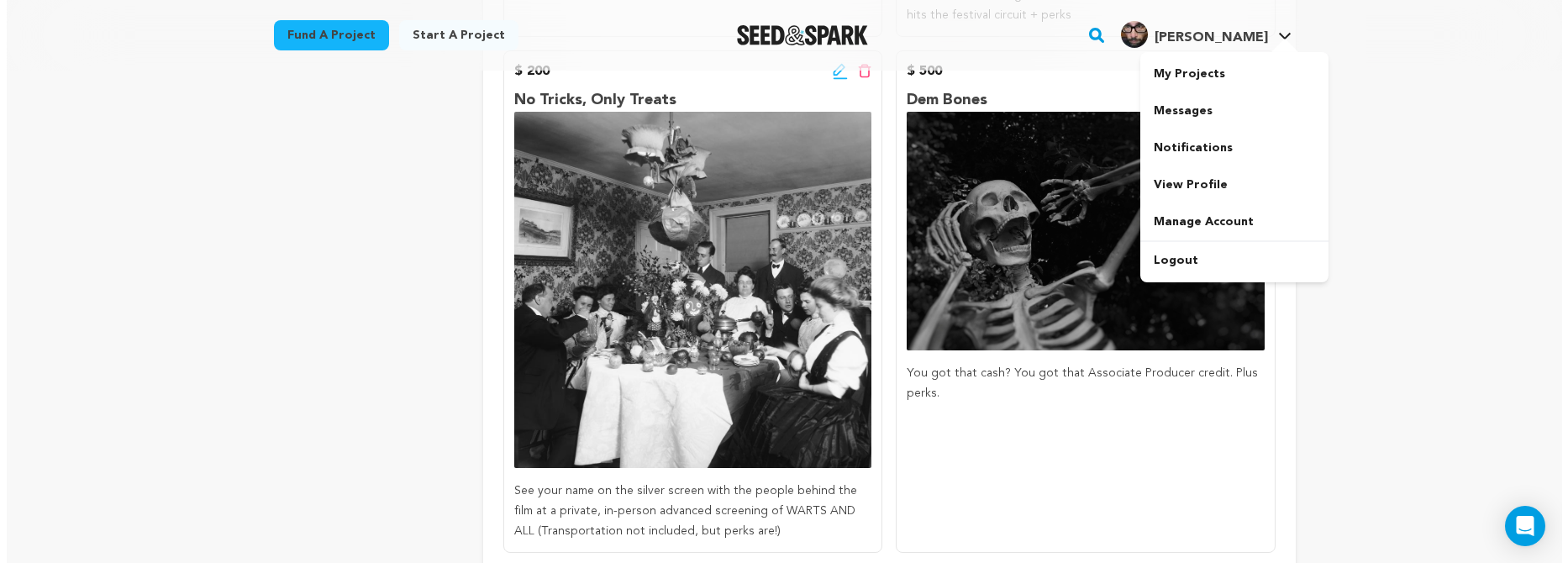
scroll to position [1124, 0]
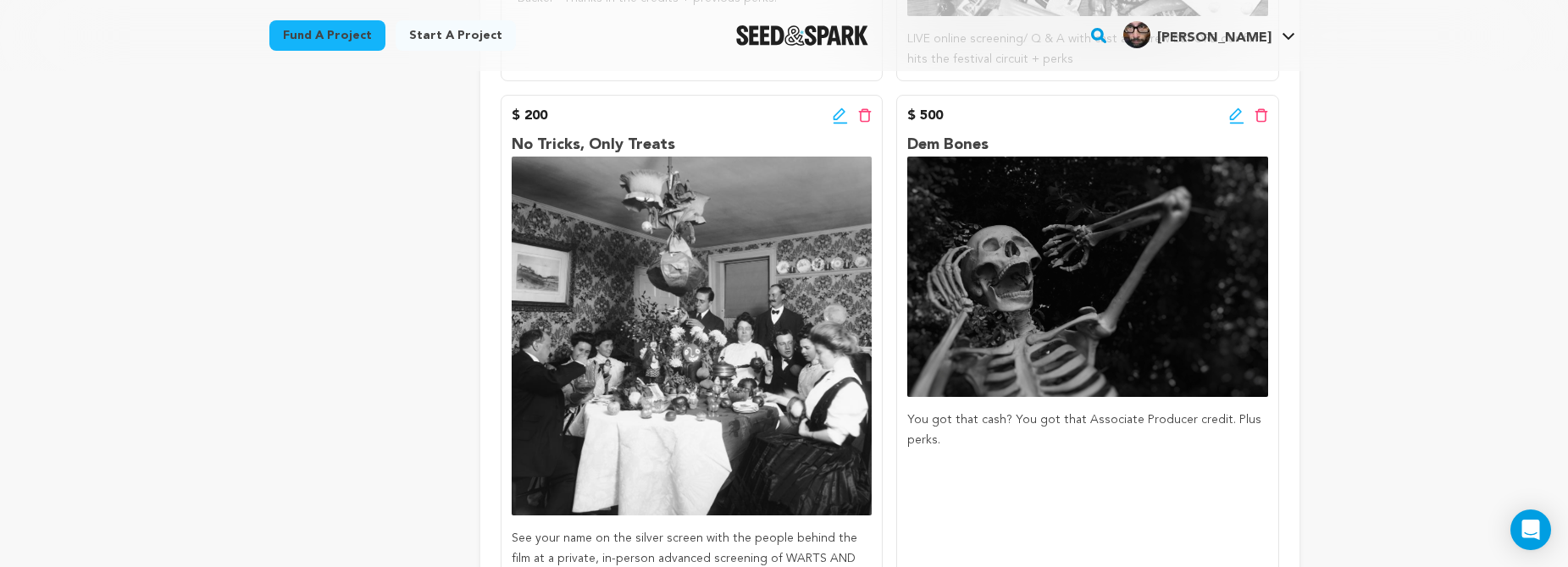
click at [1236, 111] on icon at bounding box center [1237, 115] width 15 height 17
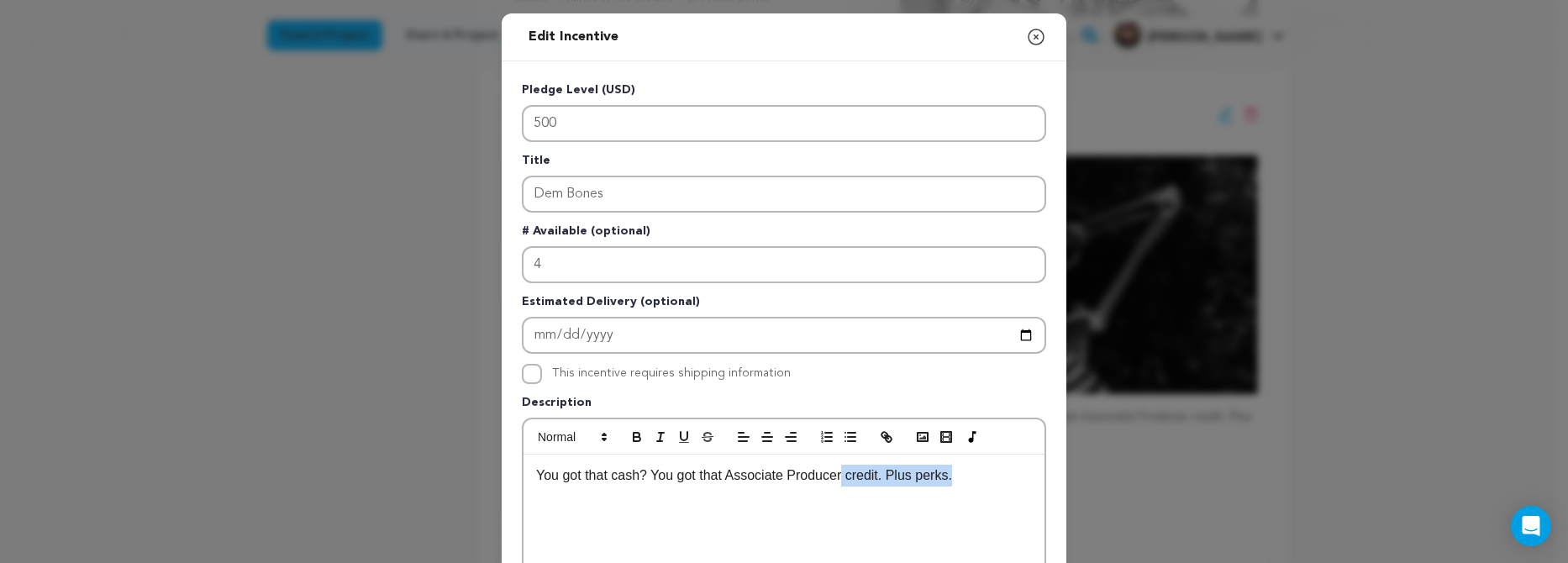
drag, startPoint x: 843, startPoint y: 474, endPoint x: 724, endPoint y: 483, distance: 119.3
click at [724, 483] on p "You got that cash? You got that Associate Producer credit. Plus perks." at bounding box center [784, 476] width 495 height 22
click at [753, 482] on p "You got that cash? You got that Associate Producer credit. Plus perks." at bounding box center [784, 476] width 495 height 22
drag, startPoint x: 843, startPoint y: 475, endPoint x: 728, endPoint y: 473, distance: 115.0
click at [728, 473] on p "You got that cash? You got that Associate Producer credit. Plus perks." at bounding box center [784, 476] width 495 height 22
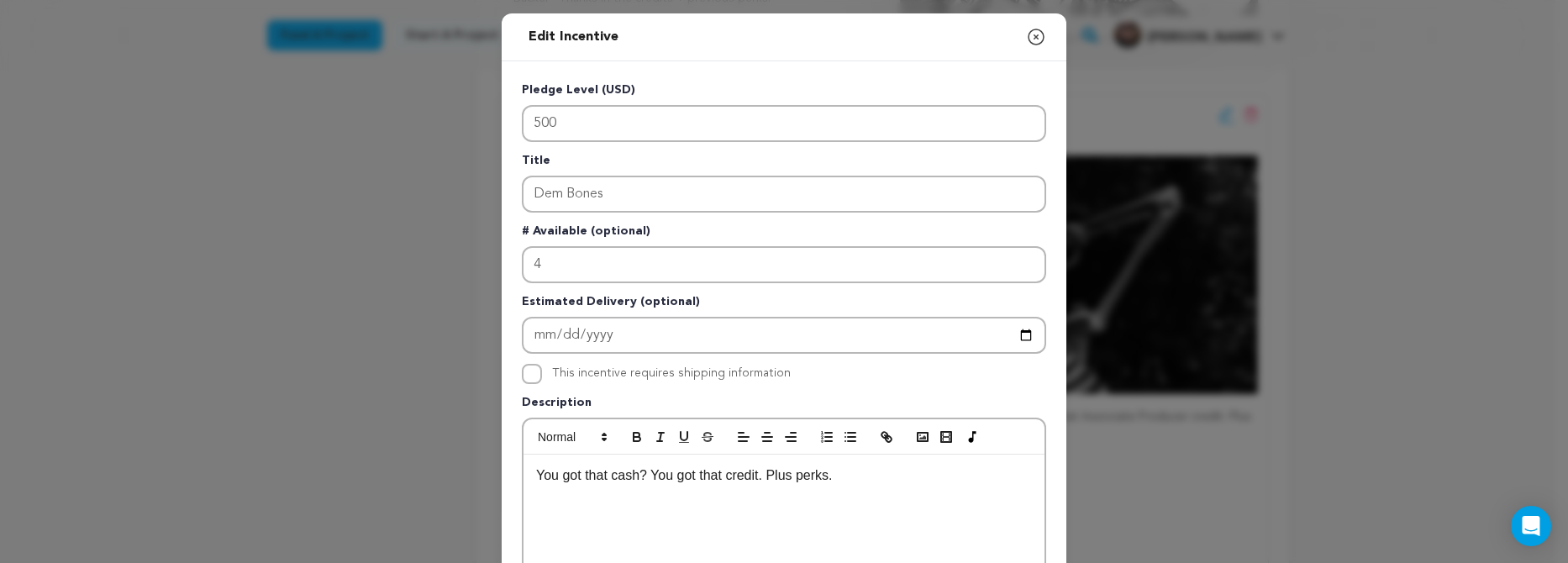
drag, startPoint x: 765, startPoint y: 474, endPoint x: 780, endPoint y: 486, distance: 19.2
click at [766, 474] on p "You got that cash? You got that credit. Plus perks." at bounding box center [784, 476] width 495 height 22
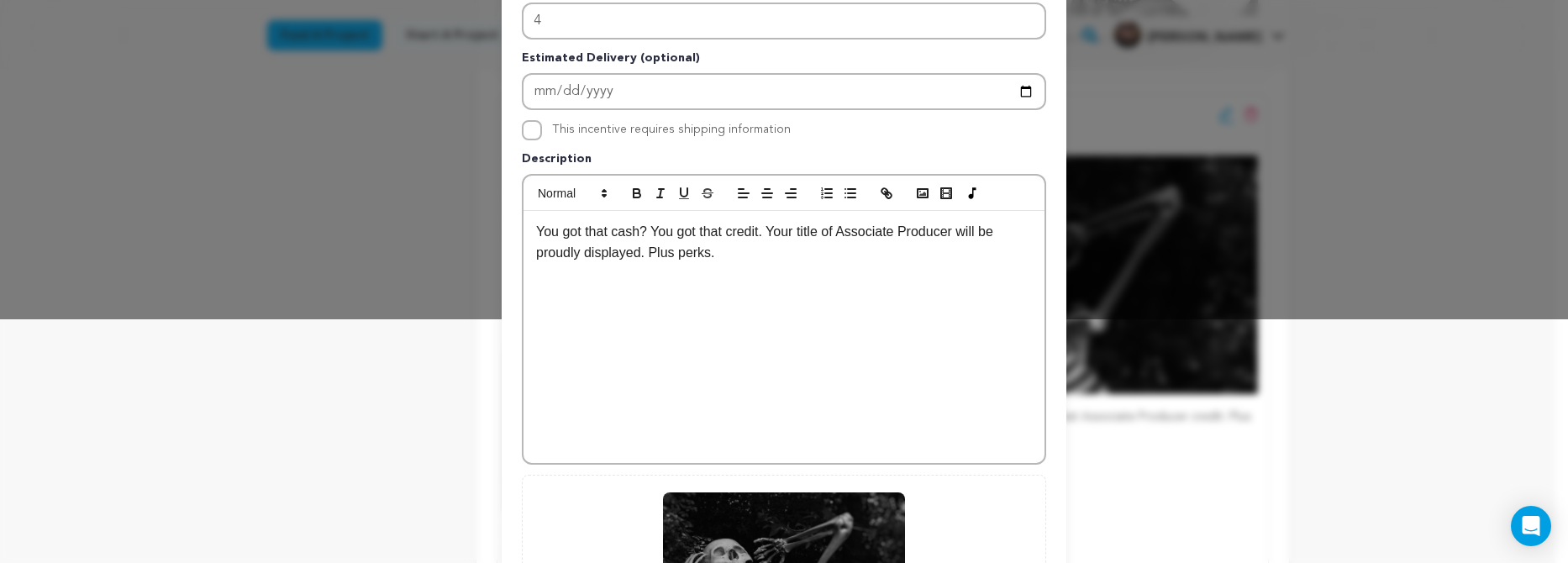
scroll to position [511, 0]
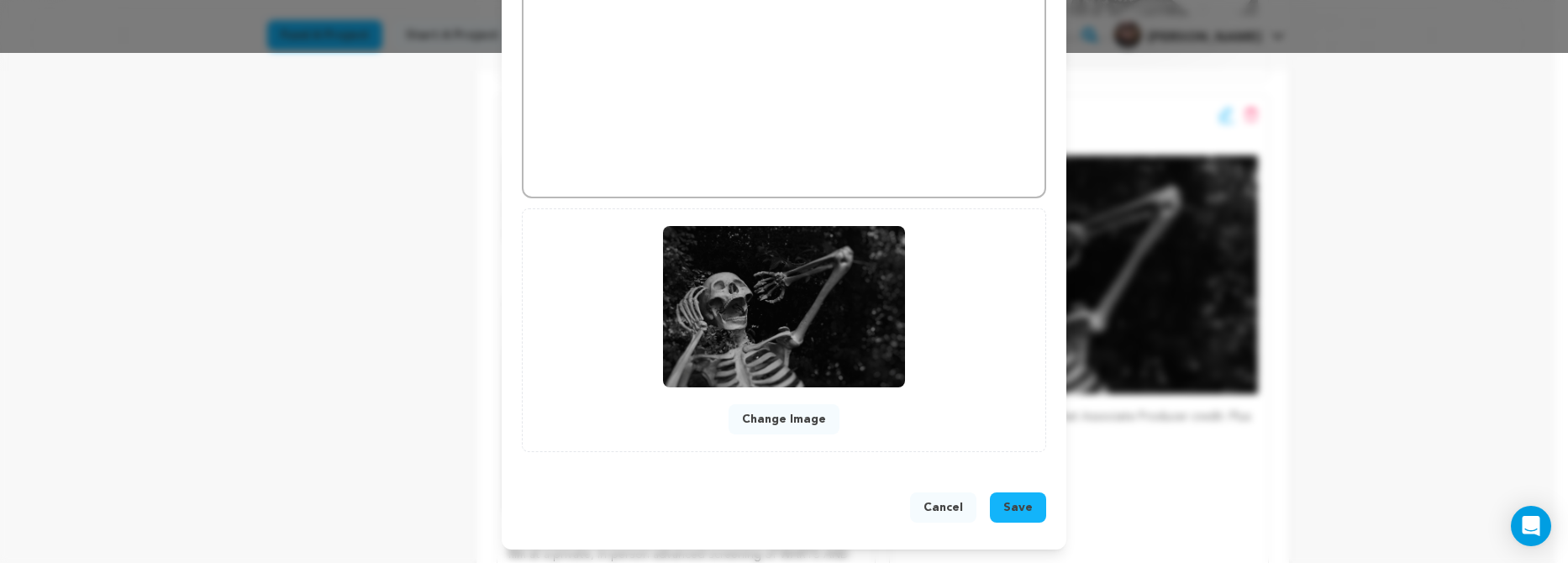
click at [1011, 503] on span "Save" at bounding box center [1018, 507] width 30 height 17
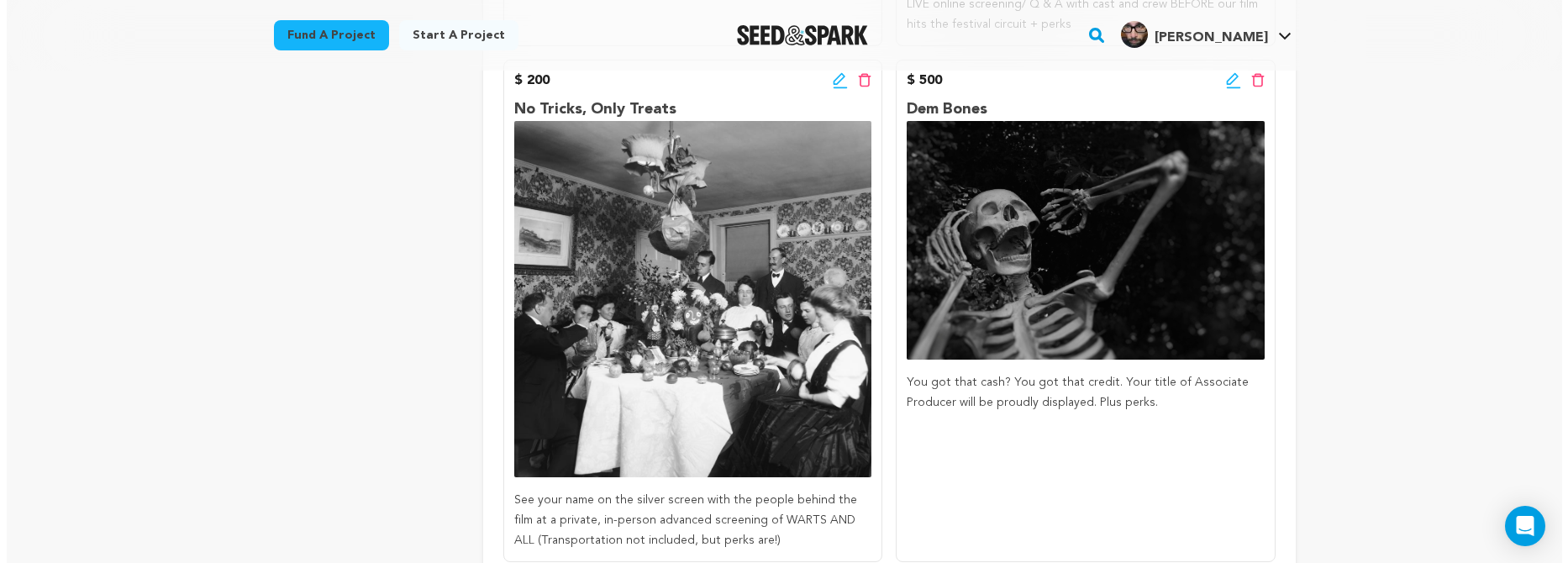
scroll to position [1118, 0]
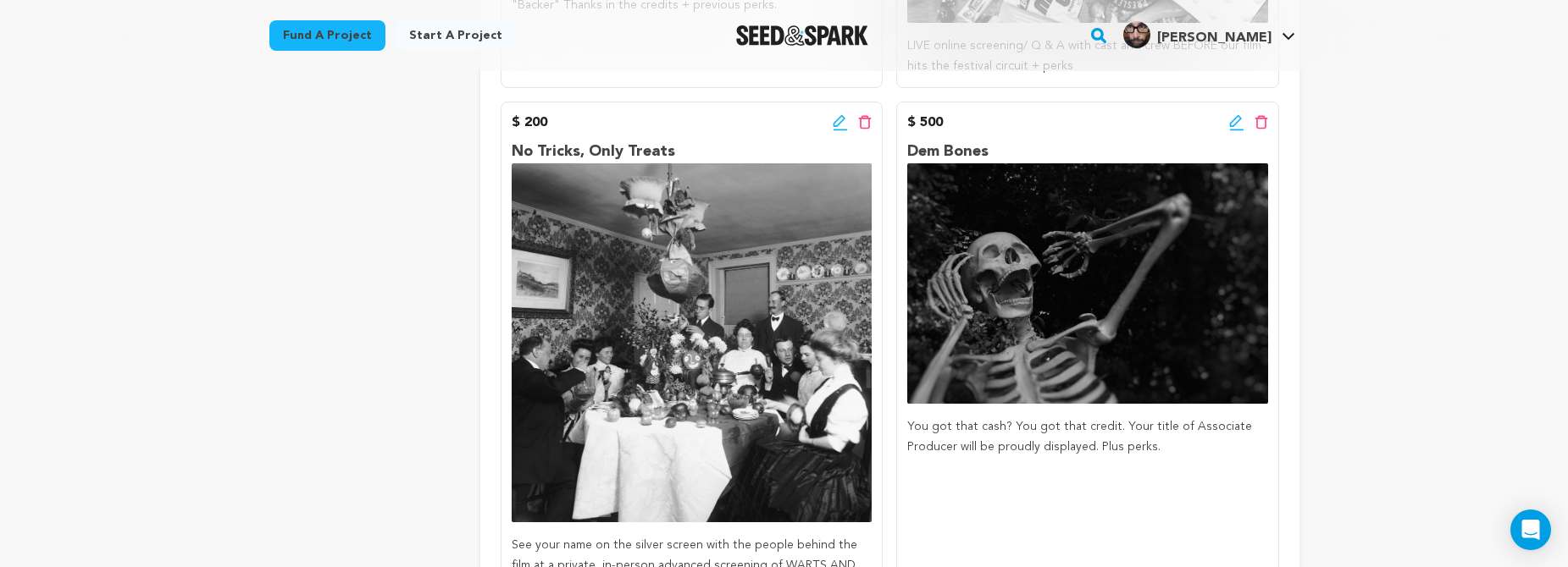
click at [1233, 119] on icon at bounding box center [1237, 122] width 15 height 17
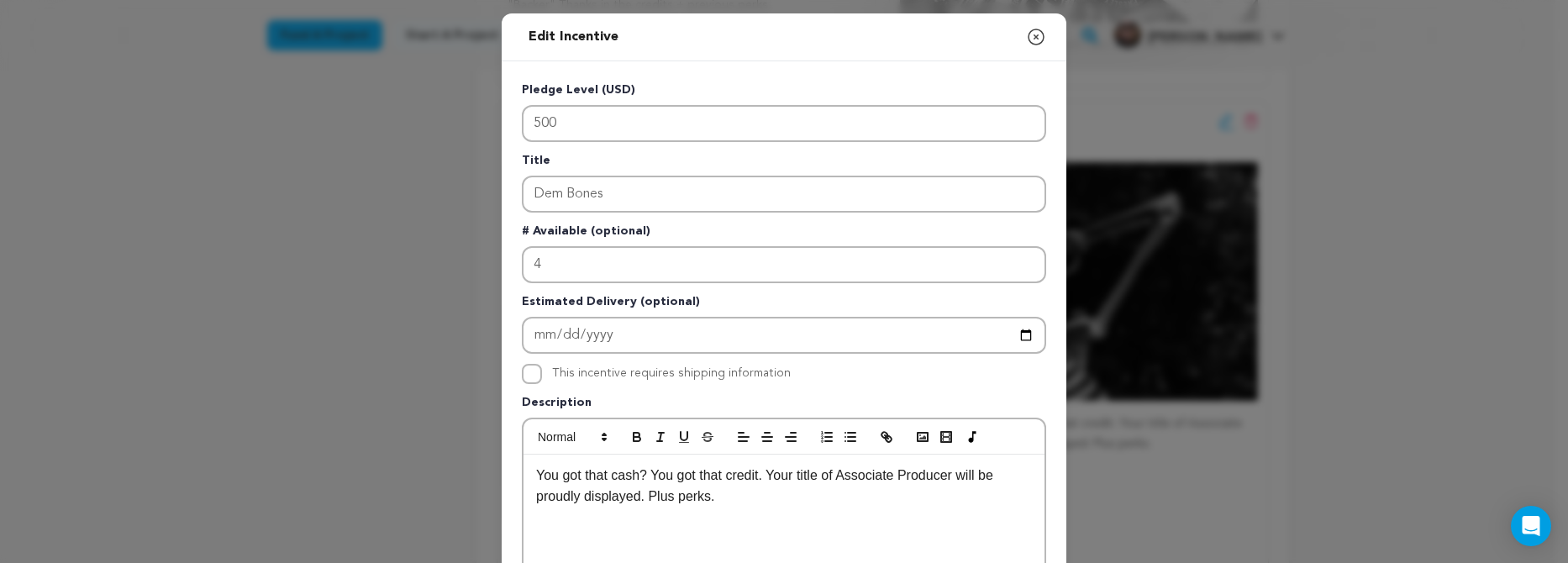
click at [780, 490] on p "You got that cash? You got that credit. Your title of Associate Producer will b…" at bounding box center [784, 486] width 495 height 43
drag, startPoint x: 745, startPoint y: 494, endPoint x: 617, endPoint y: 503, distance: 128.3
click at [617, 503] on p "You got that cash? You got that credit. Your title of Associate Producer will b…" at bounding box center [784, 486] width 495 height 43
click at [795, 469] on p "You got that cash? You got that credit. Your title of Associate Producer will b…" at bounding box center [784, 486] width 495 height 43
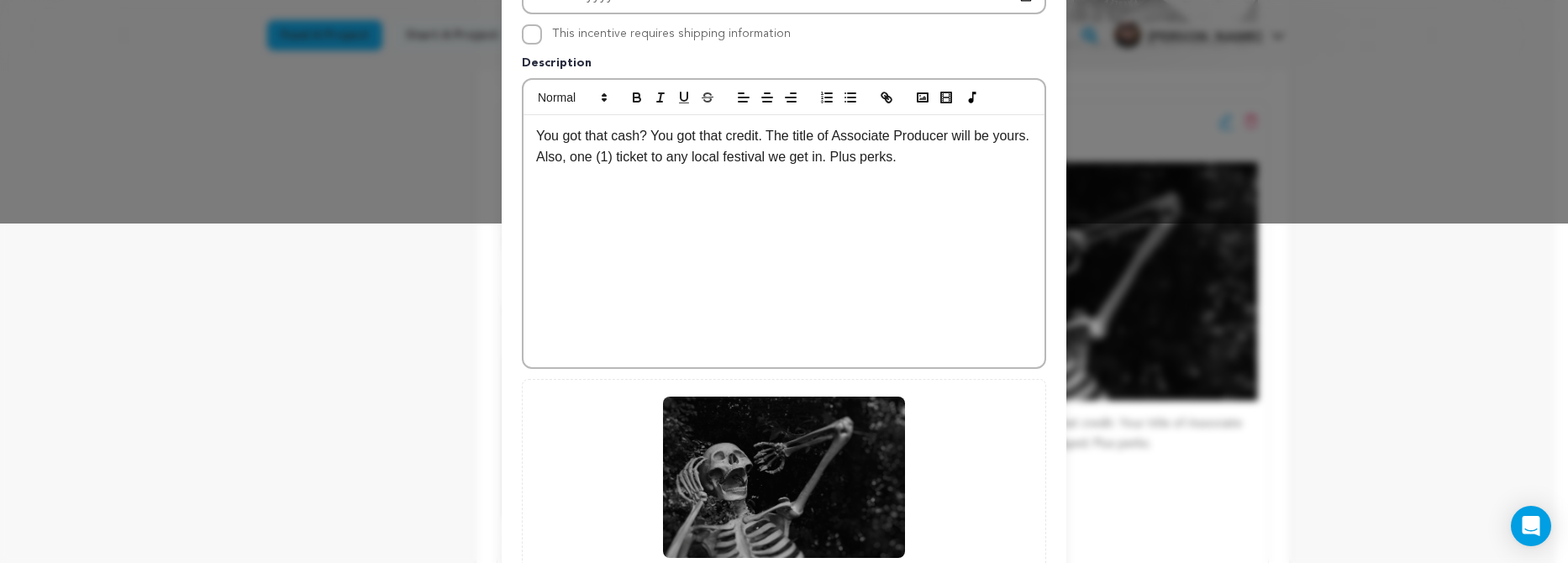
scroll to position [511, 0]
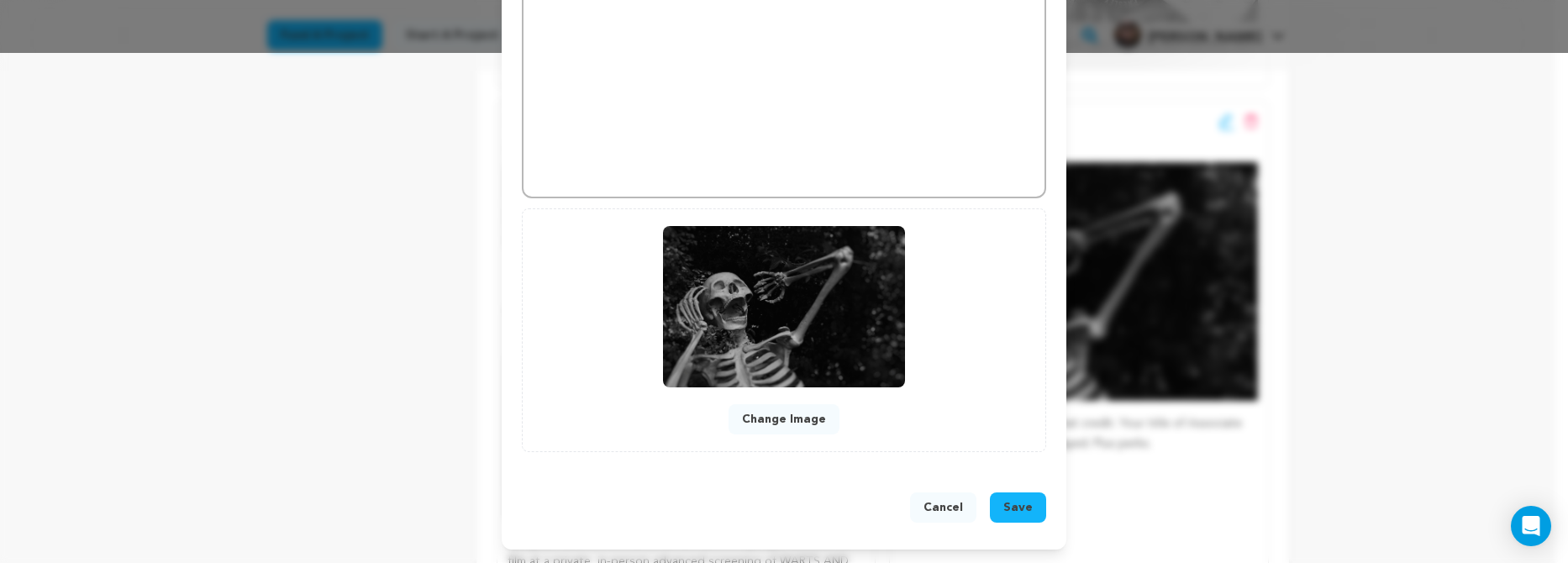
click at [1008, 497] on button "Save" at bounding box center [1018, 508] width 57 height 31
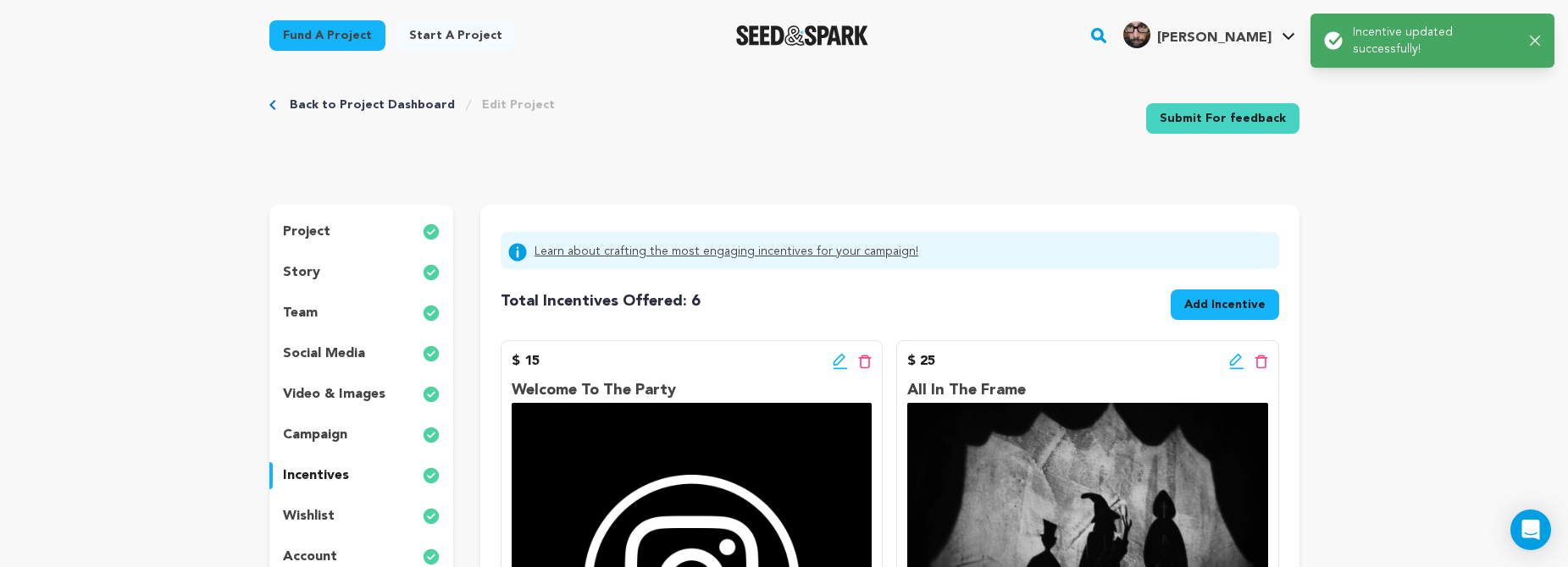
scroll to position [0, 0]
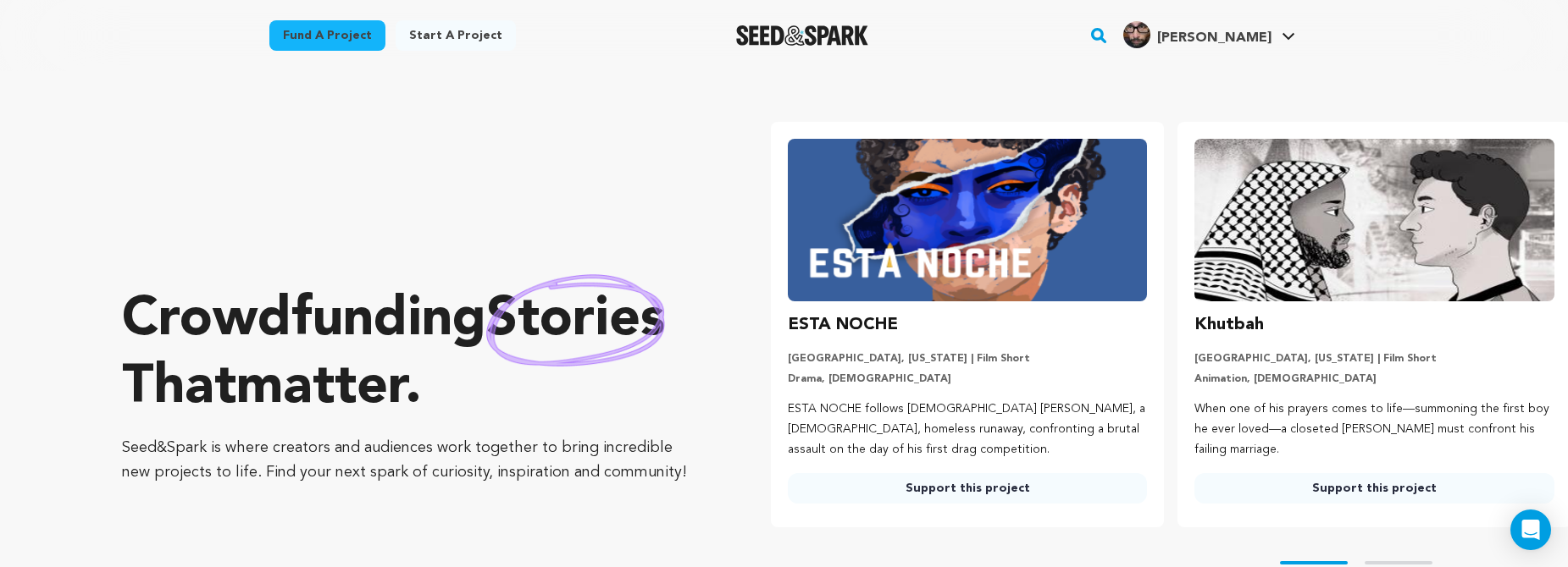
click at [839, 44] on img "Seed&Spark Homepage" at bounding box center [803, 35] width 133 height 20
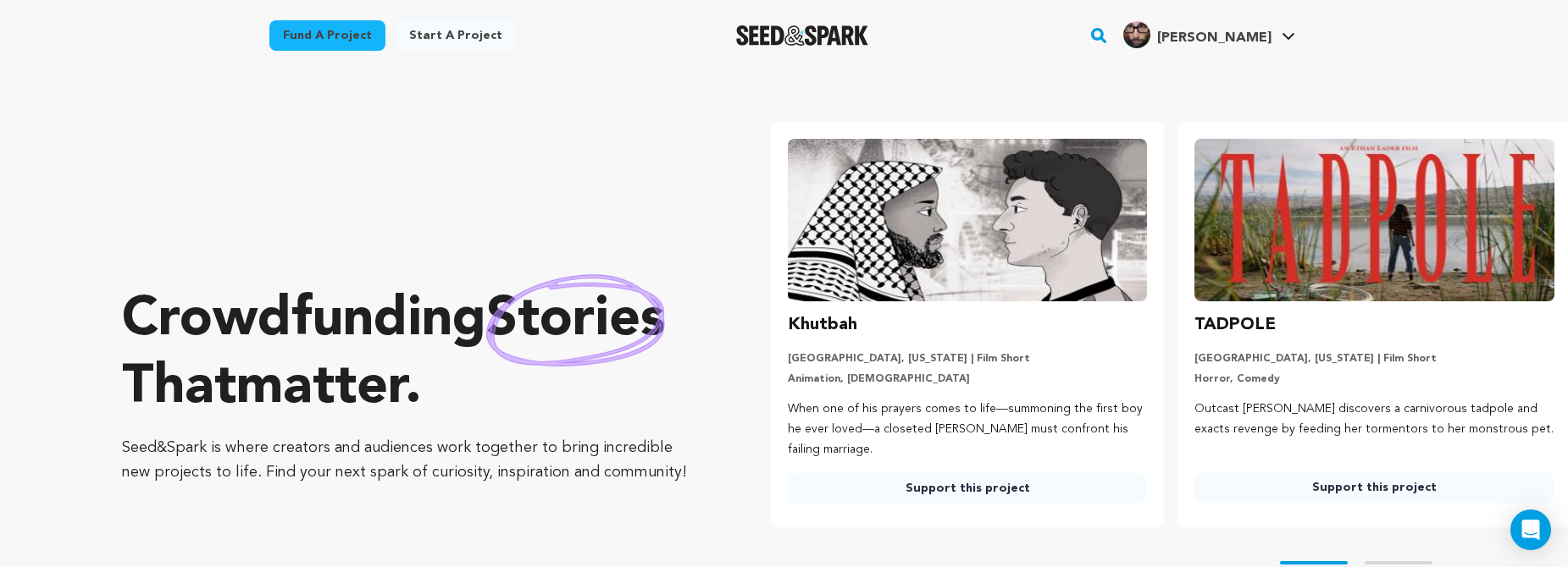
click at [803, 36] on img "Seed&Spark Homepage" at bounding box center [803, 35] width 133 height 20
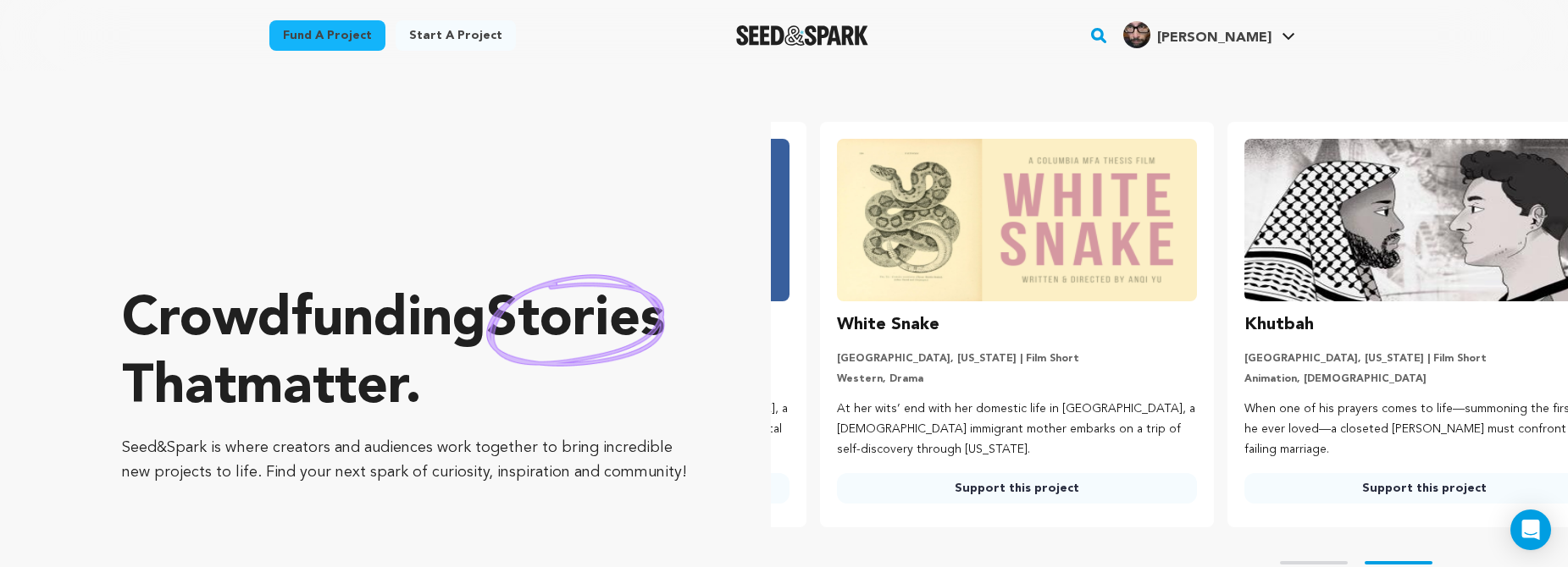
scroll to position [0, 421]
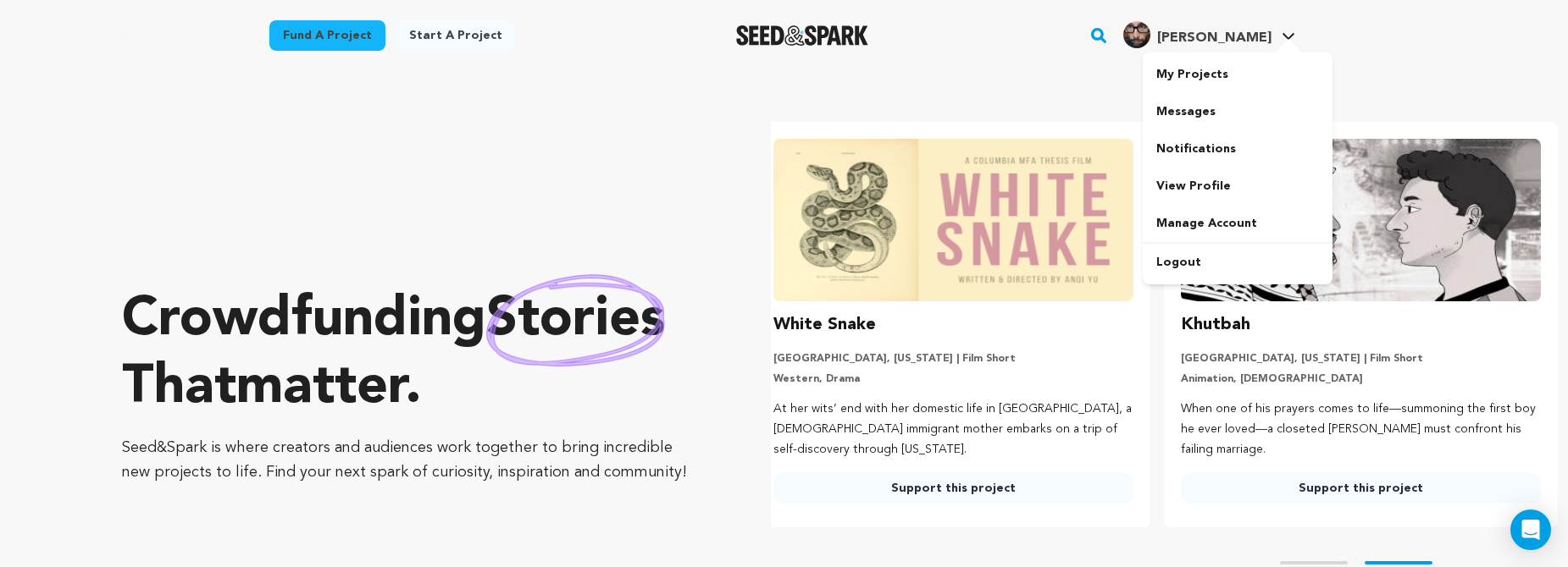
click at [1239, 47] on span "Robert K. Robert K." at bounding box center [1208, 35] width 179 height 35
click at [1205, 77] on link "My Projects" at bounding box center [1237, 74] width 190 height 37
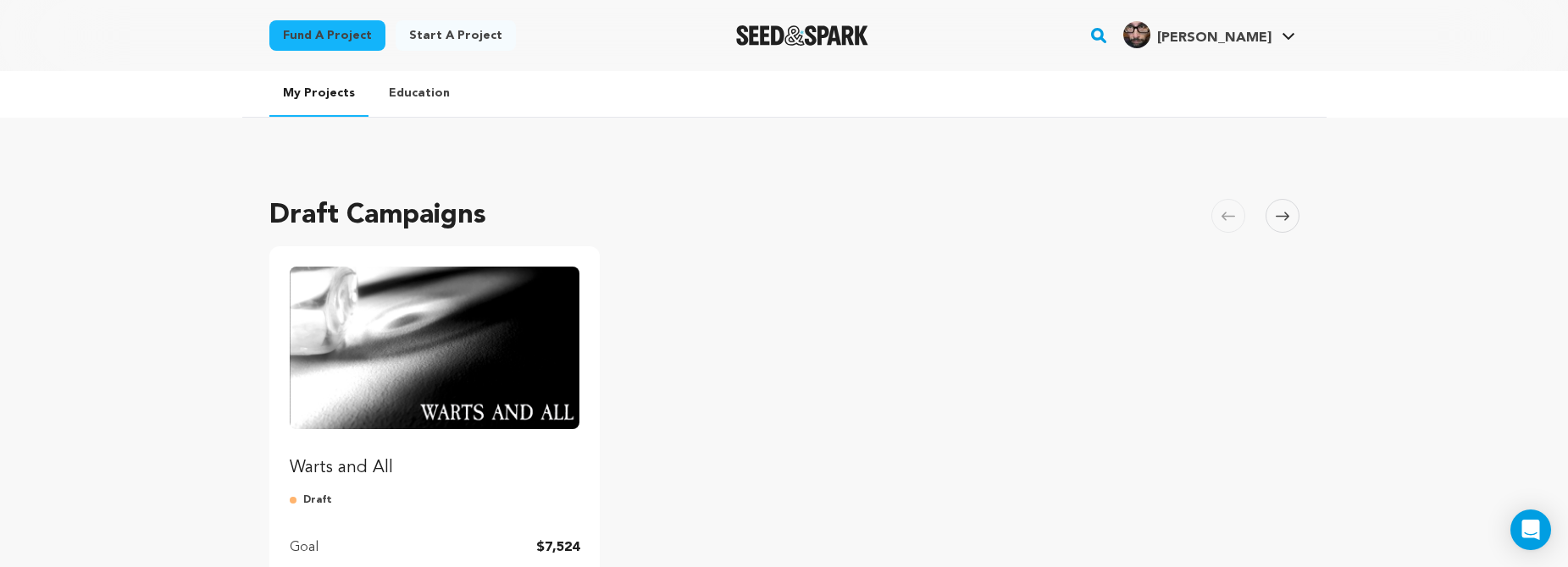
click at [483, 333] on img "Fund Warts and All" at bounding box center [435, 347] width 291 height 162
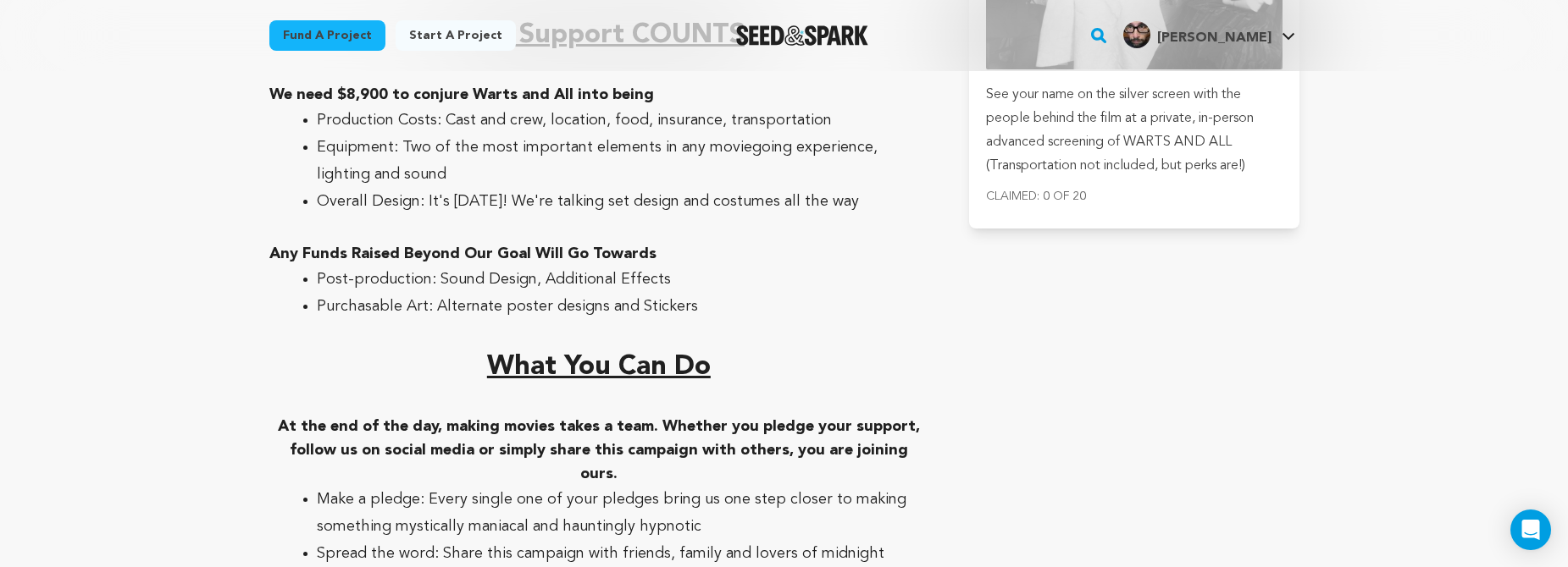
scroll to position [3376, 0]
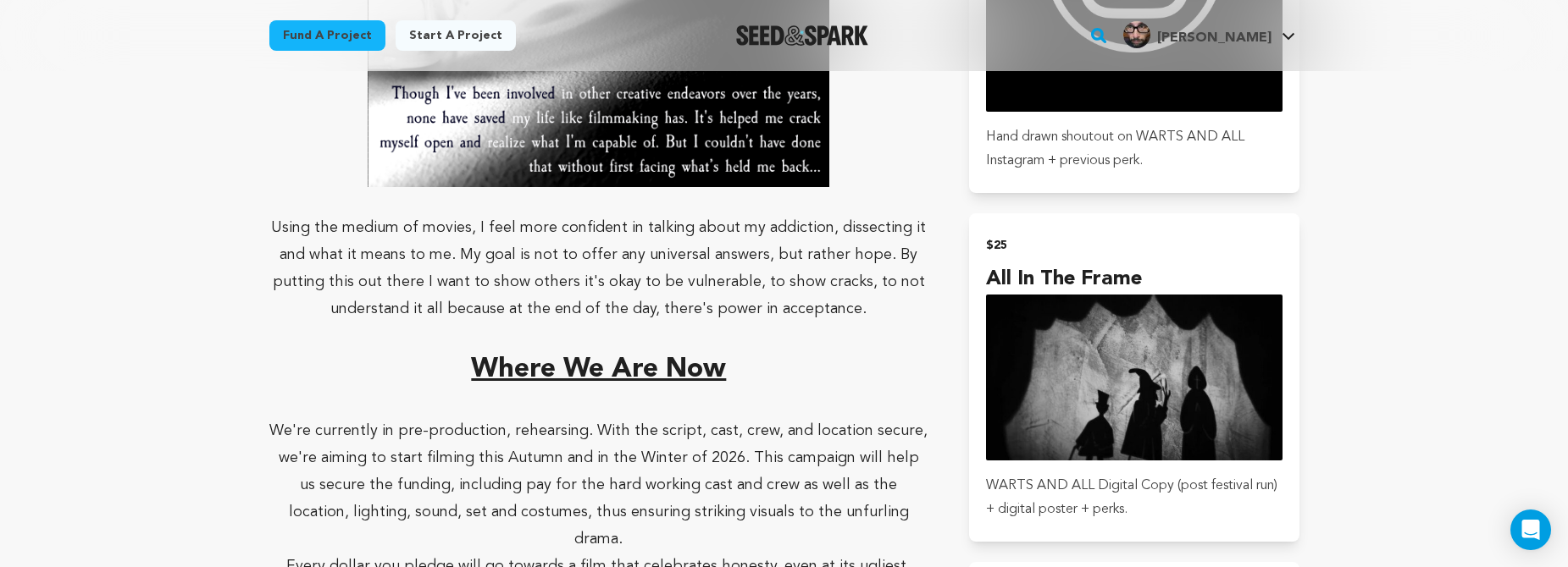
scroll to position [1793, 0]
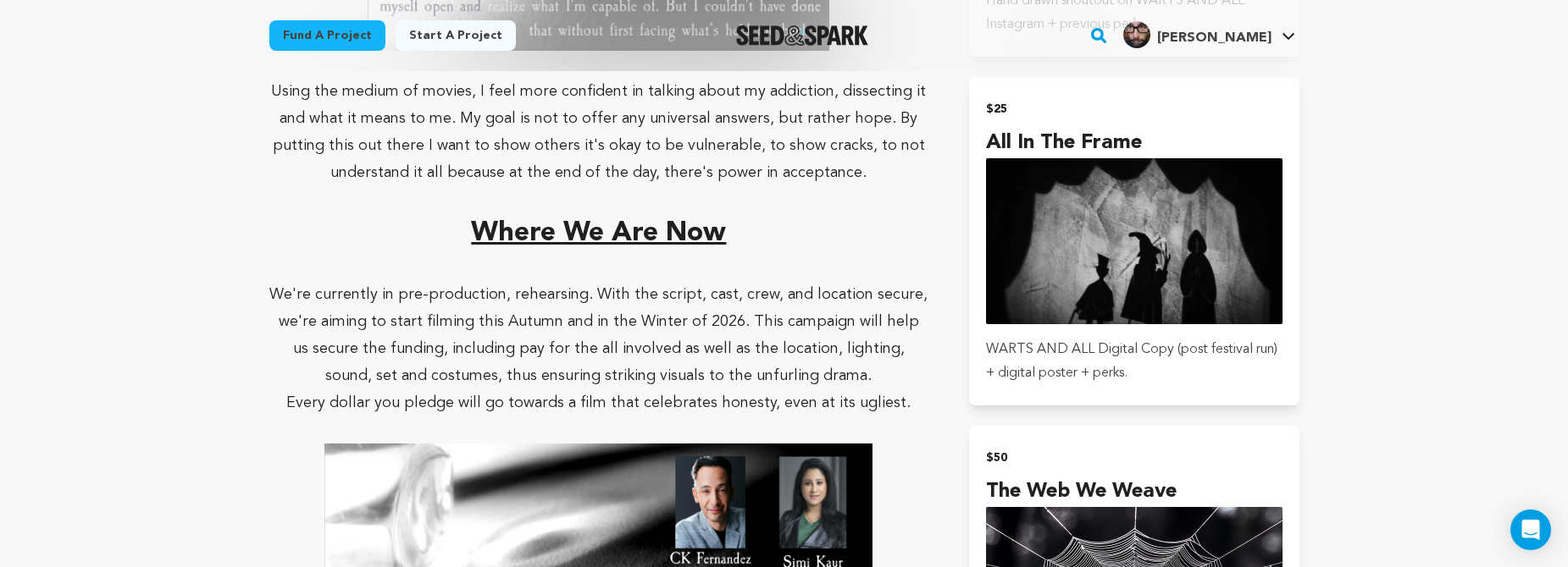
scroll to position [1929, 0]
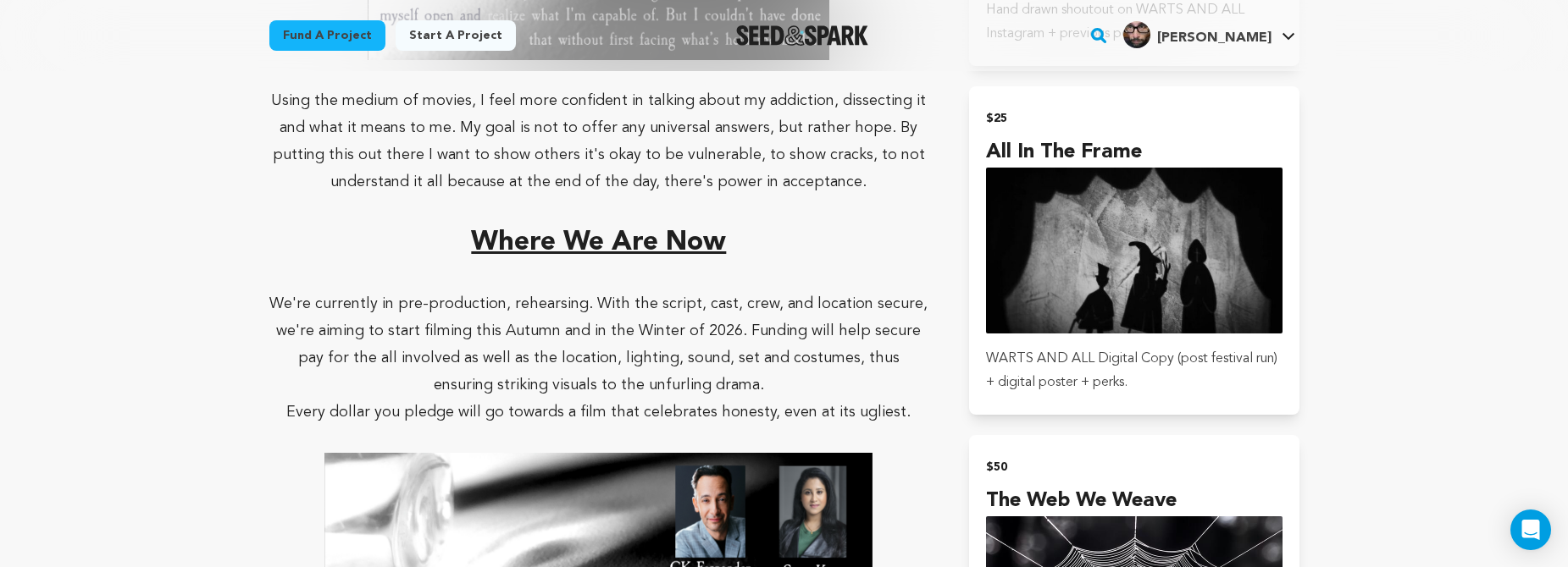
scroll to position [1951, 0]
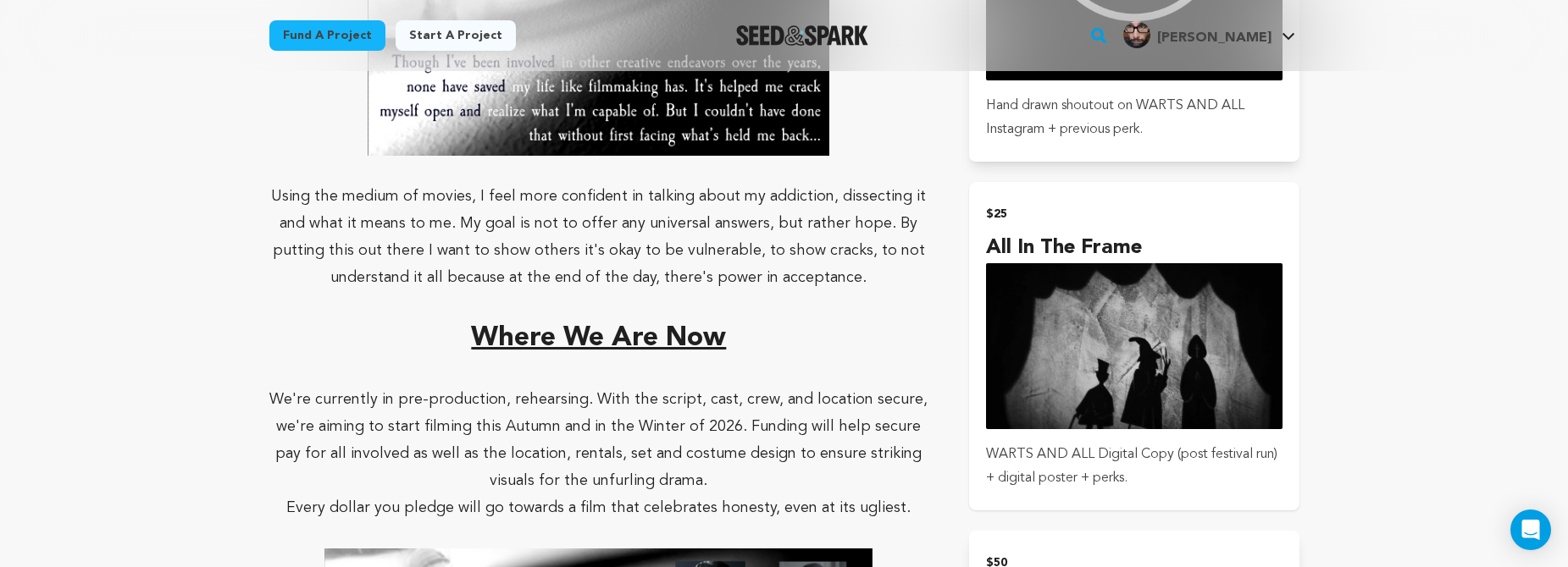
scroll to position [1857, 0]
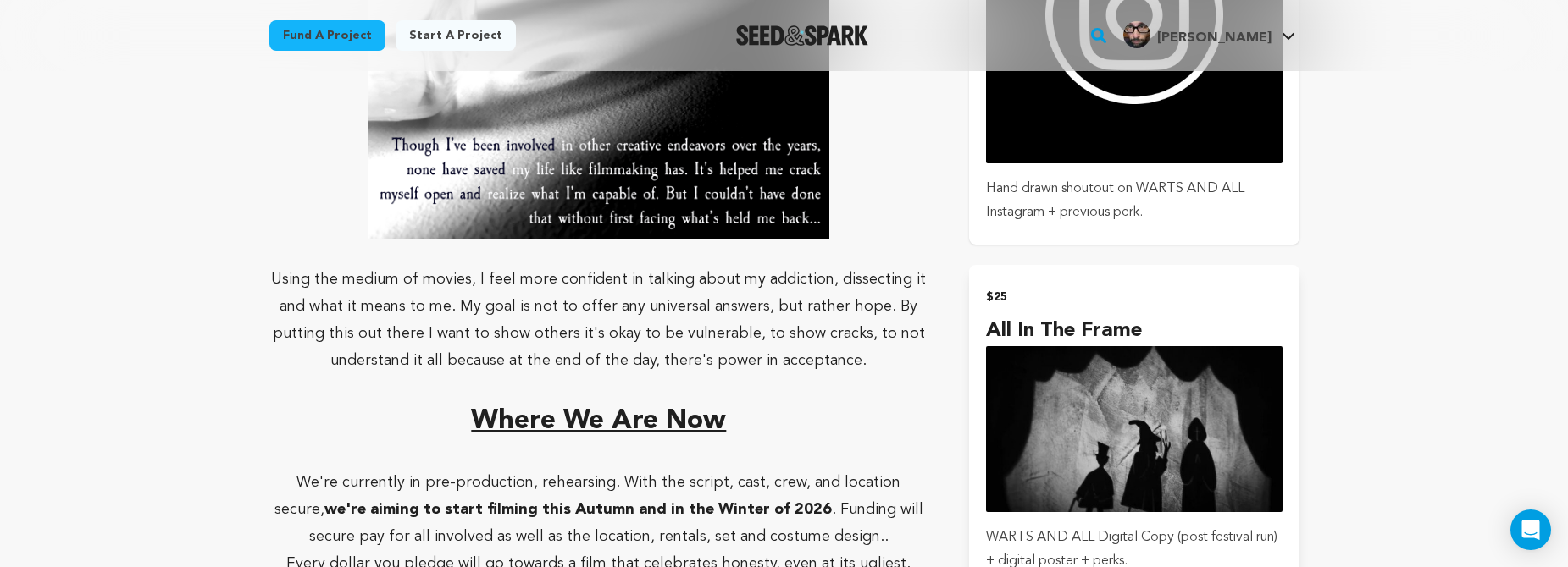
scroll to position [1763, 0]
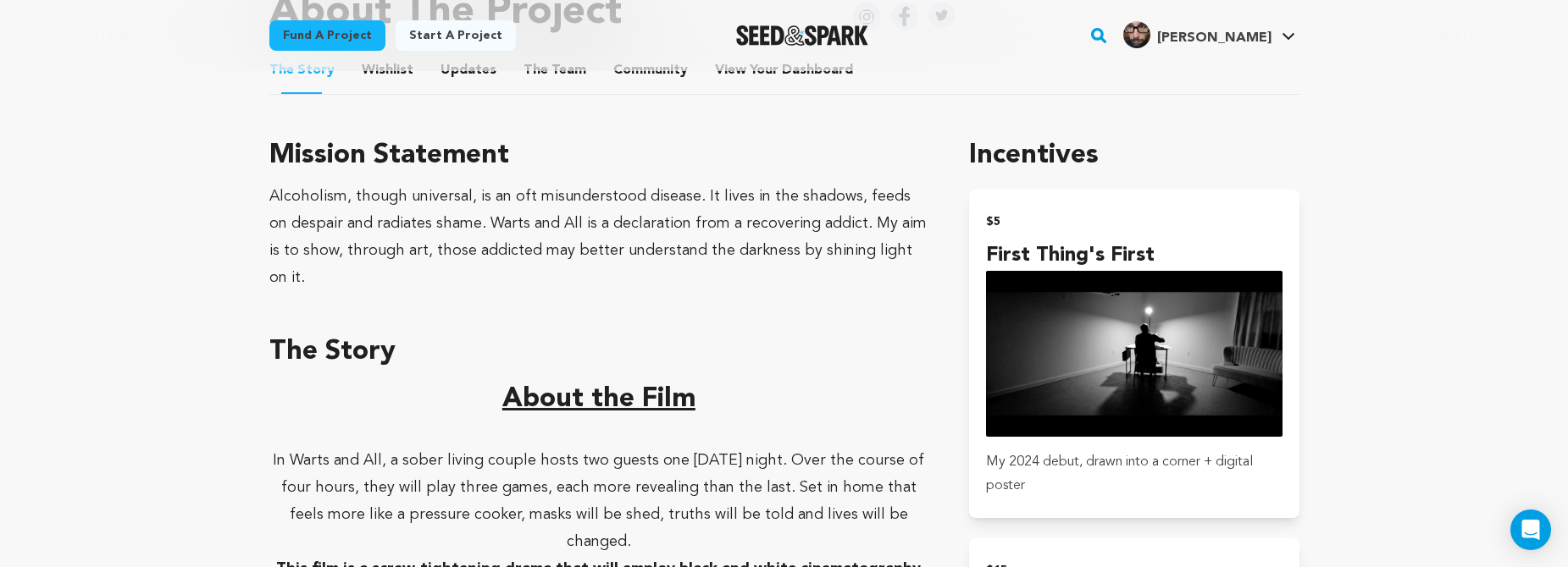
scroll to position [702, 0]
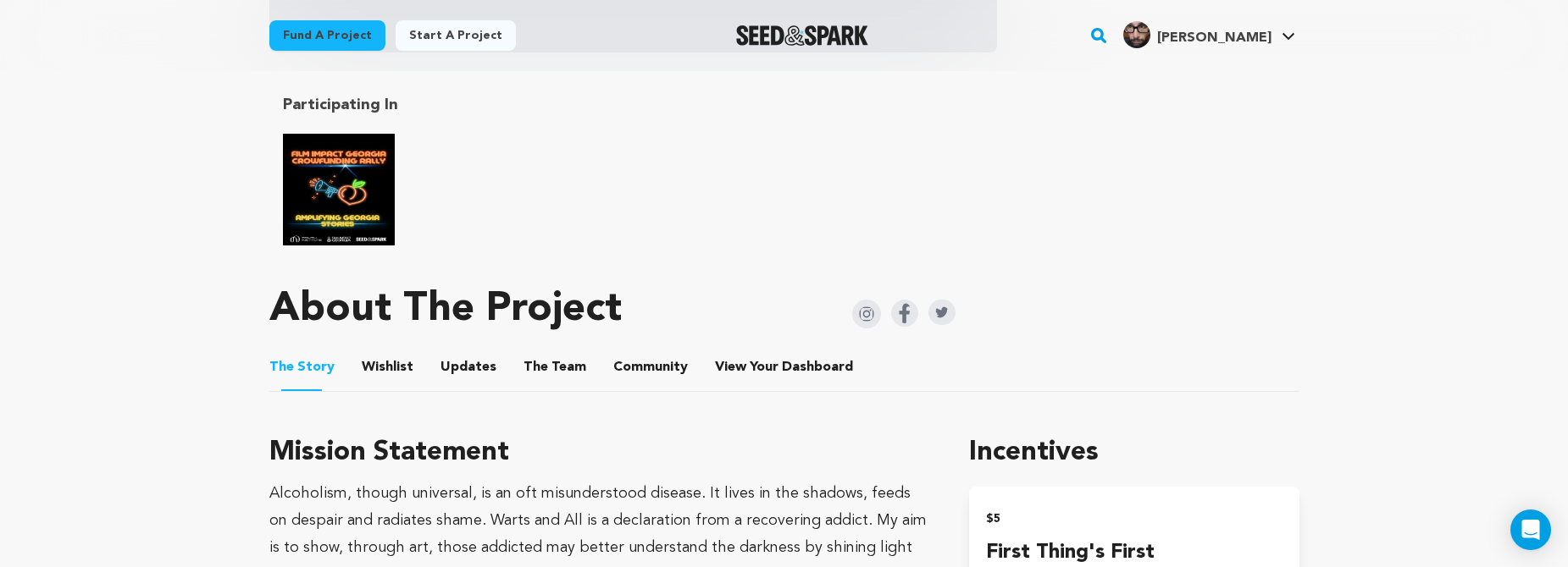
click at [397, 372] on button "Wishlist" at bounding box center [387, 370] width 41 height 41
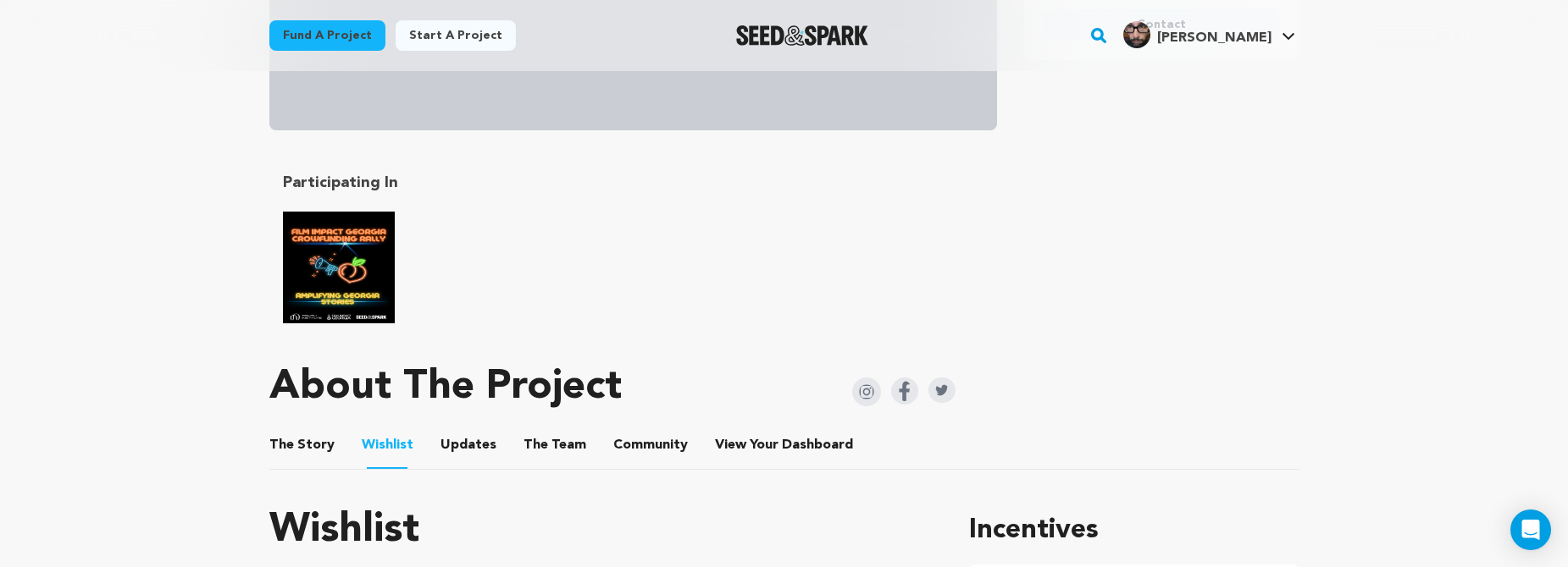
scroll to position [712, 0]
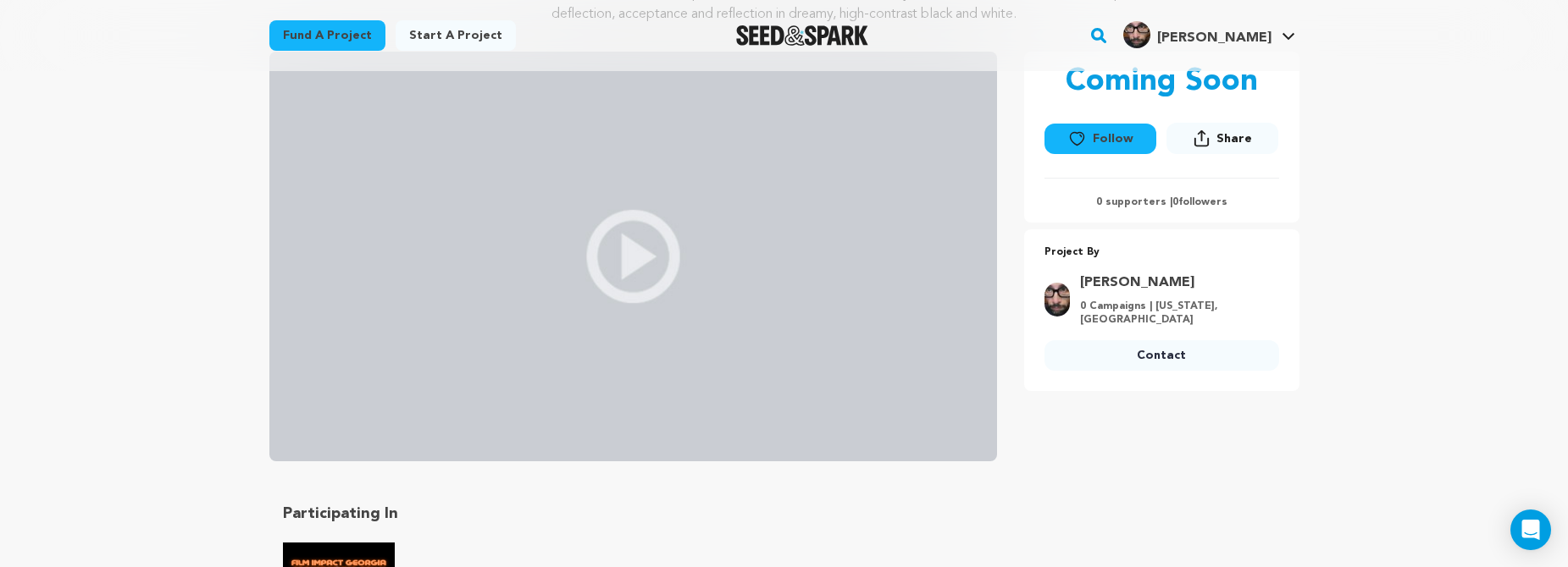
scroll to position [652, 0]
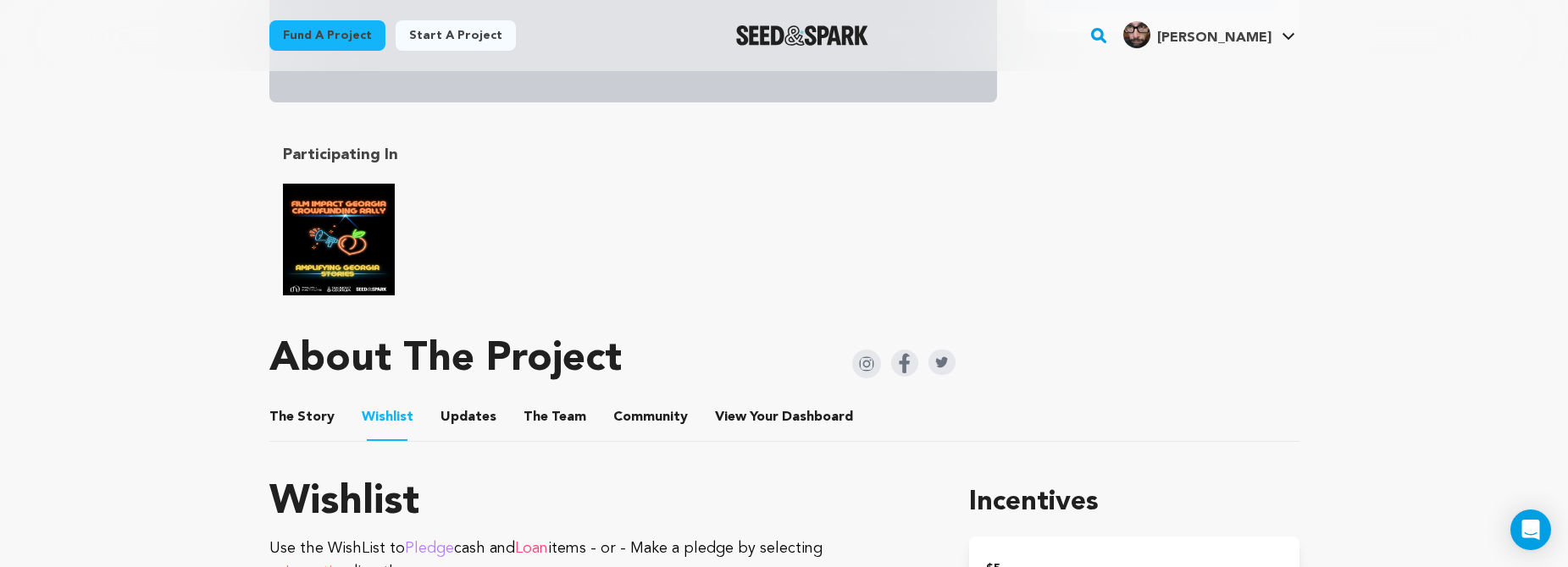
click at [307, 423] on button "The Story" at bounding box center [301, 420] width 41 height 41
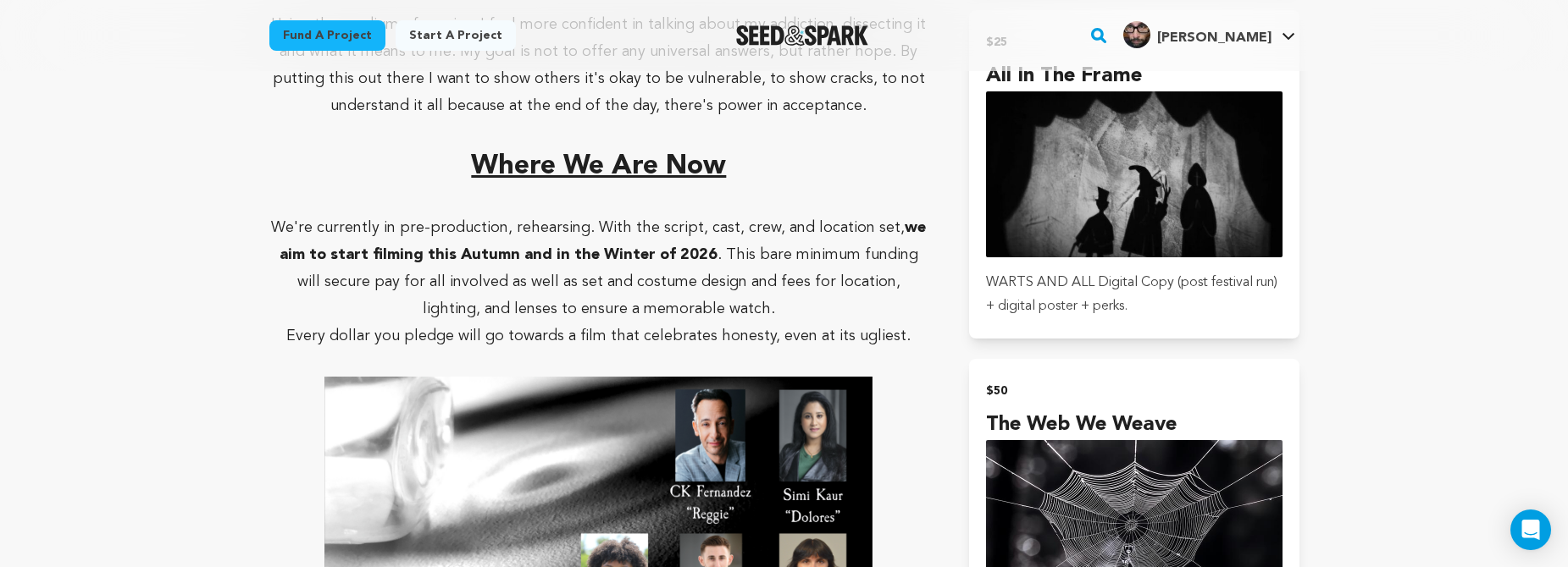
scroll to position [1923, 0]
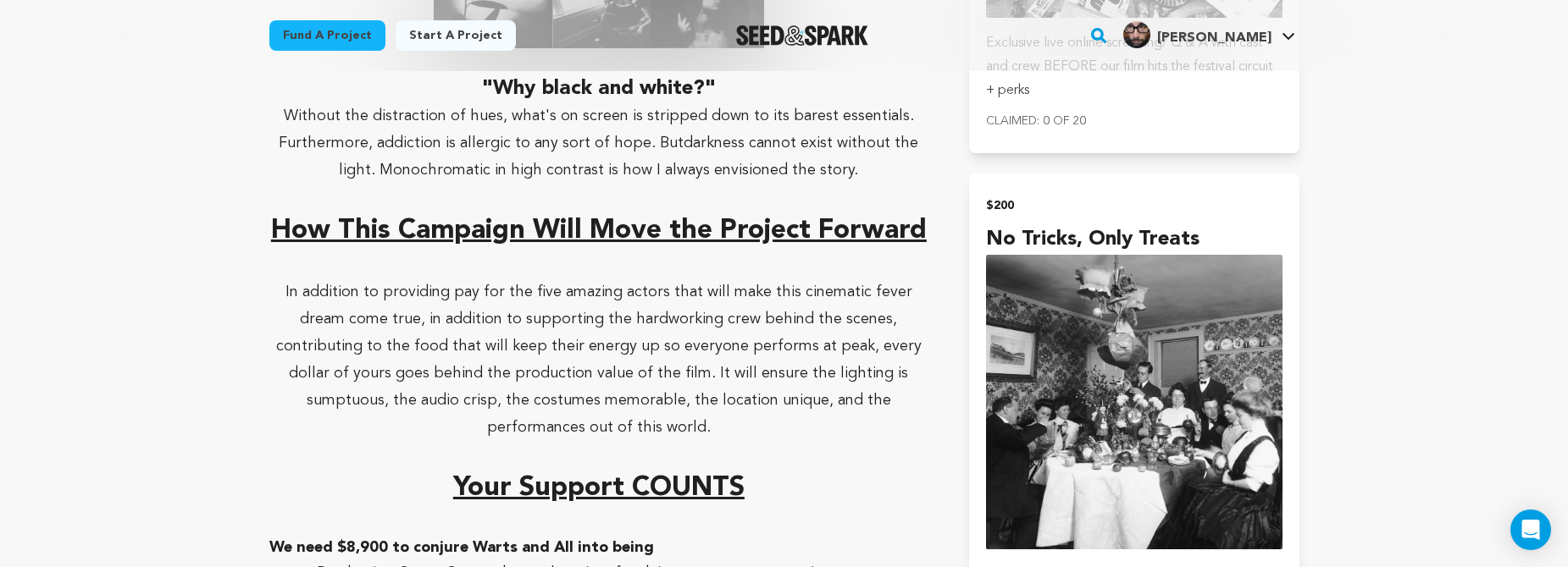
scroll to position [3024, 0]
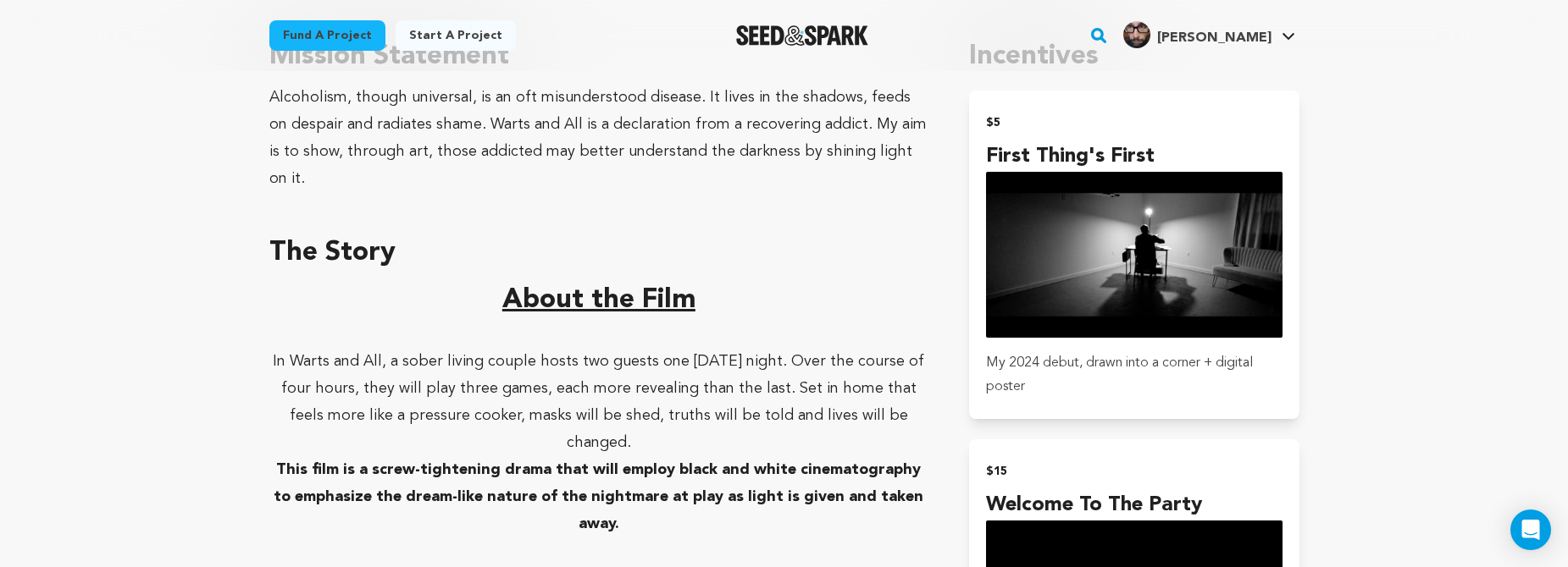
scroll to position [1233, 0]
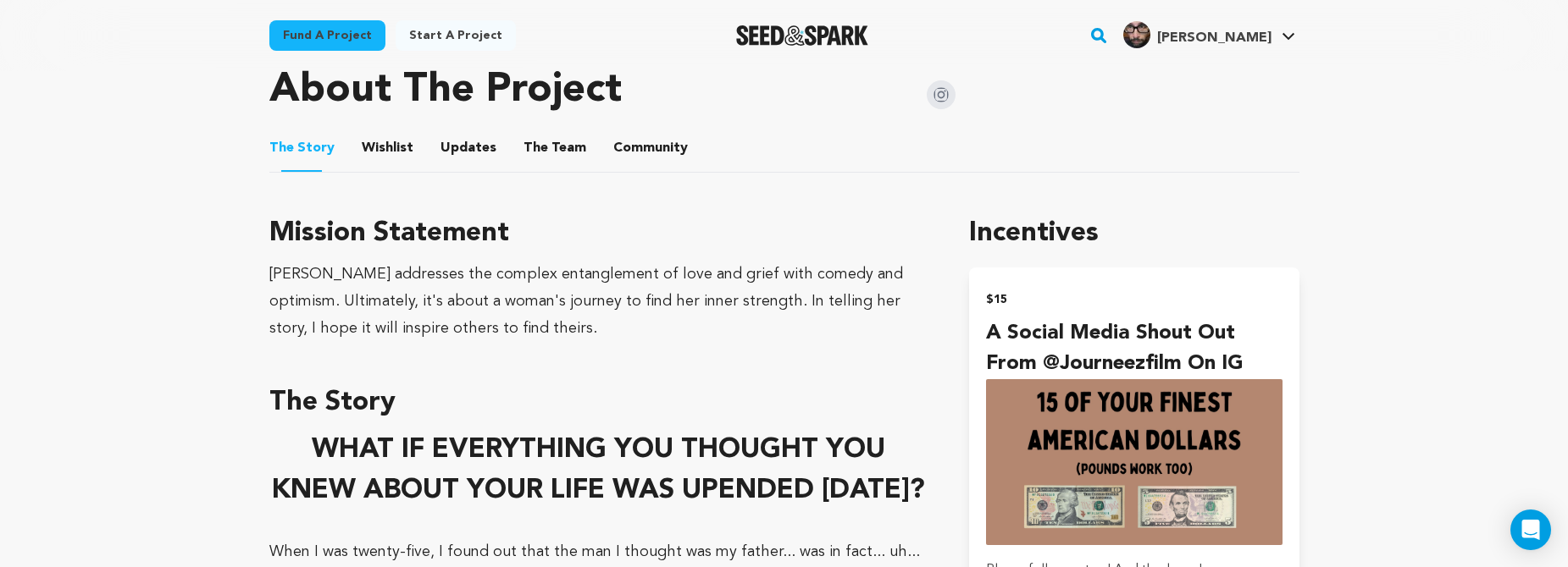
scroll to position [846, 0]
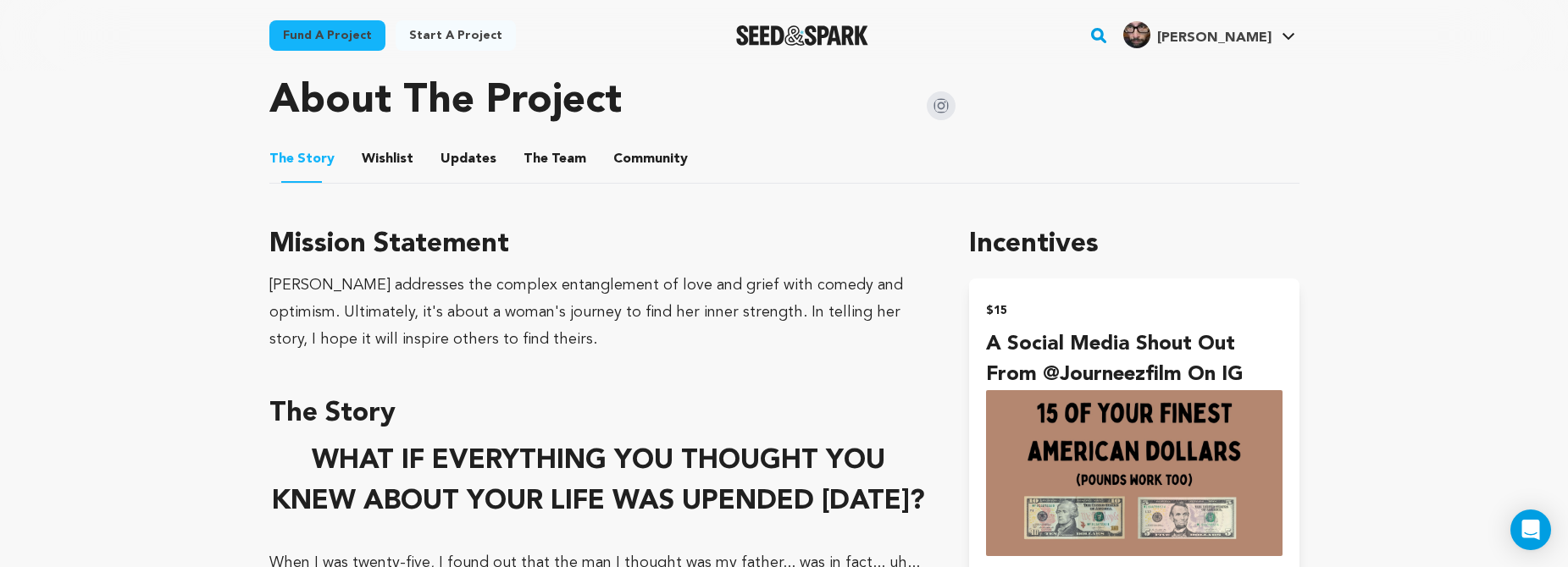
click at [945, 106] on img at bounding box center [942, 106] width 29 height 29
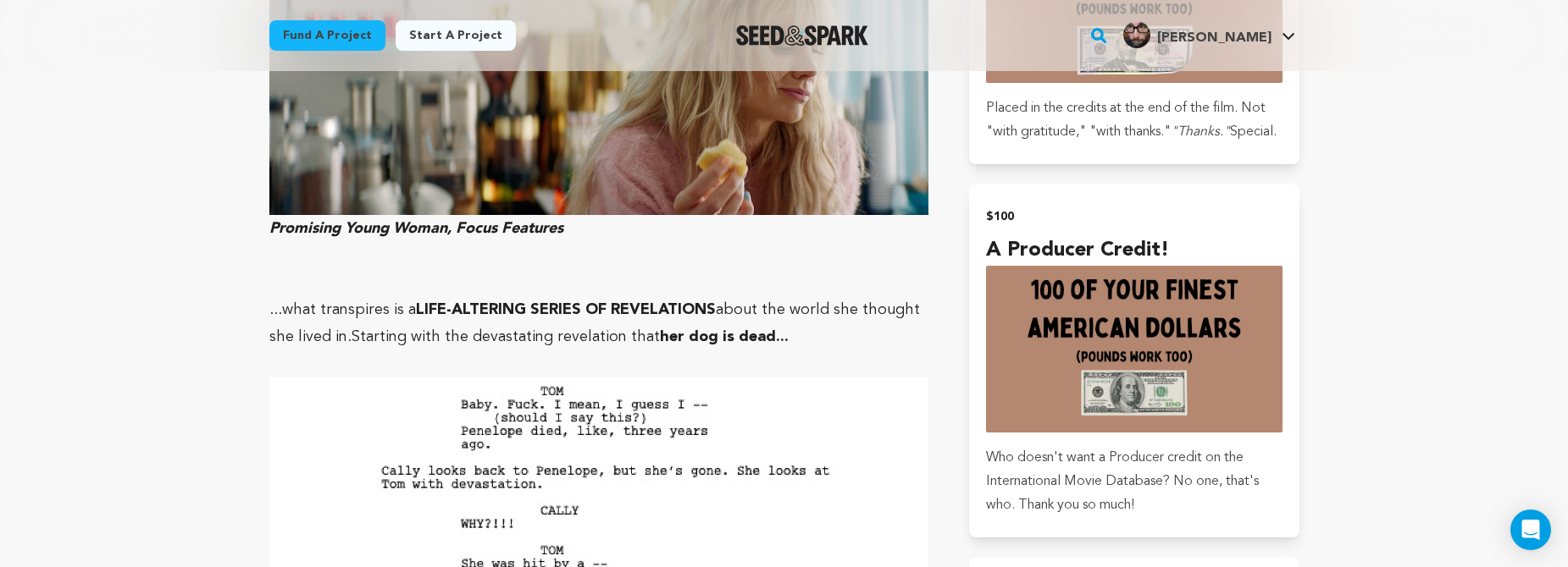
scroll to position [1931, 0]
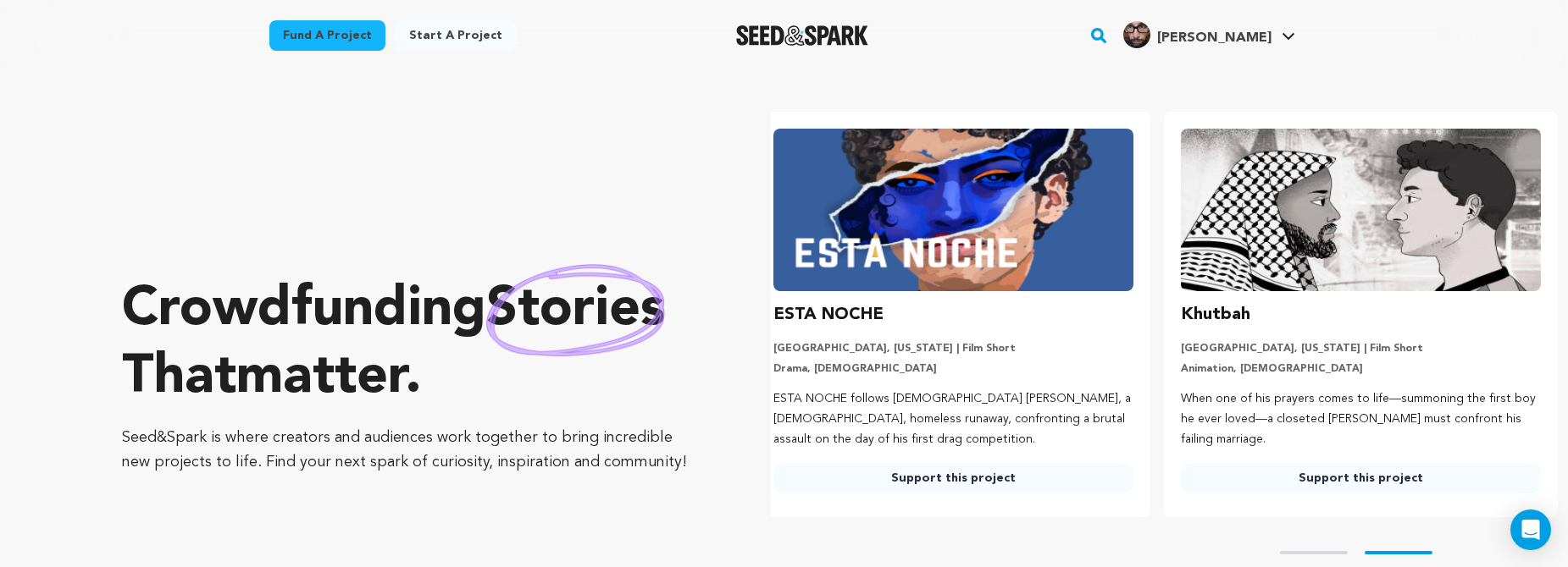
scroll to position [21, 0]
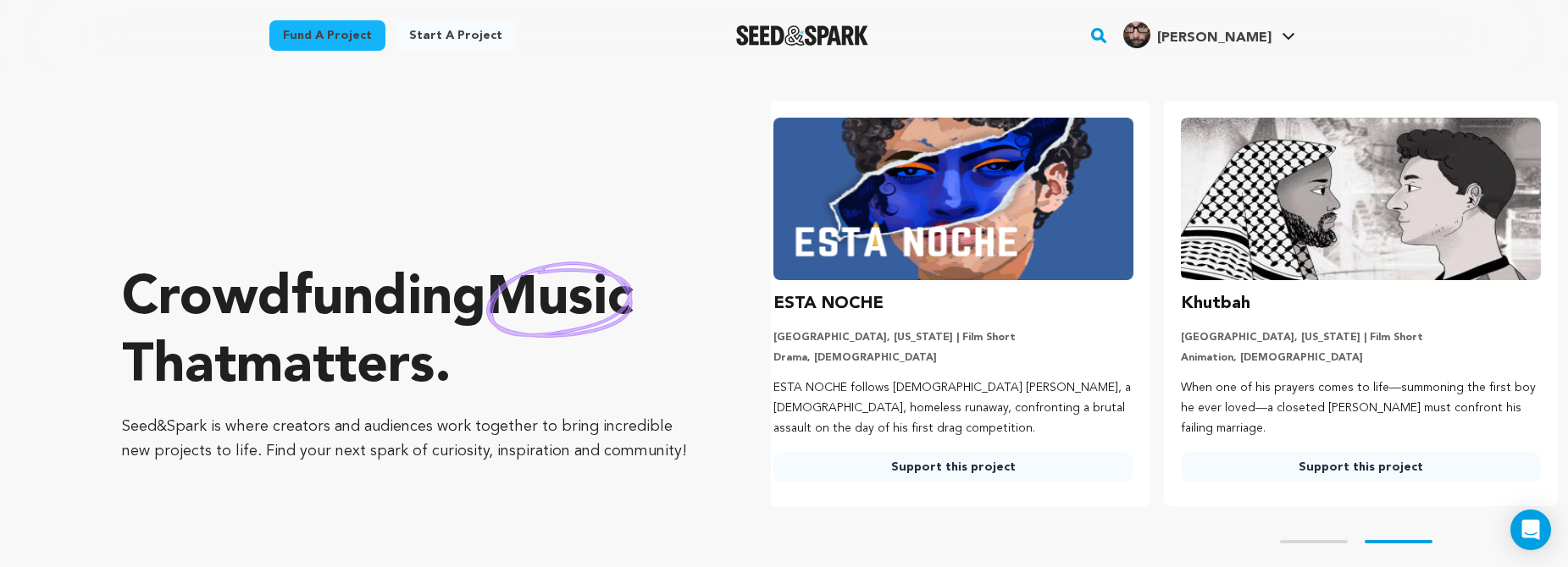
click at [1339, 470] on link "Support this project" at bounding box center [1360, 467] width 360 height 31
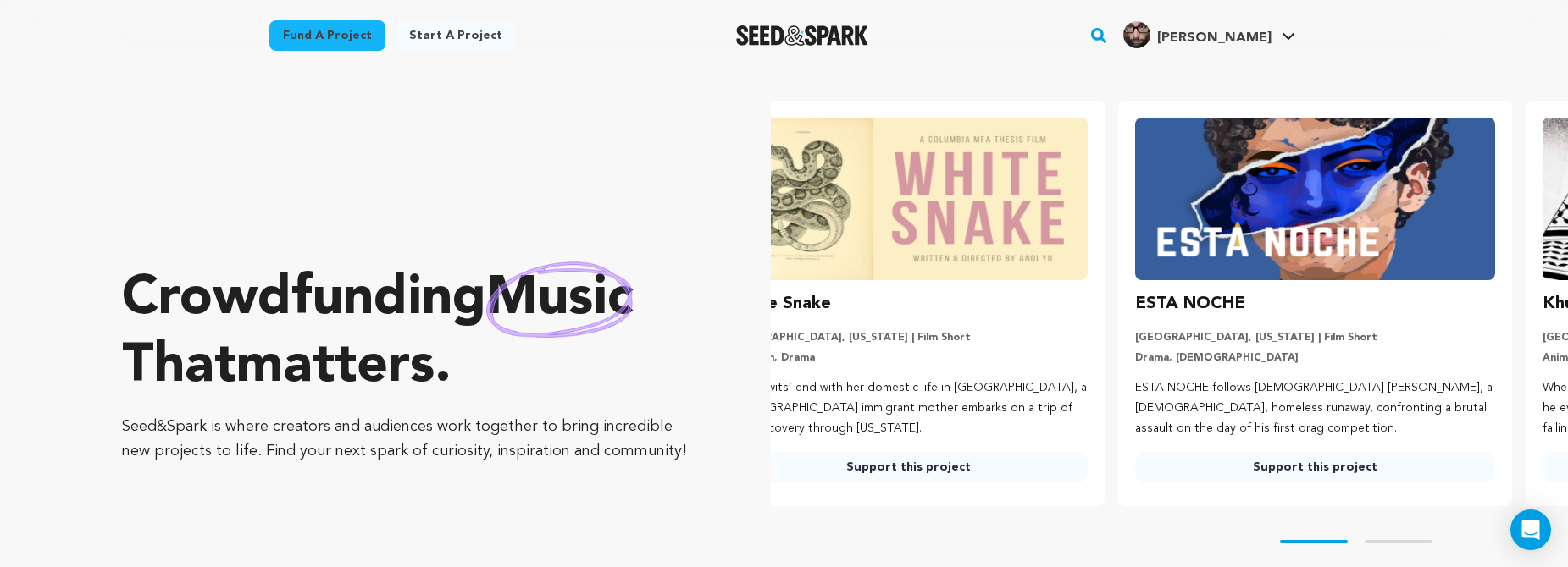
scroll to position [0, 0]
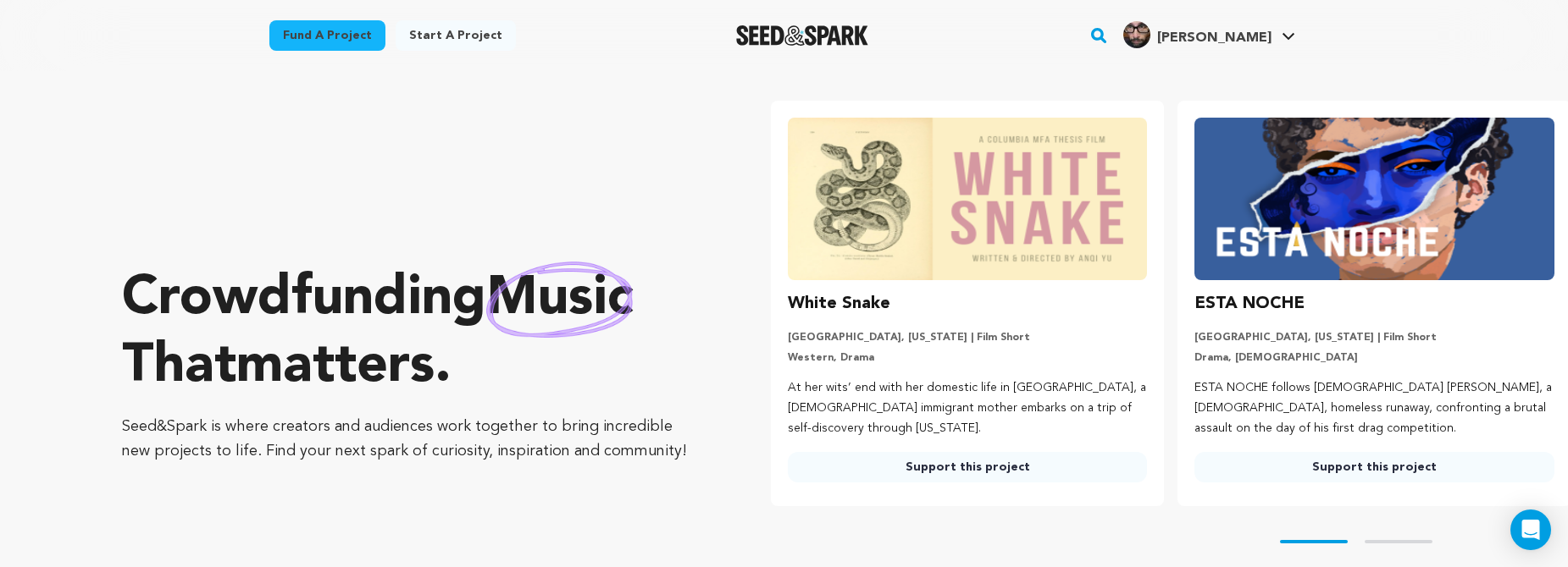
click at [957, 463] on link "Support this project" at bounding box center [968, 467] width 360 height 31
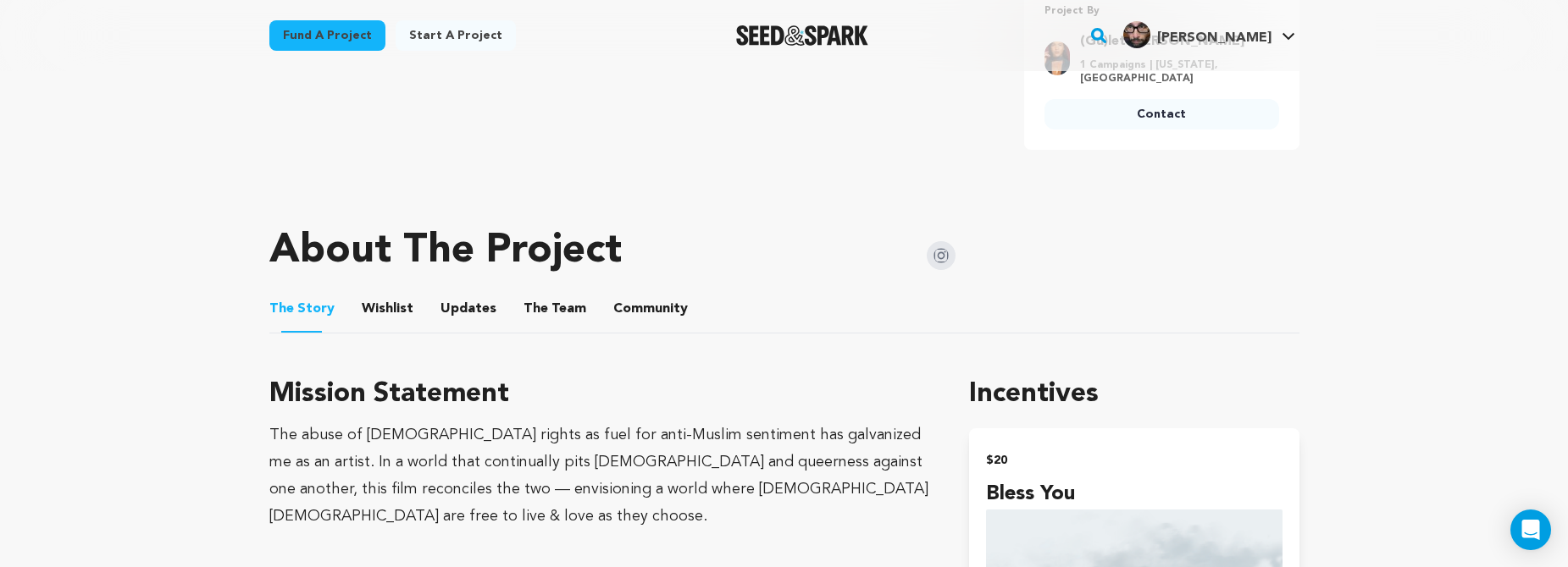
scroll to position [875, 0]
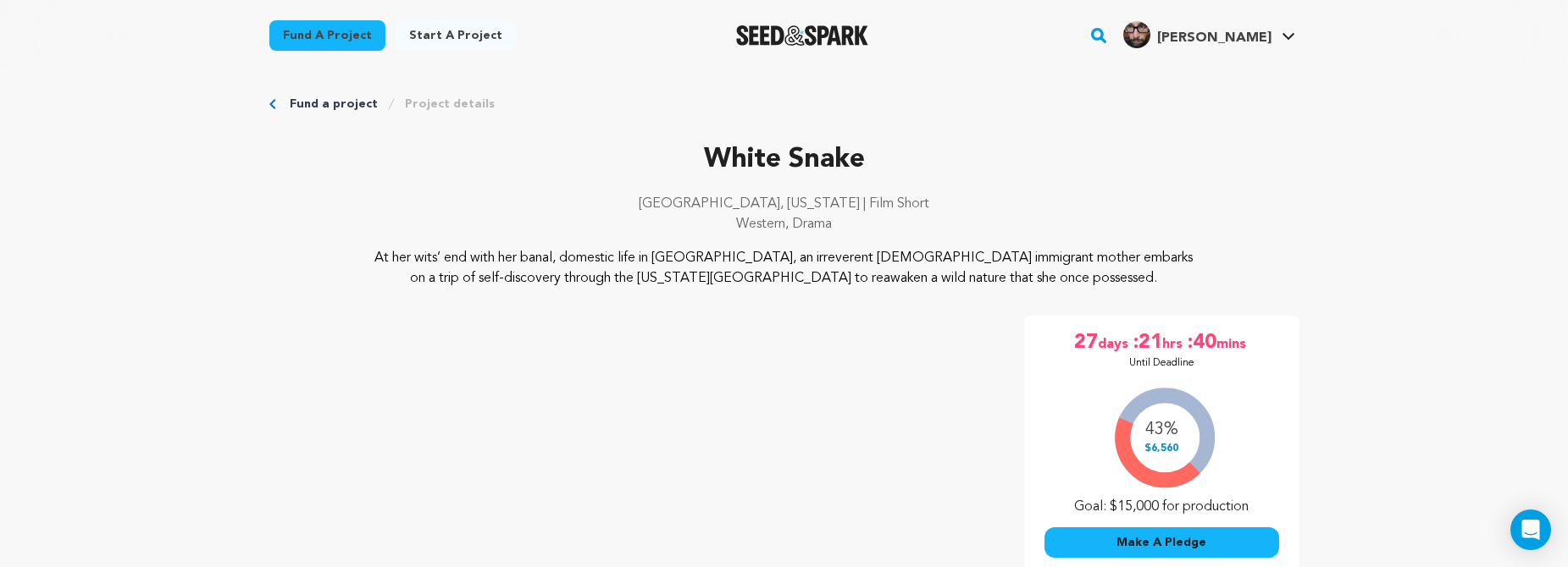
scroll to position [429, 0]
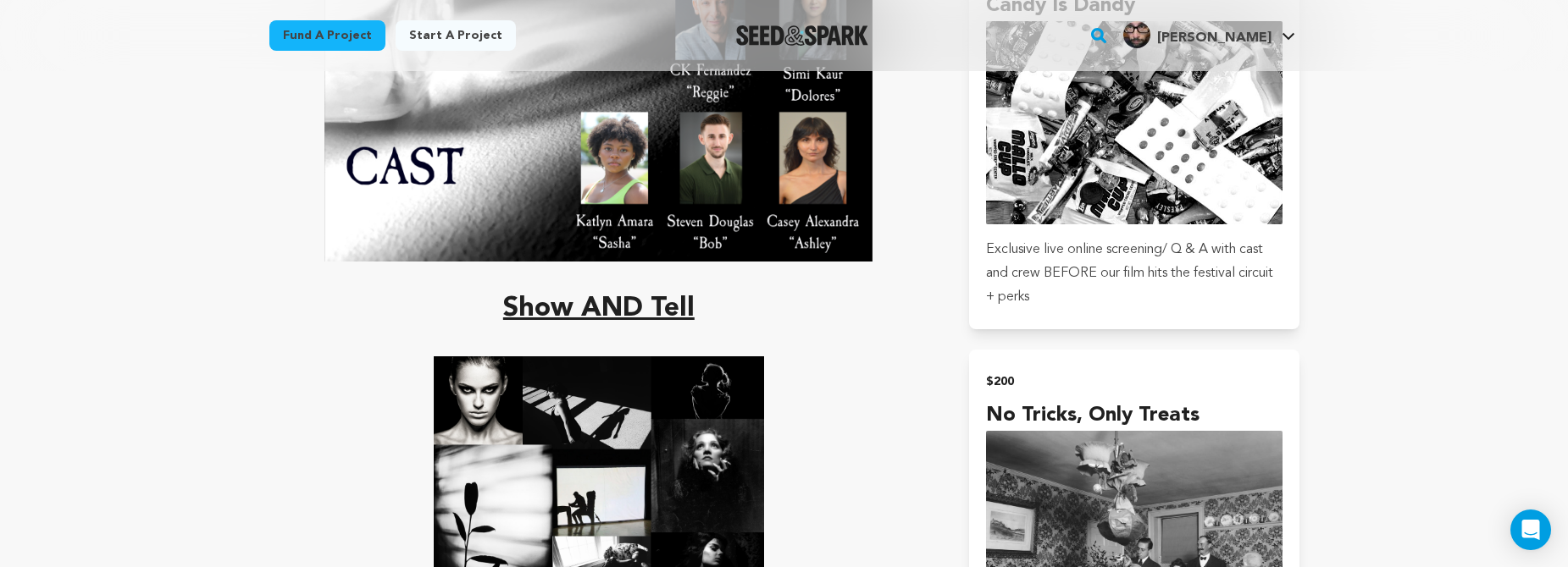
scroll to position [2271, 0]
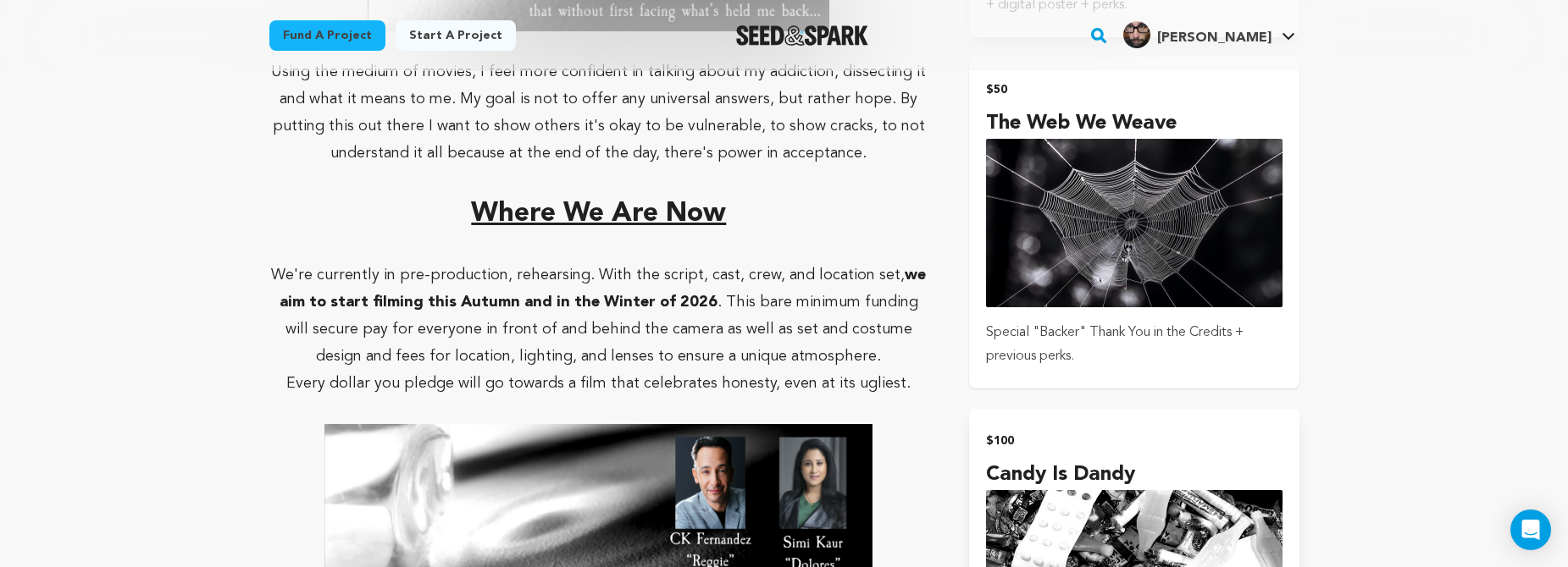
scroll to position [1921, 0]
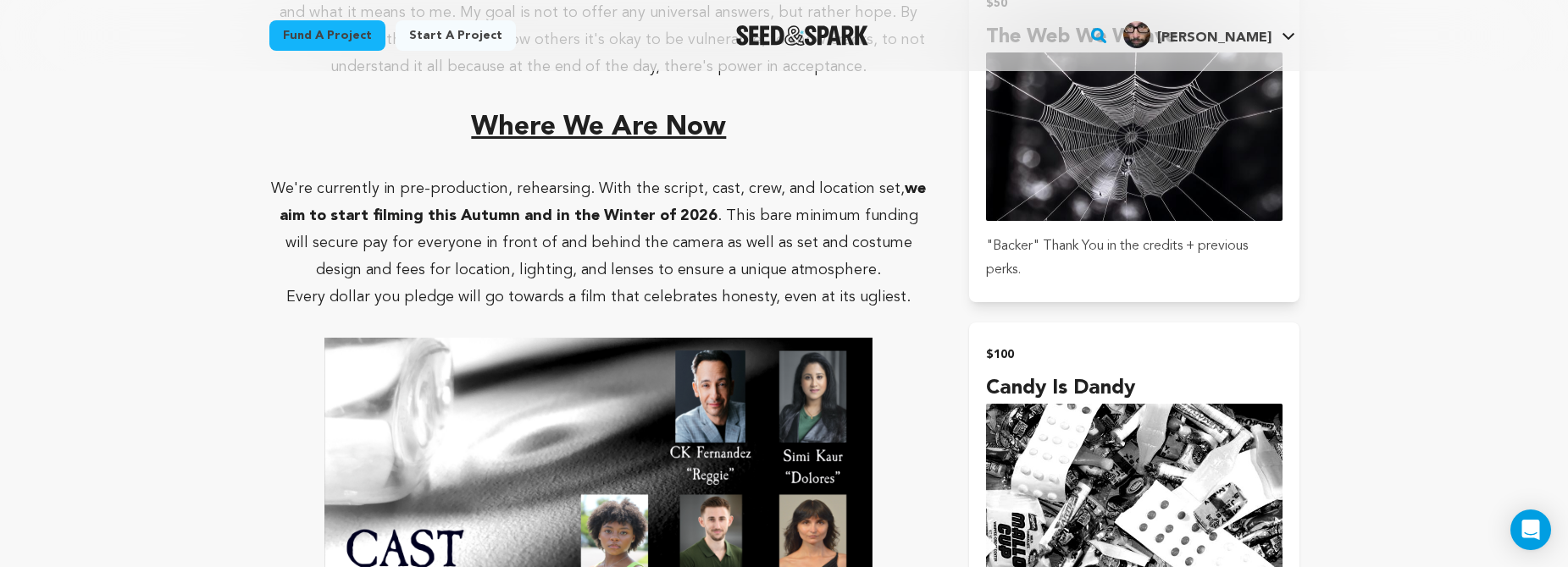
scroll to position [2219, 0]
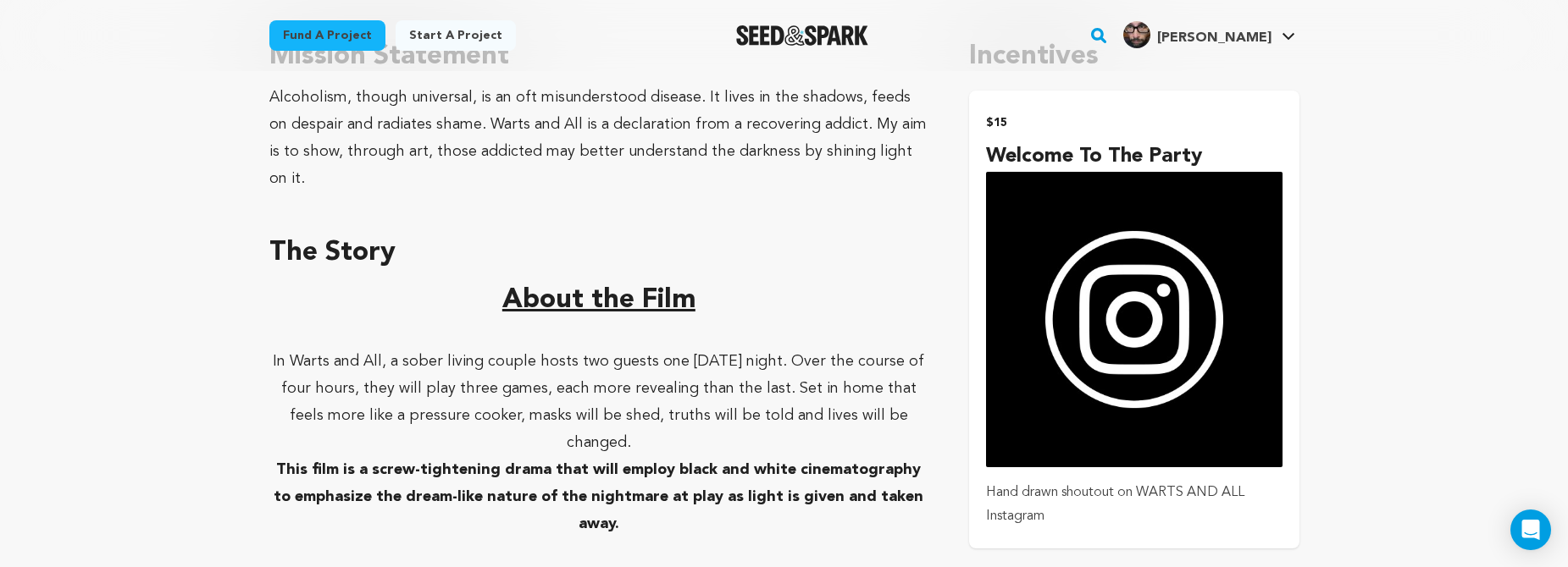
scroll to position [1110, 0]
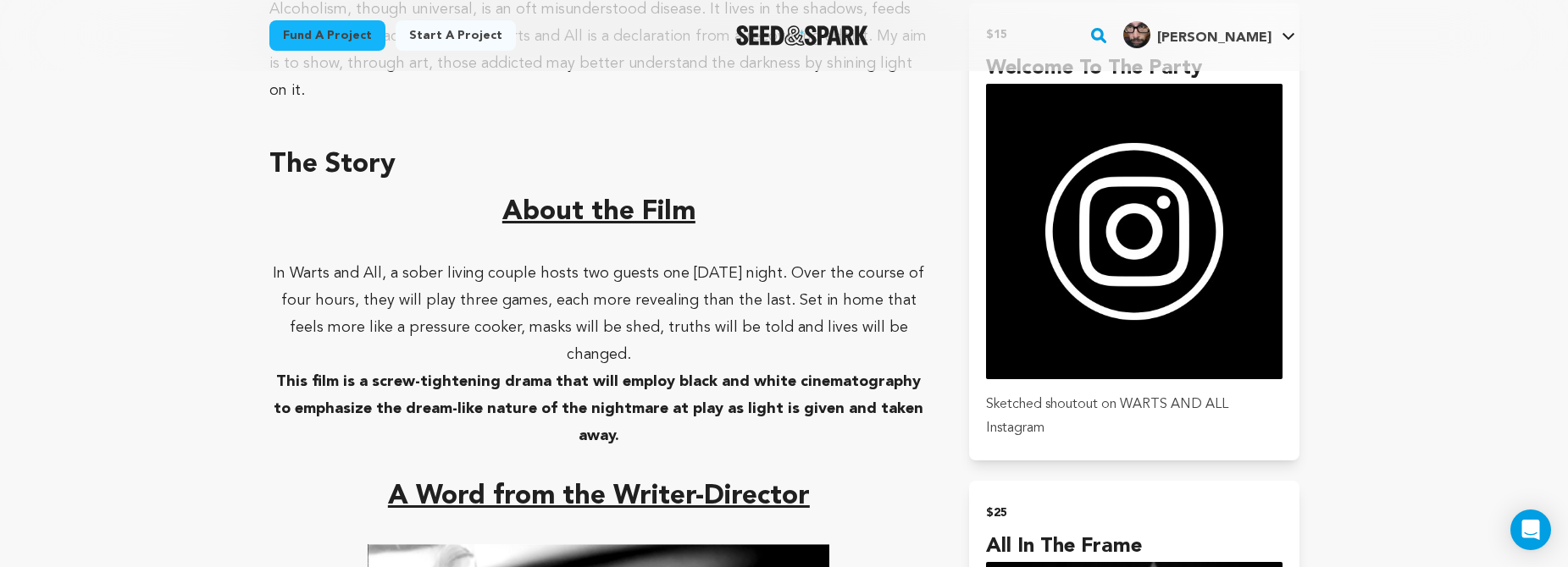
scroll to position [894, 0]
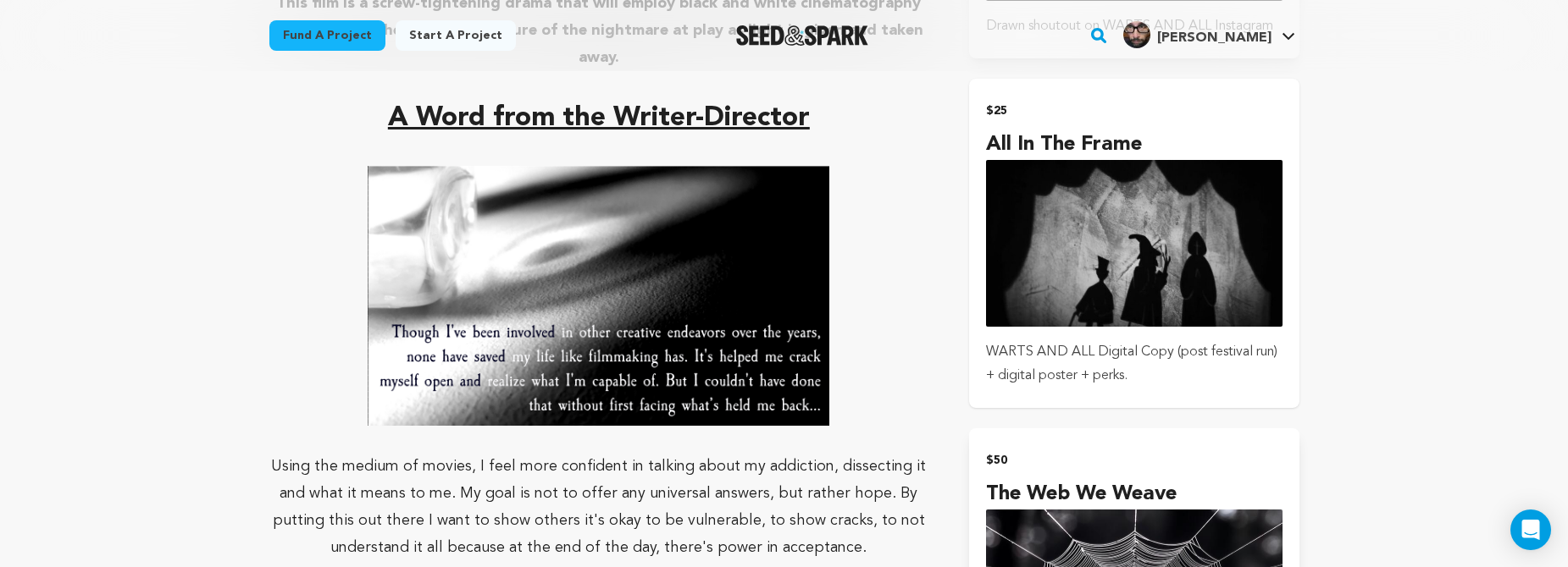
scroll to position [1554, 0]
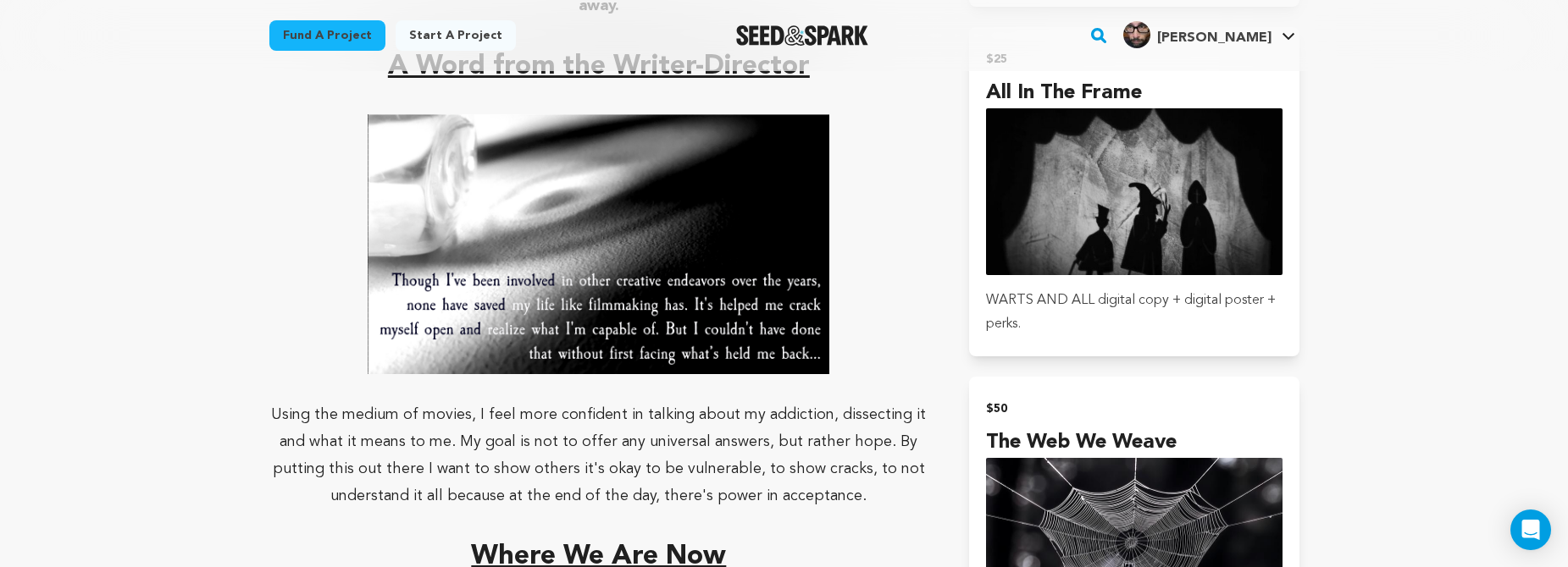
scroll to position [1345, 0]
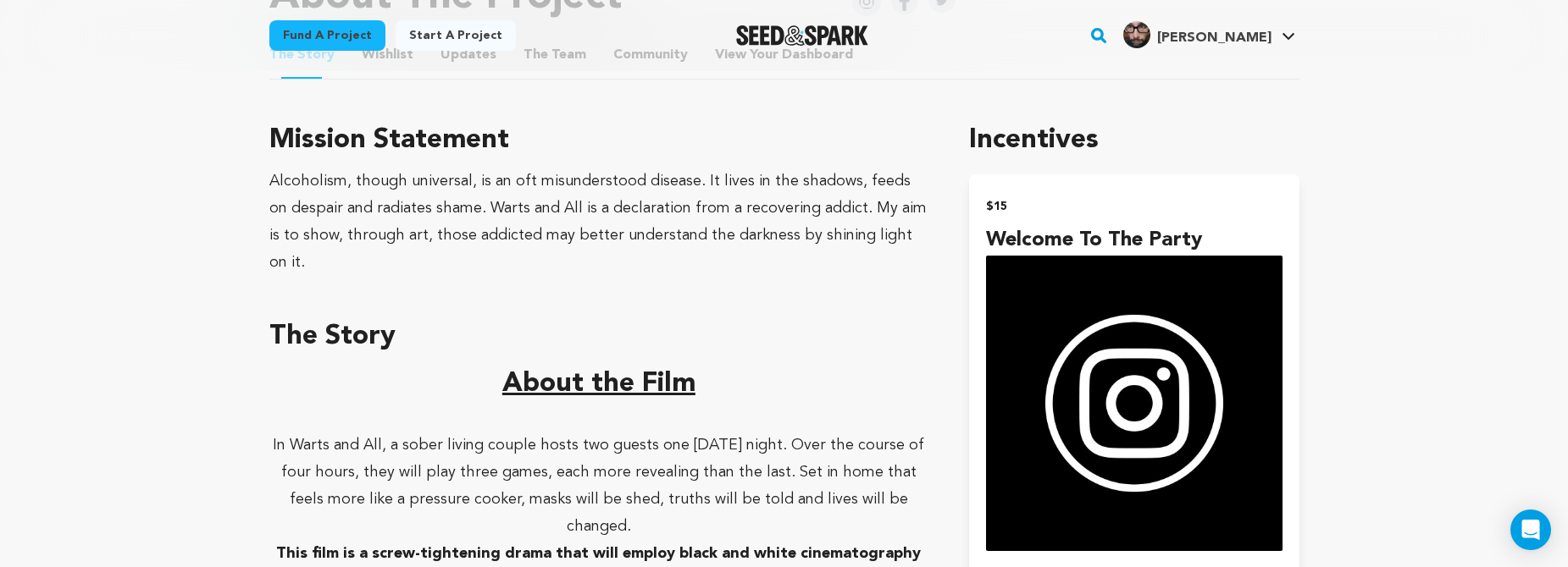
scroll to position [1036, 0]
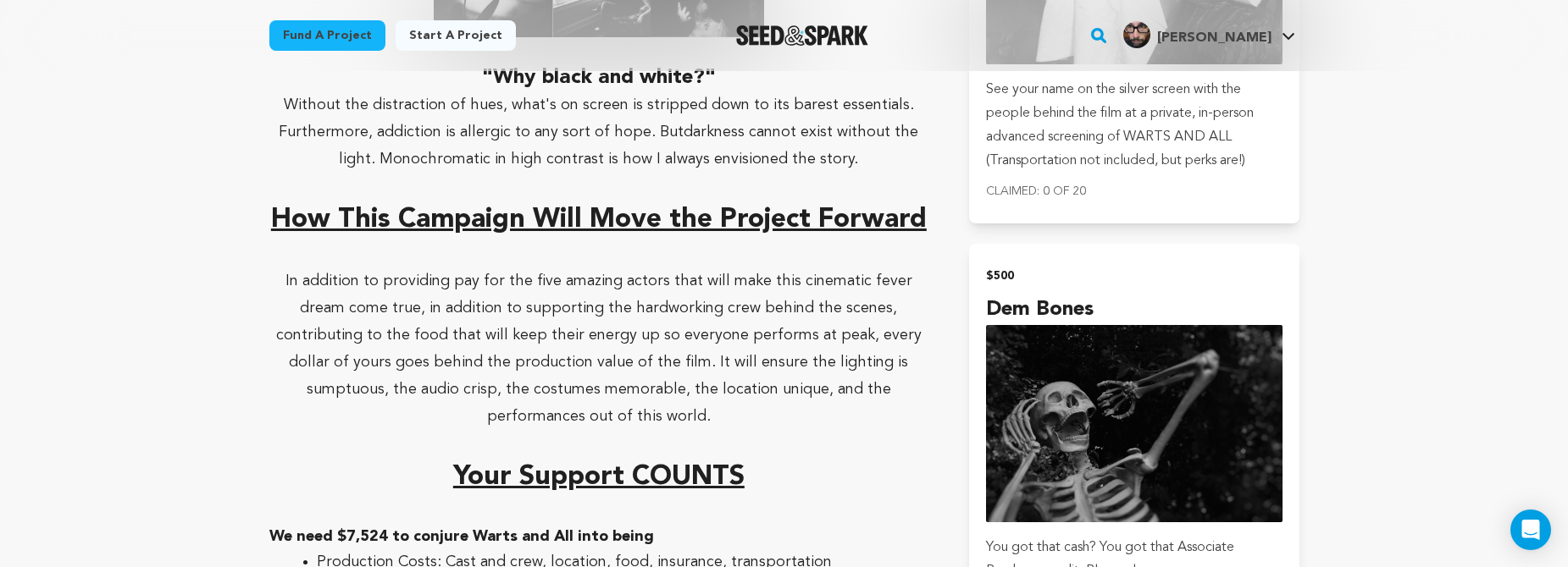
scroll to position [3204, 0]
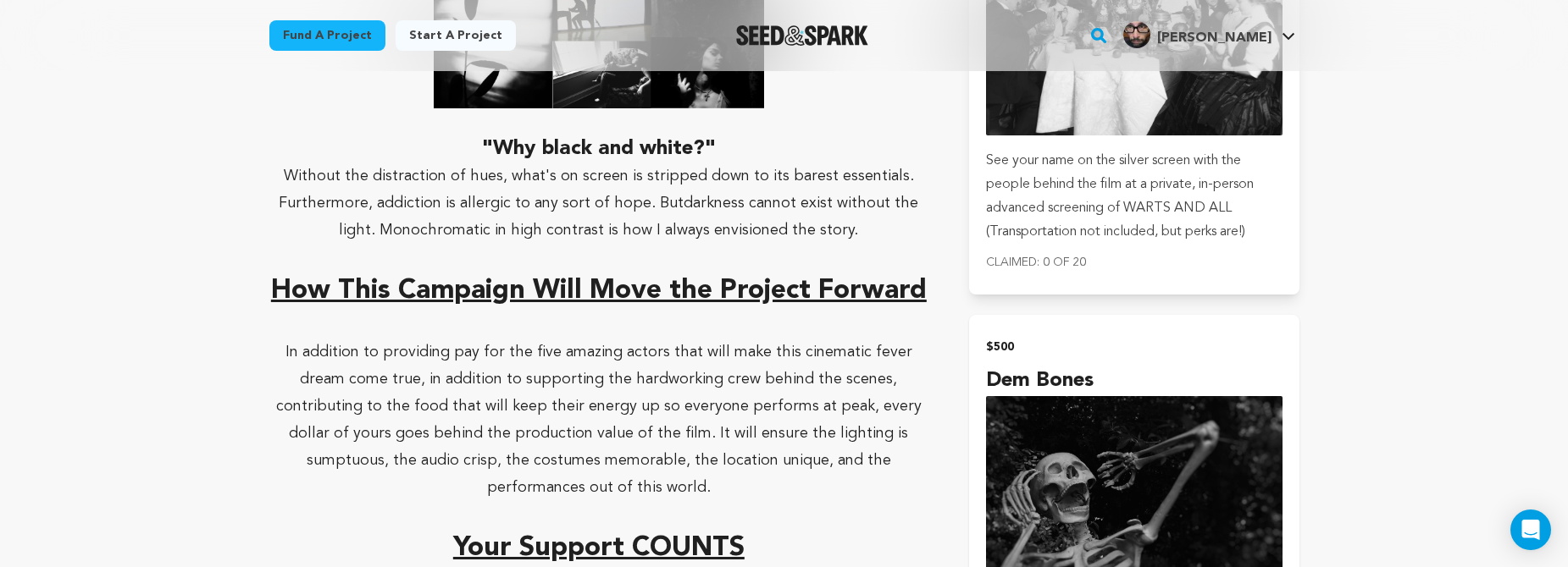
scroll to position [3105, 0]
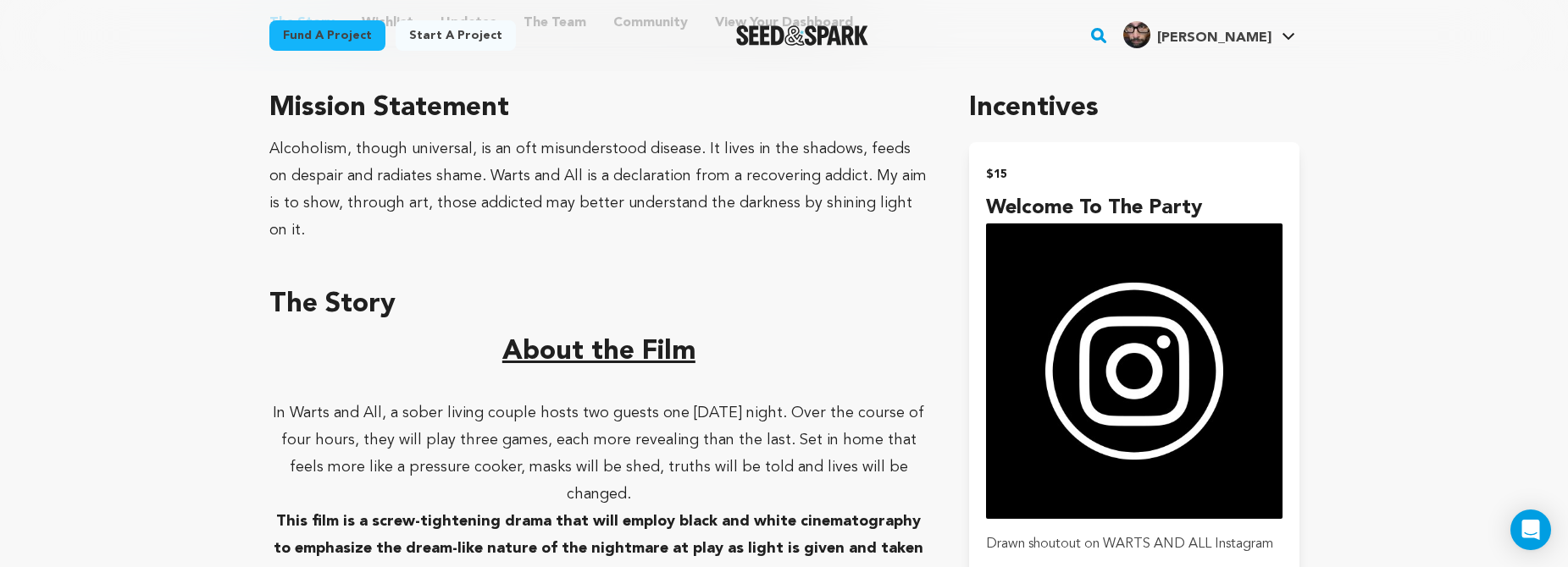
scroll to position [836, 0]
